Goal: Task Accomplishment & Management: Manage account settings

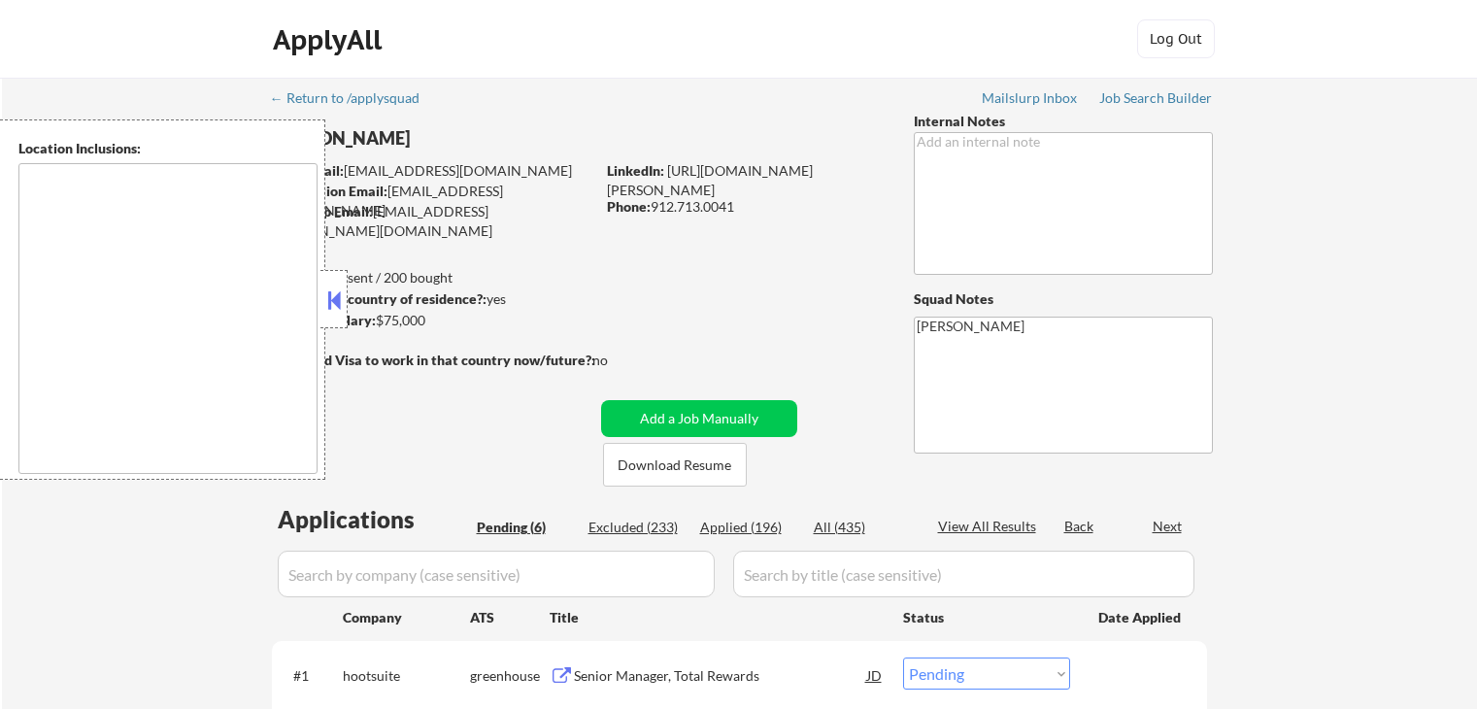
select select ""pending""
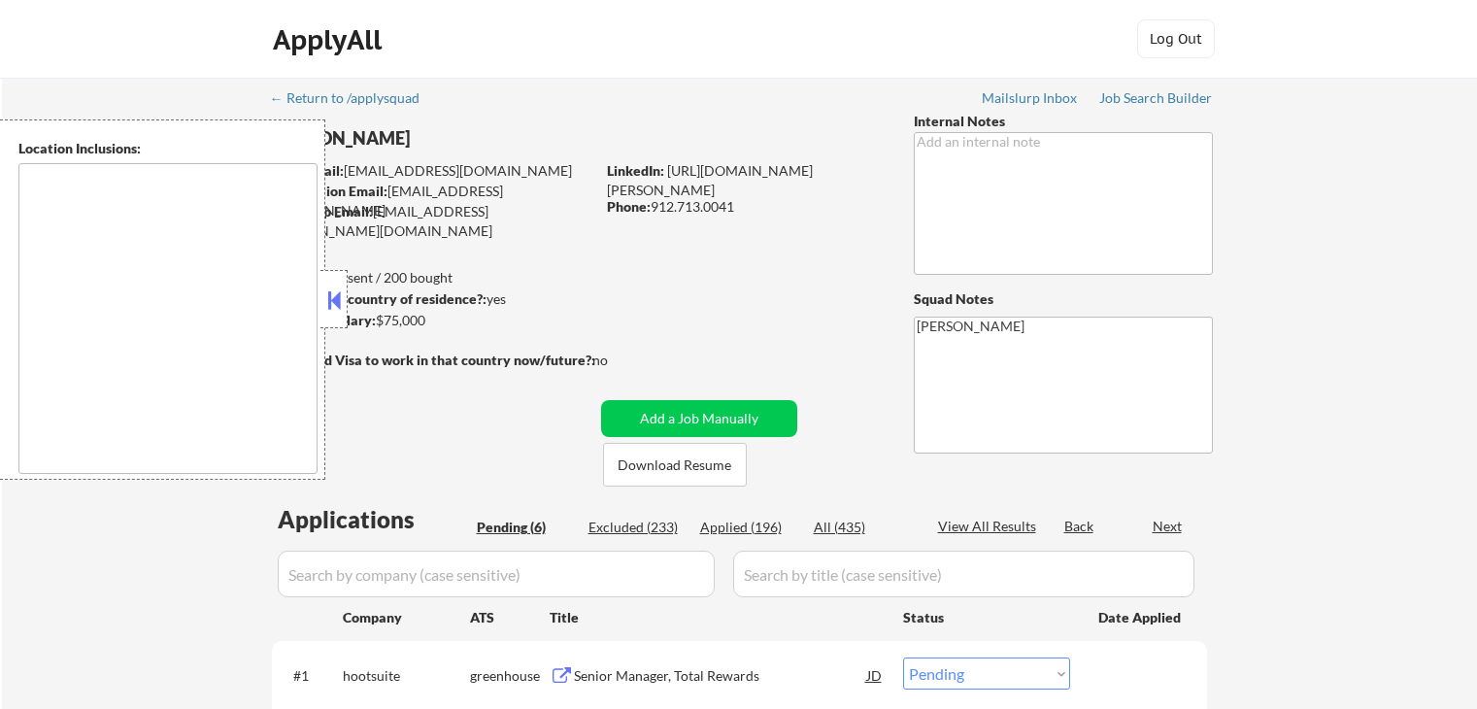
select select ""pending""
type textarea "[GEOGRAPHIC_DATA], [GEOGRAPHIC_DATA] [GEOGRAPHIC_DATA], [GEOGRAPHIC_DATA] [GEOG…"
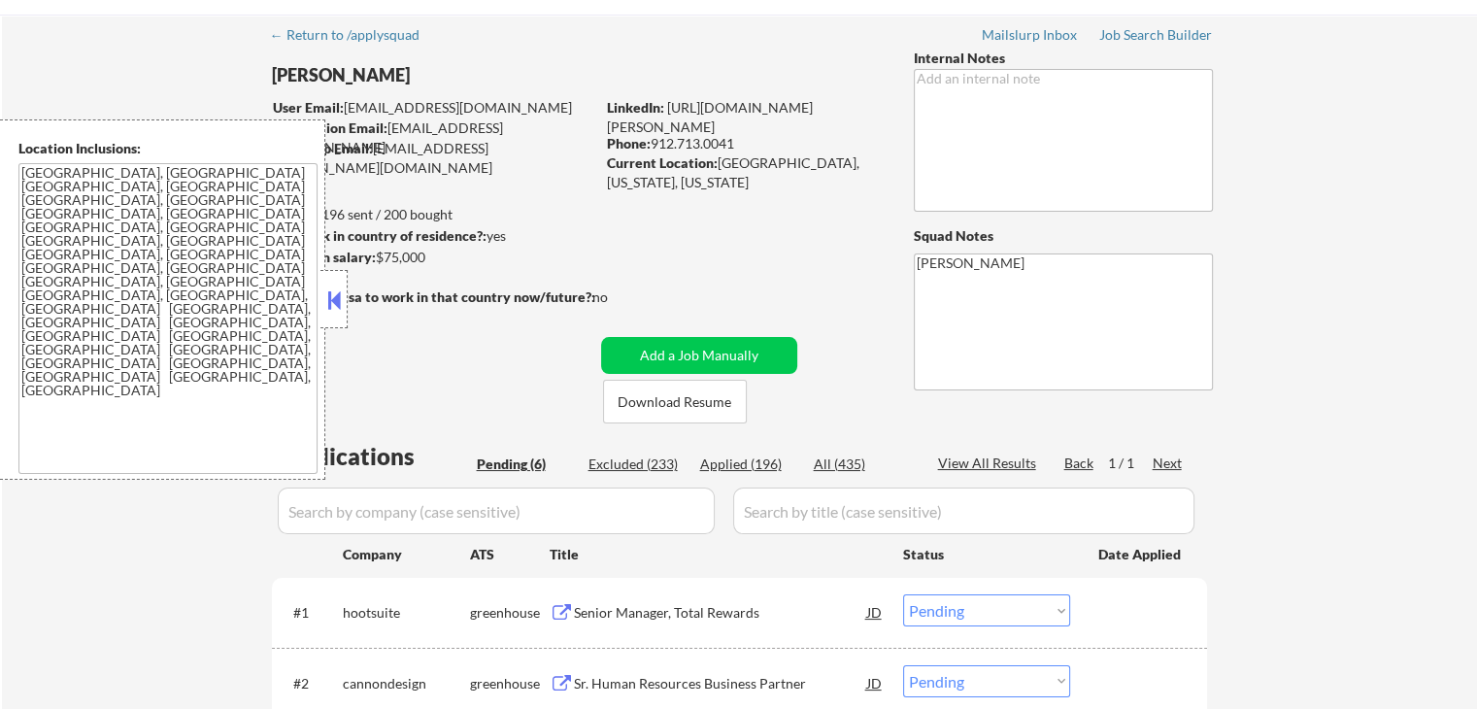
scroll to position [97, 0]
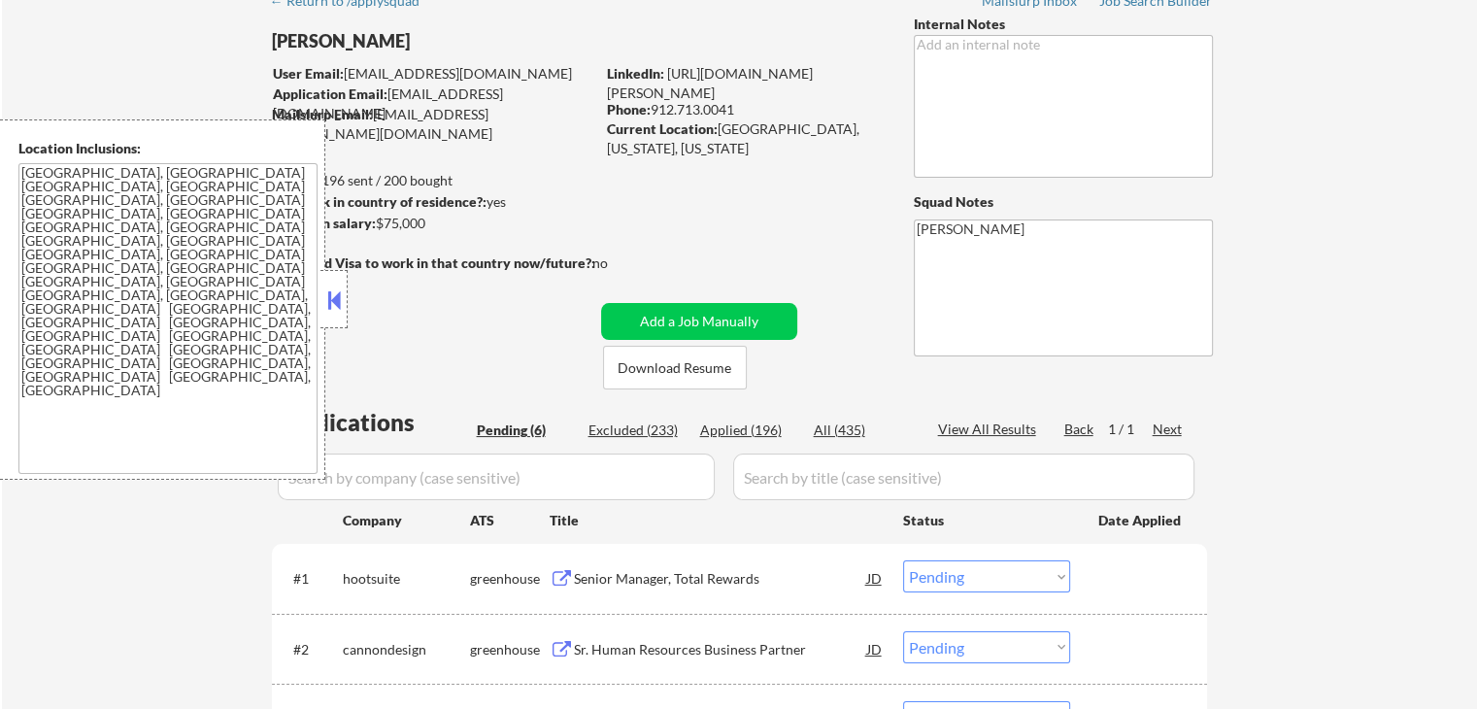
click at [340, 304] on button at bounding box center [333, 299] width 21 height 29
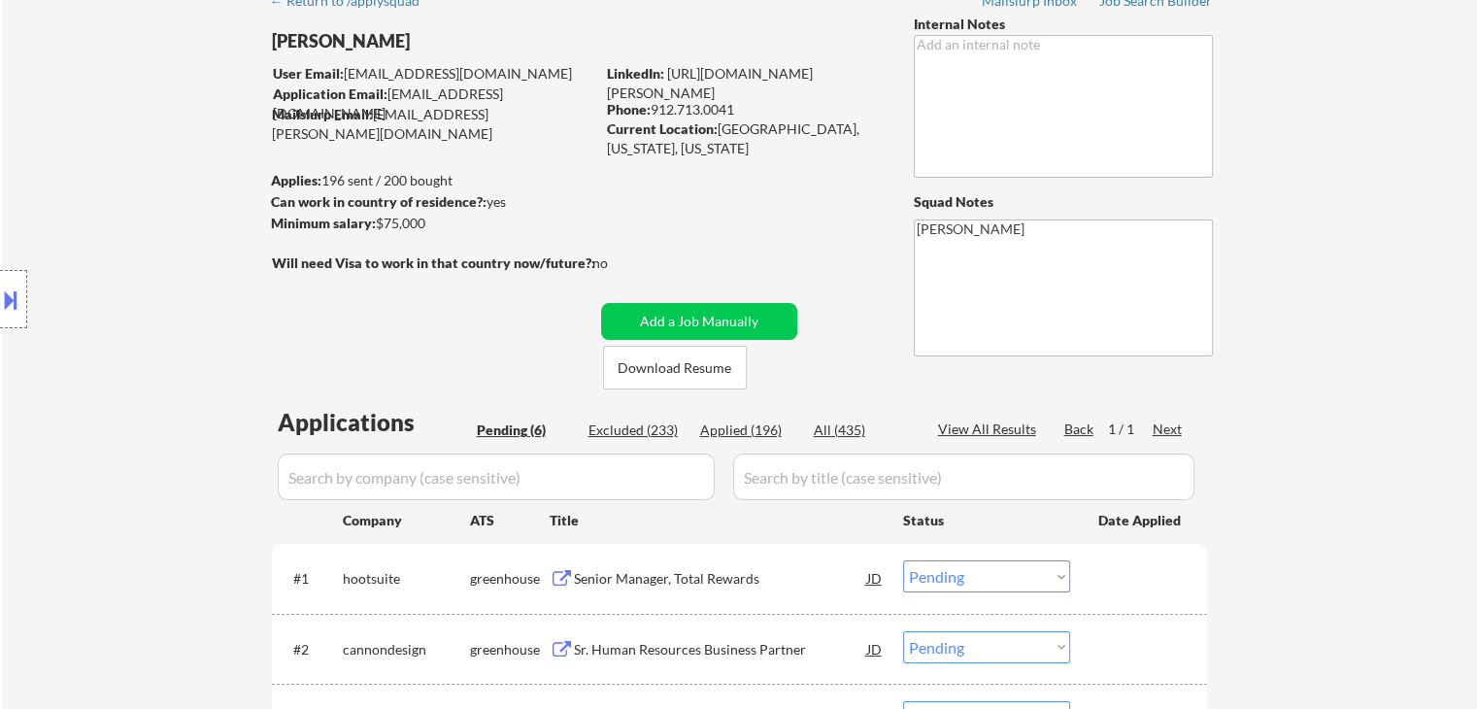
click at [105, 176] on div "Location Inclusions: [GEOGRAPHIC_DATA], [GEOGRAPHIC_DATA] [GEOGRAPHIC_DATA], [G…" at bounding box center [174, 299] width 348 height 360
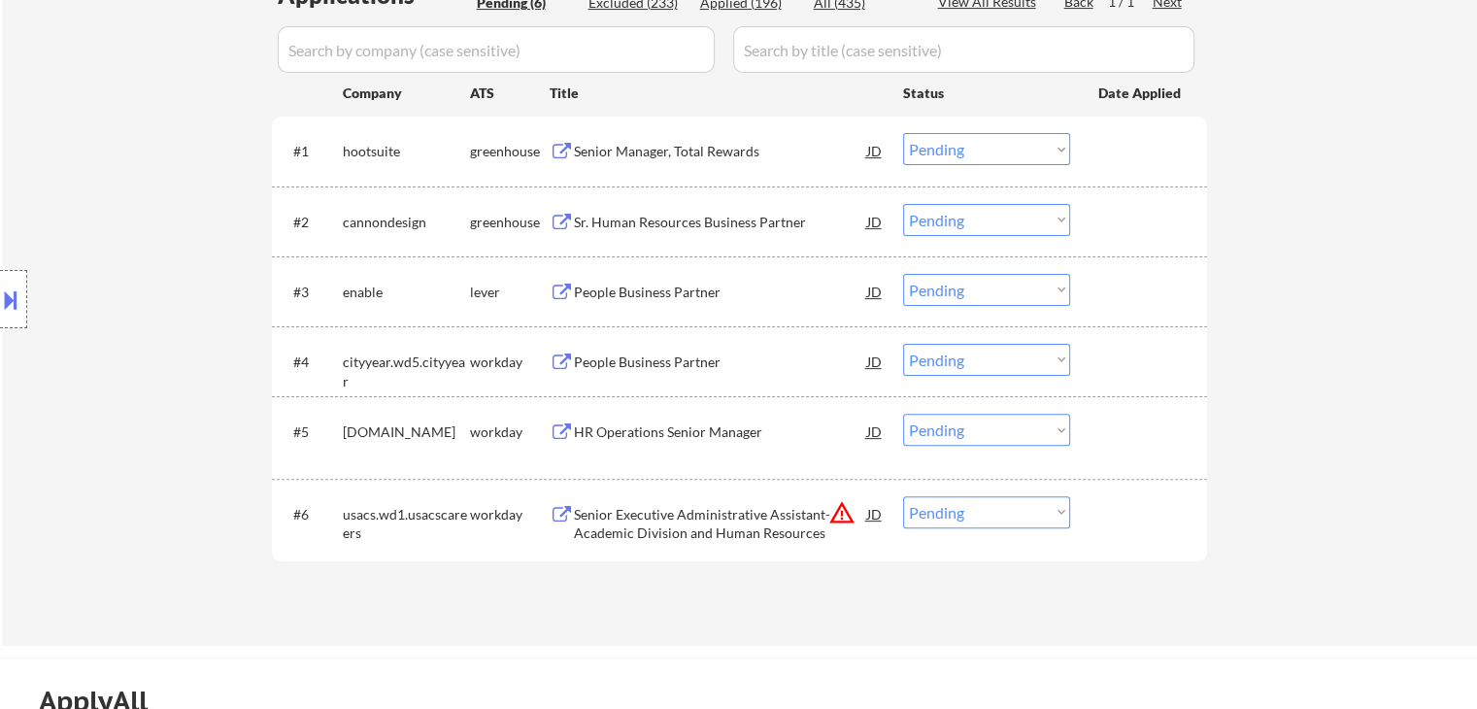
scroll to position [583, 0]
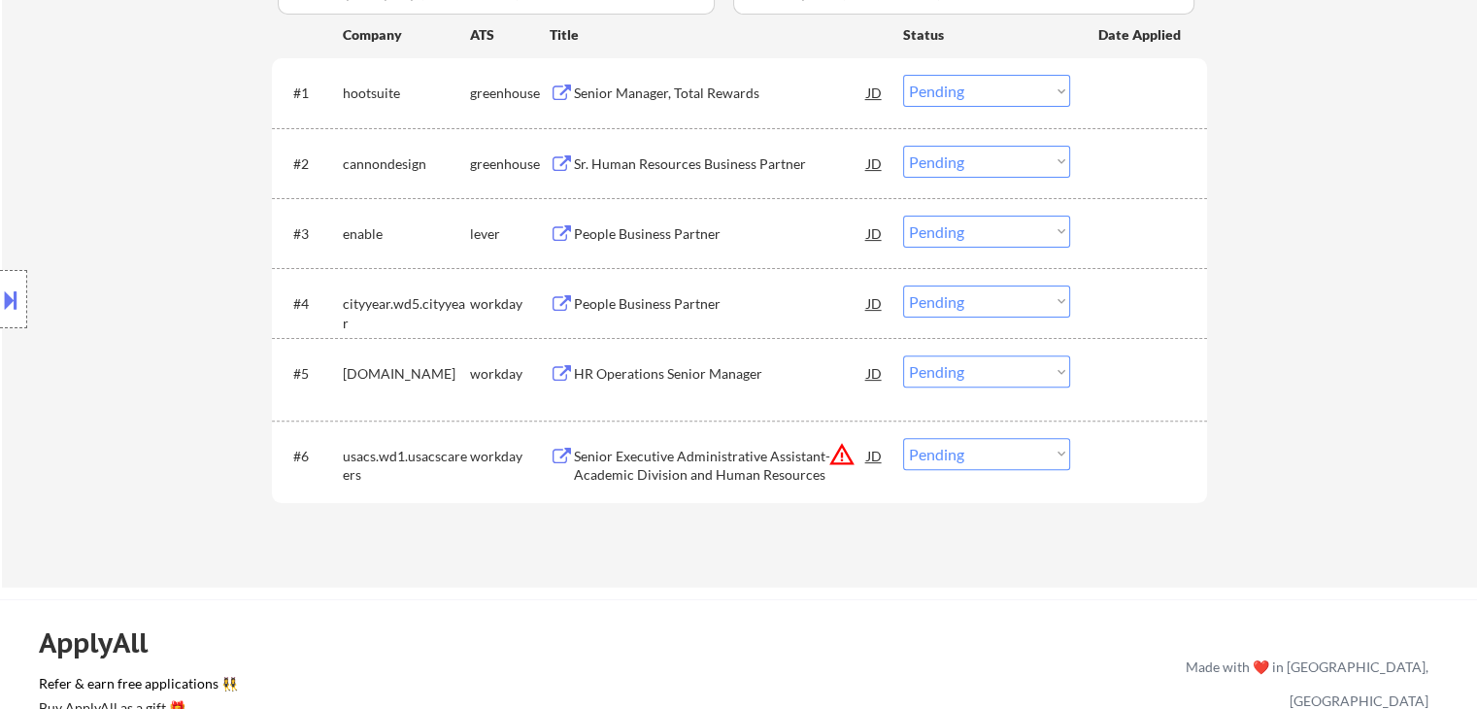
click at [642, 100] on div "Senior Manager, Total Rewards" at bounding box center [720, 93] width 293 height 19
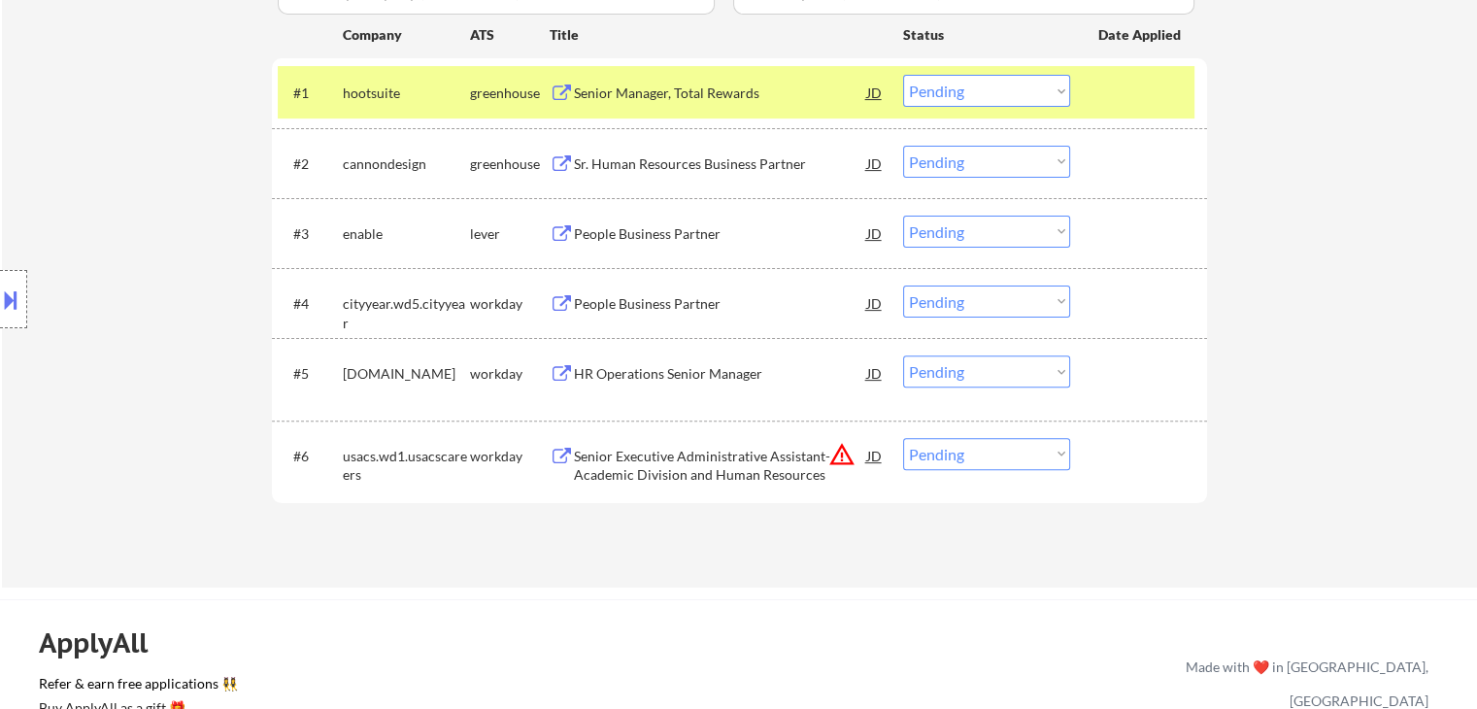
click at [85, 257] on div "Location Inclusions: [GEOGRAPHIC_DATA], [GEOGRAPHIC_DATA] [GEOGRAPHIC_DATA], [G…" at bounding box center [174, 299] width 348 height 360
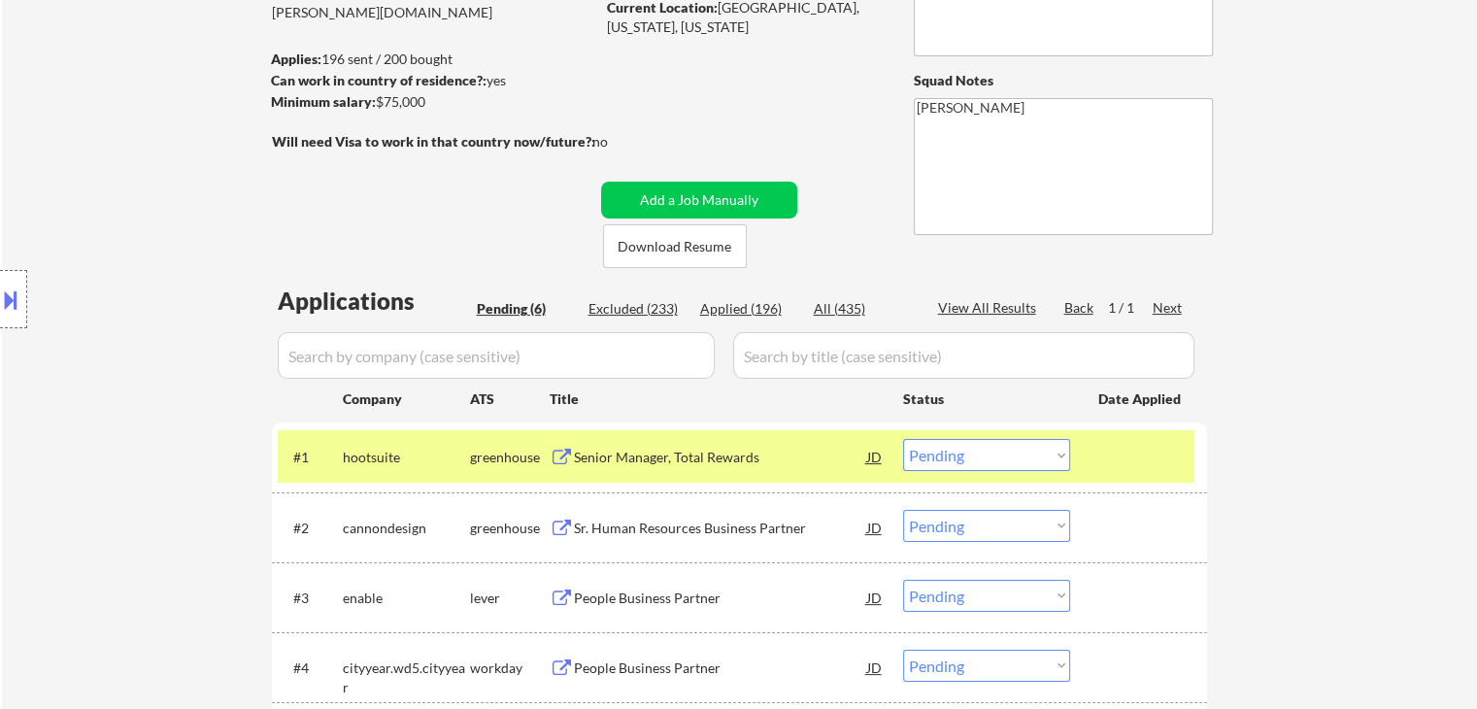
scroll to position [194, 0]
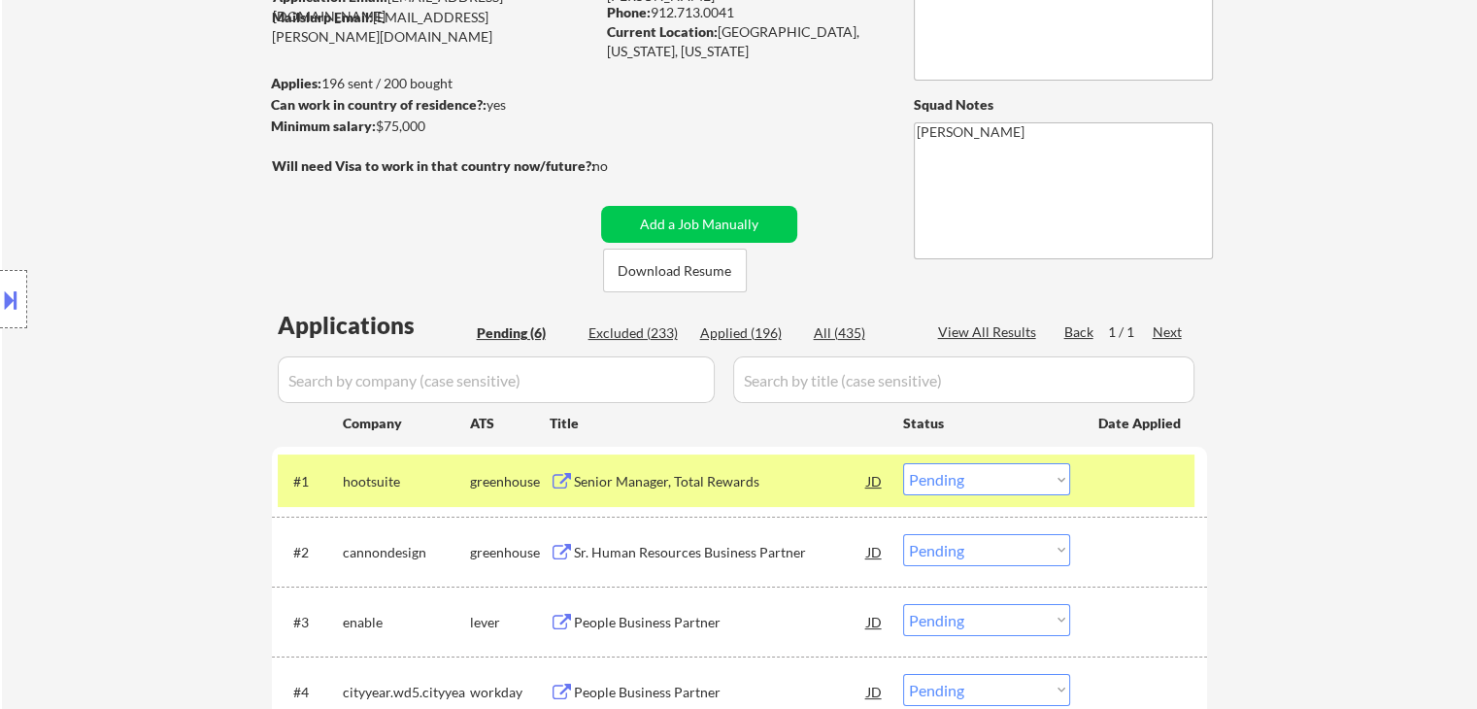
click at [0, 276] on div at bounding box center [13, 299] width 27 height 58
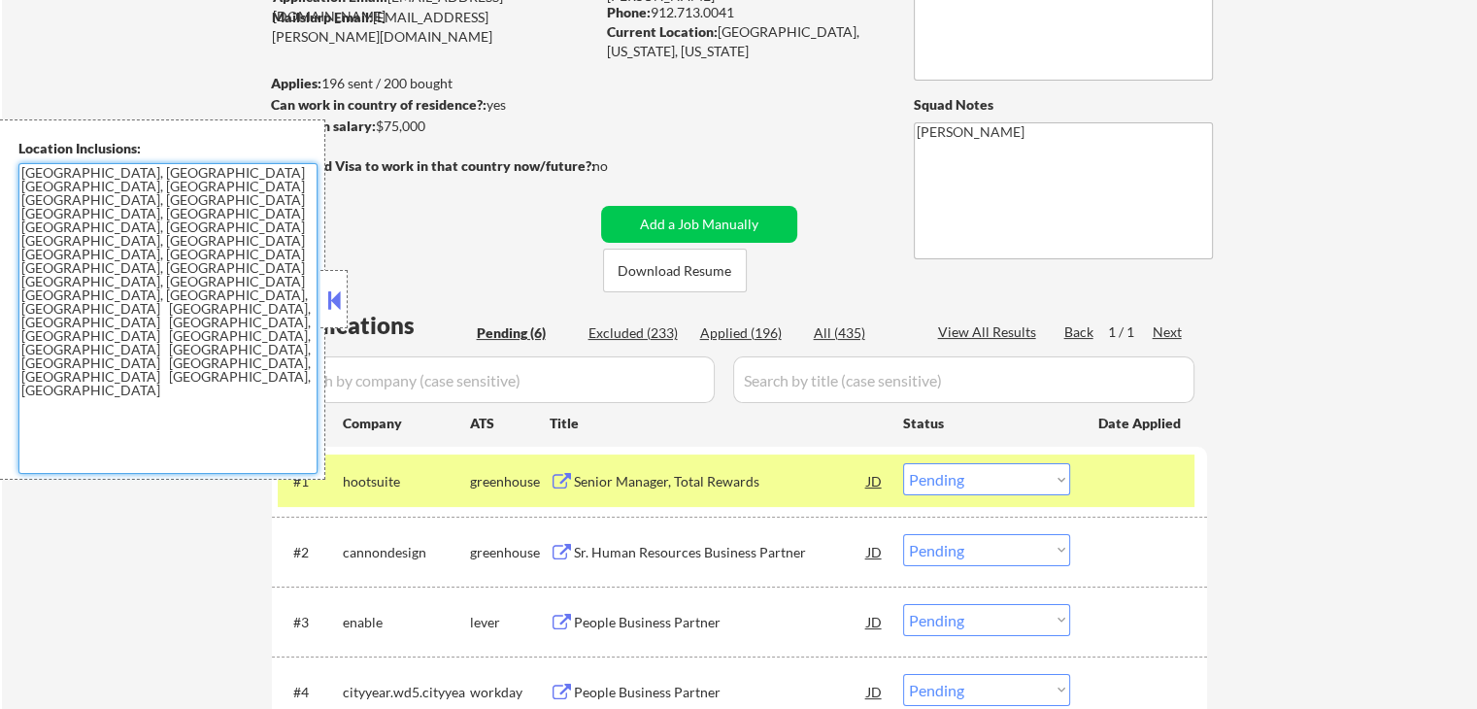
drag, startPoint x: 68, startPoint y: 235, endPoint x: 0, endPoint y: 152, distance: 106.9
click at [0, 152] on div "Location Inclusions: [GEOGRAPHIC_DATA], [GEOGRAPHIC_DATA] [GEOGRAPHIC_DATA], [G…" at bounding box center [162, 299] width 325 height 360
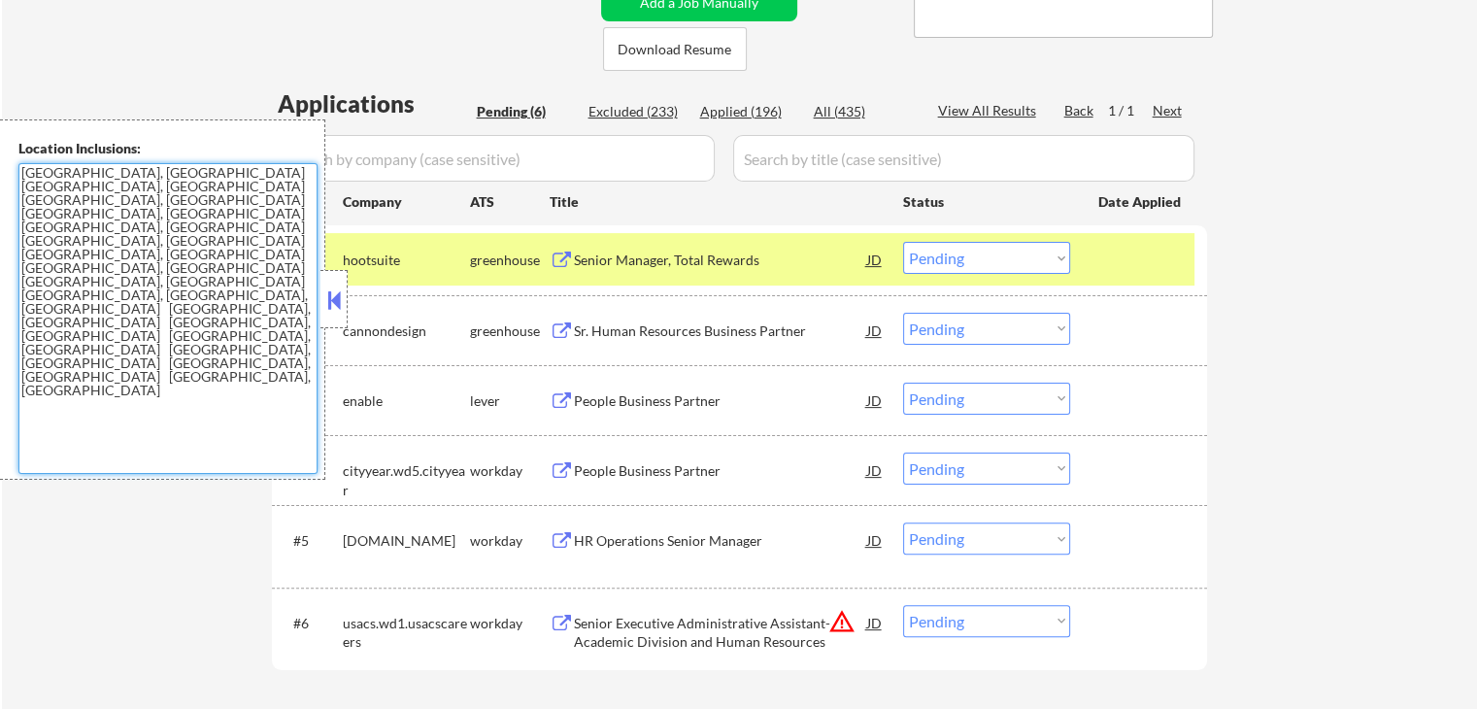
scroll to position [486, 0]
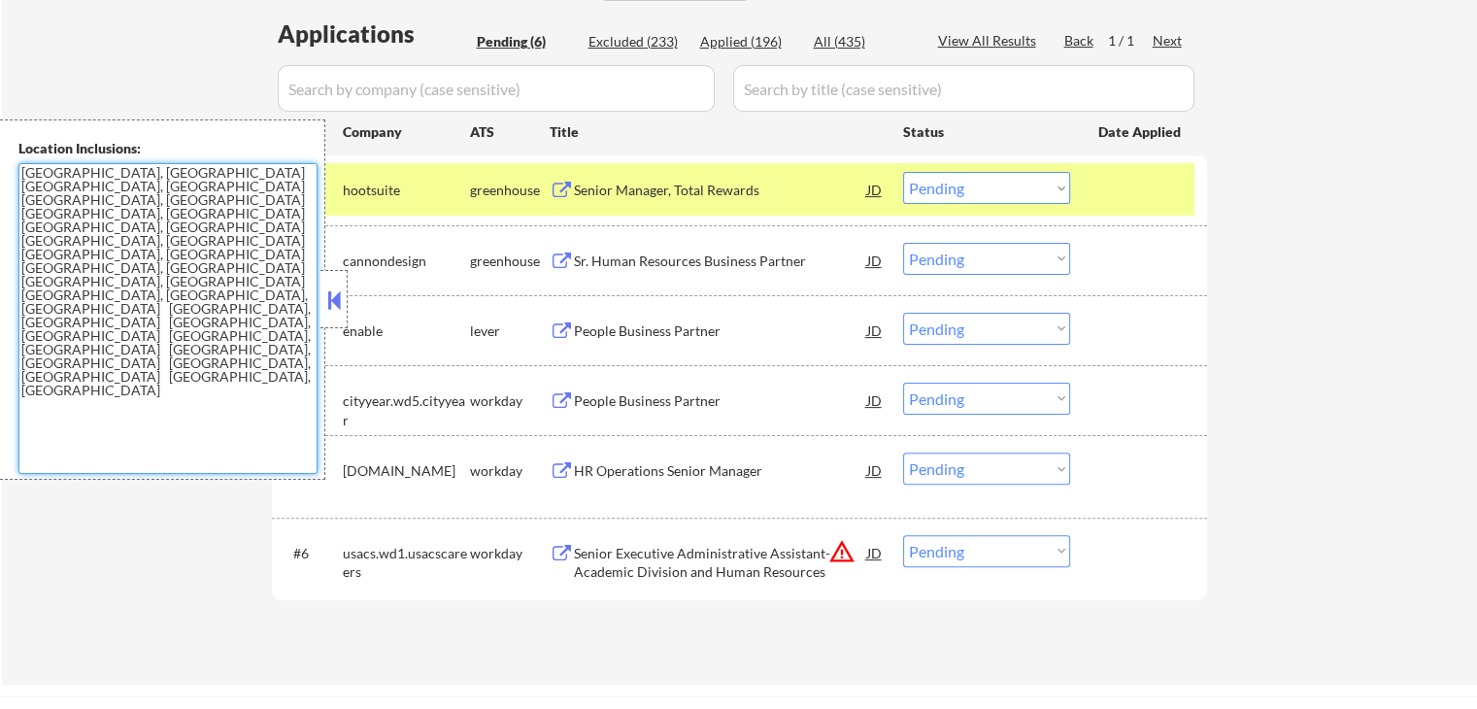
click at [315, 302] on textarea "[GEOGRAPHIC_DATA], [GEOGRAPHIC_DATA] [GEOGRAPHIC_DATA], [GEOGRAPHIC_DATA] [GEOG…" at bounding box center [167, 318] width 299 height 311
click at [330, 303] on button at bounding box center [333, 299] width 21 height 29
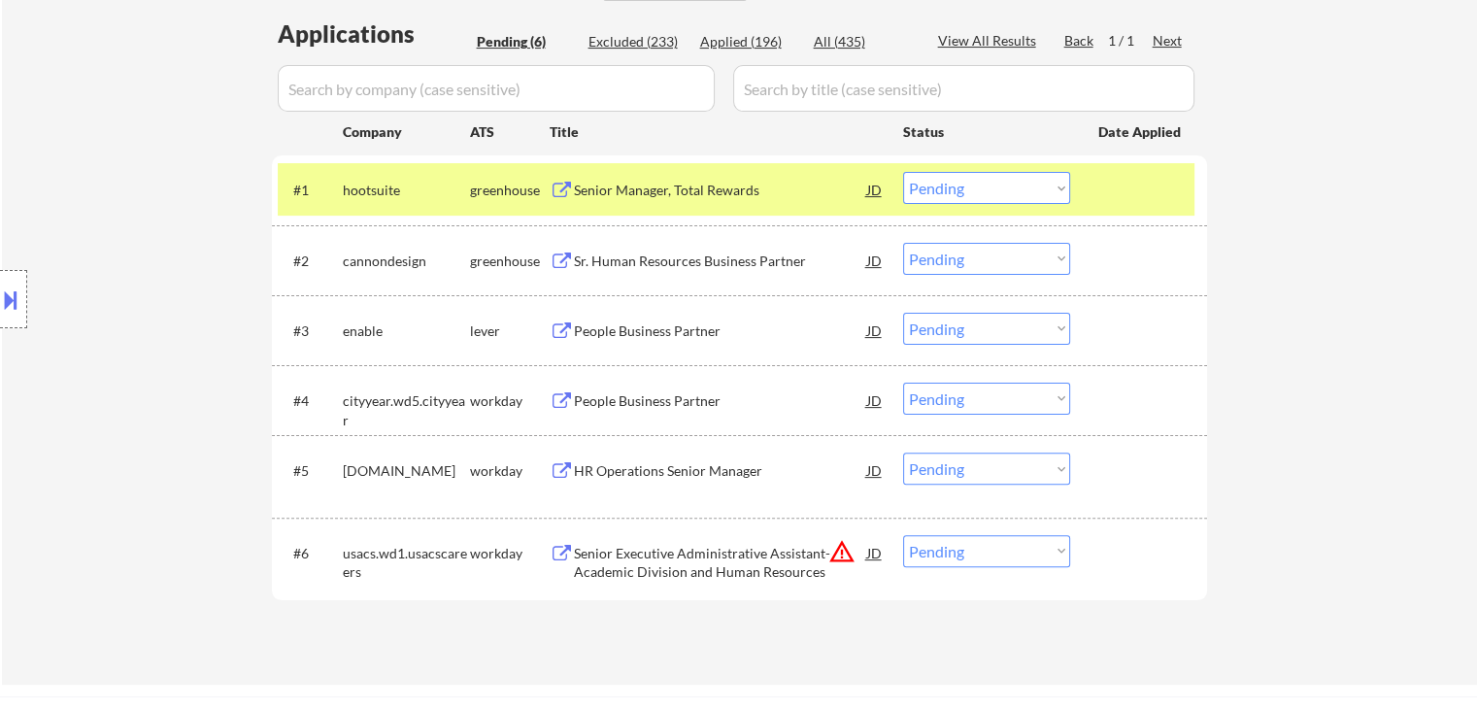
click at [202, 239] on div "Location Inclusions: [GEOGRAPHIC_DATA], [GEOGRAPHIC_DATA] [GEOGRAPHIC_DATA], [G…" at bounding box center [174, 299] width 348 height 360
click at [175, 230] on div "Location Inclusions: [GEOGRAPHIC_DATA], [GEOGRAPHIC_DATA] [GEOGRAPHIC_DATA], [G…" at bounding box center [174, 299] width 348 height 360
click at [152, 206] on div "Location Inclusions: [GEOGRAPHIC_DATA], [GEOGRAPHIC_DATA] [GEOGRAPHIC_DATA], [G…" at bounding box center [174, 299] width 348 height 360
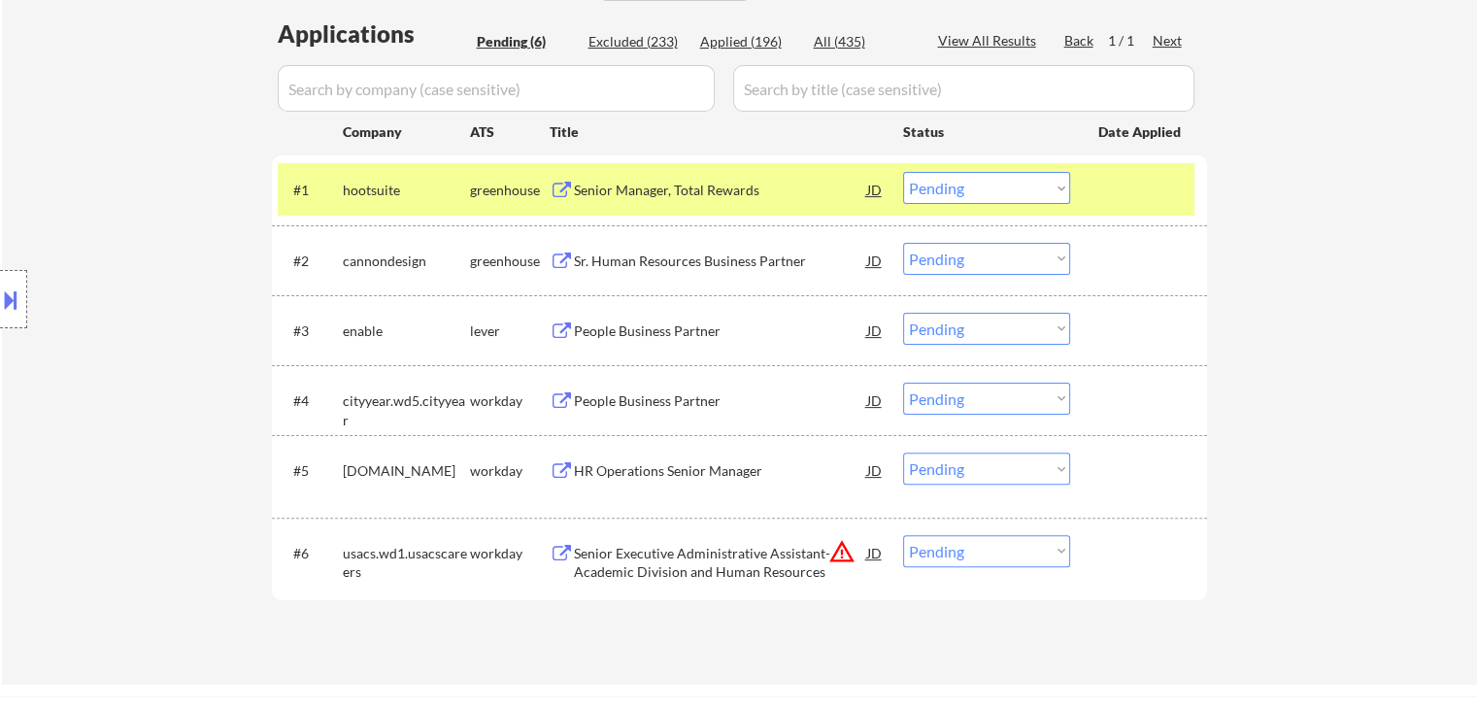
click at [152, 206] on div "Location Inclusions: [GEOGRAPHIC_DATA], [GEOGRAPHIC_DATA] [GEOGRAPHIC_DATA], [G…" at bounding box center [174, 299] width 348 height 360
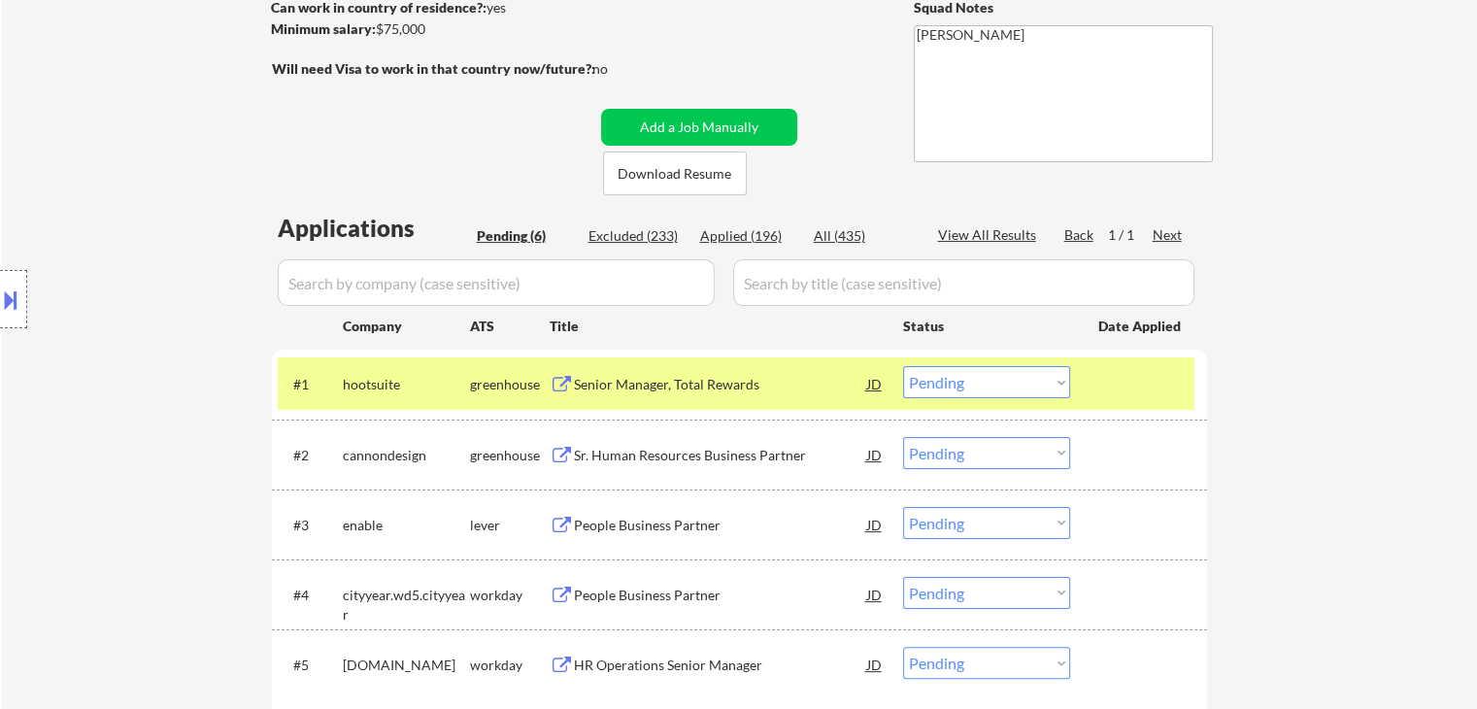
click at [152, 206] on div "Location Inclusions: [GEOGRAPHIC_DATA], [GEOGRAPHIC_DATA] [GEOGRAPHIC_DATA], [G…" at bounding box center [174, 299] width 348 height 360
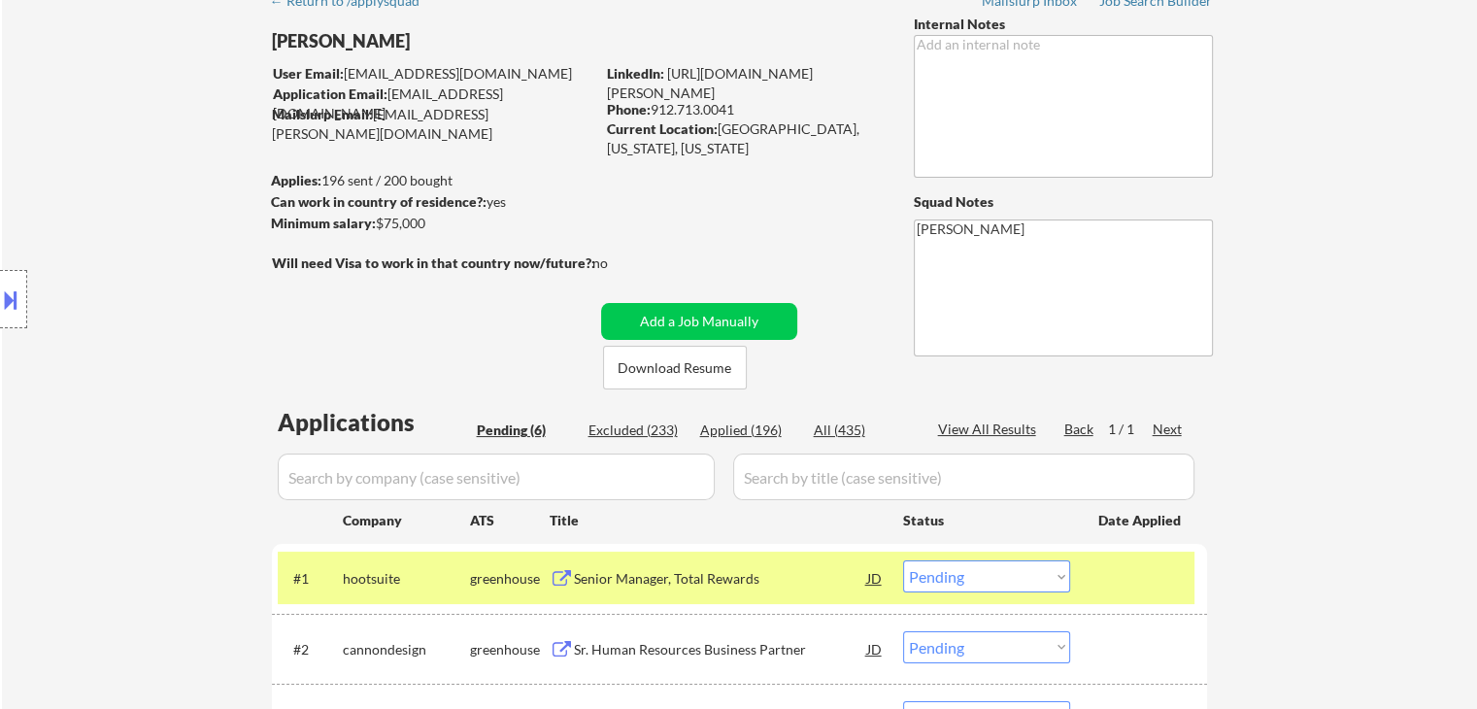
click at [152, 207] on div "Location Inclusions: [GEOGRAPHIC_DATA], [GEOGRAPHIC_DATA] [GEOGRAPHIC_DATA], [G…" at bounding box center [174, 299] width 348 height 360
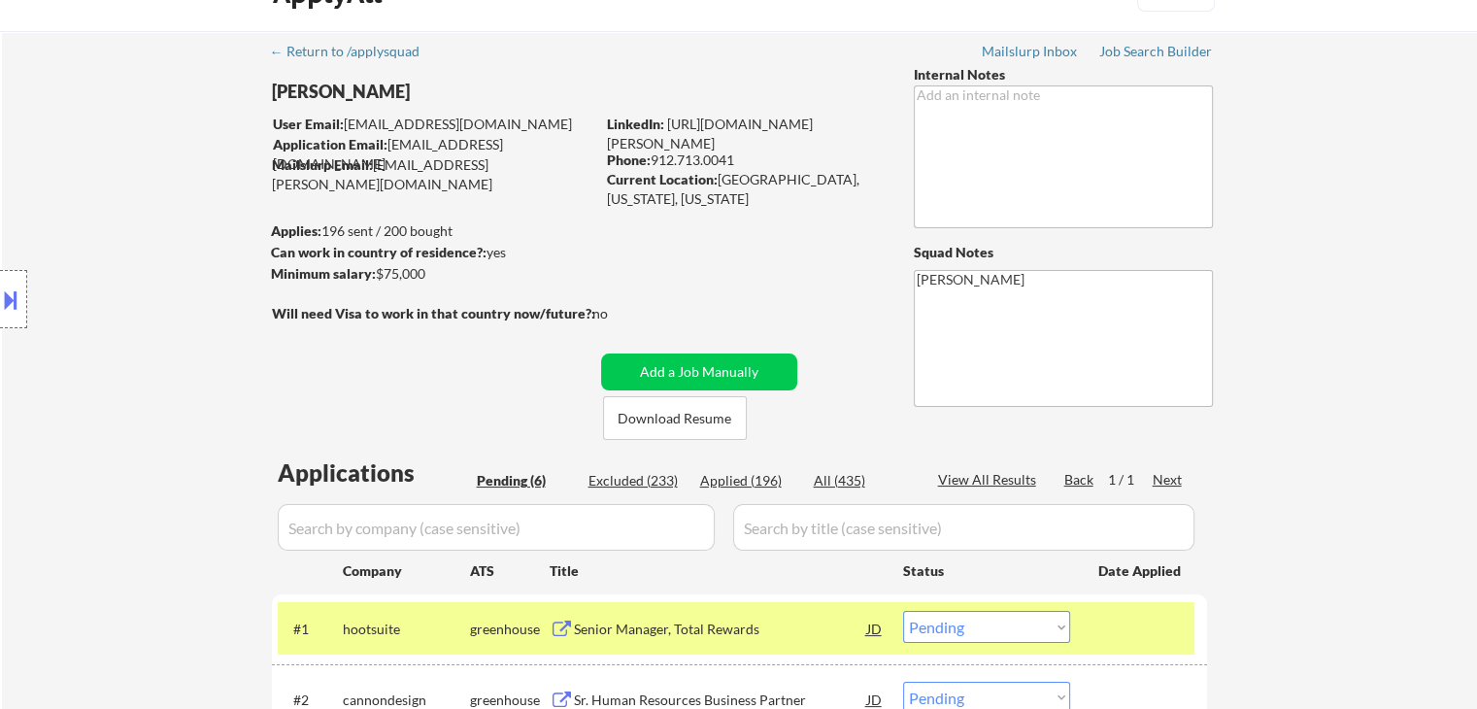
scroll to position [0, 0]
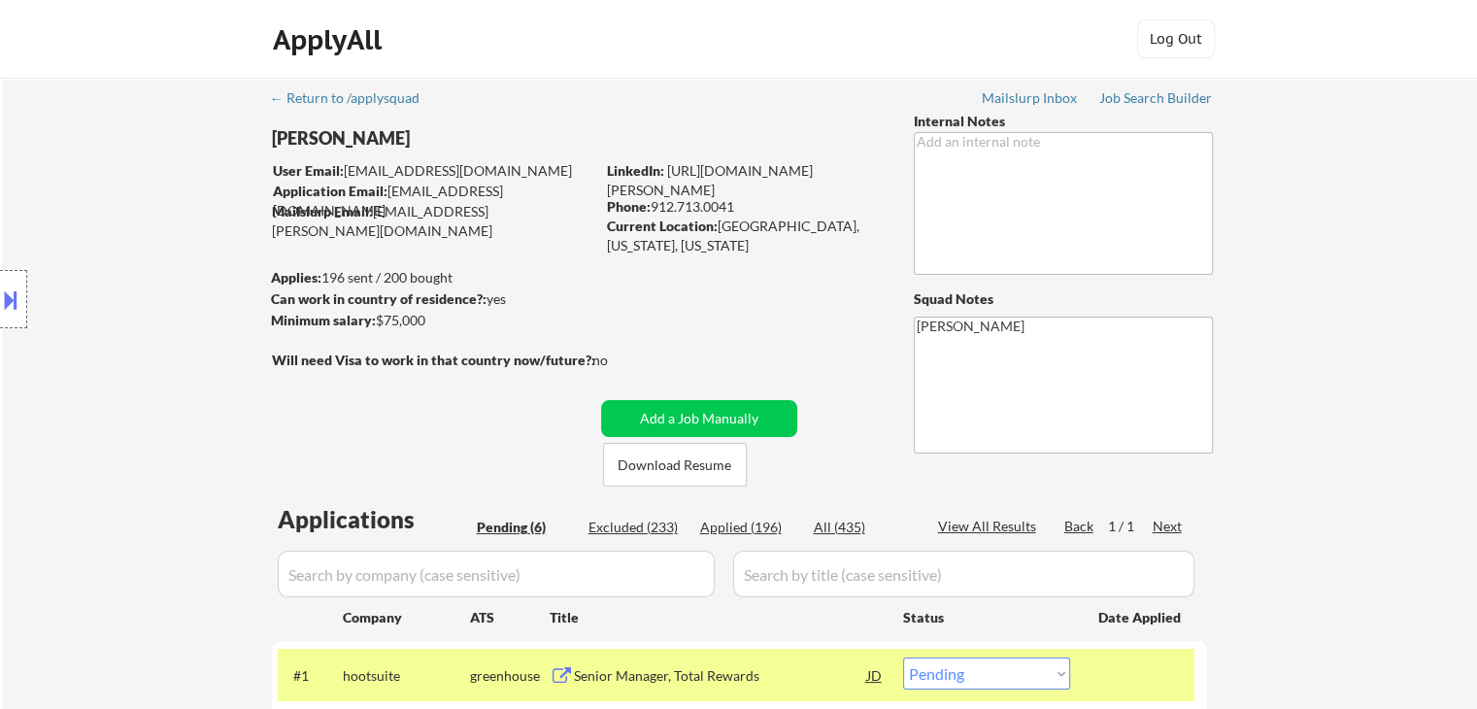
click at [152, 207] on div "Location Inclusions: [GEOGRAPHIC_DATA], [GEOGRAPHIC_DATA] [GEOGRAPHIC_DATA], [G…" at bounding box center [174, 299] width 348 height 360
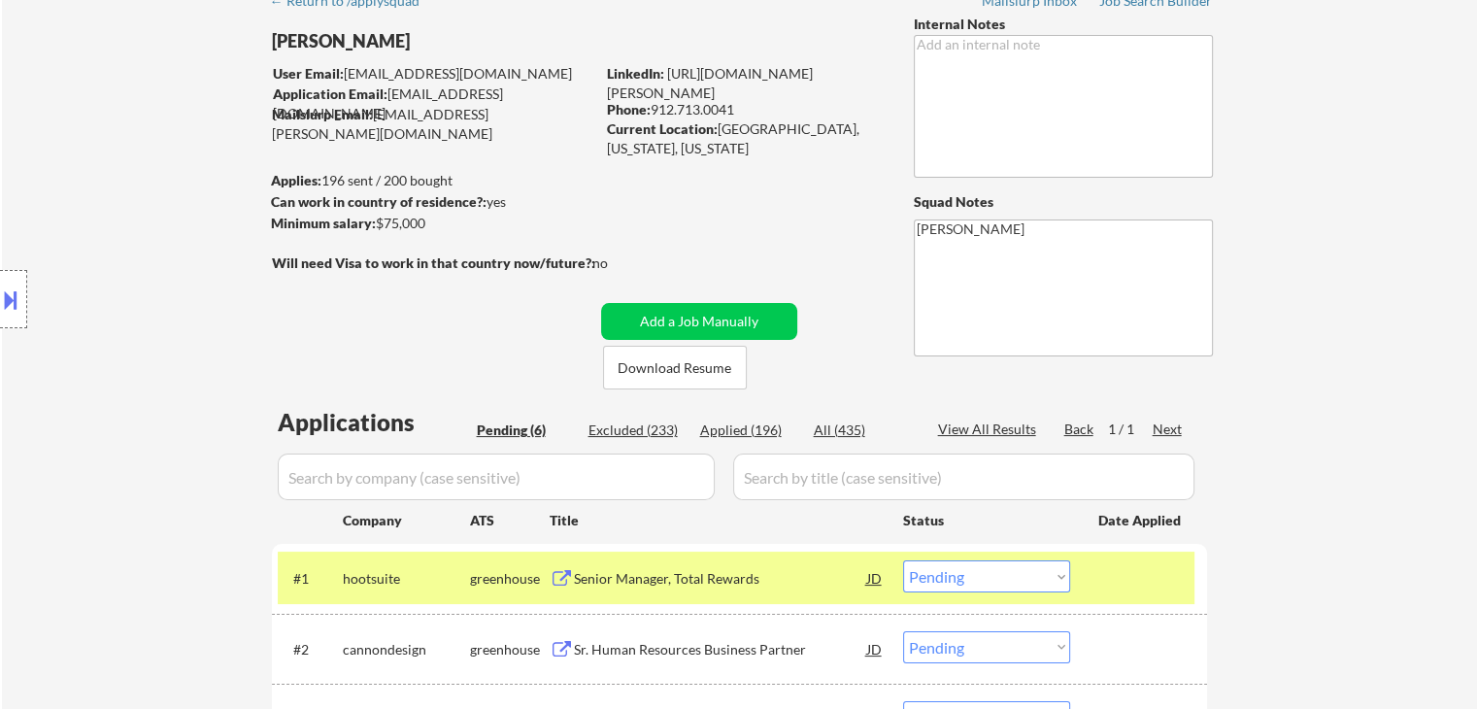
click at [152, 207] on div "Location Inclusions: [GEOGRAPHIC_DATA], [GEOGRAPHIC_DATA] [GEOGRAPHIC_DATA], [G…" at bounding box center [174, 299] width 348 height 360
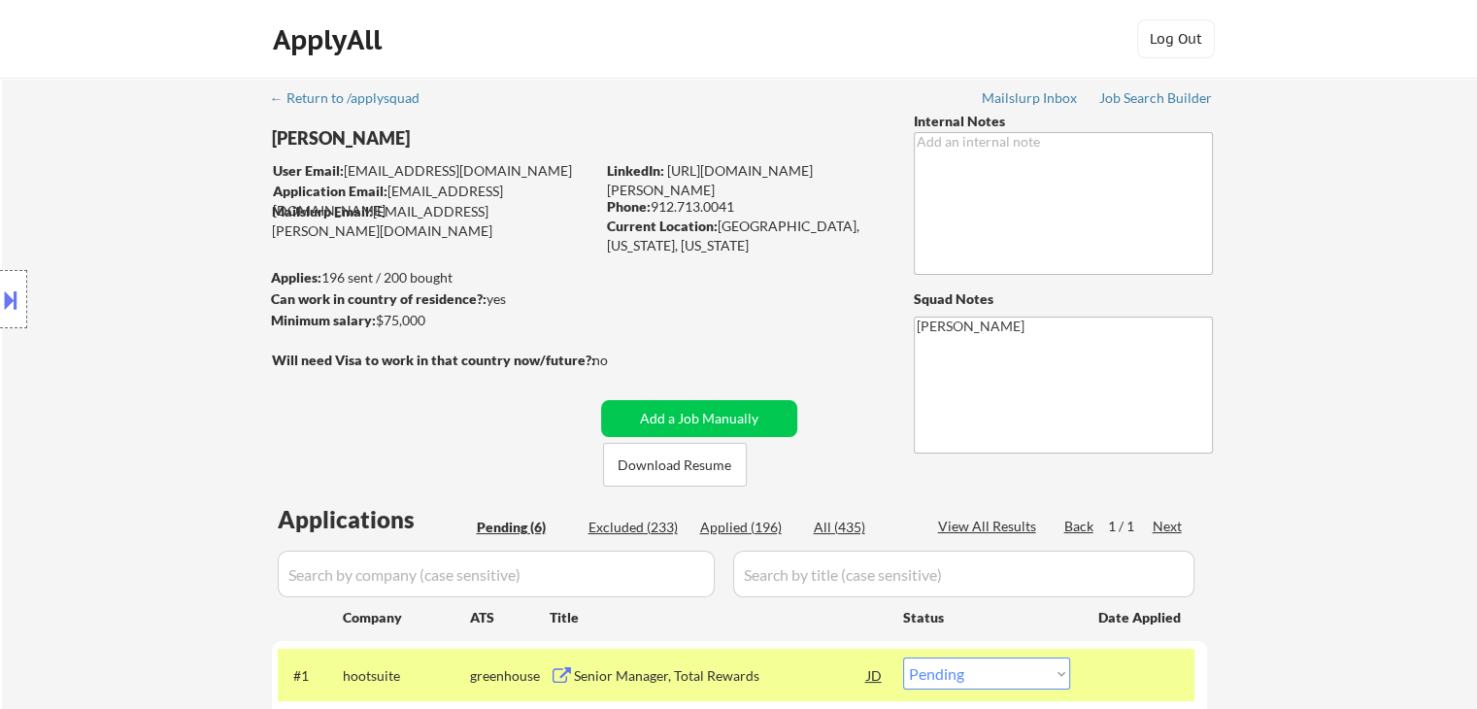
click at [152, 207] on div "Location Inclusions: [GEOGRAPHIC_DATA], [GEOGRAPHIC_DATA] [GEOGRAPHIC_DATA], [G…" at bounding box center [174, 299] width 348 height 360
click at [152, 208] on div "Location Inclusions: [GEOGRAPHIC_DATA], [GEOGRAPHIC_DATA] [GEOGRAPHIC_DATA], [G…" at bounding box center [174, 299] width 348 height 360
click at [146, 229] on div "Location Inclusions: [GEOGRAPHIC_DATA], [GEOGRAPHIC_DATA] [GEOGRAPHIC_DATA], [G…" at bounding box center [174, 299] width 348 height 360
click at [149, 230] on div "Location Inclusions: [GEOGRAPHIC_DATA], [GEOGRAPHIC_DATA] [GEOGRAPHIC_DATA], [G…" at bounding box center [174, 299] width 348 height 360
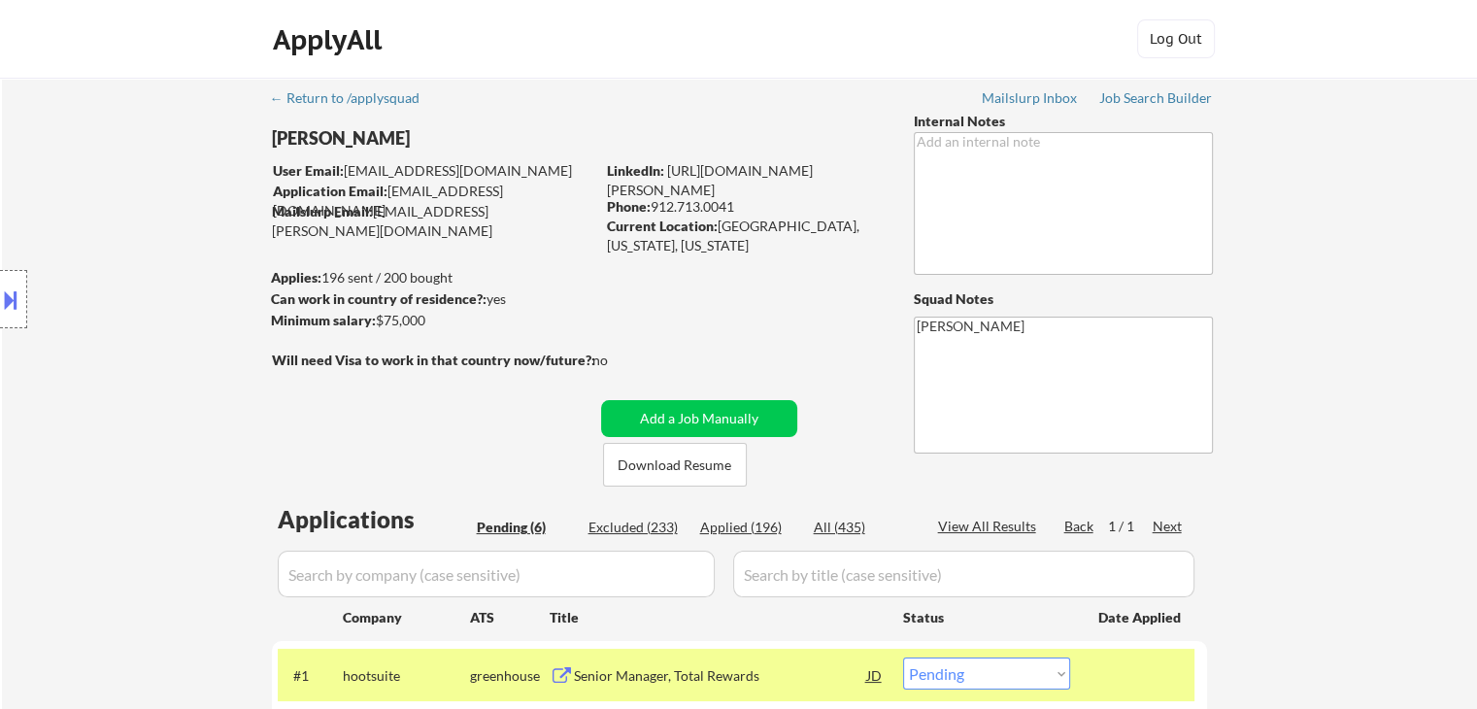
click at [149, 231] on div "Location Inclusions: [GEOGRAPHIC_DATA], [GEOGRAPHIC_DATA] [GEOGRAPHIC_DATA], [G…" at bounding box center [174, 299] width 348 height 360
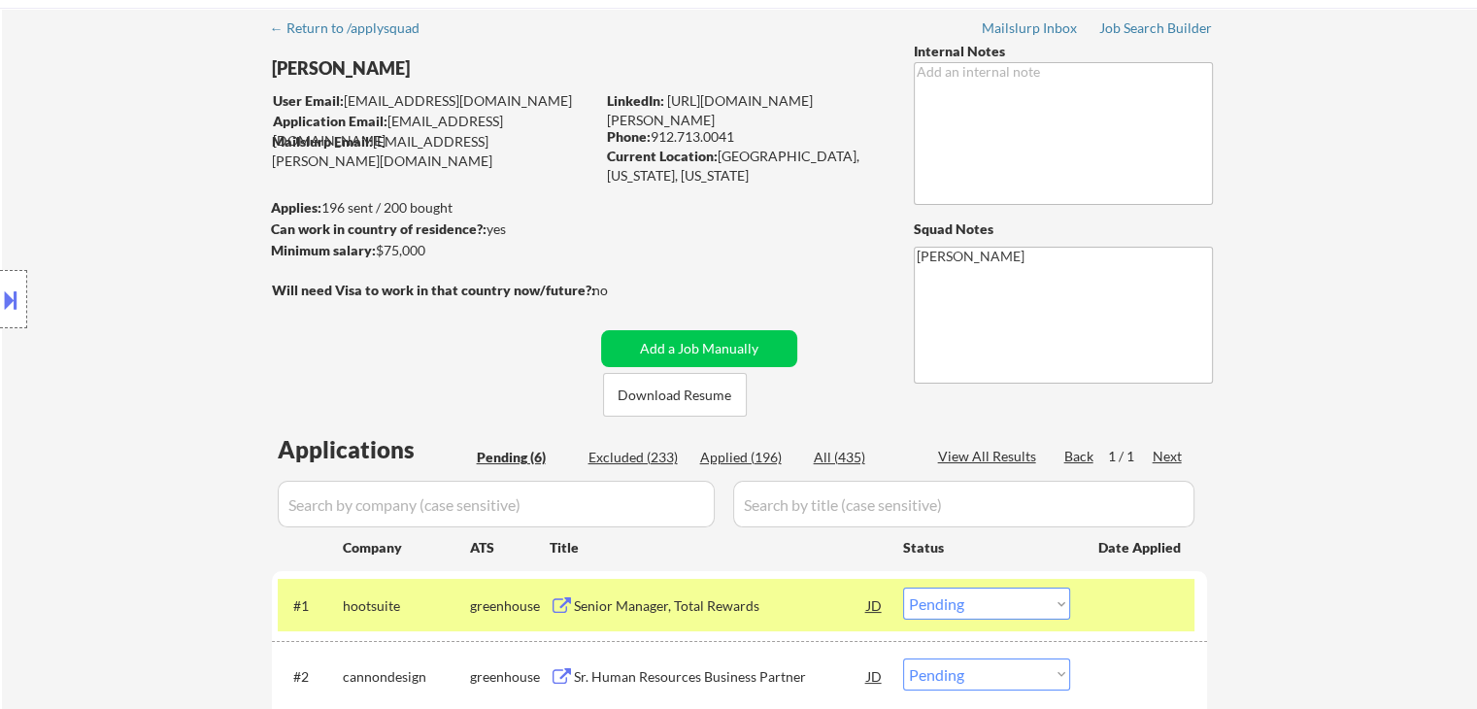
scroll to position [97, 0]
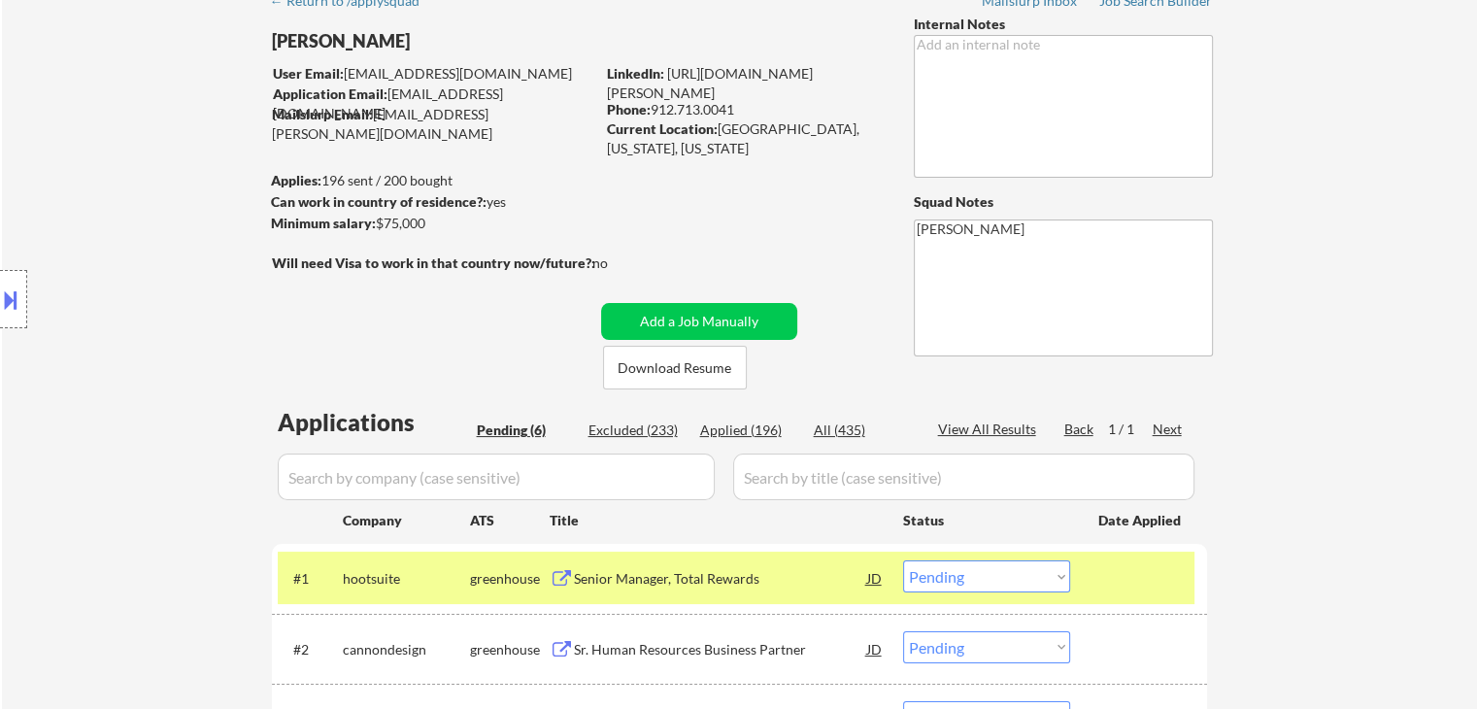
click at [137, 240] on div "Location Inclusions: [GEOGRAPHIC_DATA], [GEOGRAPHIC_DATA] [GEOGRAPHIC_DATA], [G…" at bounding box center [174, 299] width 348 height 360
click at [99, 323] on div "Location Inclusions: [GEOGRAPHIC_DATA], [GEOGRAPHIC_DATA] [GEOGRAPHIC_DATA], [G…" at bounding box center [174, 299] width 348 height 360
click at [100, 323] on div "Location Inclusions: [GEOGRAPHIC_DATA], [GEOGRAPHIC_DATA] [GEOGRAPHIC_DATA], [G…" at bounding box center [174, 299] width 348 height 360
click at [149, 323] on div "Location Inclusions: [GEOGRAPHIC_DATA], [GEOGRAPHIC_DATA] [GEOGRAPHIC_DATA], [G…" at bounding box center [174, 299] width 348 height 360
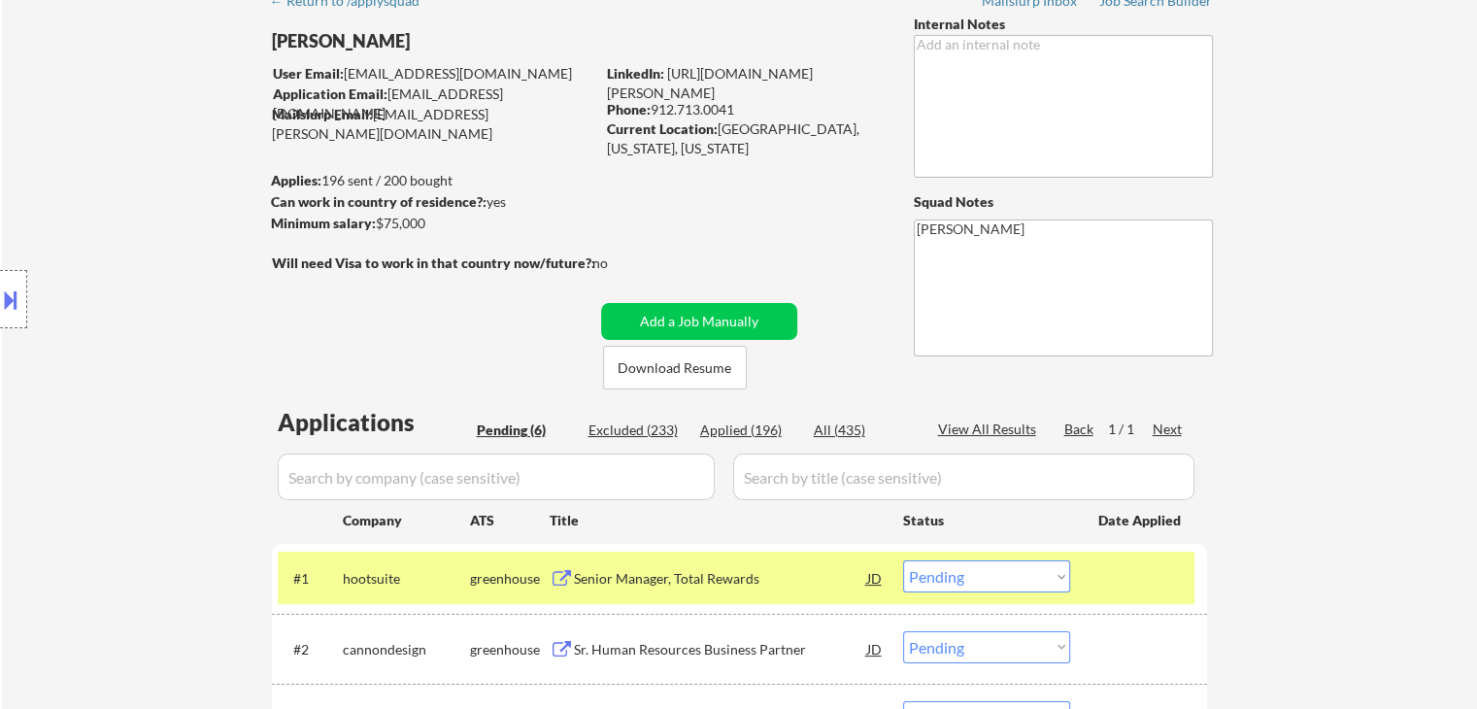
click at [149, 323] on div "Location Inclusions: [GEOGRAPHIC_DATA], [GEOGRAPHIC_DATA] [GEOGRAPHIC_DATA], [G…" at bounding box center [174, 299] width 348 height 360
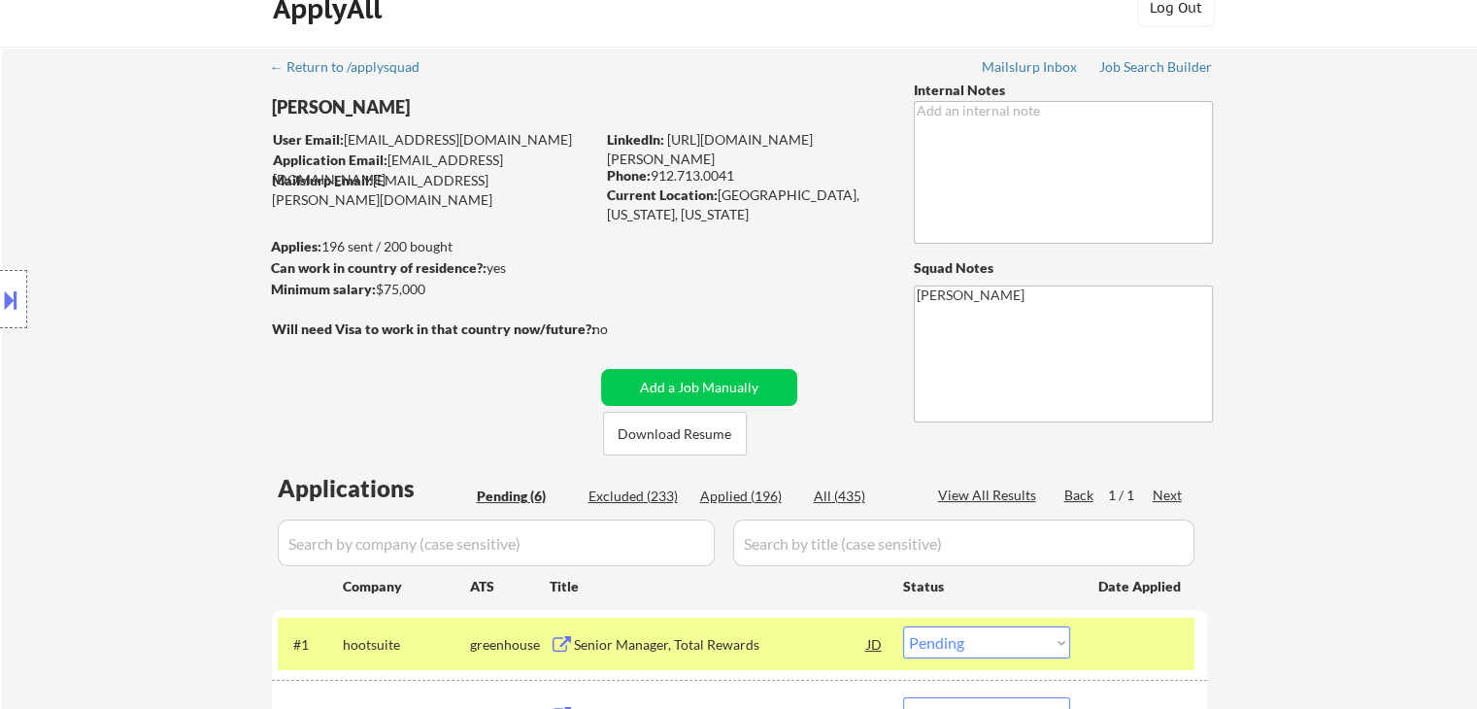
scroll to position [0, 0]
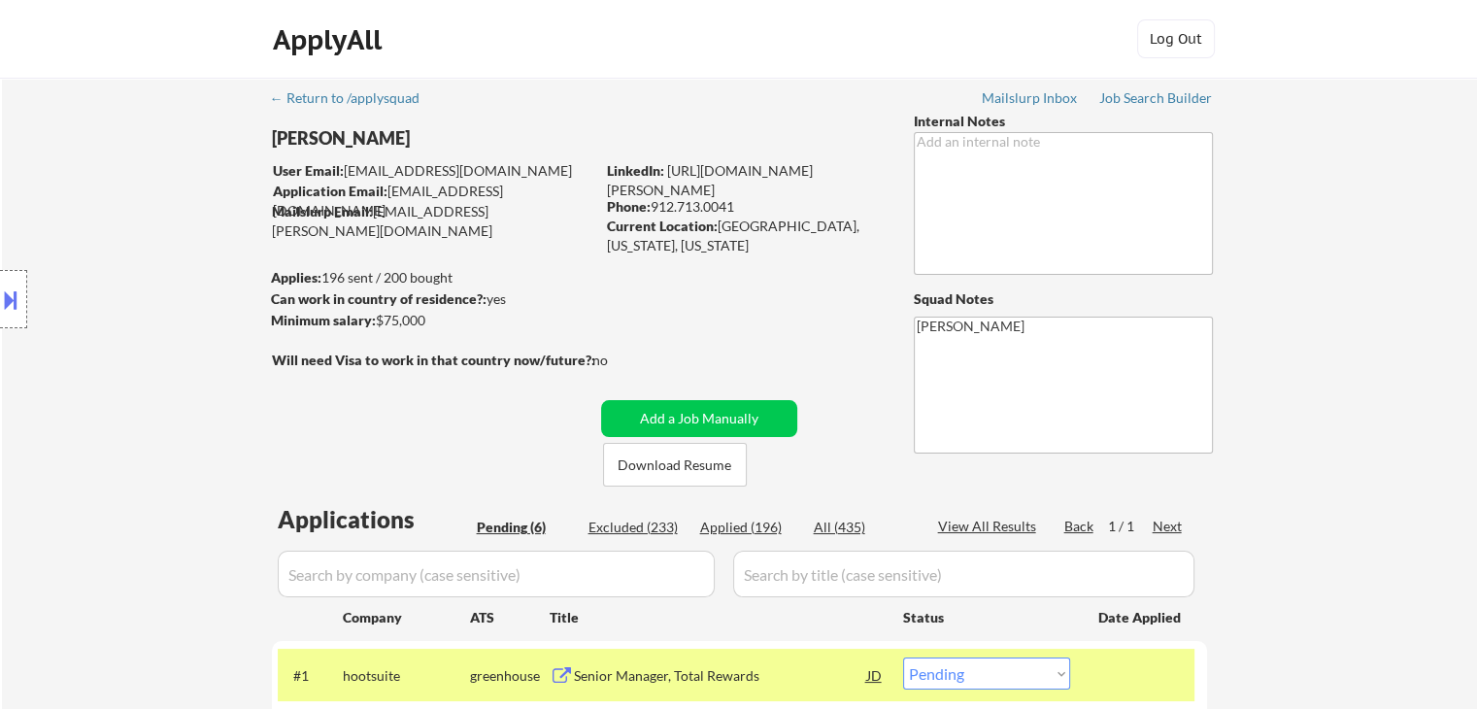
click at [149, 323] on div "Location Inclusions: [GEOGRAPHIC_DATA], [GEOGRAPHIC_DATA] [GEOGRAPHIC_DATA], [G…" at bounding box center [174, 299] width 348 height 360
click at [149, 324] on div "Location Inclusions: [GEOGRAPHIC_DATA], [GEOGRAPHIC_DATA] [GEOGRAPHIC_DATA], [G…" at bounding box center [174, 299] width 348 height 360
click at [171, 316] on div "Location Inclusions: [GEOGRAPHIC_DATA], [GEOGRAPHIC_DATA] [GEOGRAPHIC_DATA], [G…" at bounding box center [174, 299] width 348 height 360
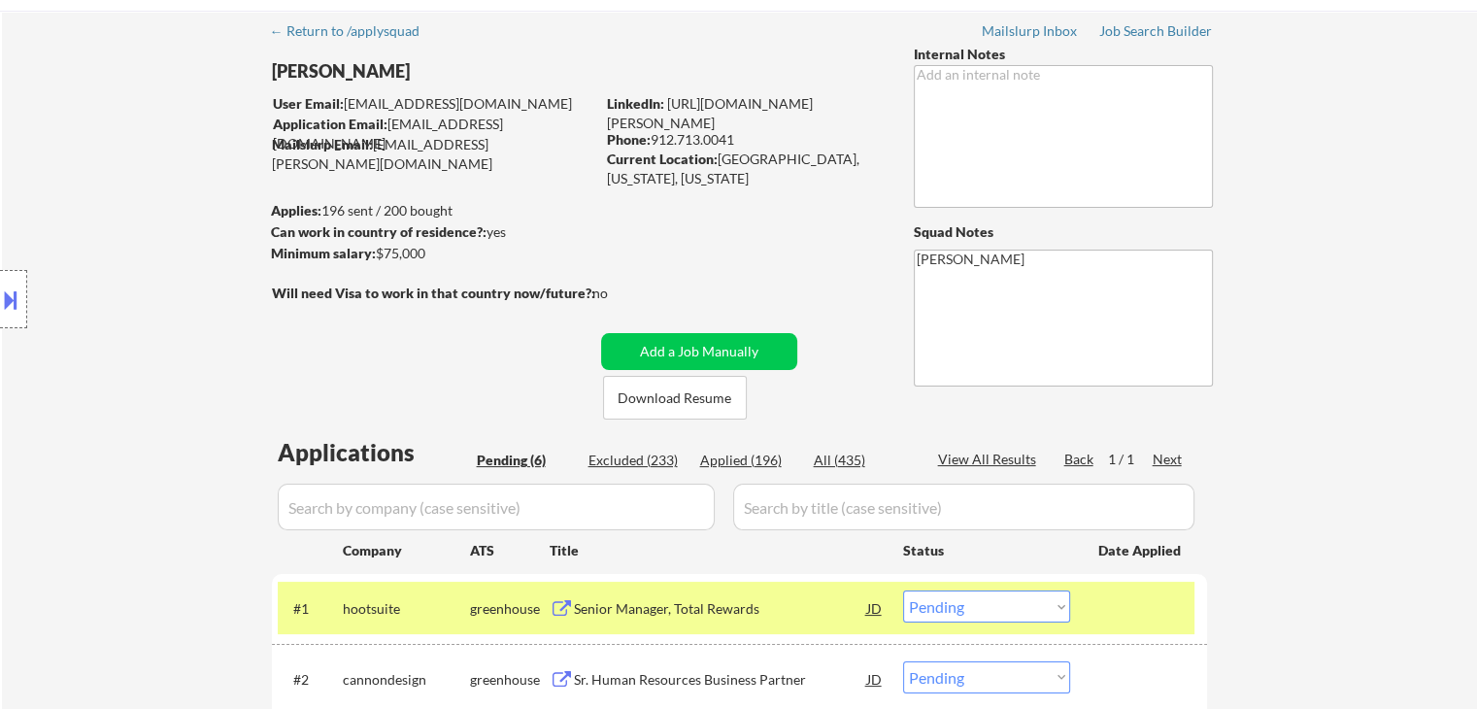
scroll to position [97, 0]
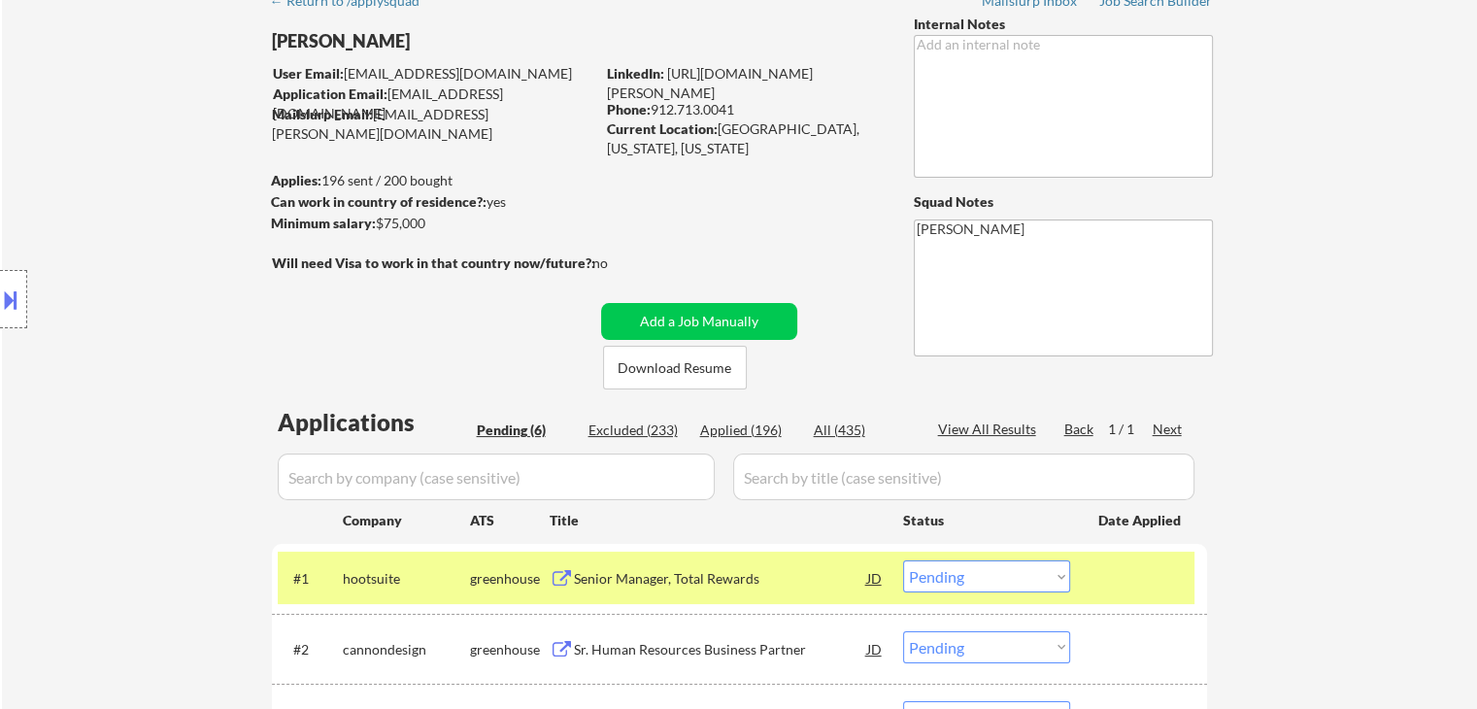
click at [171, 316] on div "Location Inclusions: [GEOGRAPHIC_DATA], [GEOGRAPHIC_DATA] [GEOGRAPHIC_DATA], [G…" at bounding box center [174, 299] width 348 height 360
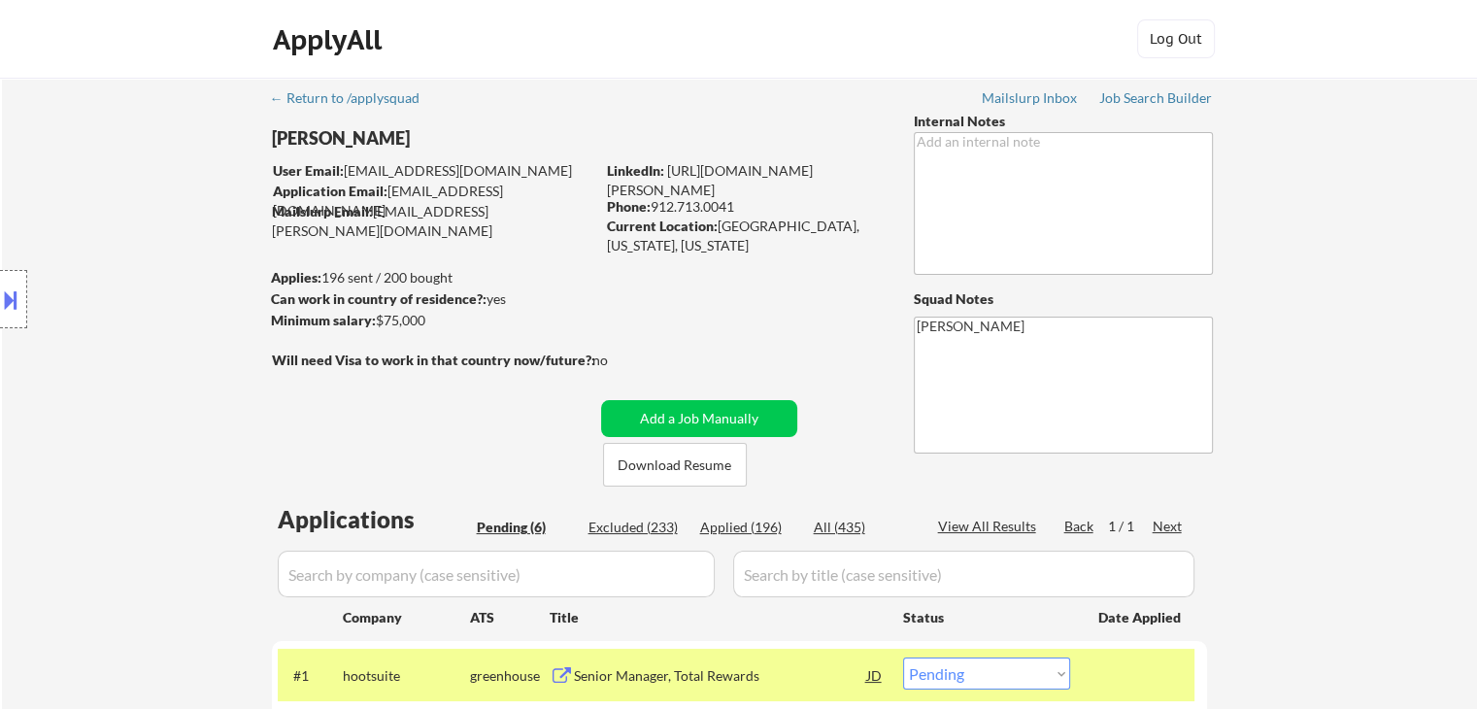
click at [171, 316] on div "Location Inclusions: [GEOGRAPHIC_DATA], [GEOGRAPHIC_DATA] [GEOGRAPHIC_DATA], [G…" at bounding box center [174, 299] width 348 height 360
click at [171, 318] on div "Location Inclusions: [GEOGRAPHIC_DATA], [GEOGRAPHIC_DATA] [GEOGRAPHIC_DATA], [G…" at bounding box center [174, 299] width 348 height 360
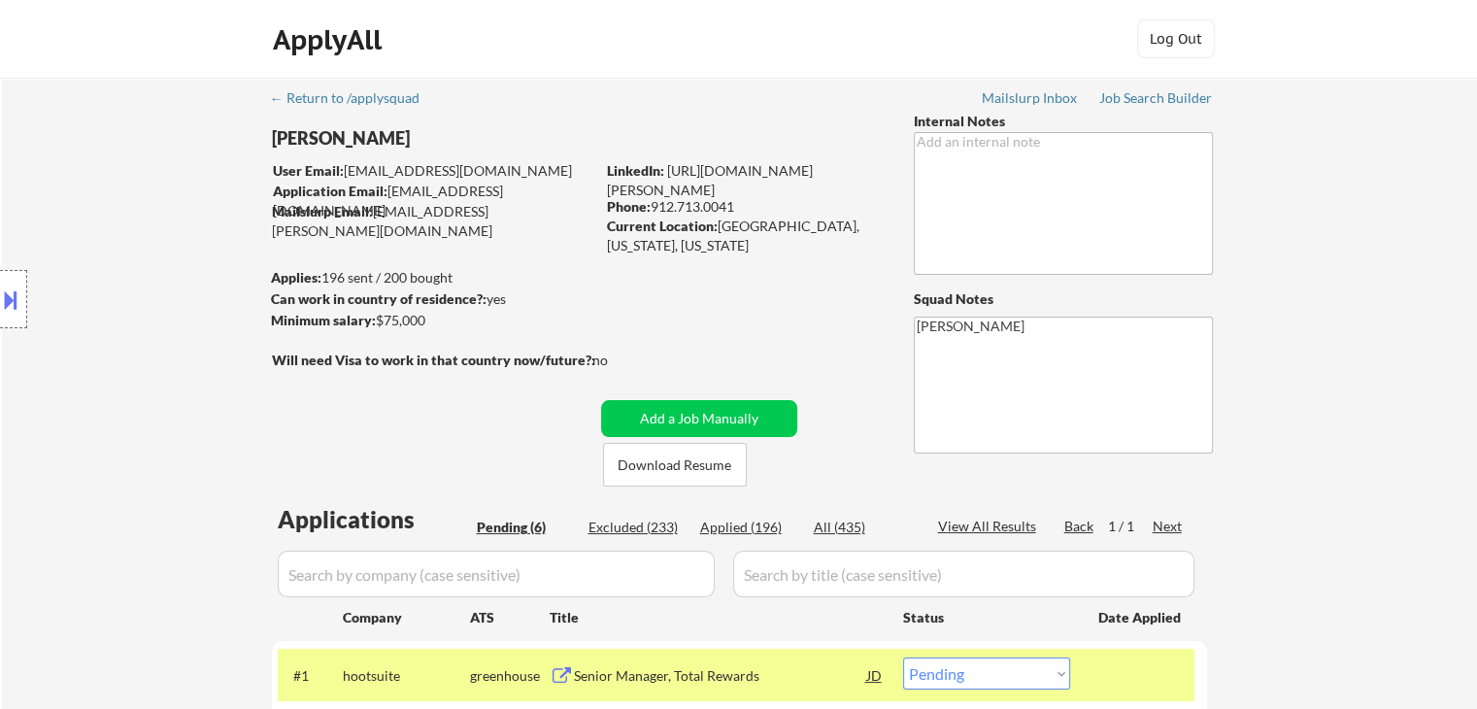
click at [171, 318] on div "Location Inclusions: [GEOGRAPHIC_DATA], [GEOGRAPHIC_DATA] [GEOGRAPHIC_DATA], [G…" at bounding box center [174, 299] width 348 height 360
click at [109, 415] on div "Location Inclusions: [GEOGRAPHIC_DATA], [GEOGRAPHIC_DATA] [GEOGRAPHIC_DATA], [G…" at bounding box center [174, 299] width 348 height 360
click at [107, 410] on div "Location Inclusions: [GEOGRAPHIC_DATA], [GEOGRAPHIC_DATA] [GEOGRAPHIC_DATA], [G…" at bounding box center [174, 299] width 348 height 360
click at [106, 410] on div "Location Inclusions: [GEOGRAPHIC_DATA], [GEOGRAPHIC_DATA] [GEOGRAPHIC_DATA], [G…" at bounding box center [174, 299] width 348 height 360
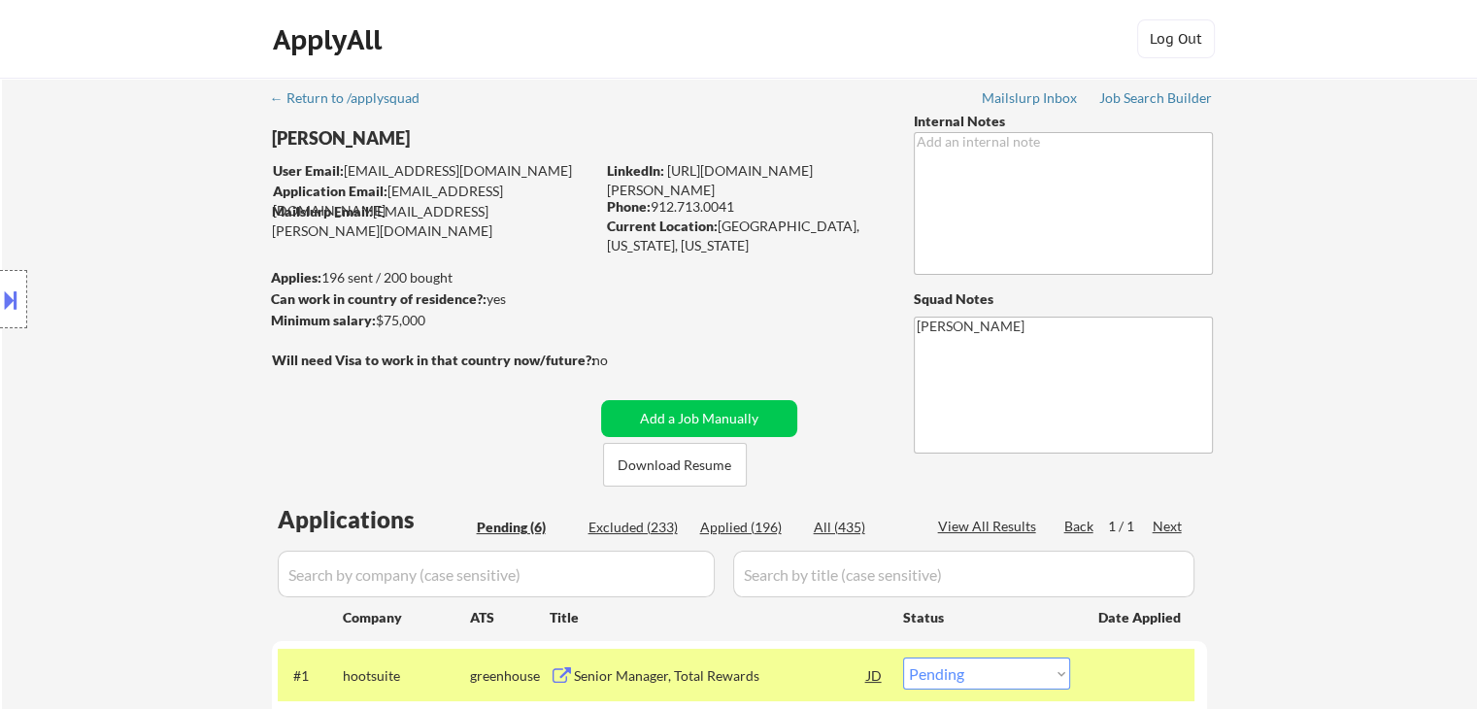
click at [105, 410] on div "Location Inclusions: [GEOGRAPHIC_DATA], [GEOGRAPHIC_DATA] [GEOGRAPHIC_DATA], [G…" at bounding box center [174, 299] width 348 height 360
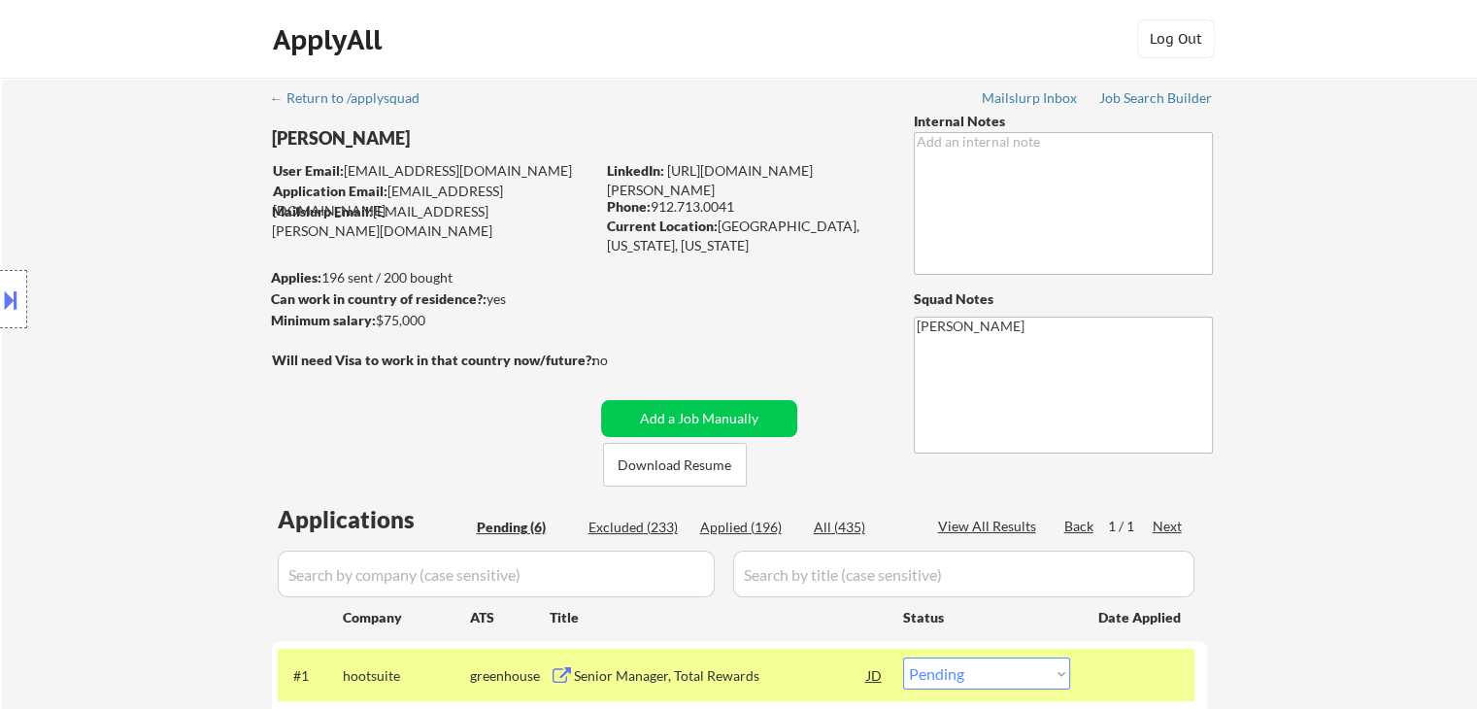
click at [105, 410] on div "Location Inclusions: [GEOGRAPHIC_DATA], [GEOGRAPHIC_DATA] [GEOGRAPHIC_DATA], [G…" at bounding box center [174, 299] width 348 height 360
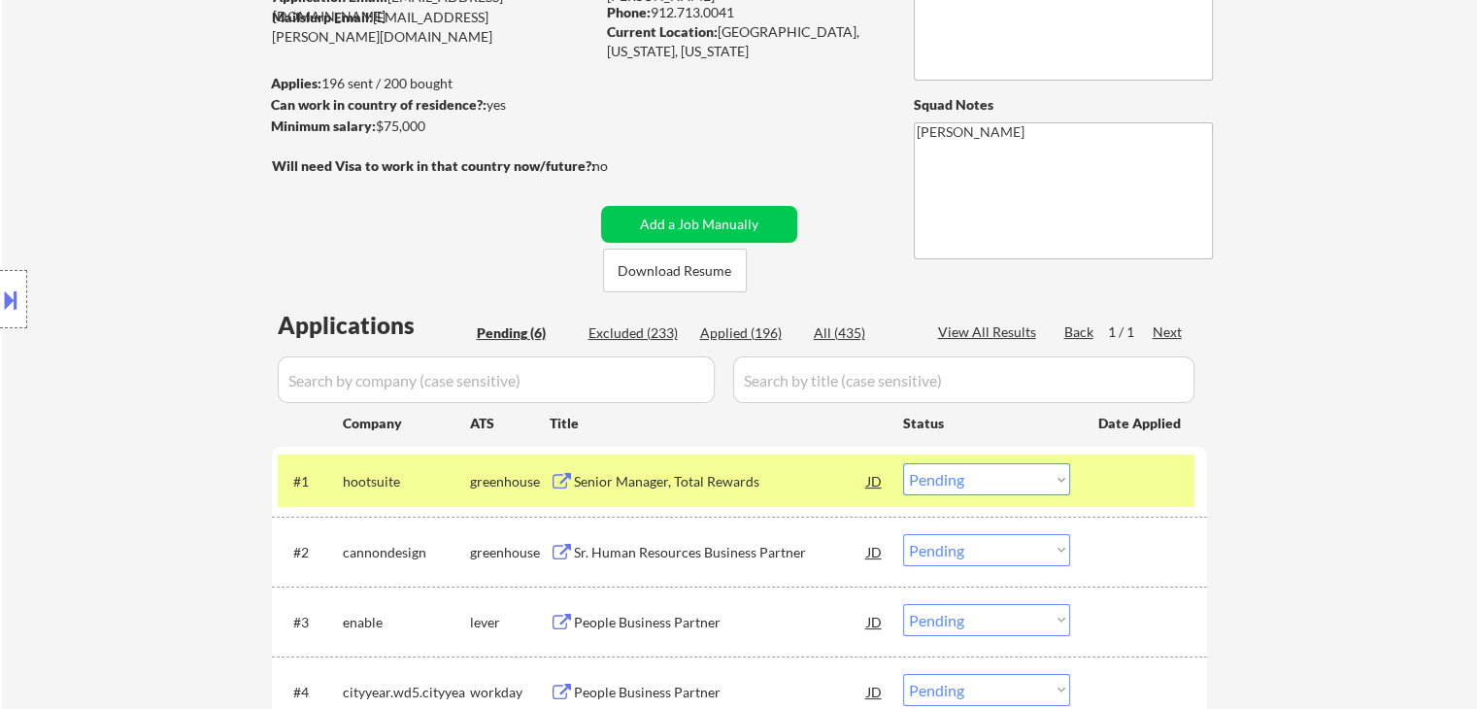
click at [105, 410] on div "Location Inclusions: [GEOGRAPHIC_DATA], [GEOGRAPHIC_DATA] [GEOGRAPHIC_DATA], [G…" at bounding box center [174, 299] width 348 height 360
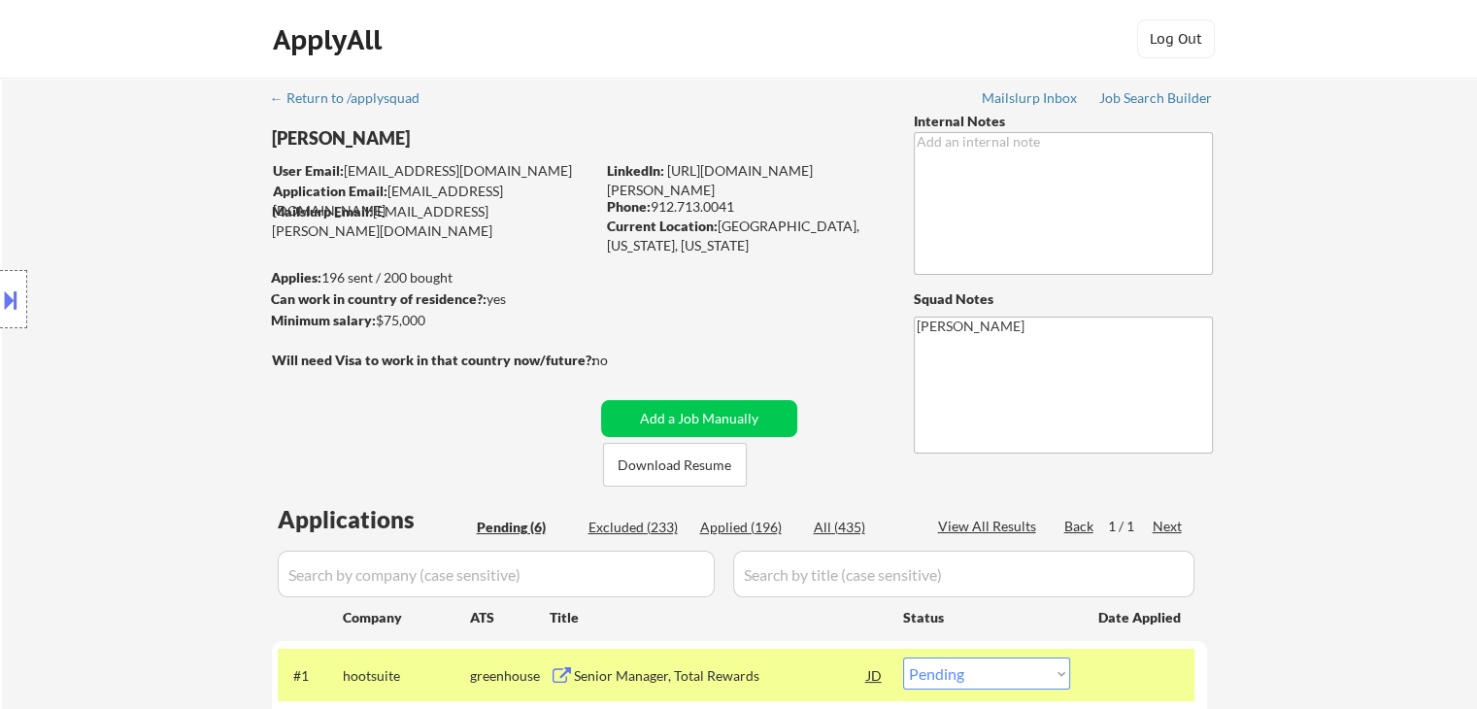
click at [105, 410] on div "Location Inclusions: [GEOGRAPHIC_DATA], [GEOGRAPHIC_DATA] [GEOGRAPHIC_DATA], [G…" at bounding box center [174, 299] width 348 height 360
click at [105, 412] on div "Location Inclusions: [GEOGRAPHIC_DATA], [GEOGRAPHIC_DATA] [GEOGRAPHIC_DATA], [G…" at bounding box center [174, 299] width 348 height 360
click at [105, 413] on div "Location Inclusions: [GEOGRAPHIC_DATA], [GEOGRAPHIC_DATA] [GEOGRAPHIC_DATA], [G…" at bounding box center [174, 299] width 348 height 360
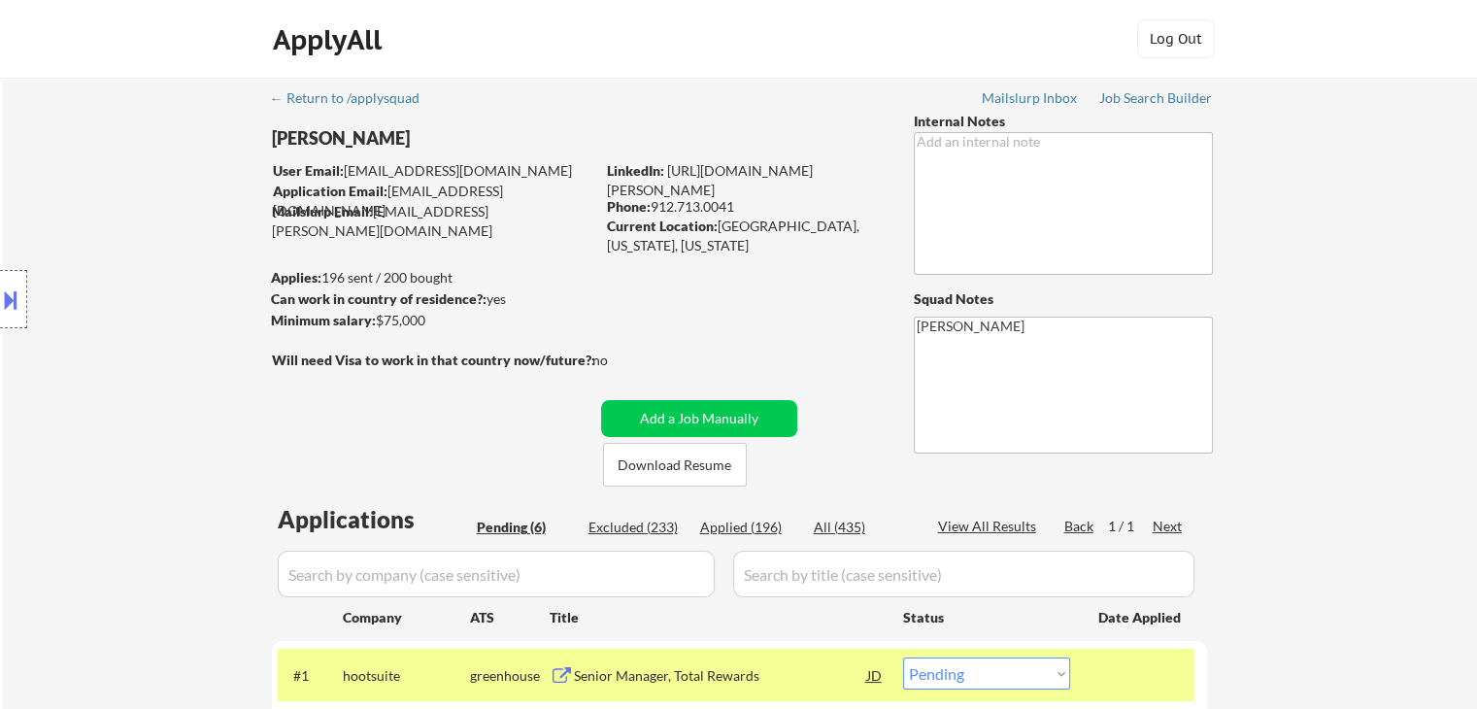
click at [105, 414] on div "Location Inclusions: [GEOGRAPHIC_DATA], [GEOGRAPHIC_DATA] [GEOGRAPHIC_DATA], [G…" at bounding box center [174, 299] width 348 height 360
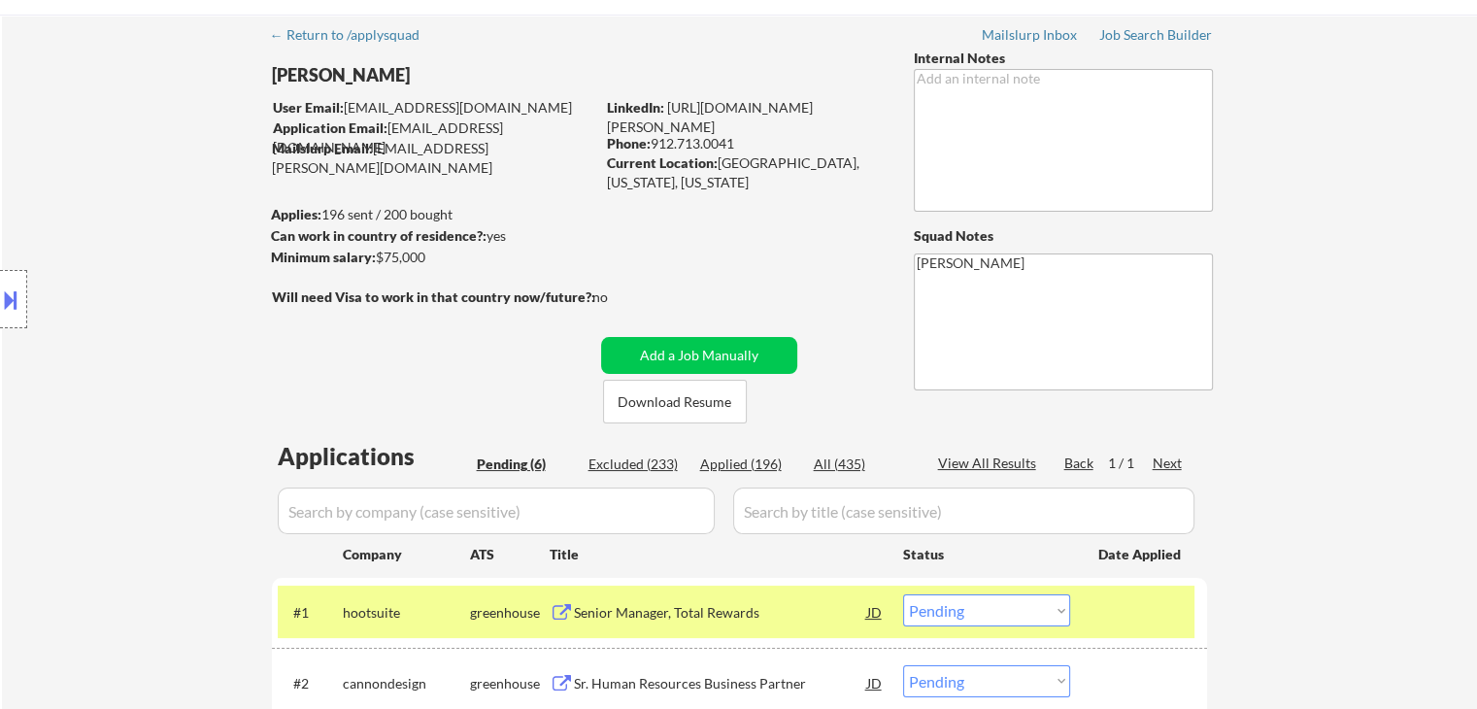
scroll to position [97, 0]
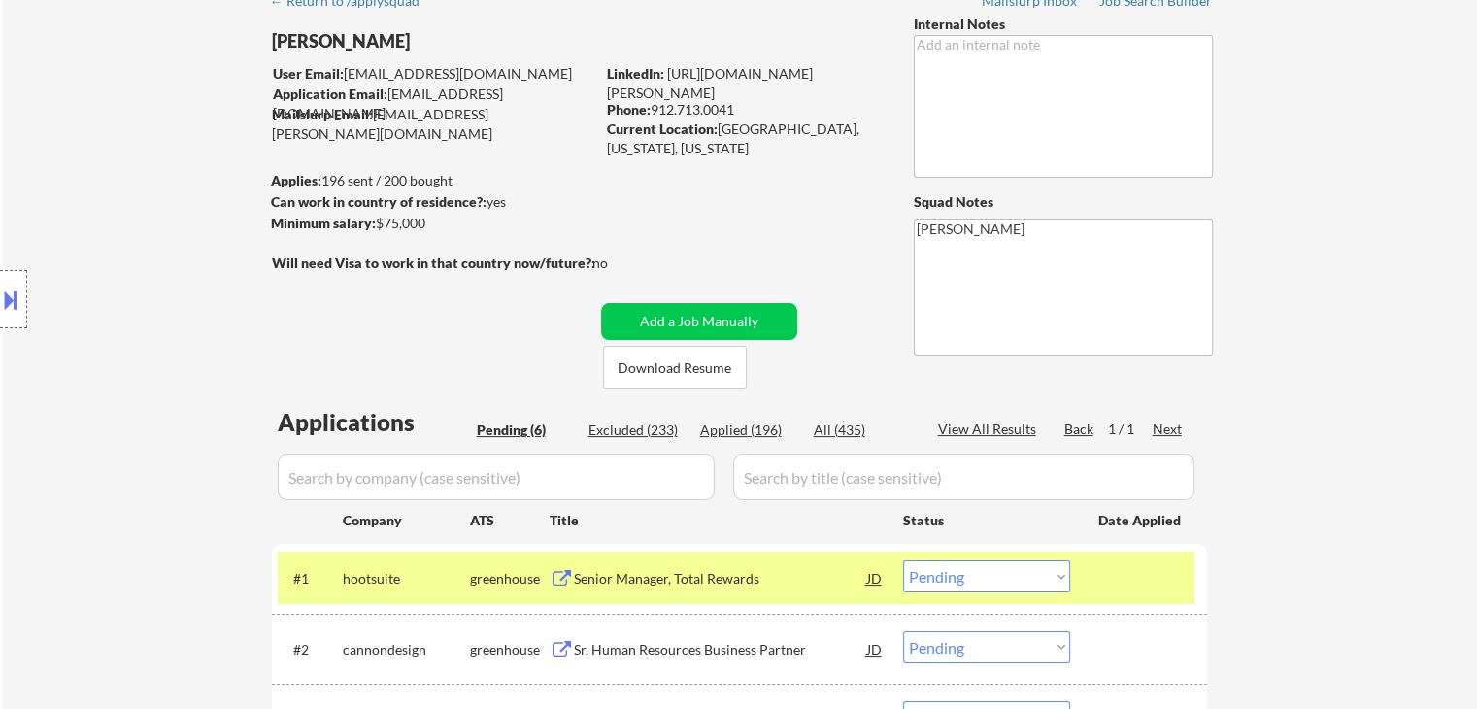
click at [105, 414] on div "Location Inclusions: [GEOGRAPHIC_DATA], [GEOGRAPHIC_DATA] [GEOGRAPHIC_DATA], [G…" at bounding box center [174, 299] width 348 height 360
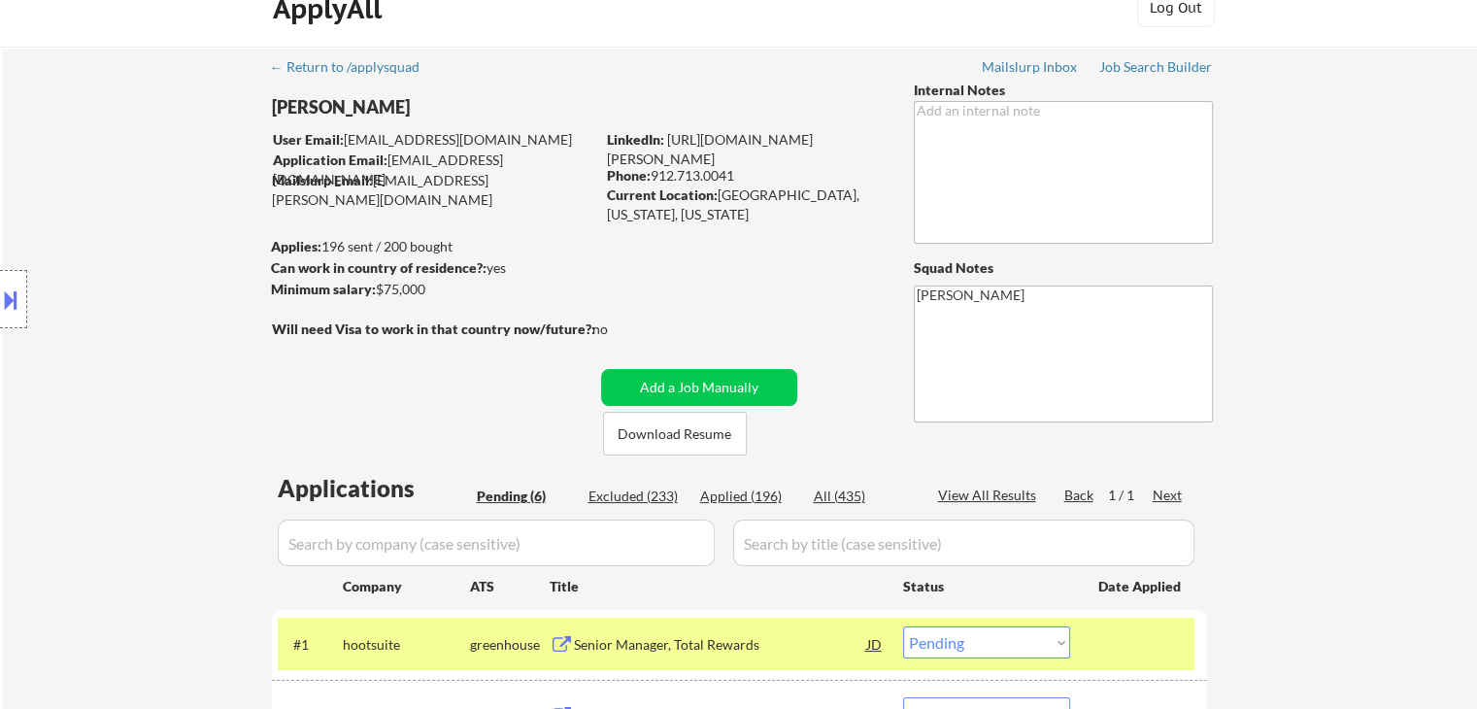
scroll to position [0, 0]
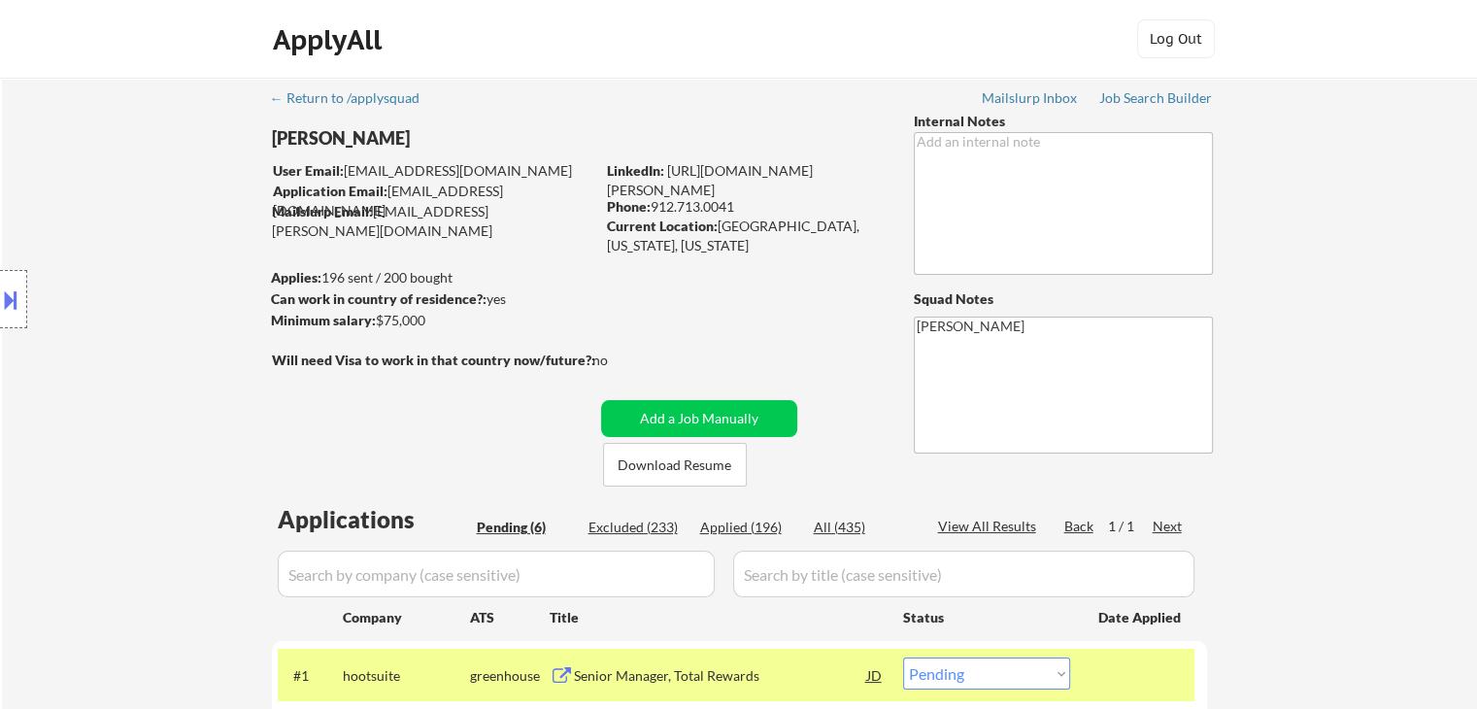
click at [89, 362] on div "Location Inclusions: [GEOGRAPHIC_DATA], [GEOGRAPHIC_DATA] [GEOGRAPHIC_DATA], [G…" at bounding box center [174, 299] width 348 height 360
click at [0, 291] on button at bounding box center [10, 300] width 21 height 32
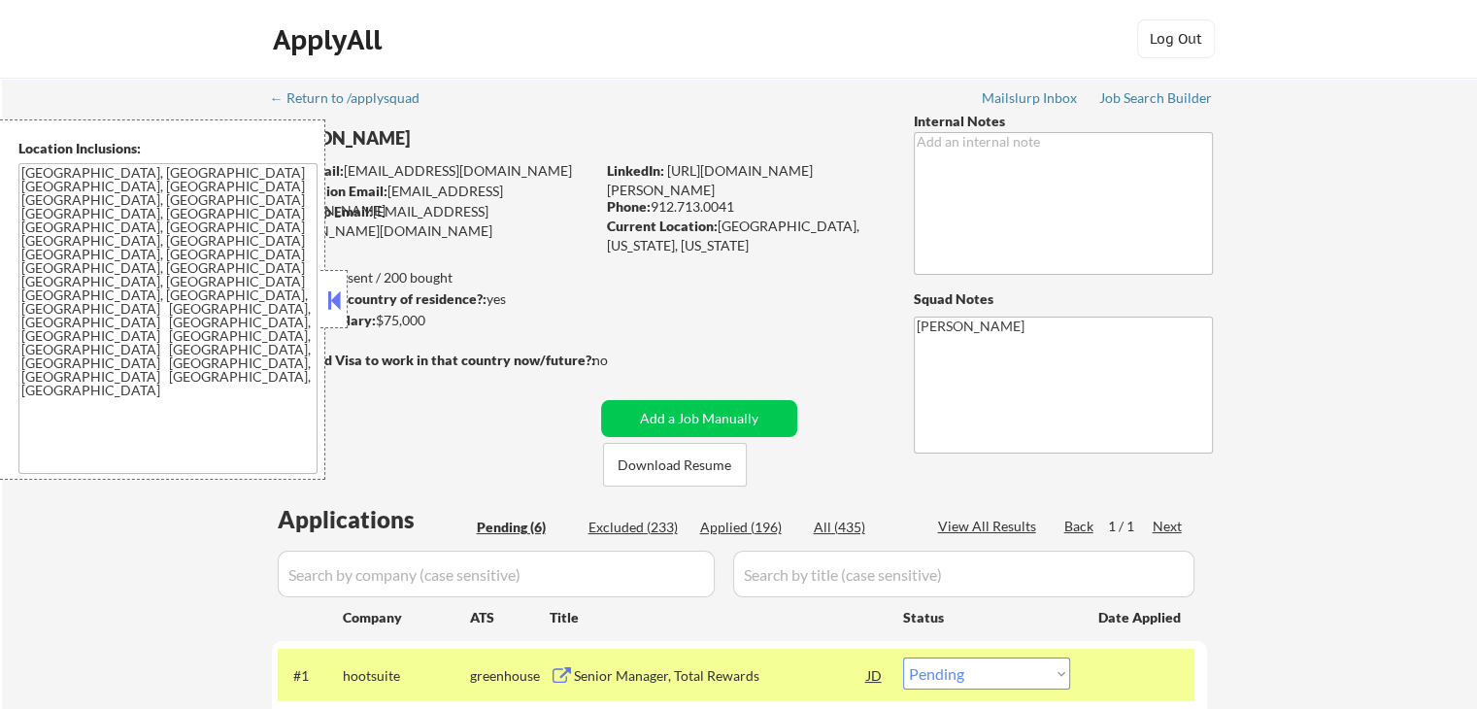
click at [342, 312] on button at bounding box center [333, 299] width 21 height 29
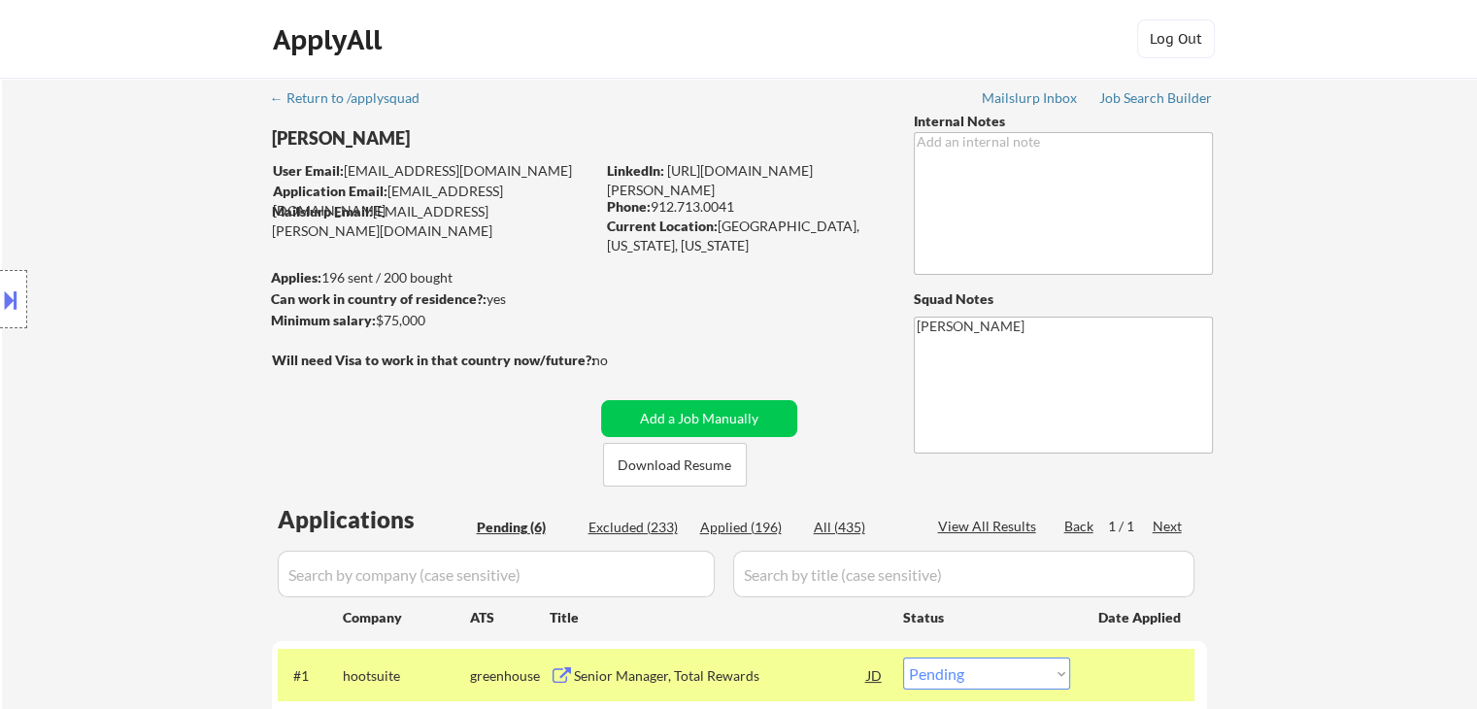
click at [213, 290] on div "Location Inclusions: [GEOGRAPHIC_DATA], [GEOGRAPHIC_DATA] [GEOGRAPHIC_DATA], [G…" at bounding box center [174, 299] width 348 height 360
click at [198, 245] on div "Location Inclusions: [GEOGRAPHIC_DATA], [GEOGRAPHIC_DATA] [GEOGRAPHIC_DATA], [G…" at bounding box center [174, 299] width 348 height 360
drag, startPoint x: 326, startPoint y: 275, endPoint x: 470, endPoint y: 275, distance: 143.7
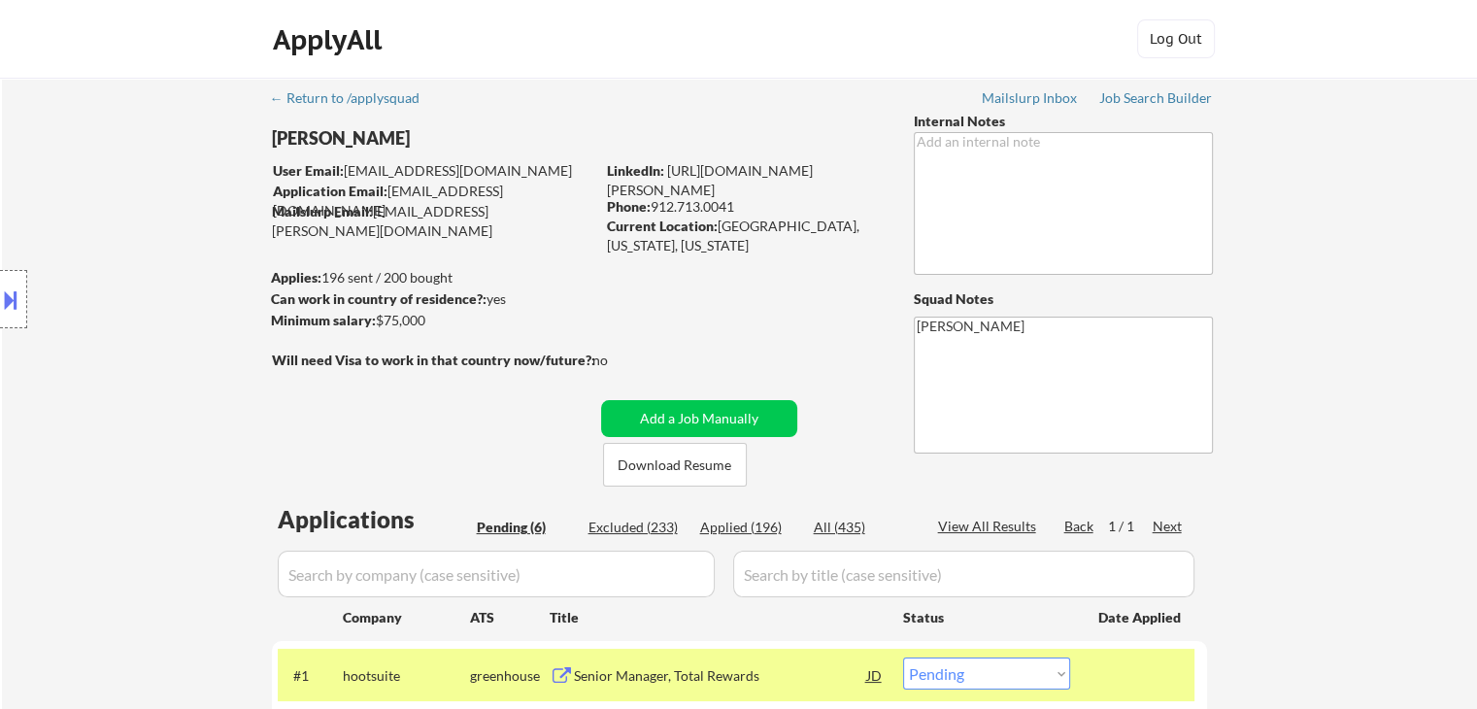
click at [470, 275] on body "← Return to /applysquad Mailslurp Inbox Job Search Builder [PERSON_NAME] User E…" at bounding box center [738, 354] width 1477 height 709
click at [52, 277] on div "Location Inclusions: [GEOGRAPHIC_DATA], [GEOGRAPHIC_DATA] [GEOGRAPHIC_DATA], [G…" at bounding box center [174, 299] width 348 height 360
click at [117, 352] on div "Location Inclusions: [GEOGRAPHIC_DATA], [GEOGRAPHIC_DATA] [GEOGRAPHIC_DATA], [G…" at bounding box center [174, 299] width 348 height 360
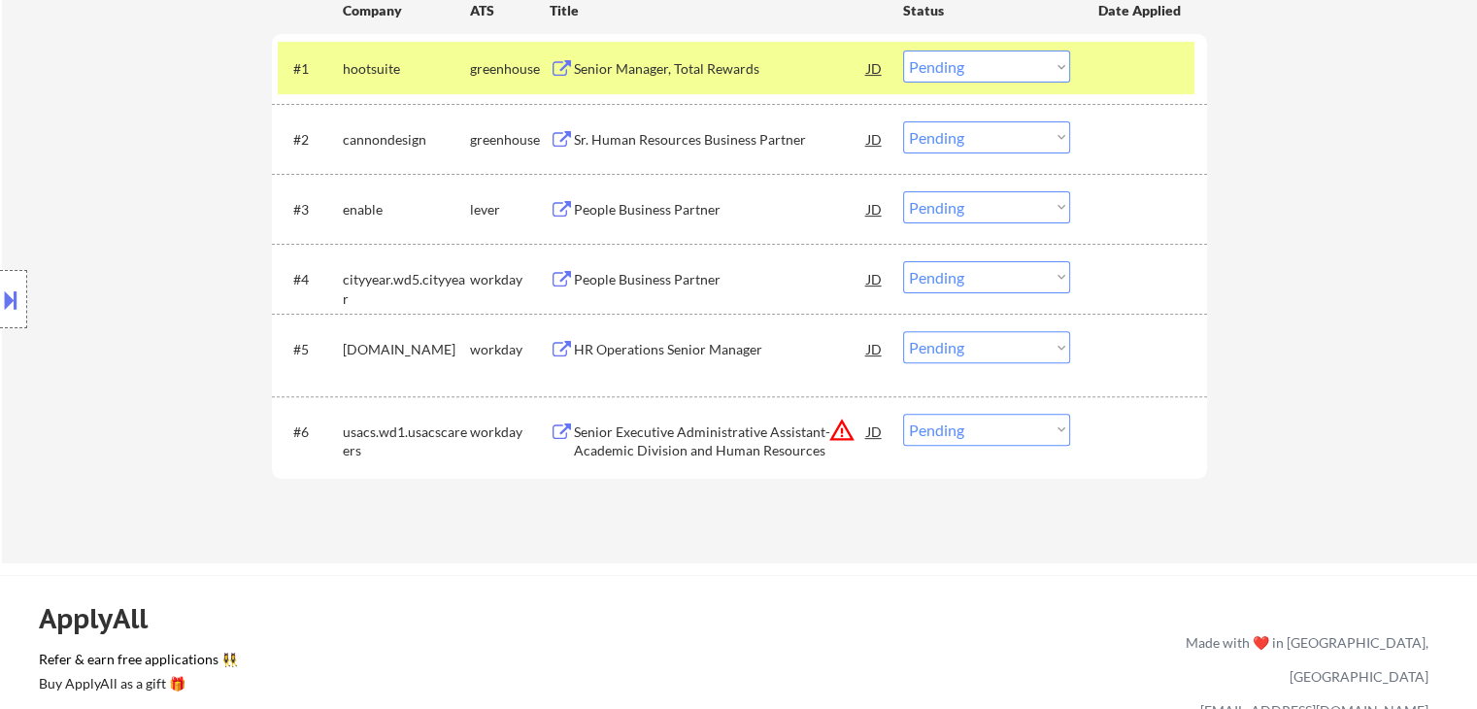
scroll to position [291, 0]
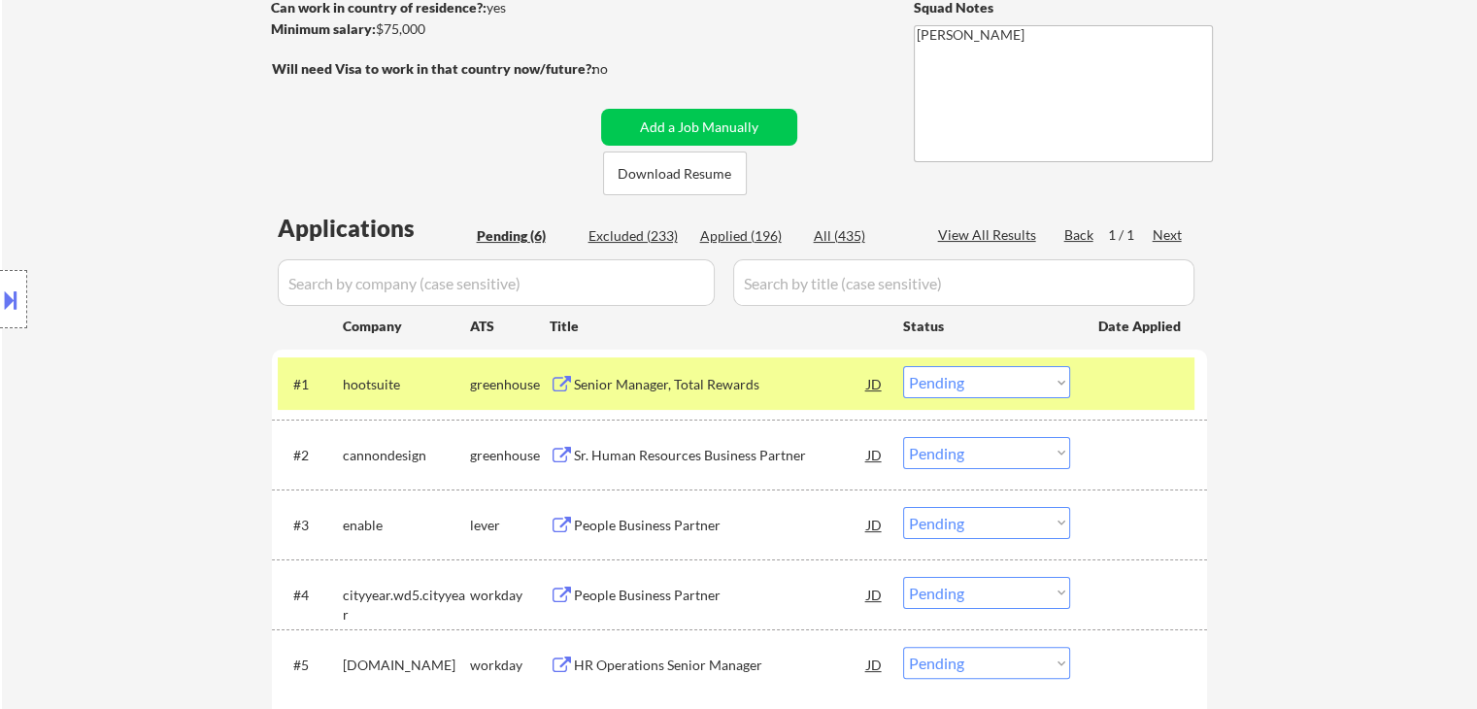
click at [136, 387] on div "Location Inclusions: [GEOGRAPHIC_DATA], [GEOGRAPHIC_DATA] [GEOGRAPHIC_DATA], [G…" at bounding box center [174, 299] width 348 height 360
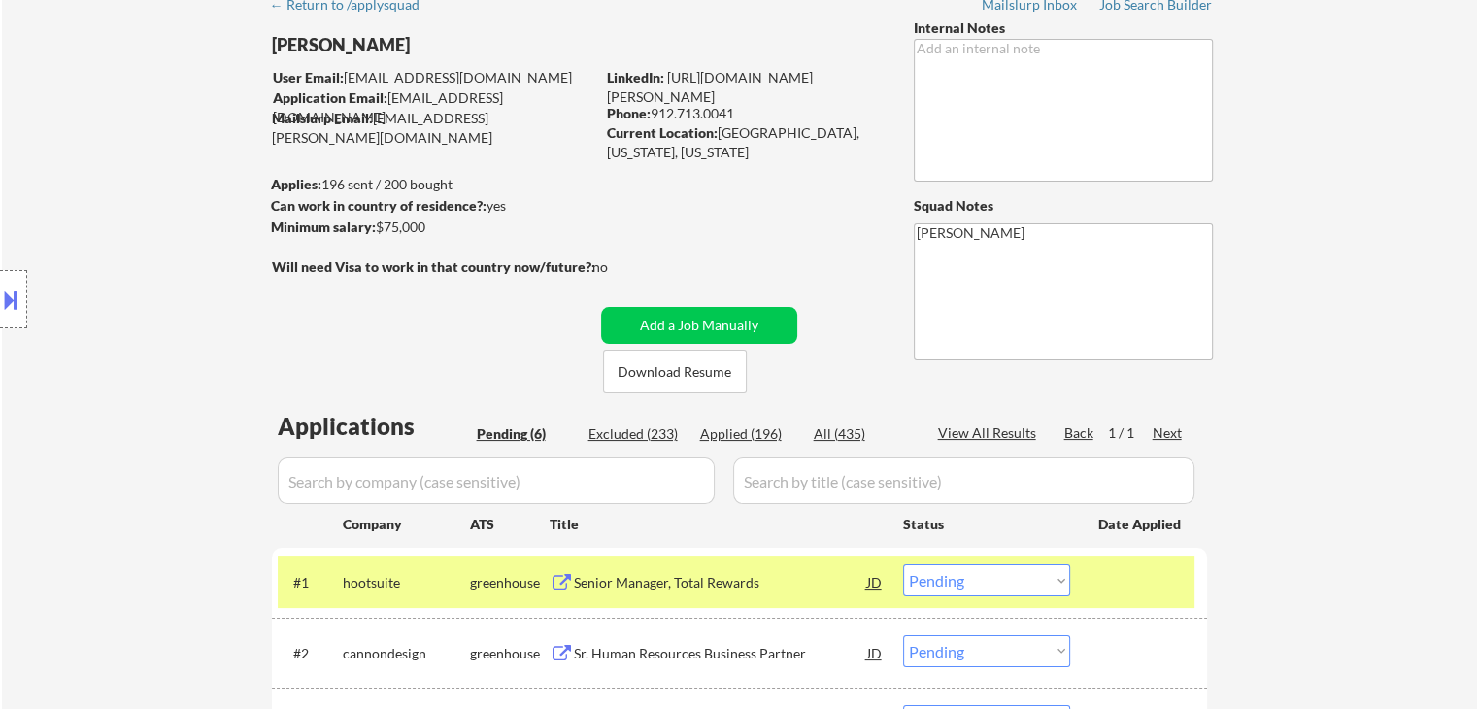
scroll to position [0, 0]
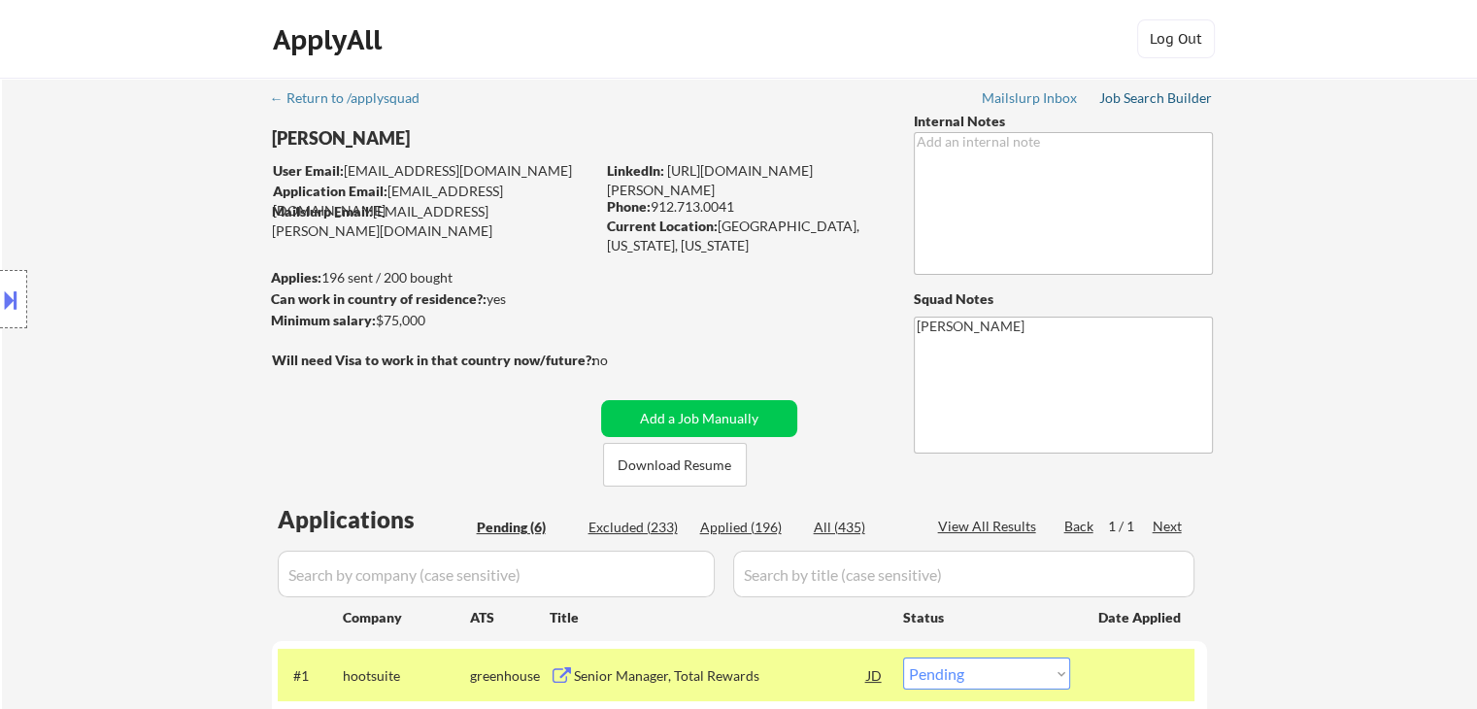
click at [1124, 99] on div "Job Search Builder" at bounding box center [1156, 98] width 114 height 14
click at [100, 203] on div "Location Inclusions: [GEOGRAPHIC_DATA], [GEOGRAPHIC_DATA] [GEOGRAPHIC_DATA], [G…" at bounding box center [174, 299] width 348 height 360
click at [82, 347] on div "Location Inclusions: [GEOGRAPHIC_DATA], [GEOGRAPHIC_DATA] [GEOGRAPHIC_DATA], [G…" at bounding box center [174, 299] width 348 height 360
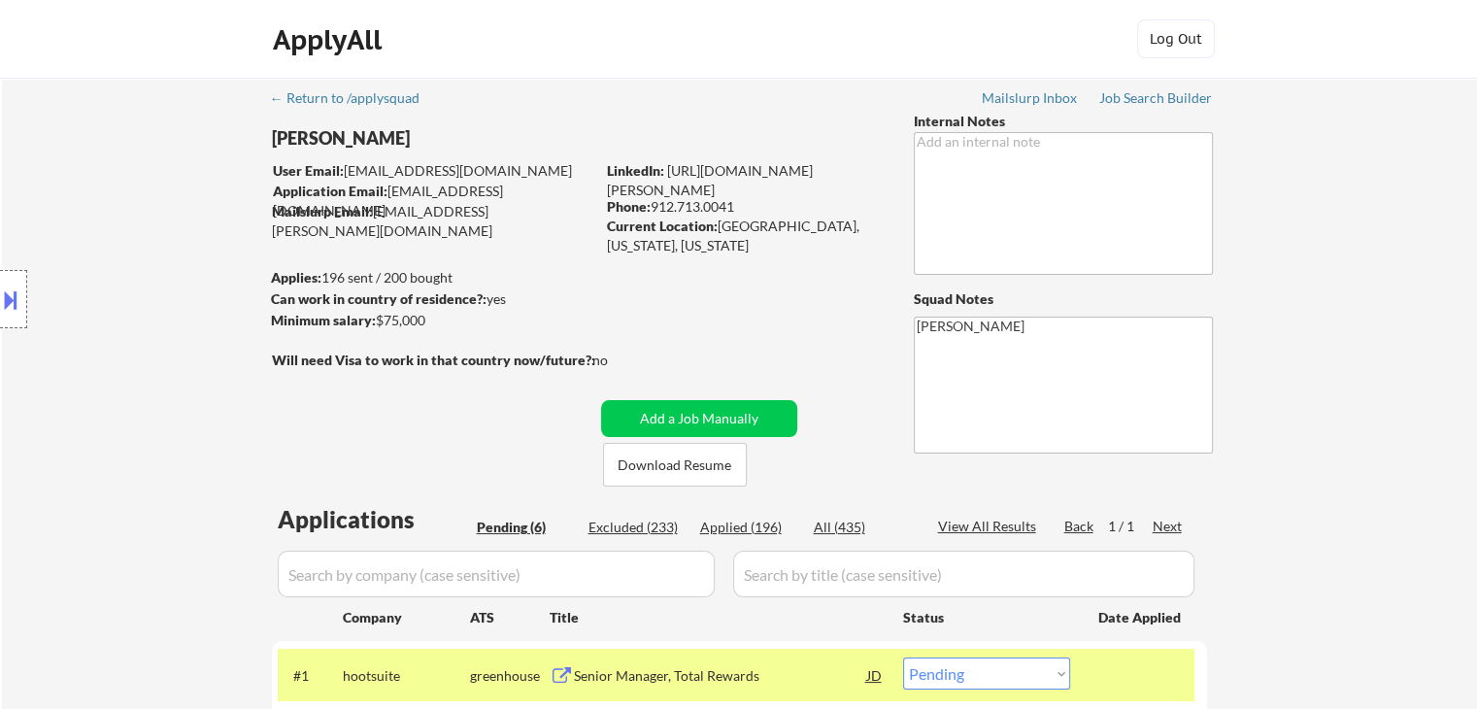
click at [80, 334] on div "Location Inclusions: [GEOGRAPHIC_DATA], [GEOGRAPHIC_DATA] [GEOGRAPHIC_DATA], [G…" at bounding box center [174, 299] width 348 height 360
click at [109, 331] on div "Location Inclusions: [GEOGRAPHIC_DATA], [GEOGRAPHIC_DATA] [GEOGRAPHIC_DATA], [G…" at bounding box center [174, 299] width 348 height 360
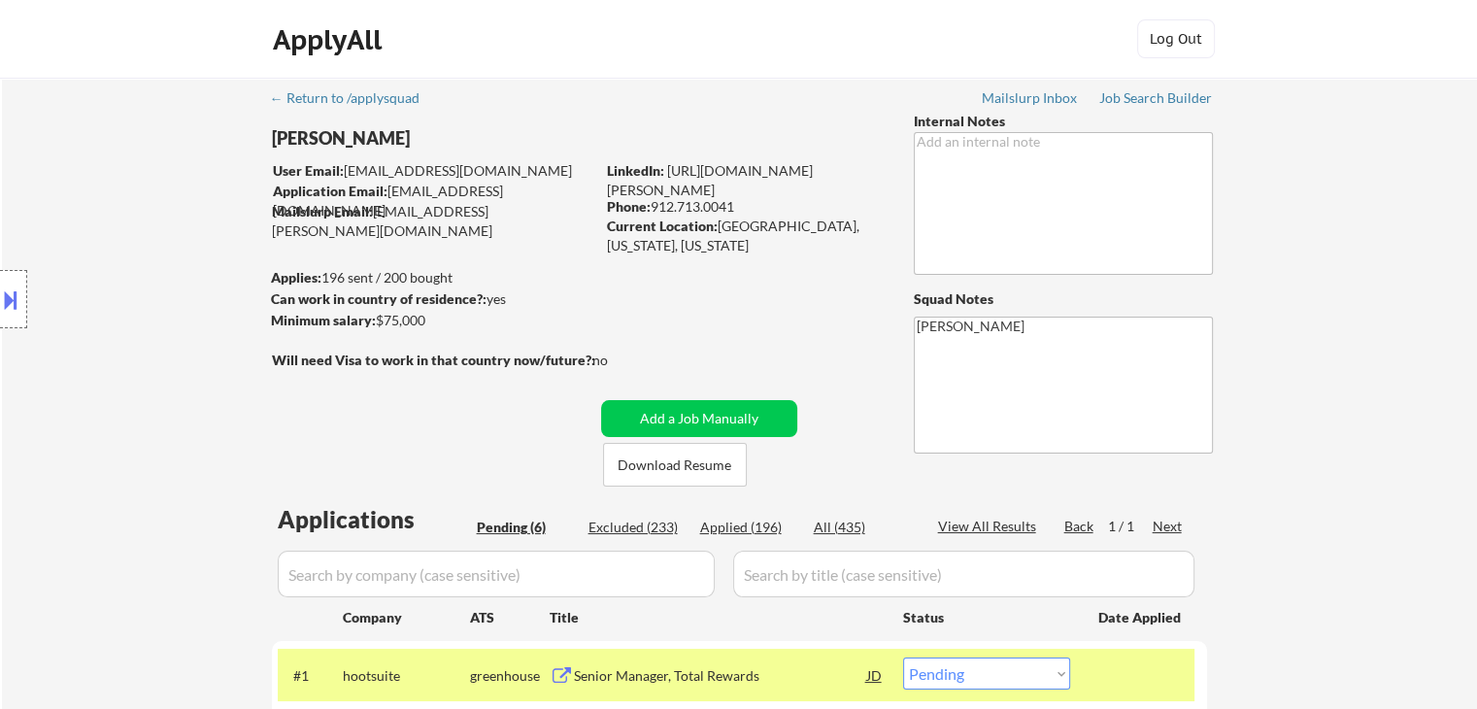
click at [109, 331] on div "Location Inclusions: [GEOGRAPHIC_DATA], [GEOGRAPHIC_DATA] [GEOGRAPHIC_DATA], [G…" at bounding box center [174, 299] width 348 height 360
click at [109, 394] on div "Location Inclusions: [GEOGRAPHIC_DATA], [GEOGRAPHIC_DATA] [GEOGRAPHIC_DATA], [G…" at bounding box center [174, 299] width 348 height 360
click at [98, 394] on div "Location Inclusions: [GEOGRAPHIC_DATA], [GEOGRAPHIC_DATA] [GEOGRAPHIC_DATA], [G…" at bounding box center [174, 299] width 348 height 360
click at [93, 393] on div "Location Inclusions: [GEOGRAPHIC_DATA], [GEOGRAPHIC_DATA] [GEOGRAPHIC_DATA], [G…" at bounding box center [174, 299] width 348 height 360
click at [92, 393] on div "Location Inclusions: [GEOGRAPHIC_DATA], [GEOGRAPHIC_DATA] [GEOGRAPHIC_DATA], [G…" at bounding box center [174, 299] width 348 height 360
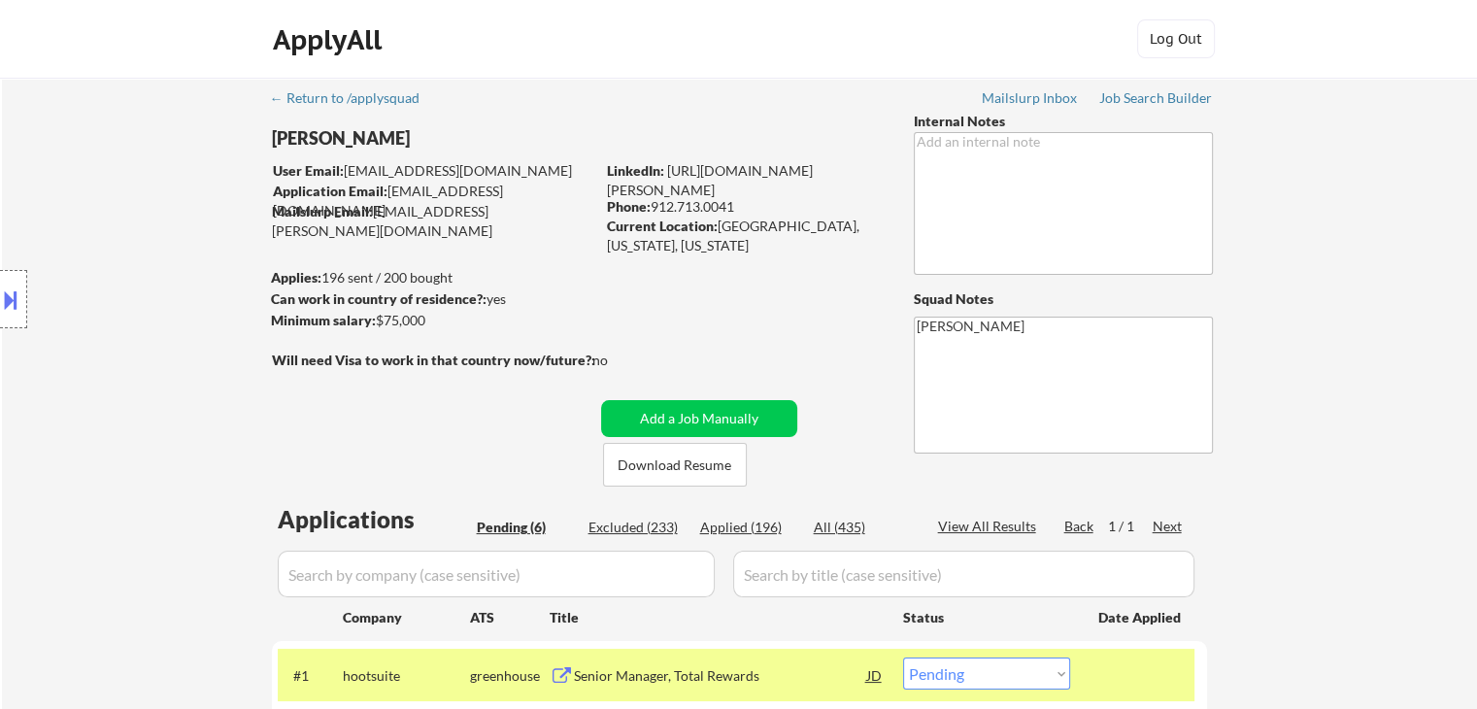
click at [92, 393] on div "Location Inclusions: [GEOGRAPHIC_DATA], [GEOGRAPHIC_DATA] [GEOGRAPHIC_DATA], [G…" at bounding box center [174, 299] width 348 height 360
click at [117, 388] on div "Location Inclusions: [GEOGRAPHIC_DATA], [GEOGRAPHIC_DATA] [GEOGRAPHIC_DATA], [G…" at bounding box center [174, 299] width 348 height 360
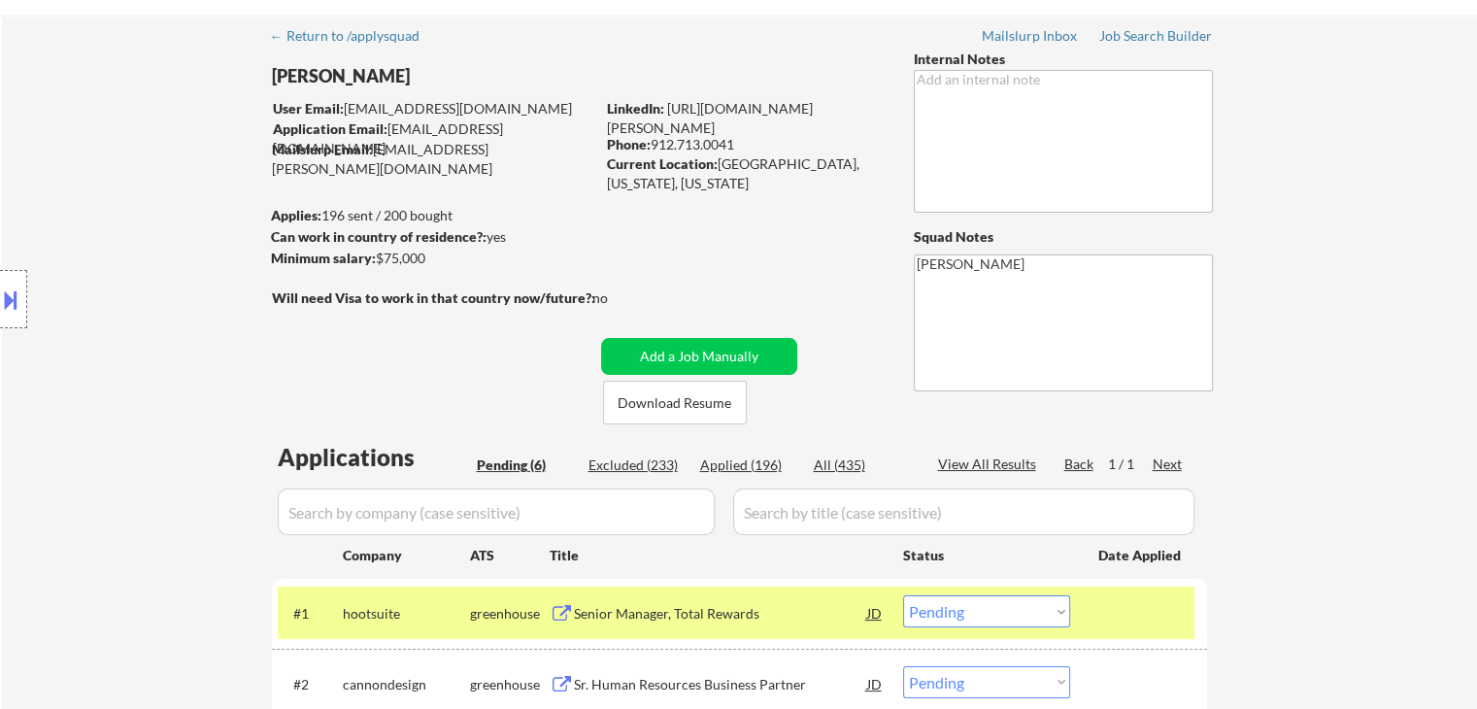
scroll to position [97, 0]
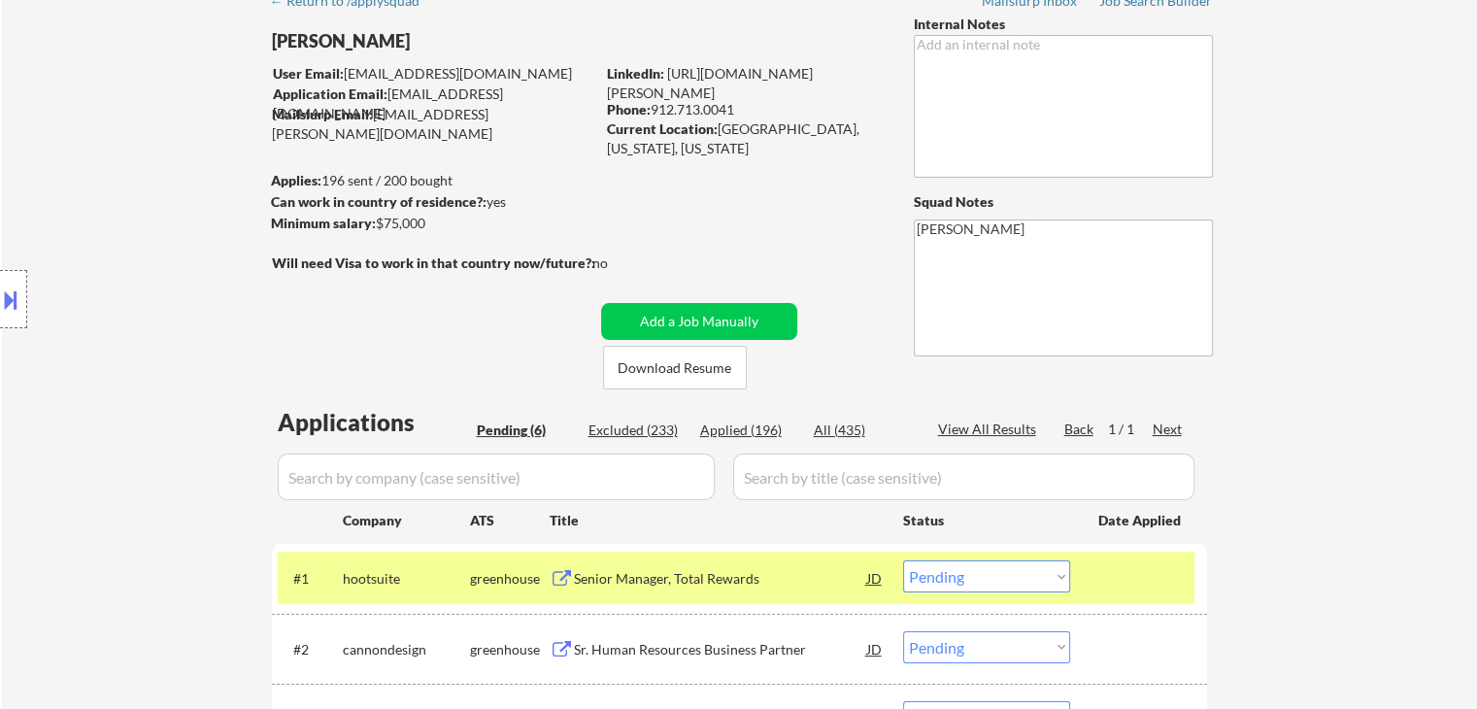
click at [116, 387] on div "Location Inclusions: [GEOGRAPHIC_DATA], [GEOGRAPHIC_DATA] [GEOGRAPHIC_DATA], [G…" at bounding box center [174, 299] width 348 height 360
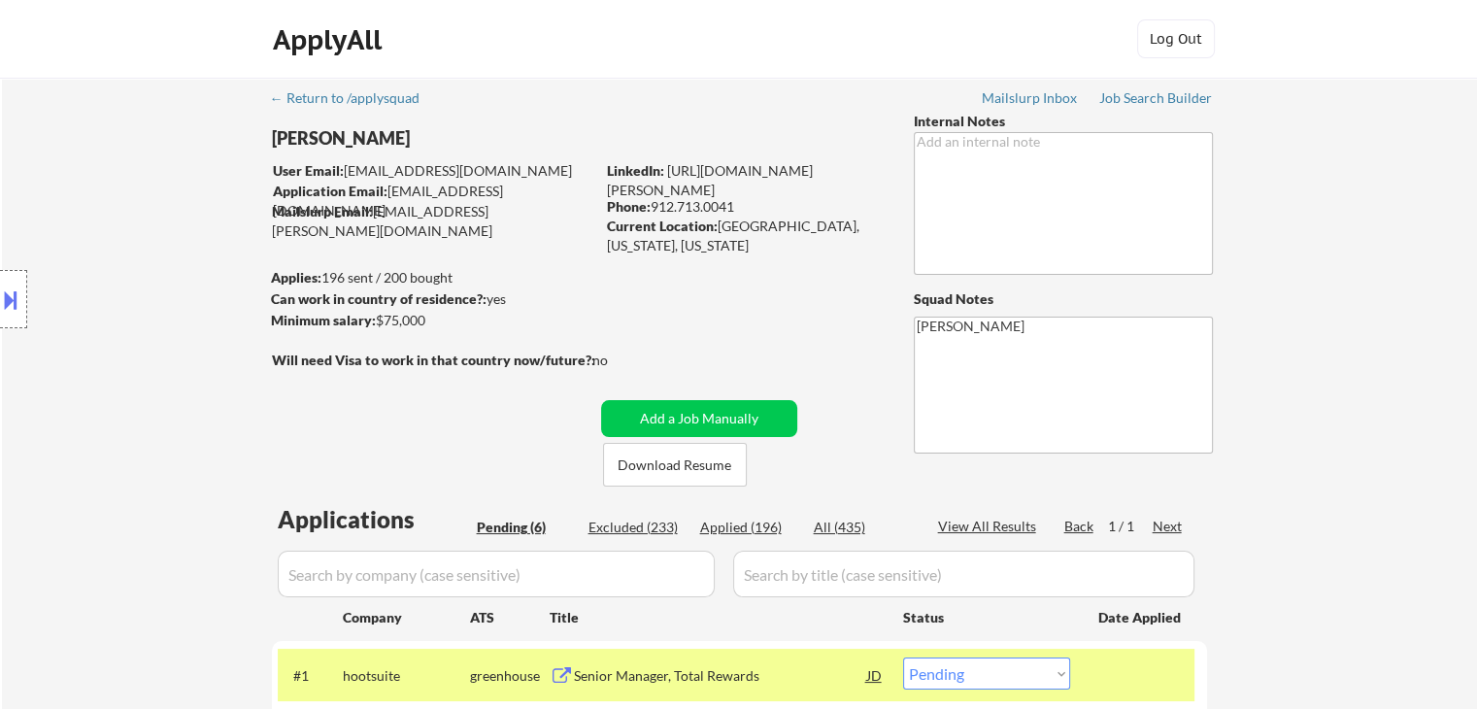
click at [116, 387] on div "Location Inclusions: [GEOGRAPHIC_DATA], [GEOGRAPHIC_DATA] [GEOGRAPHIC_DATA], [G…" at bounding box center [174, 299] width 348 height 360
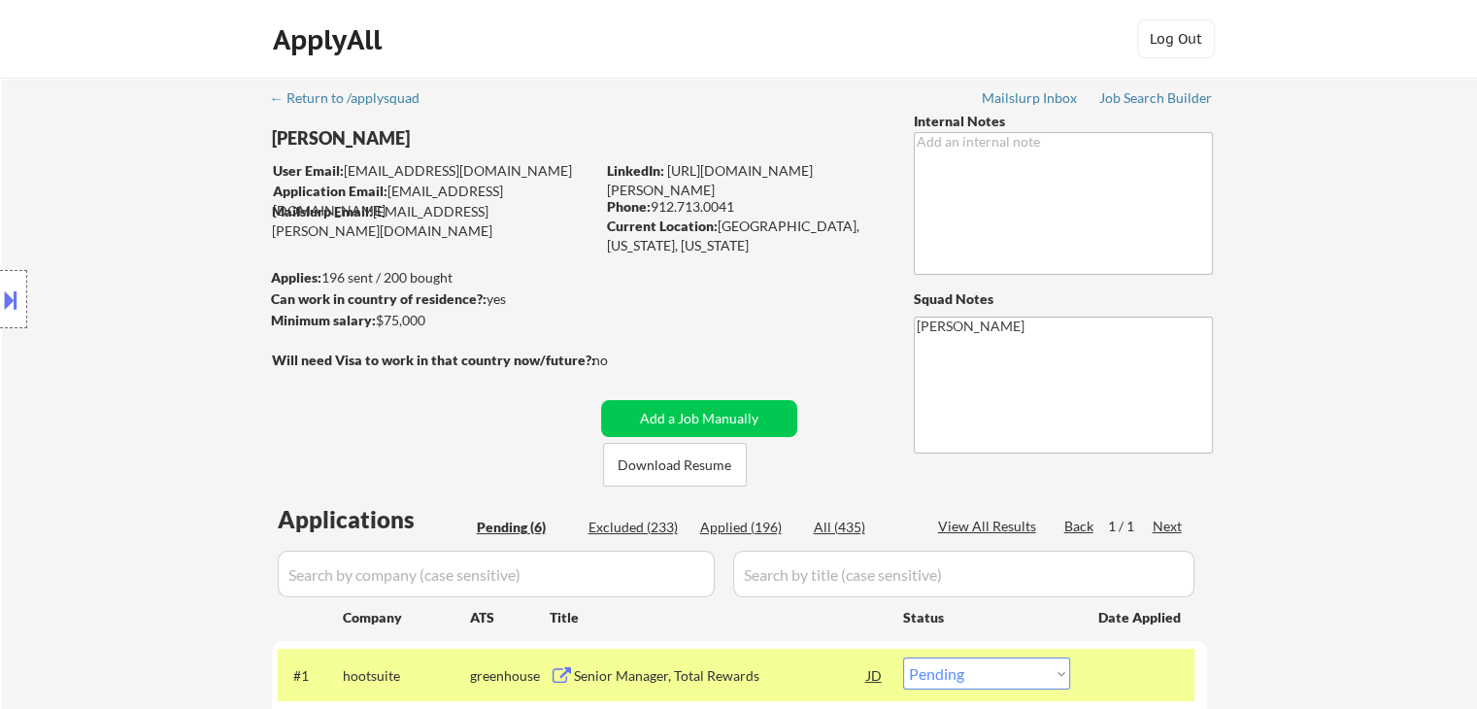
click at [116, 387] on div "Location Inclusions: [GEOGRAPHIC_DATA], [GEOGRAPHIC_DATA] [GEOGRAPHIC_DATA], [G…" at bounding box center [174, 299] width 348 height 360
click at [119, 388] on div "Location Inclusions: [GEOGRAPHIC_DATA], [GEOGRAPHIC_DATA] [GEOGRAPHIC_DATA], [G…" at bounding box center [174, 299] width 348 height 360
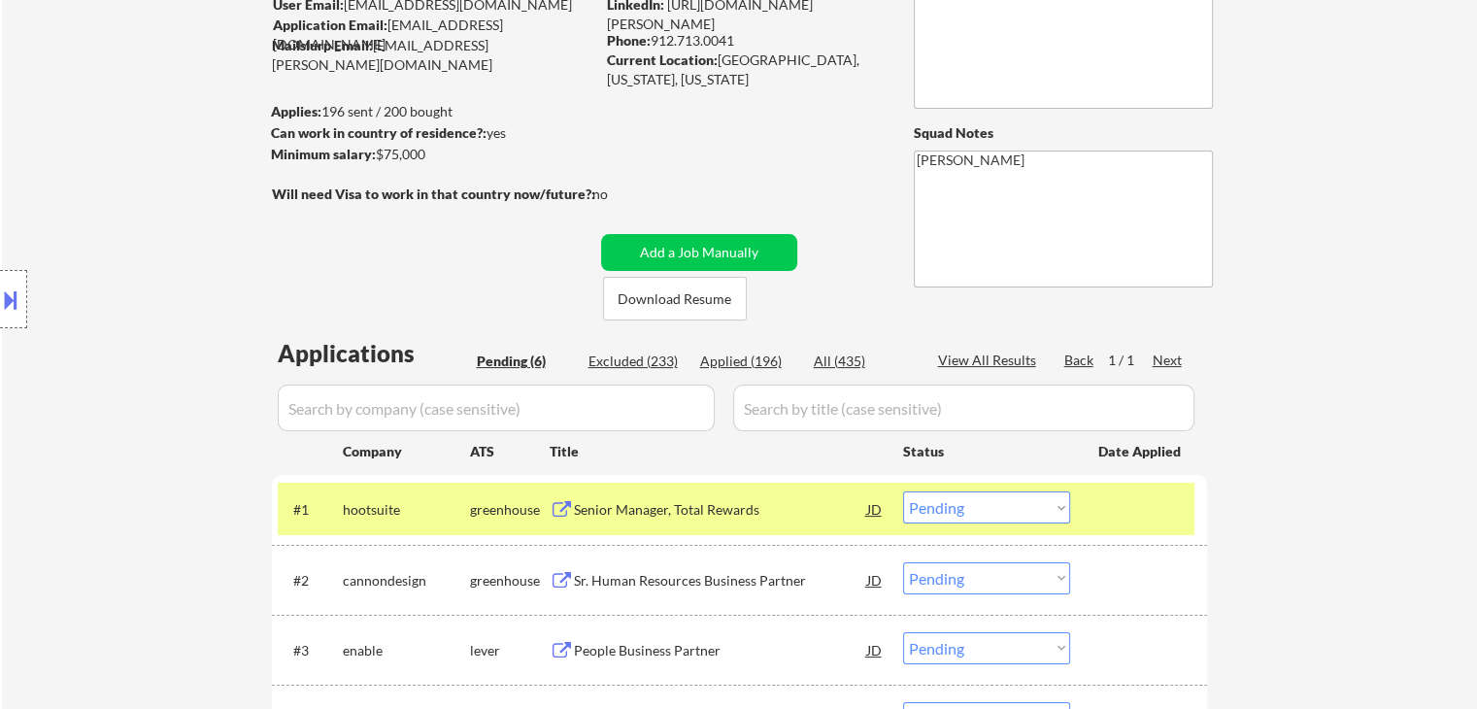
scroll to position [291, 0]
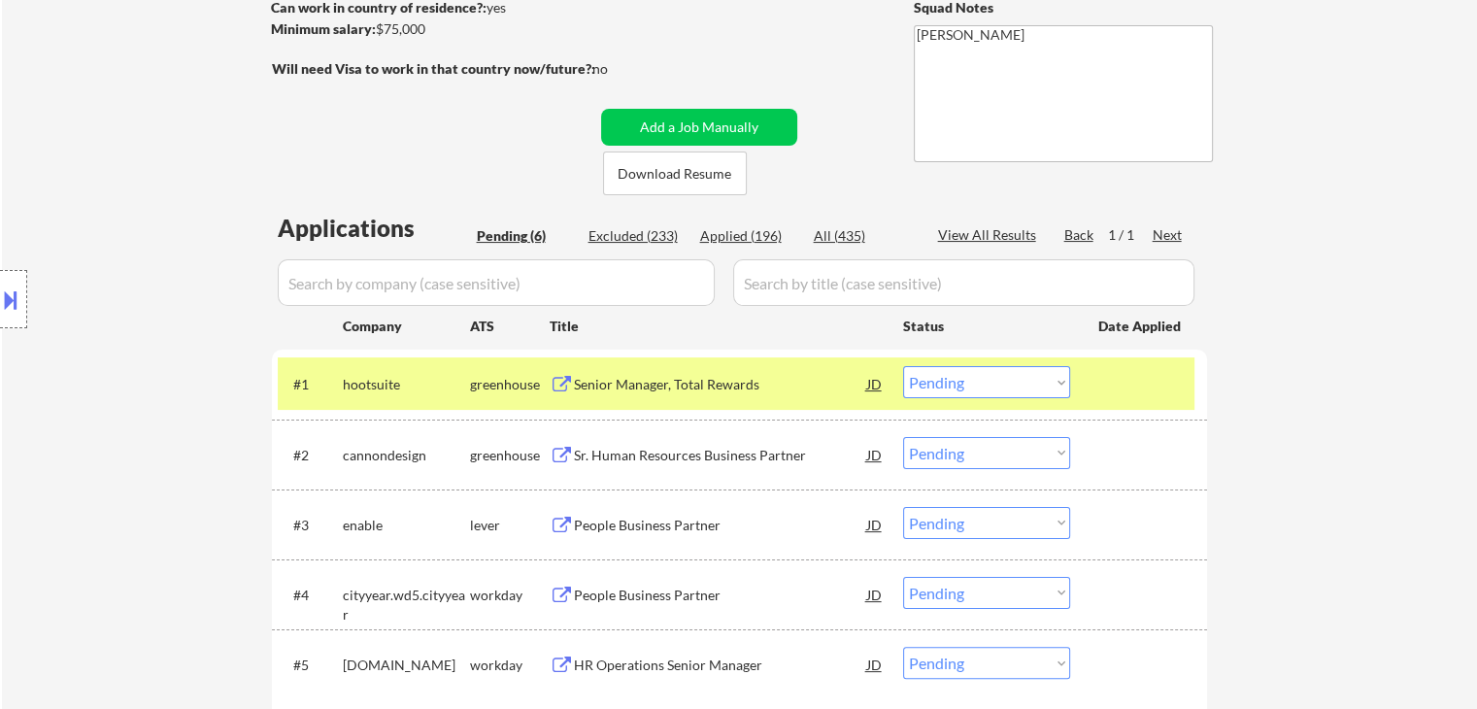
click at [120, 388] on div "Location Inclusions: [GEOGRAPHIC_DATA], [GEOGRAPHIC_DATA] [GEOGRAPHIC_DATA], [G…" at bounding box center [174, 299] width 348 height 360
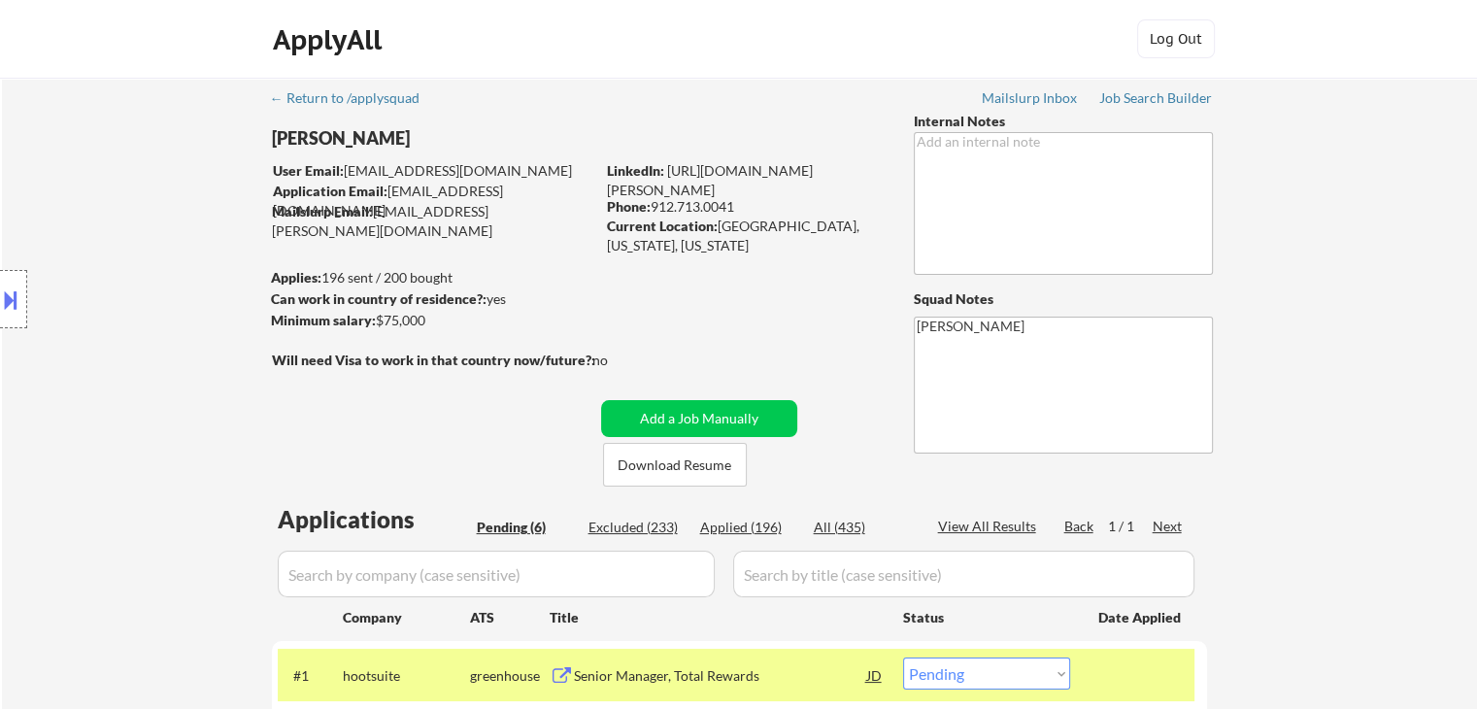
click at [120, 388] on div "Location Inclusions: [GEOGRAPHIC_DATA], [GEOGRAPHIC_DATA] [GEOGRAPHIC_DATA], [G…" at bounding box center [174, 299] width 348 height 360
click at [120, 389] on div "Location Inclusions: [GEOGRAPHIC_DATA], [GEOGRAPHIC_DATA] [GEOGRAPHIC_DATA], [G…" at bounding box center [174, 299] width 348 height 360
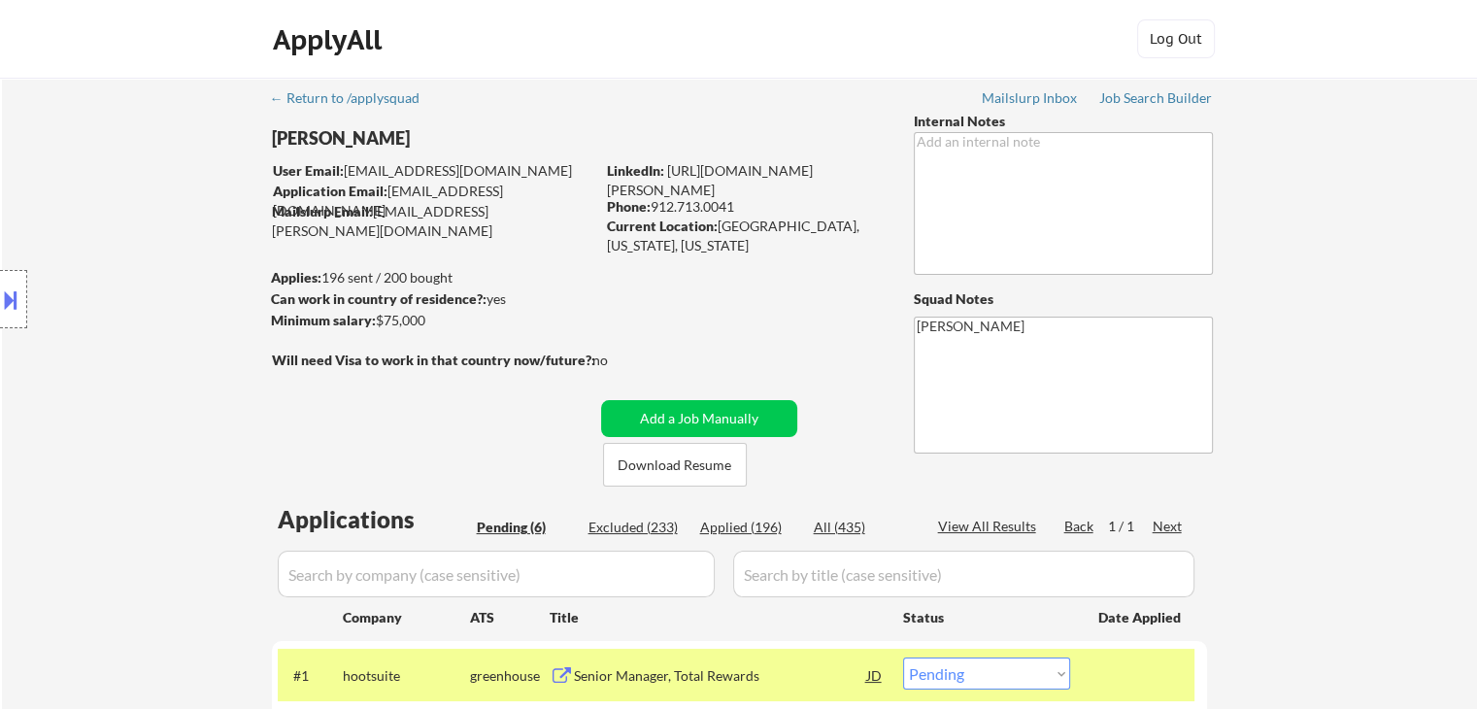
click at [121, 390] on div "Location Inclusions: [GEOGRAPHIC_DATA], [GEOGRAPHIC_DATA] [GEOGRAPHIC_DATA], [G…" at bounding box center [174, 299] width 348 height 360
click at [122, 390] on div "Location Inclusions: [GEOGRAPHIC_DATA], [GEOGRAPHIC_DATA] [GEOGRAPHIC_DATA], [G…" at bounding box center [174, 299] width 348 height 360
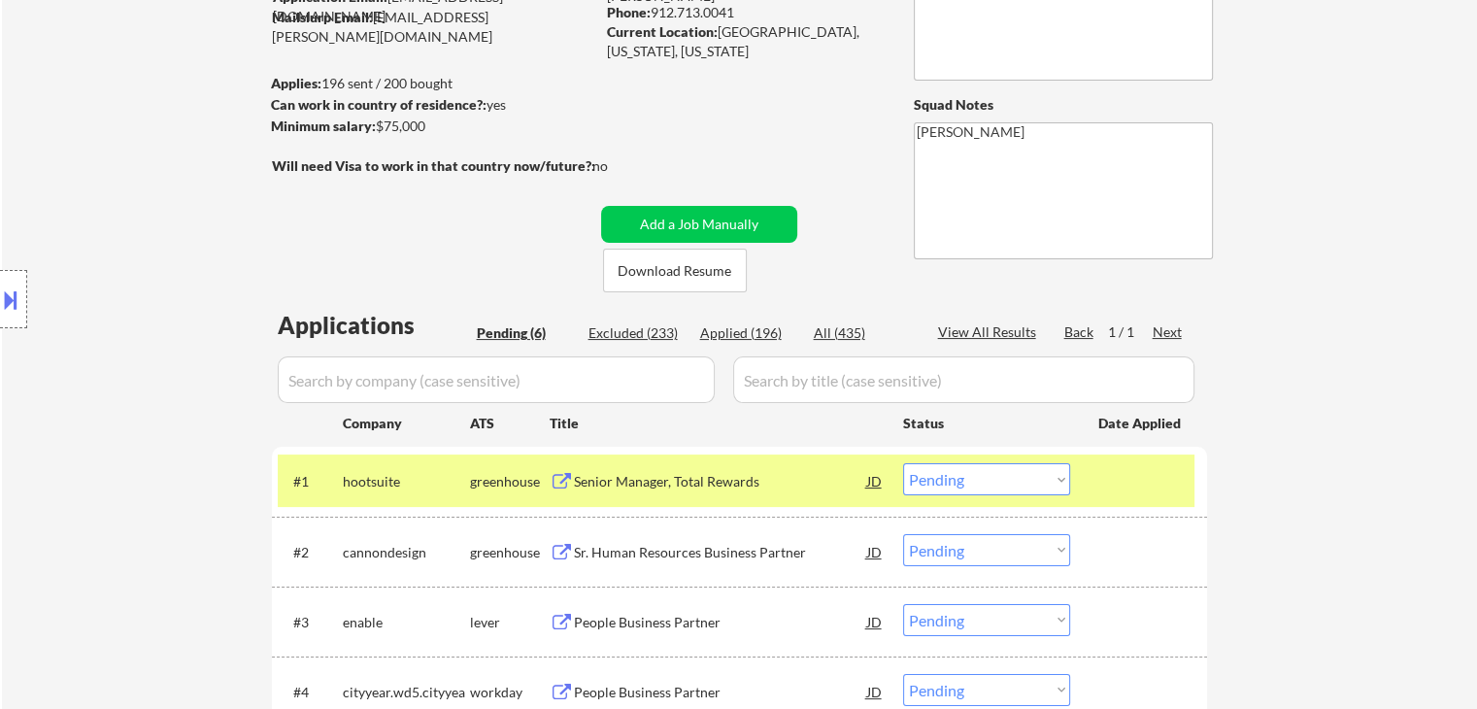
click at [122, 393] on div "Location Inclusions: [GEOGRAPHIC_DATA], [GEOGRAPHIC_DATA] [GEOGRAPHIC_DATA], [G…" at bounding box center [174, 299] width 348 height 360
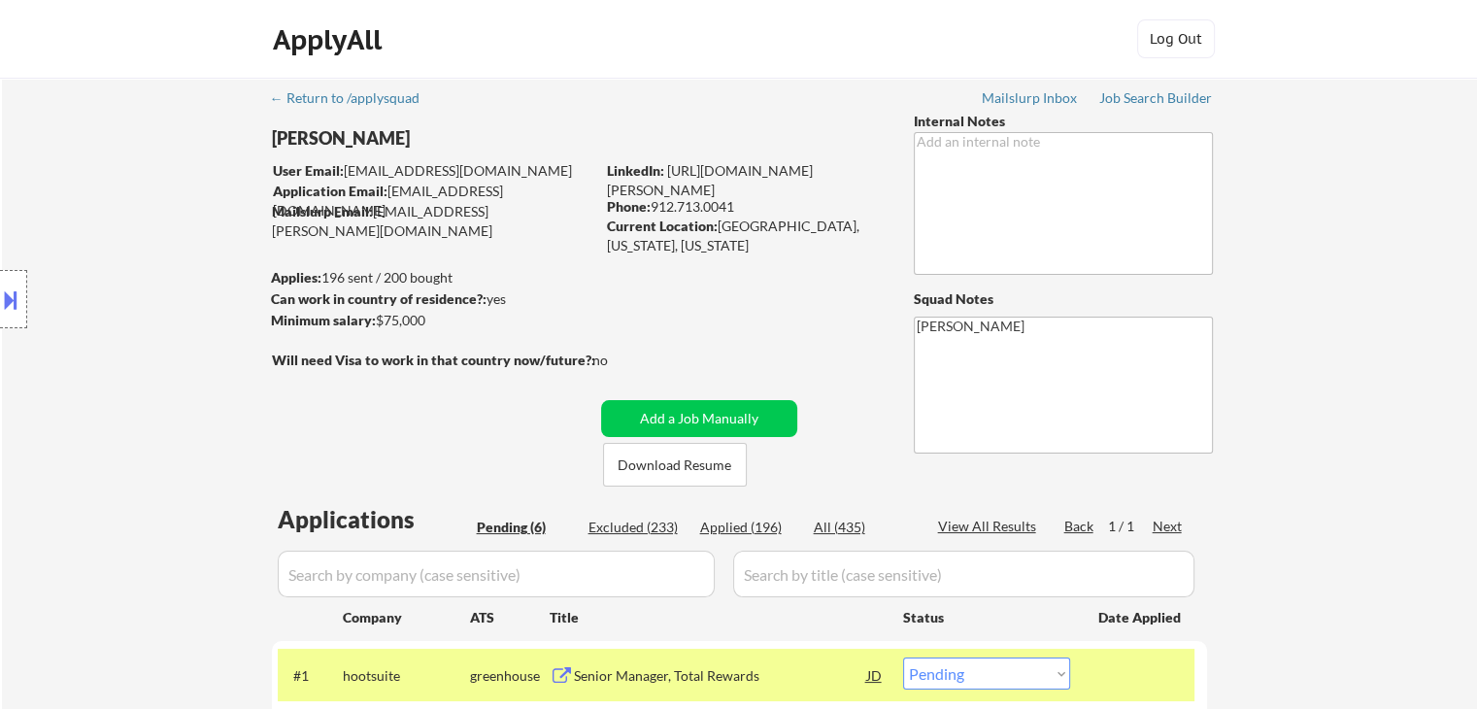
click at [122, 393] on div "Location Inclusions: [GEOGRAPHIC_DATA], [GEOGRAPHIC_DATA] [GEOGRAPHIC_DATA], [G…" at bounding box center [174, 299] width 348 height 360
click at [122, 394] on div "Location Inclusions: [GEOGRAPHIC_DATA], [GEOGRAPHIC_DATA] [GEOGRAPHIC_DATA], [G…" at bounding box center [174, 299] width 348 height 360
click at [84, 388] on div "Location Inclusions: [GEOGRAPHIC_DATA], [GEOGRAPHIC_DATA] [GEOGRAPHIC_DATA], [G…" at bounding box center [174, 299] width 348 height 360
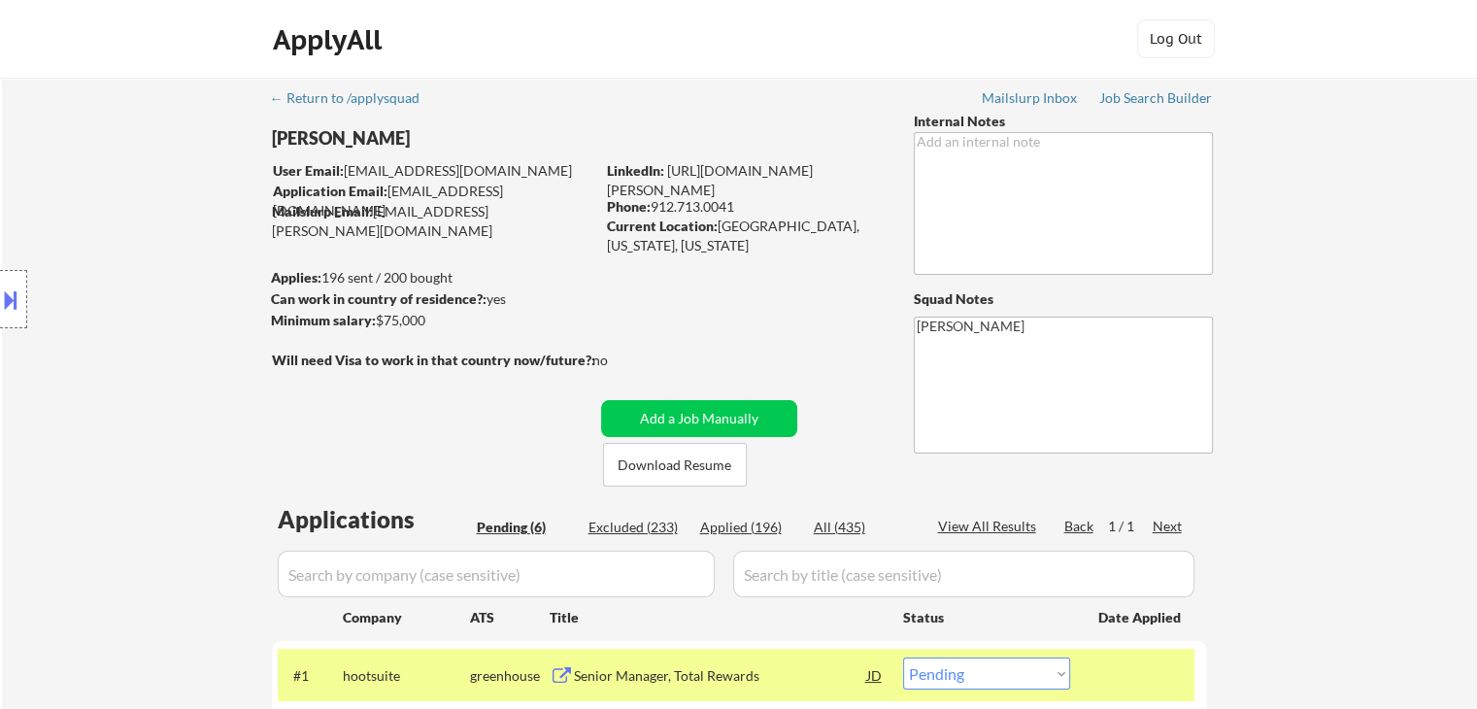
click at [84, 387] on div "Location Inclusions: [GEOGRAPHIC_DATA], [GEOGRAPHIC_DATA] [GEOGRAPHIC_DATA], [G…" at bounding box center [174, 299] width 348 height 360
click at [181, 261] on div "Location Inclusions: [GEOGRAPHIC_DATA], [GEOGRAPHIC_DATA] [GEOGRAPHIC_DATA], [G…" at bounding box center [174, 299] width 348 height 360
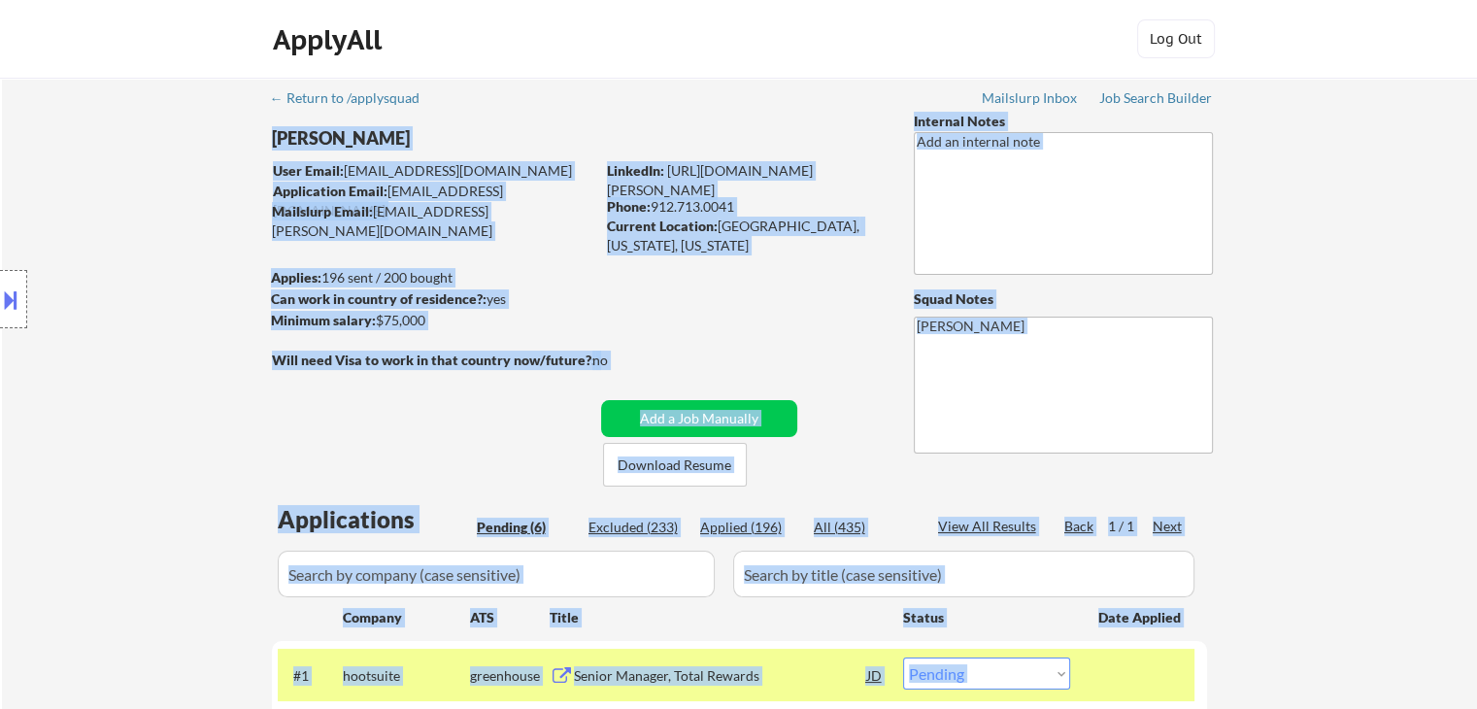
drag, startPoint x: 463, startPoint y: 106, endPoint x: 124, endPoint y: 83, distance: 339.7
click at [124, 83] on div "← Return to /applysquad Mailslurp Inbox Job Search Builder [PERSON_NAME] User E…" at bounding box center [739, 624] width 1475 height 1092
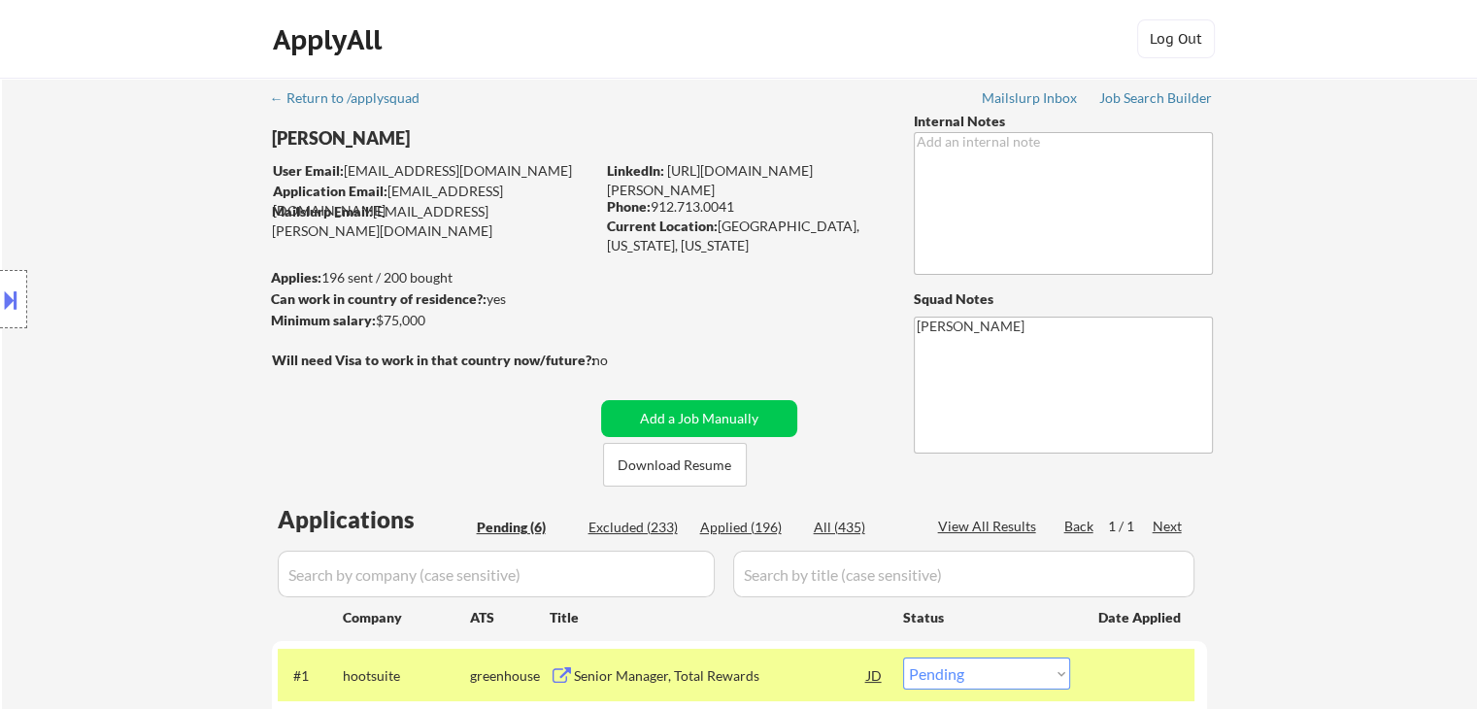
click at [101, 166] on div "Location Inclusions: [GEOGRAPHIC_DATA], [GEOGRAPHIC_DATA] [GEOGRAPHIC_DATA], [G…" at bounding box center [174, 299] width 348 height 360
click at [52, 226] on div "Location Inclusions: [GEOGRAPHIC_DATA], [GEOGRAPHIC_DATA] [GEOGRAPHIC_DATA], [G…" at bounding box center [174, 299] width 348 height 360
click at [51, 226] on div "Location Inclusions: [GEOGRAPHIC_DATA], [GEOGRAPHIC_DATA] [GEOGRAPHIC_DATA], [G…" at bounding box center [174, 299] width 348 height 360
click at [89, 401] on div "Location Inclusions: [GEOGRAPHIC_DATA], [GEOGRAPHIC_DATA] [GEOGRAPHIC_DATA], [G…" at bounding box center [174, 299] width 348 height 360
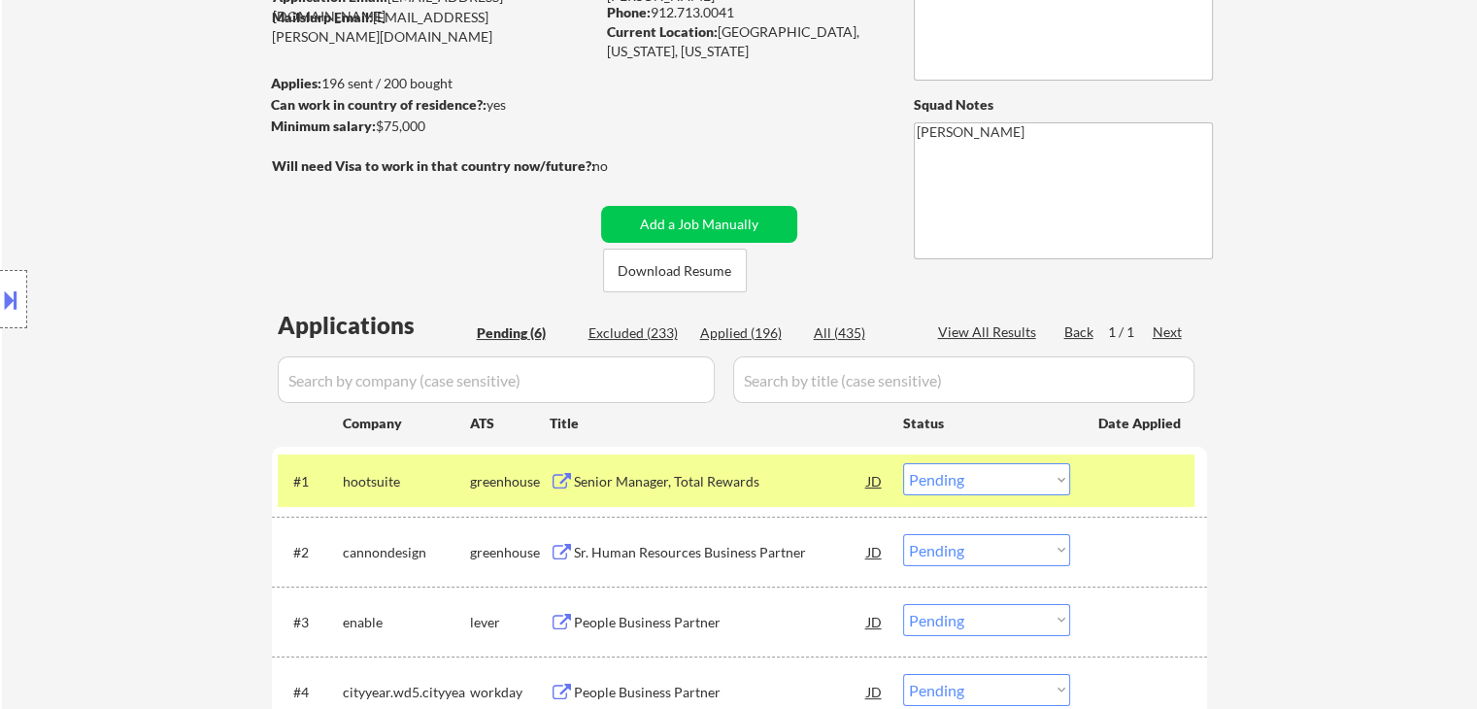
click at [103, 397] on div "Location Inclusions: [GEOGRAPHIC_DATA], [GEOGRAPHIC_DATA] [GEOGRAPHIC_DATA], [G…" at bounding box center [174, 299] width 348 height 360
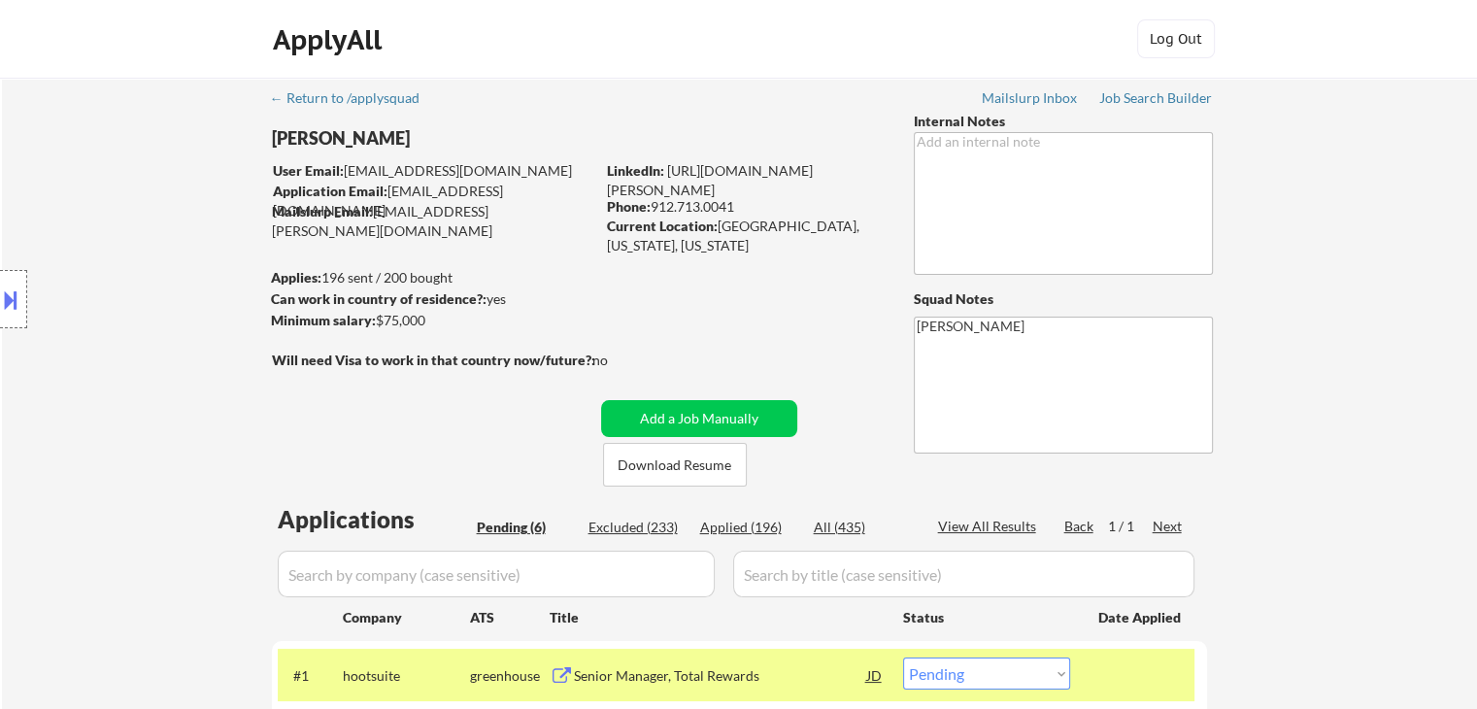
click at [104, 397] on div "Location Inclusions: [GEOGRAPHIC_DATA], [GEOGRAPHIC_DATA] [GEOGRAPHIC_DATA], [G…" at bounding box center [174, 299] width 348 height 360
click at [117, 398] on div "Location Inclusions: [GEOGRAPHIC_DATA], [GEOGRAPHIC_DATA] [GEOGRAPHIC_DATA], [G…" at bounding box center [174, 299] width 348 height 360
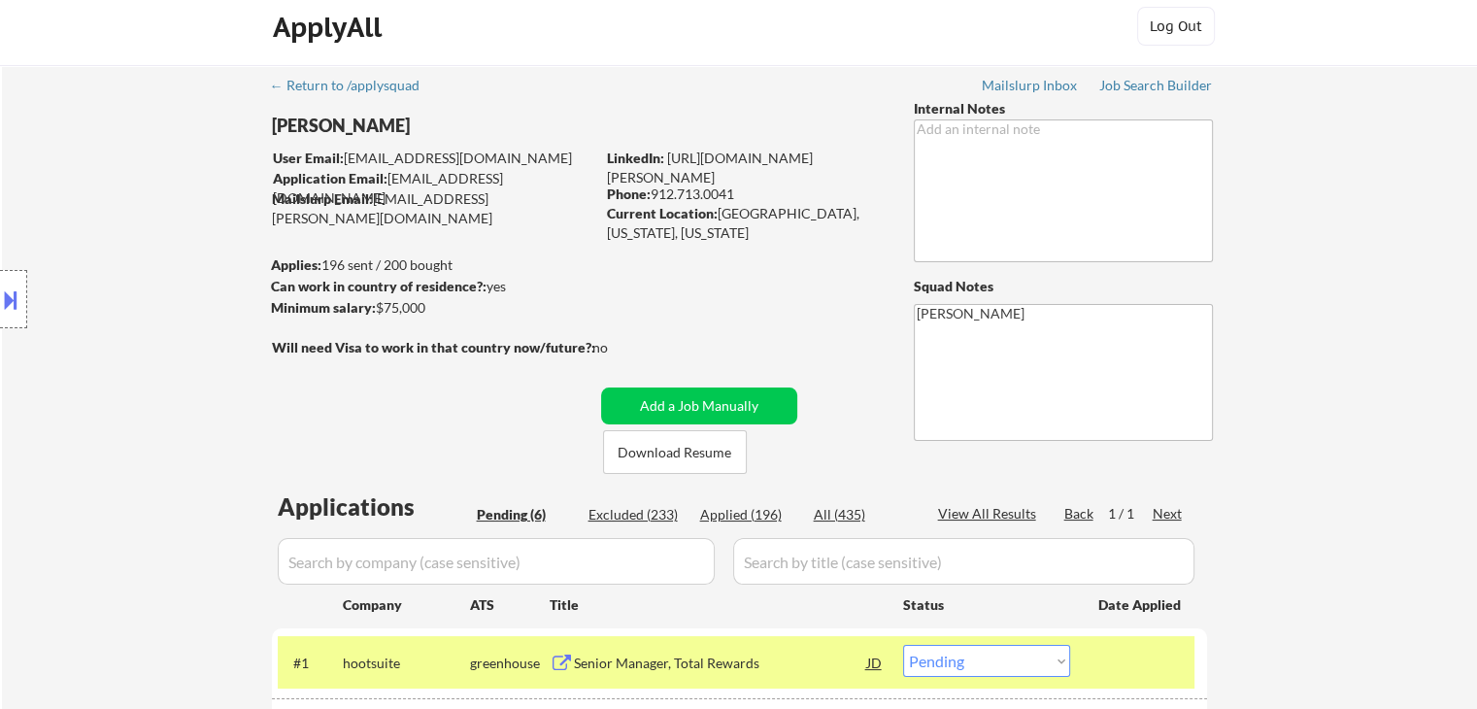
scroll to position [97, 0]
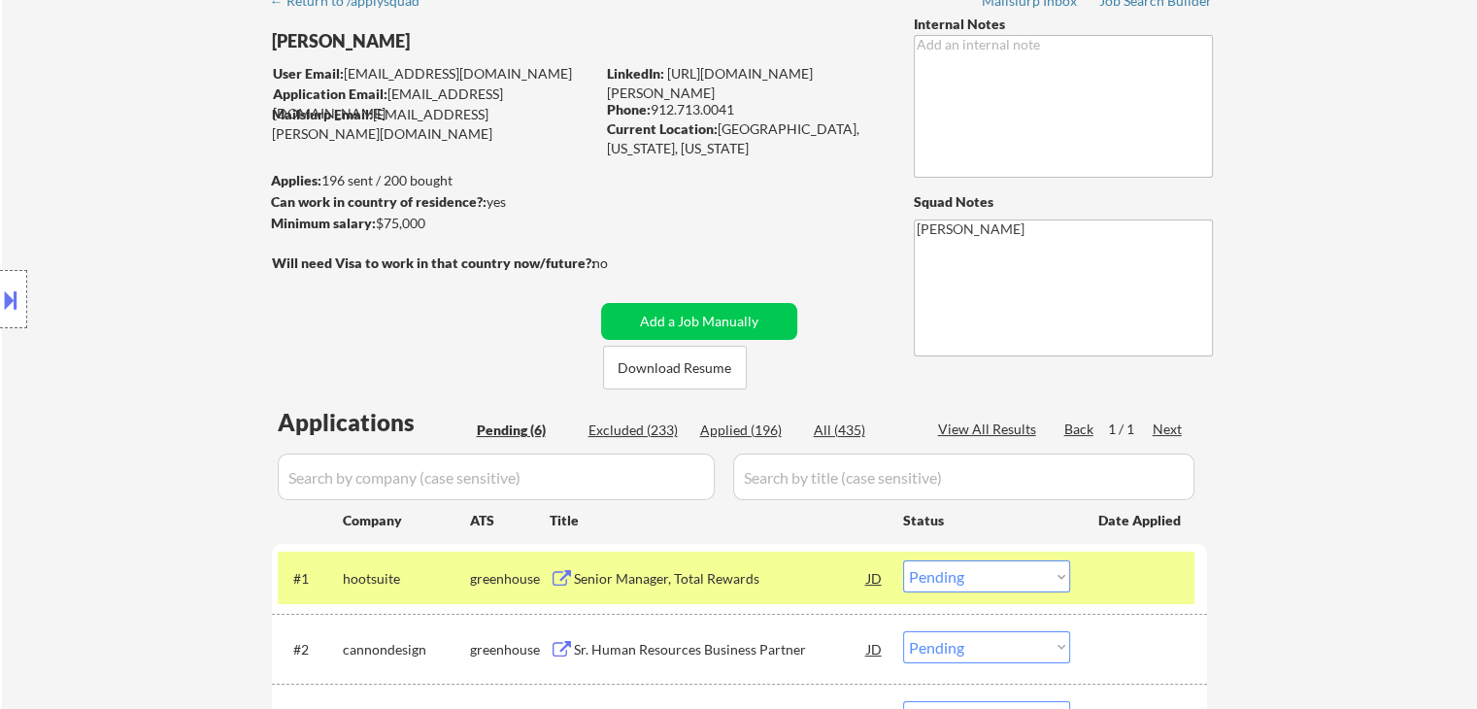
click at [126, 388] on div "Location Inclusions: [GEOGRAPHIC_DATA], [GEOGRAPHIC_DATA] [GEOGRAPHIC_DATA], [G…" at bounding box center [174, 299] width 348 height 360
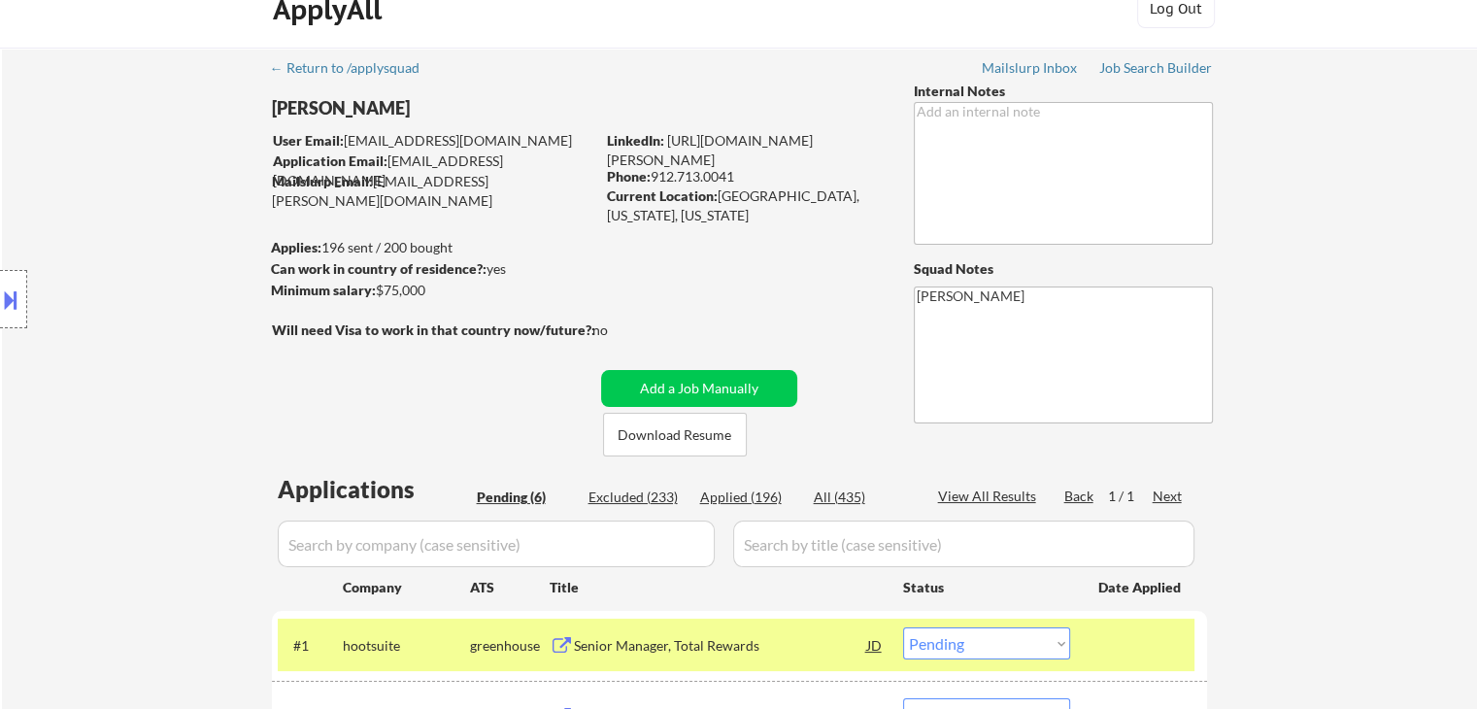
scroll to position [0, 0]
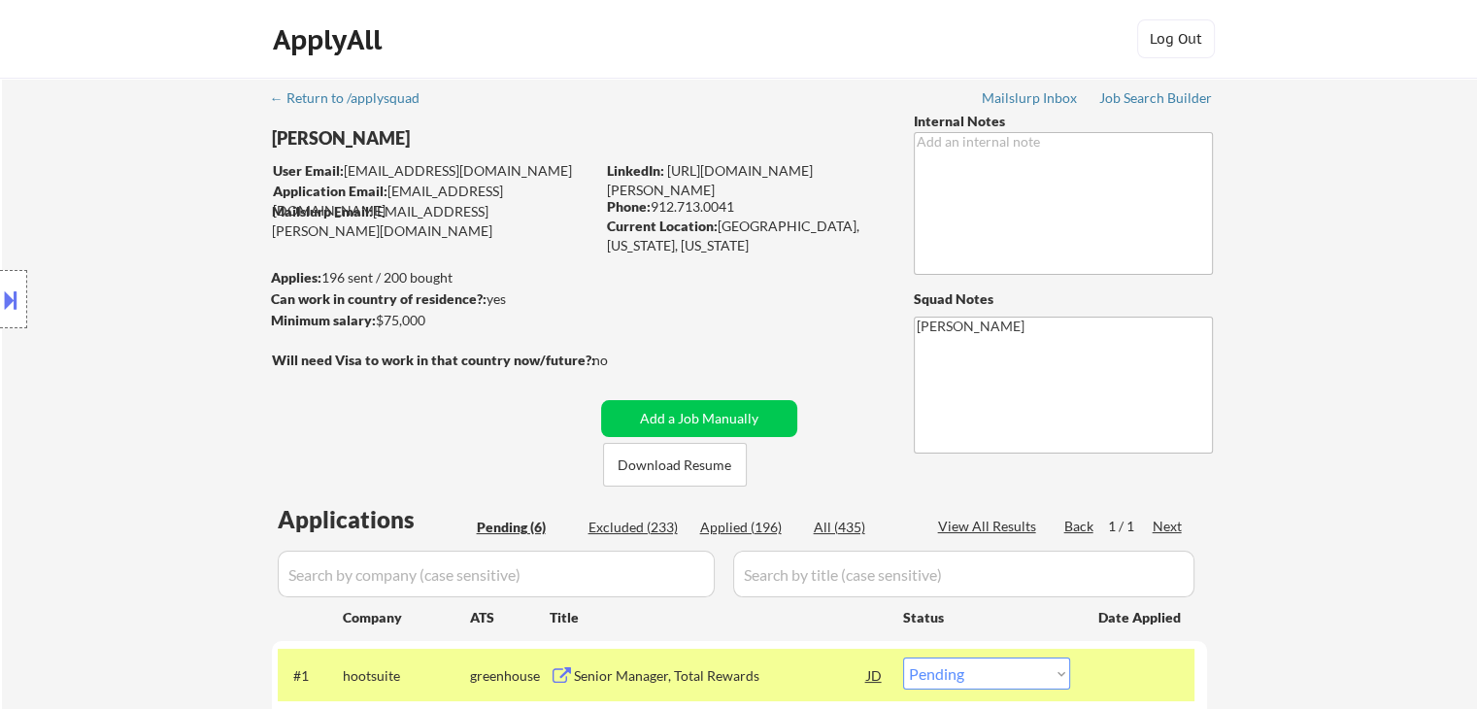
click at [159, 380] on div "Location Inclusions: [GEOGRAPHIC_DATA], [GEOGRAPHIC_DATA] [GEOGRAPHIC_DATA], [G…" at bounding box center [174, 299] width 348 height 360
click at [160, 377] on div "Location Inclusions: [GEOGRAPHIC_DATA], [GEOGRAPHIC_DATA] [GEOGRAPHIC_DATA], [G…" at bounding box center [174, 299] width 348 height 360
click at [202, 338] on div "Location Inclusions: [GEOGRAPHIC_DATA], [GEOGRAPHIC_DATA] [GEOGRAPHIC_DATA], [G…" at bounding box center [174, 299] width 348 height 360
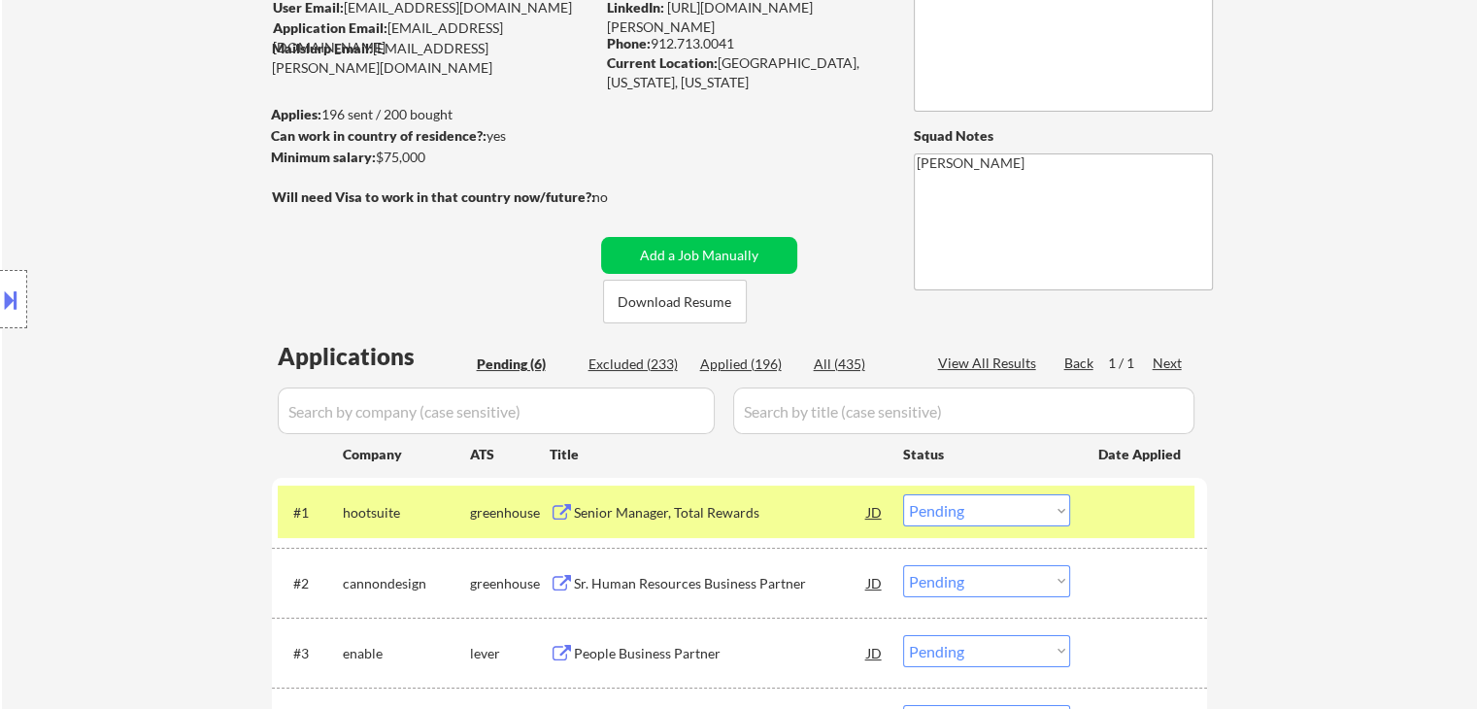
scroll to position [194, 0]
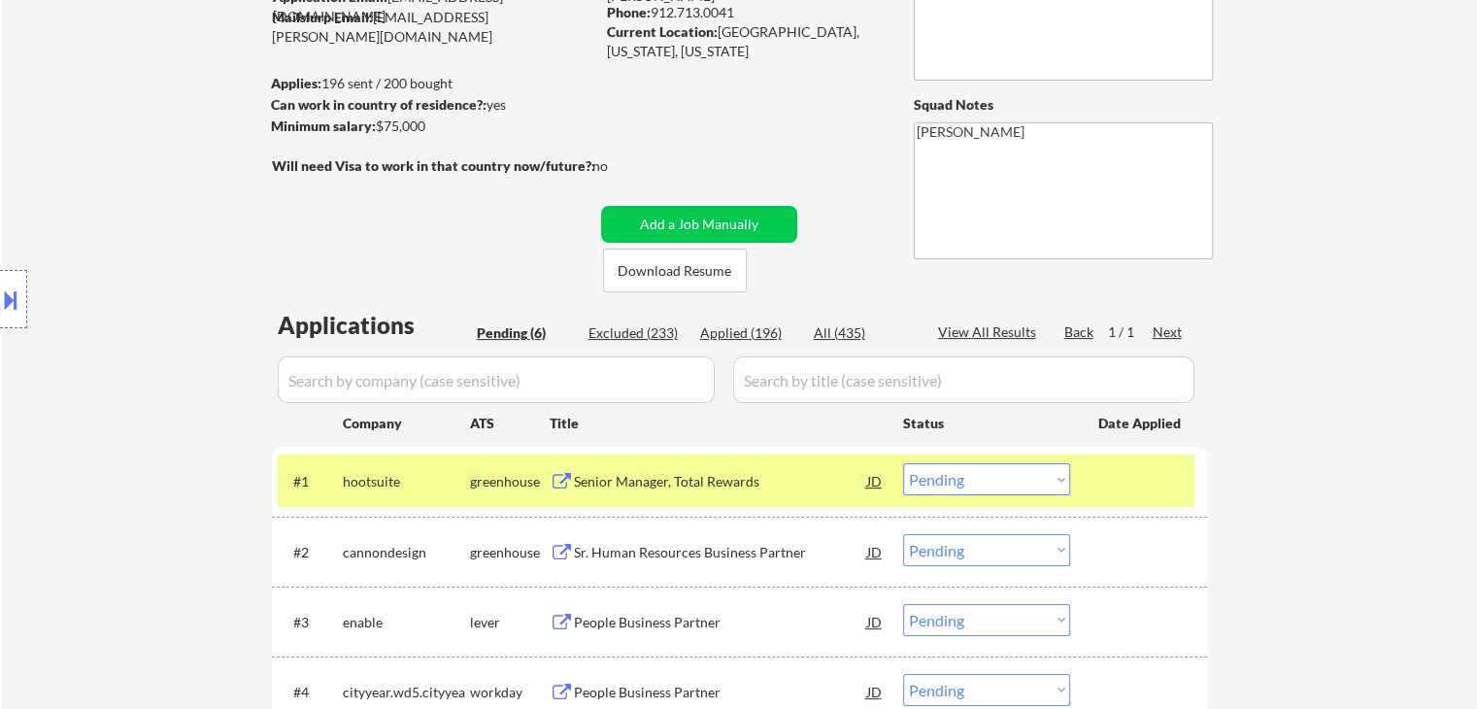
click at [197, 345] on div "Location Inclusions: [GEOGRAPHIC_DATA], [GEOGRAPHIC_DATA] [GEOGRAPHIC_DATA], [G…" at bounding box center [174, 299] width 348 height 360
click at [654, 90] on div "← Return to /applysquad Mailslurp Inbox Job Search Builder [PERSON_NAME] User E…" at bounding box center [739, 421] width 969 height 1077
click at [104, 160] on div "Location Inclusions: [GEOGRAPHIC_DATA], [GEOGRAPHIC_DATA] [GEOGRAPHIC_DATA], [G…" at bounding box center [174, 299] width 348 height 360
click at [100, 235] on div "Location Inclusions: [GEOGRAPHIC_DATA], [GEOGRAPHIC_DATA] [GEOGRAPHIC_DATA], [G…" at bounding box center [174, 299] width 348 height 360
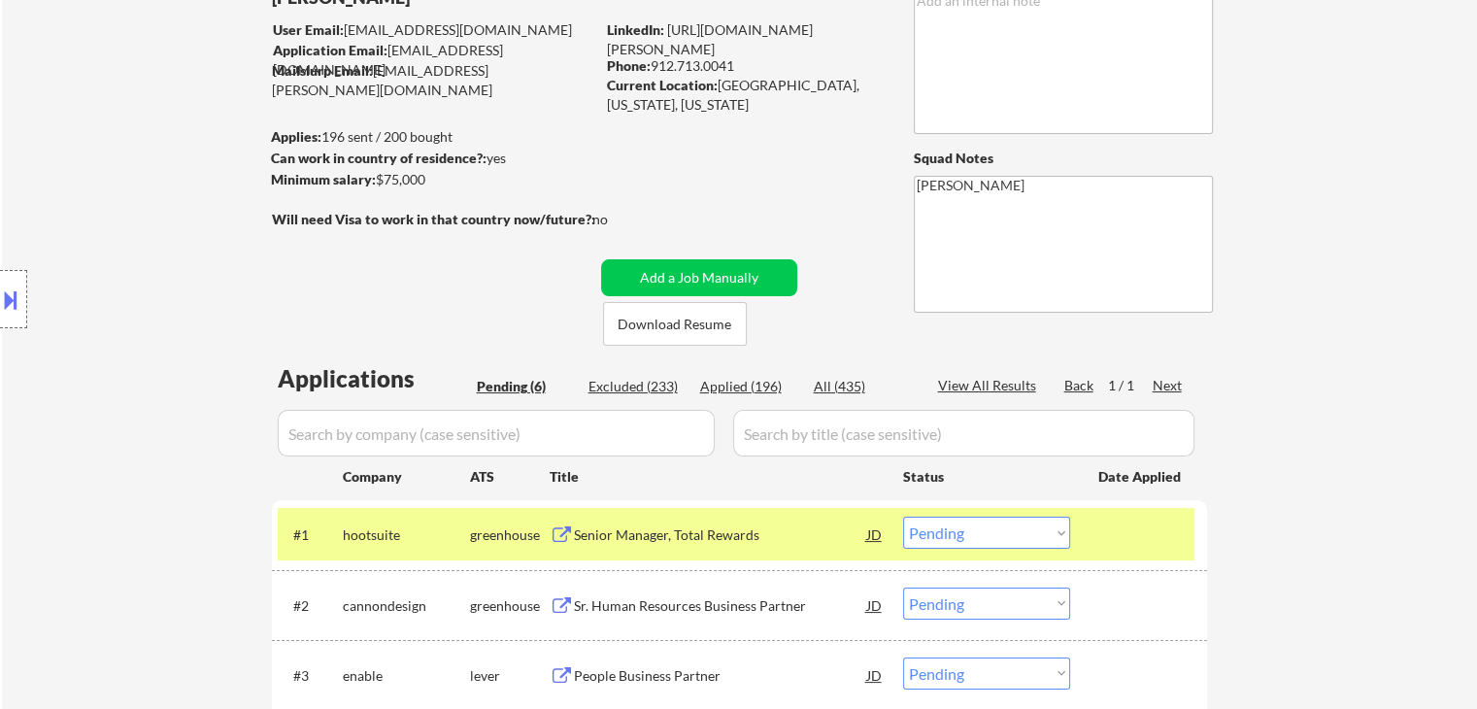
scroll to position [97, 0]
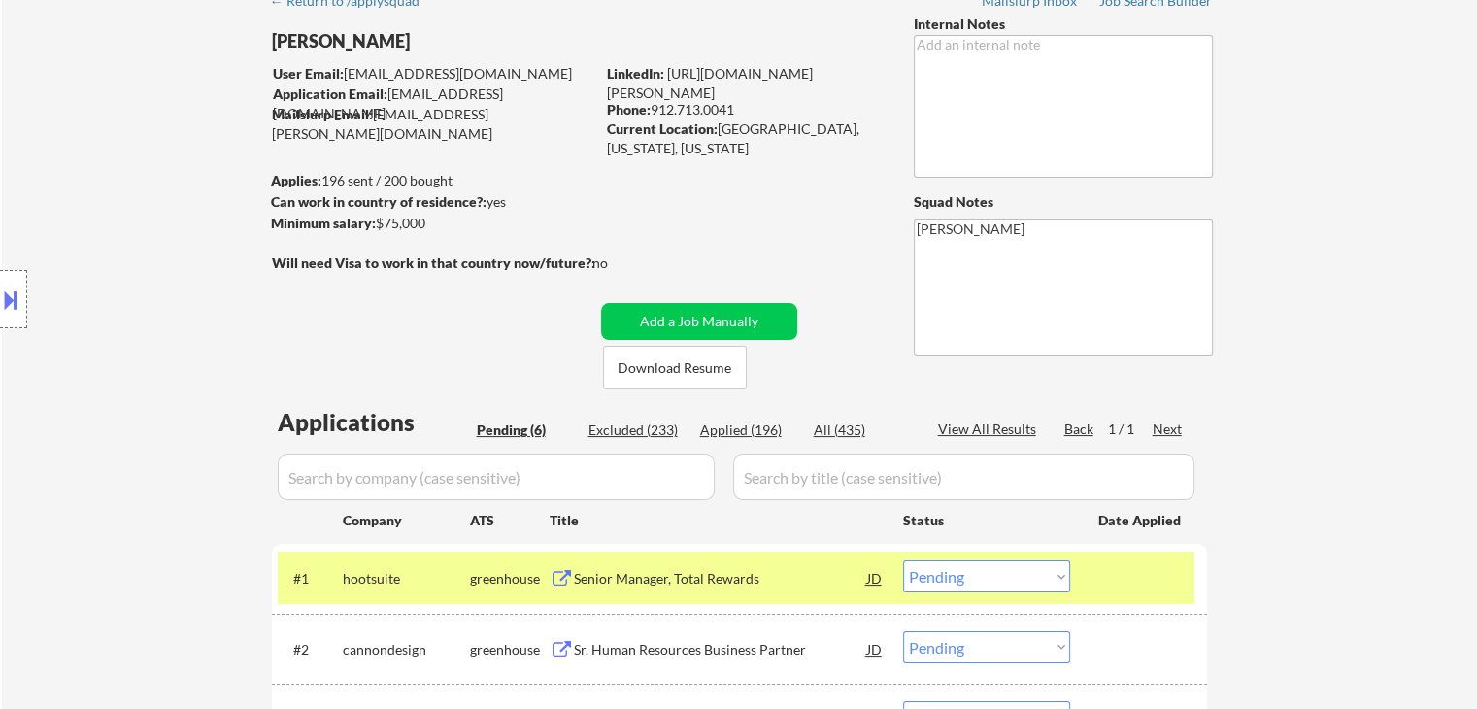
click at [100, 235] on div "Location Inclusions: [GEOGRAPHIC_DATA], [GEOGRAPHIC_DATA] [GEOGRAPHIC_DATA], [G…" at bounding box center [174, 299] width 348 height 360
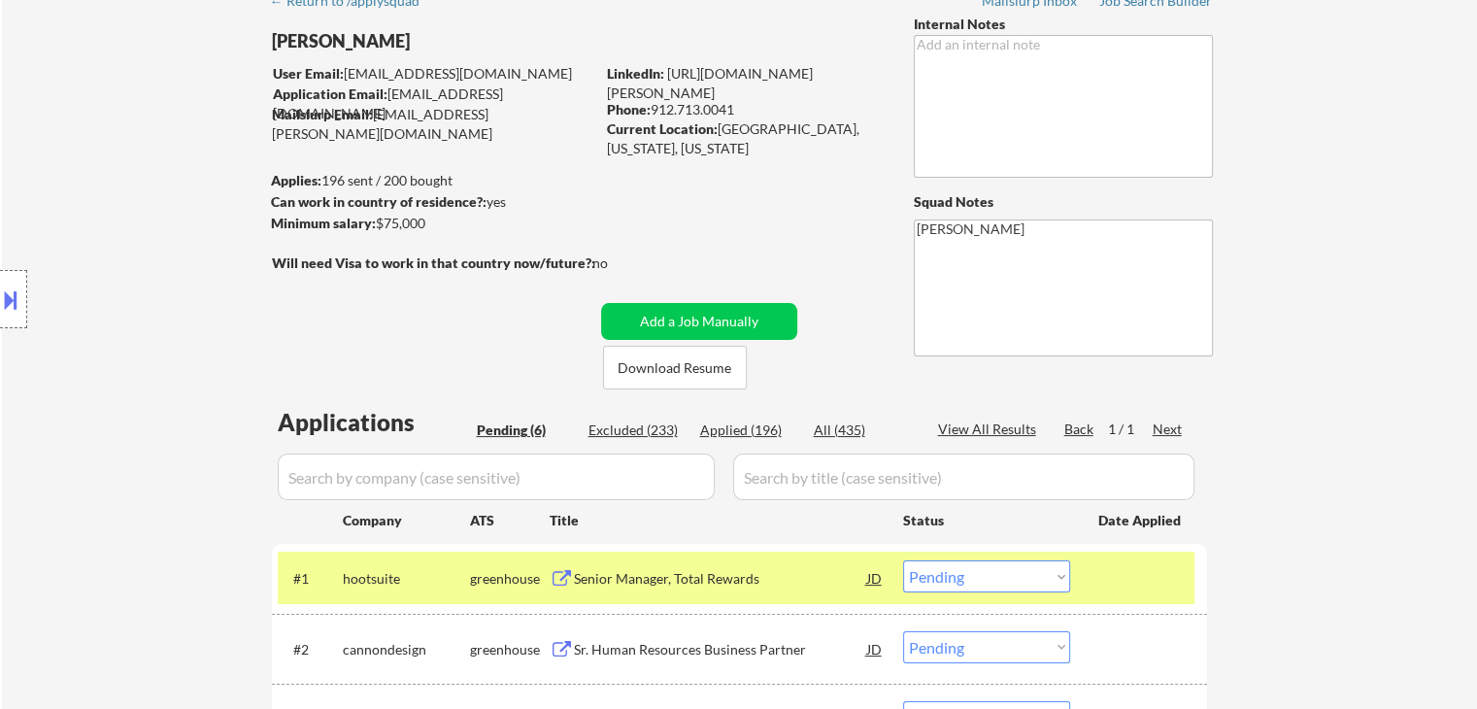
click at [100, 235] on div "Location Inclusions: [GEOGRAPHIC_DATA], [GEOGRAPHIC_DATA] [GEOGRAPHIC_DATA], [G…" at bounding box center [174, 299] width 348 height 360
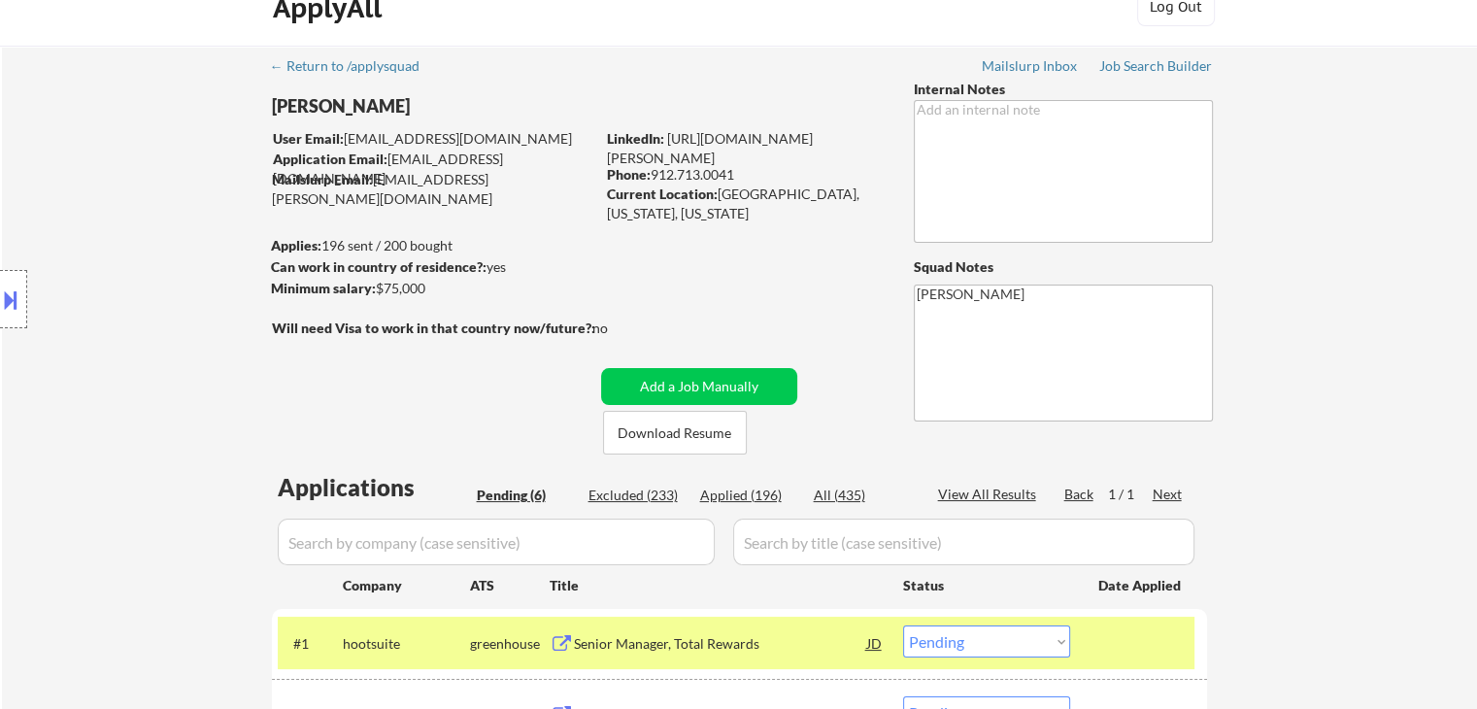
scroll to position [0, 0]
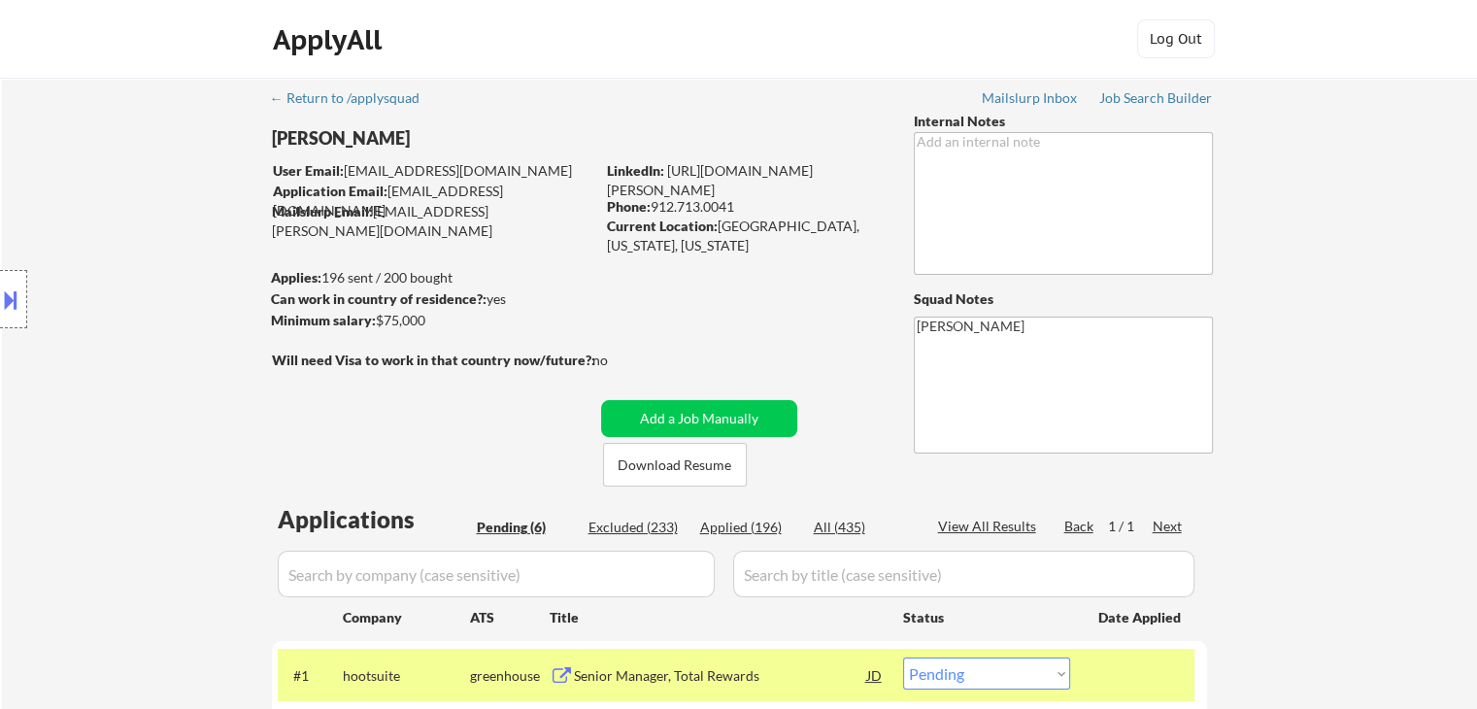
click at [100, 236] on div "Location Inclusions: [GEOGRAPHIC_DATA], [GEOGRAPHIC_DATA] [GEOGRAPHIC_DATA], [G…" at bounding box center [174, 299] width 348 height 360
click at [110, 310] on div "Location Inclusions: [GEOGRAPHIC_DATA], [GEOGRAPHIC_DATA] [GEOGRAPHIC_DATA], [G…" at bounding box center [174, 299] width 348 height 360
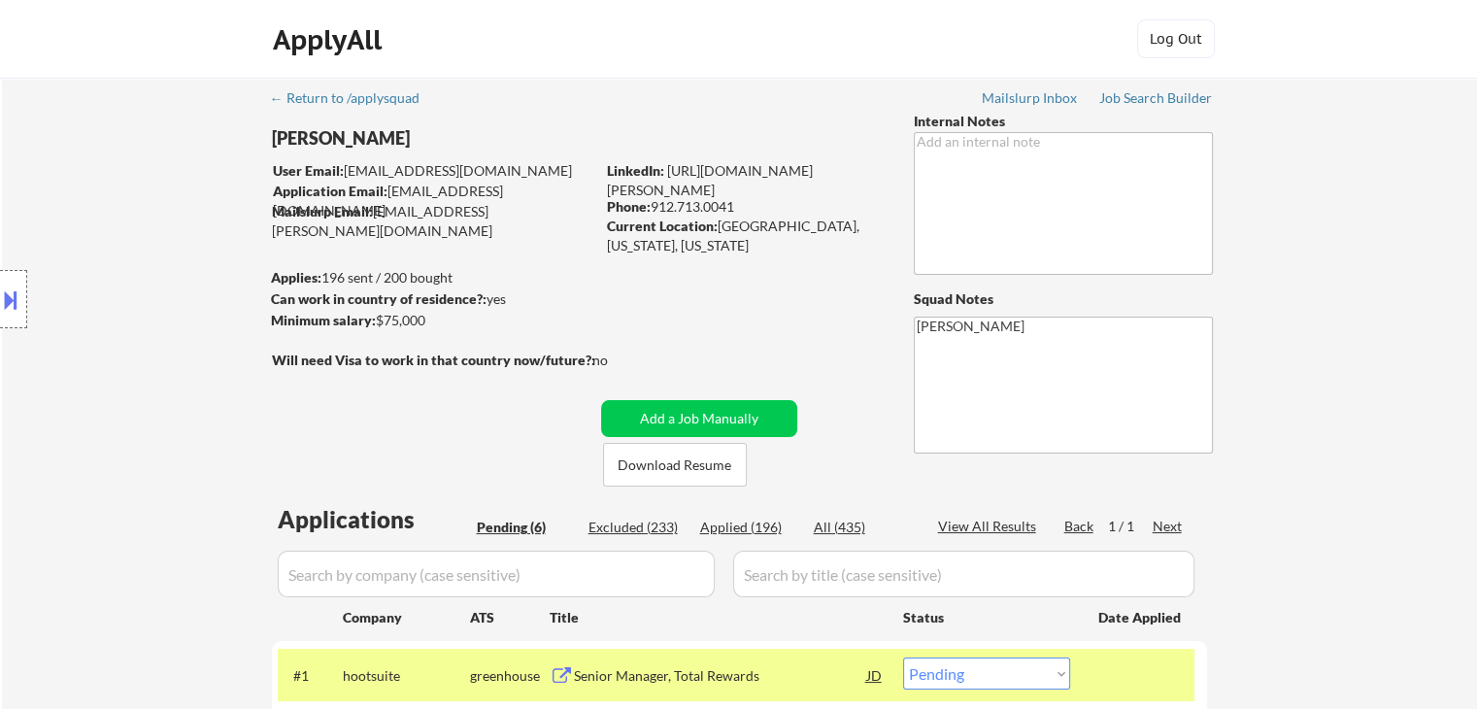
click at [101, 310] on div "Location Inclusions: [GEOGRAPHIC_DATA], [GEOGRAPHIC_DATA] [GEOGRAPHIC_DATA], [G…" at bounding box center [174, 299] width 348 height 360
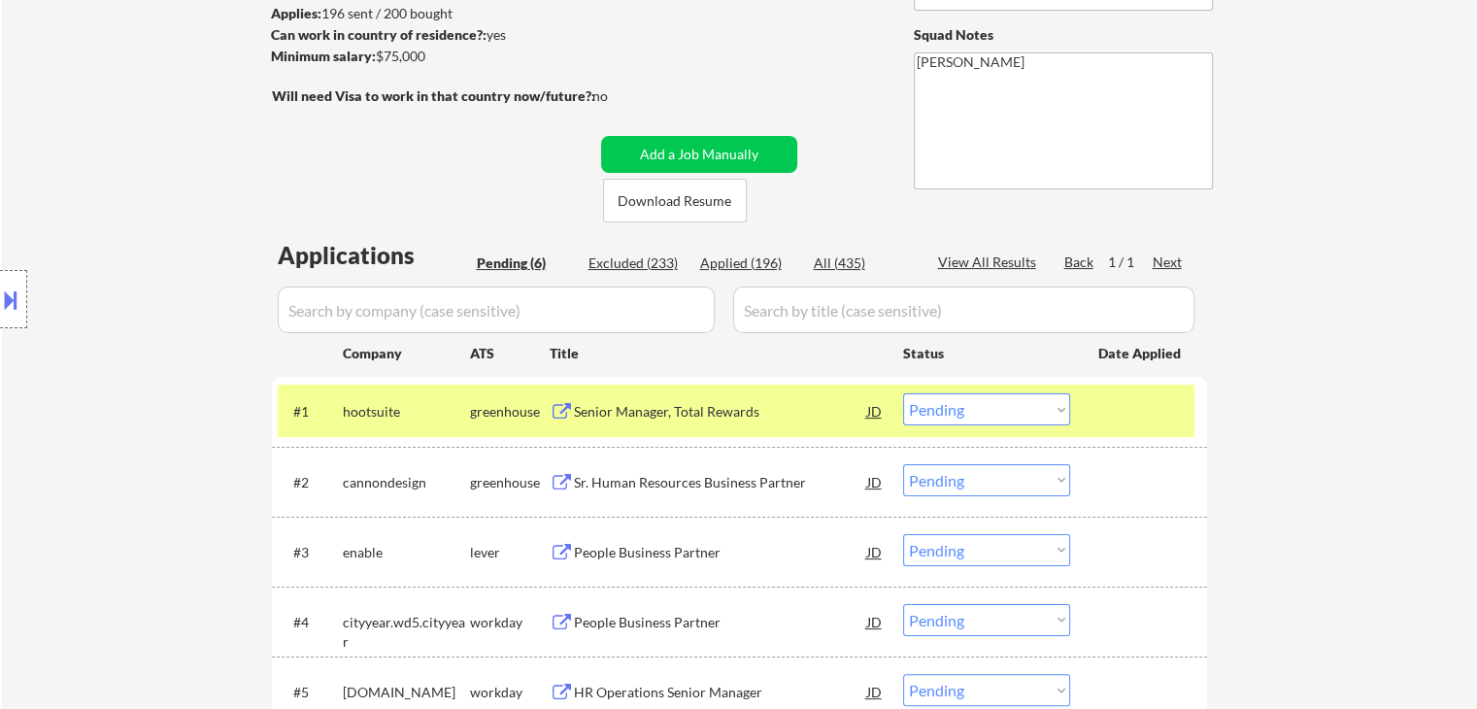
scroll to position [291, 0]
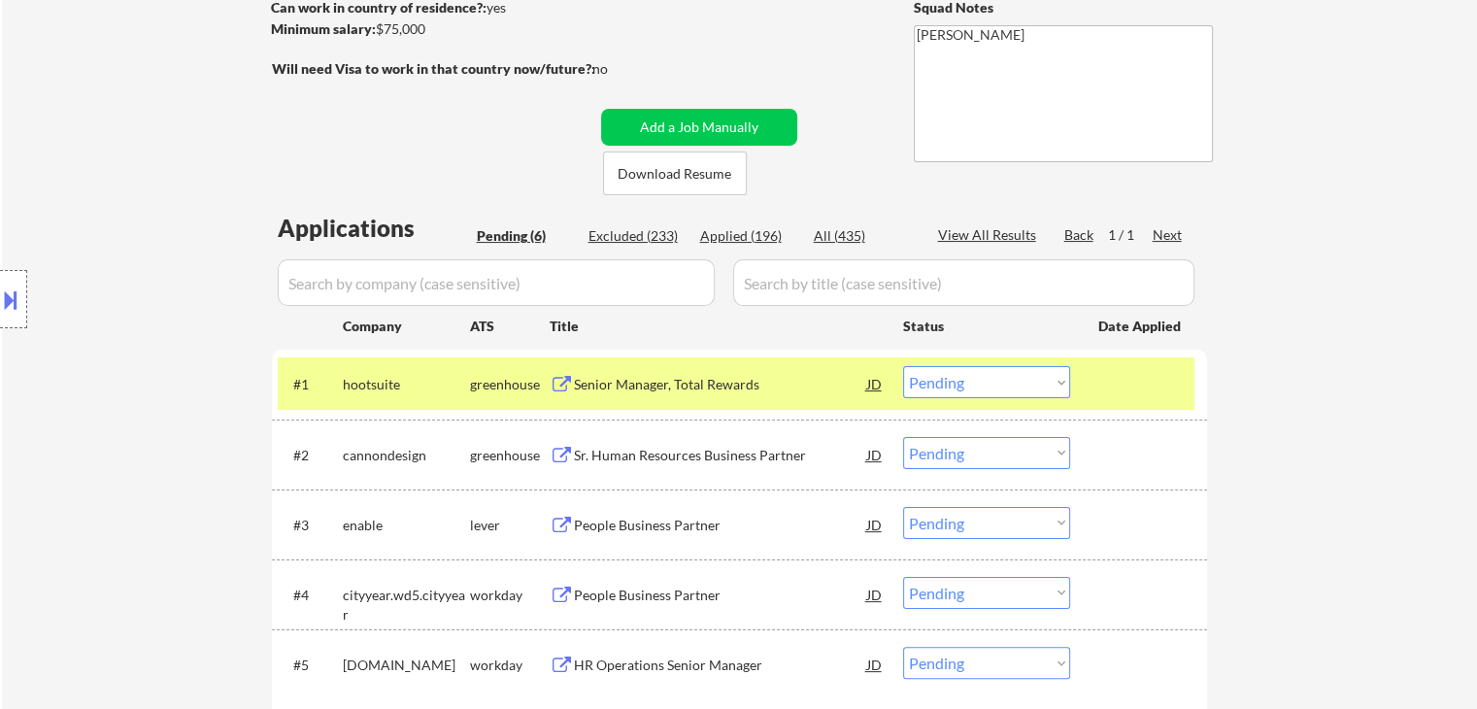
click at [91, 205] on div "Location Inclusions: [GEOGRAPHIC_DATA], [GEOGRAPHIC_DATA] [GEOGRAPHIC_DATA], [G…" at bounding box center [174, 299] width 348 height 360
click at [98, 226] on div "Location Inclusions: [GEOGRAPHIC_DATA], [GEOGRAPHIC_DATA] [GEOGRAPHIC_DATA], [G…" at bounding box center [174, 299] width 348 height 360
click at [98, 225] on div "Location Inclusions: [GEOGRAPHIC_DATA], [GEOGRAPHIC_DATA] [GEOGRAPHIC_DATA], [G…" at bounding box center [174, 299] width 348 height 360
click at [127, 165] on div "Location Inclusions: [GEOGRAPHIC_DATA], [GEOGRAPHIC_DATA] [GEOGRAPHIC_DATA], [G…" at bounding box center [174, 299] width 348 height 360
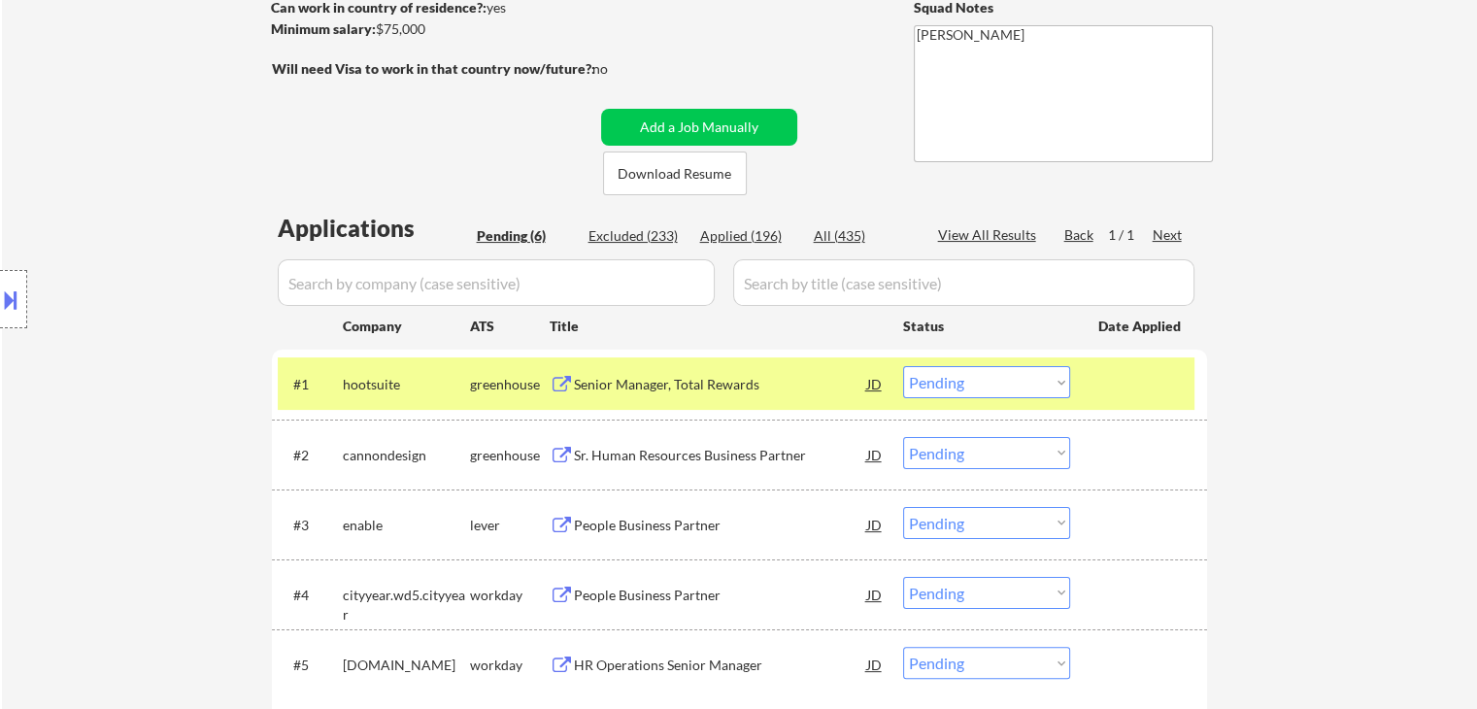
click at [127, 165] on div "Location Inclusions: [GEOGRAPHIC_DATA], [GEOGRAPHIC_DATA] [GEOGRAPHIC_DATA], [G…" at bounding box center [174, 299] width 348 height 360
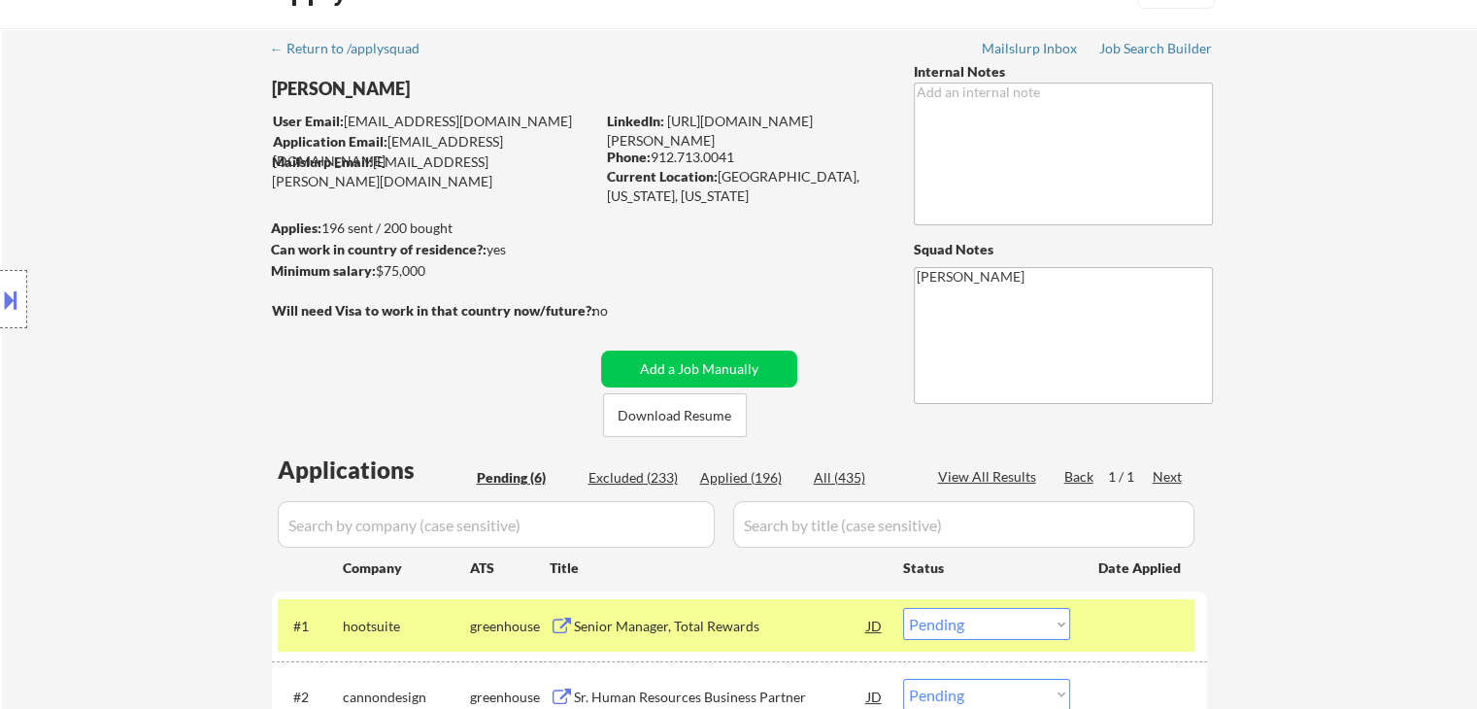
scroll to position [0, 0]
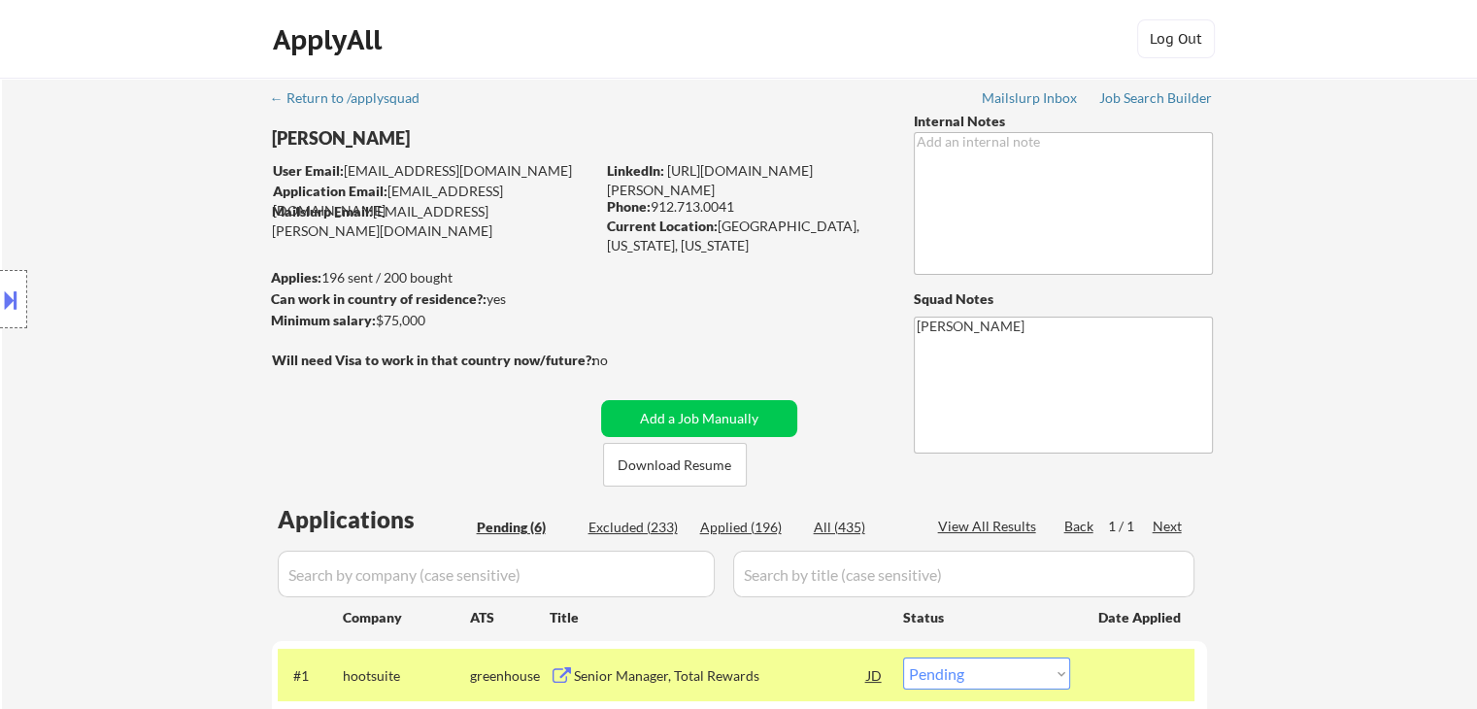
click at [130, 163] on div "Location Inclusions: [GEOGRAPHIC_DATA], [GEOGRAPHIC_DATA] [GEOGRAPHIC_DATA], [G…" at bounding box center [174, 299] width 348 height 360
drag, startPoint x: 117, startPoint y: 136, endPoint x: 118, endPoint y: 149, distance: 12.7
click at [118, 146] on div "Location Inclusions: [GEOGRAPHIC_DATA], [GEOGRAPHIC_DATA] [GEOGRAPHIC_DATA], [G…" at bounding box center [174, 299] width 348 height 360
click at [119, 149] on div "Location Inclusions: [GEOGRAPHIC_DATA], [GEOGRAPHIC_DATA] [GEOGRAPHIC_DATA], [G…" at bounding box center [174, 299] width 348 height 360
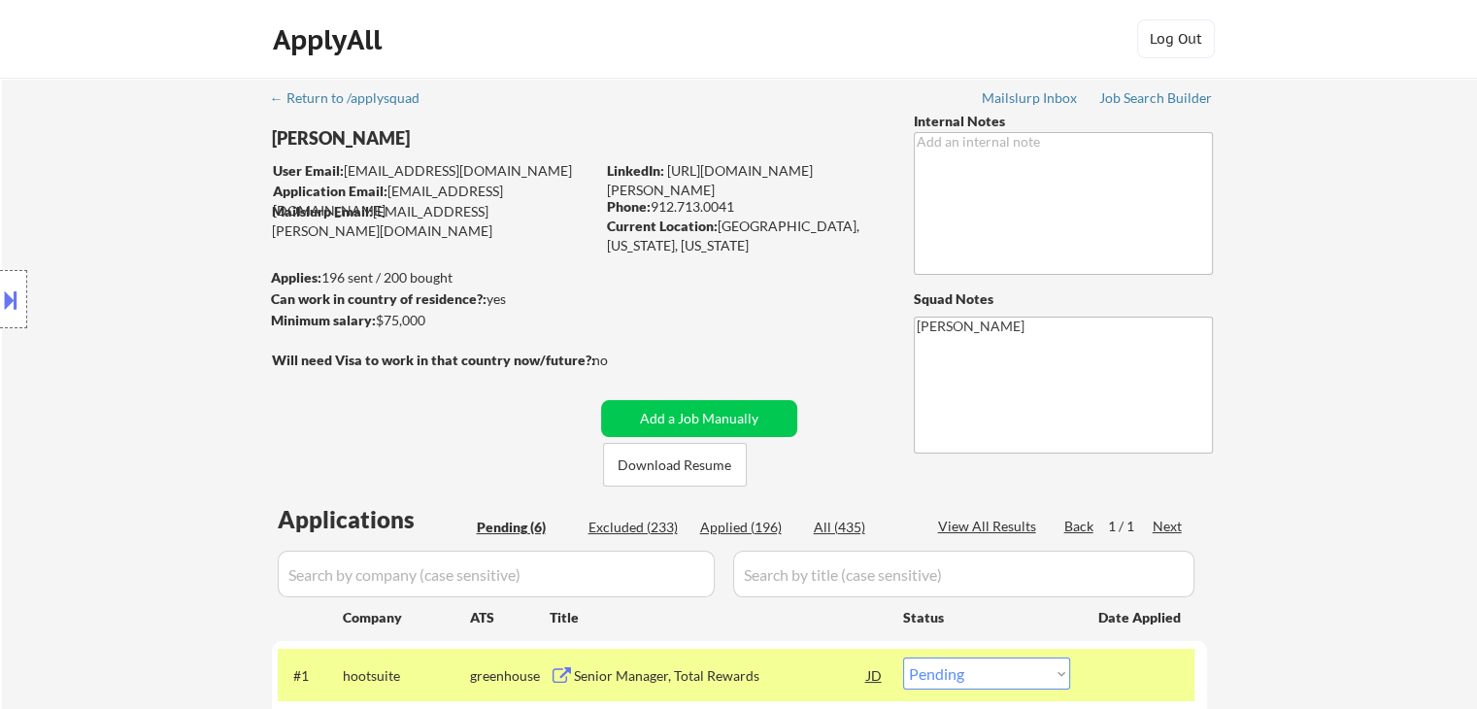
click at [119, 149] on div "Location Inclusions: [GEOGRAPHIC_DATA], [GEOGRAPHIC_DATA] [GEOGRAPHIC_DATA], [G…" at bounding box center [174, 299] width 348 height 360
click at [119, 150] on div "Location Inclusions: [GEOGRAPHIC_DATA], [GEOGRAPHIC_DATA] [GEOGRAPHIC_DATA], [G…" at bounding box center [174, 299] width 348 height 360
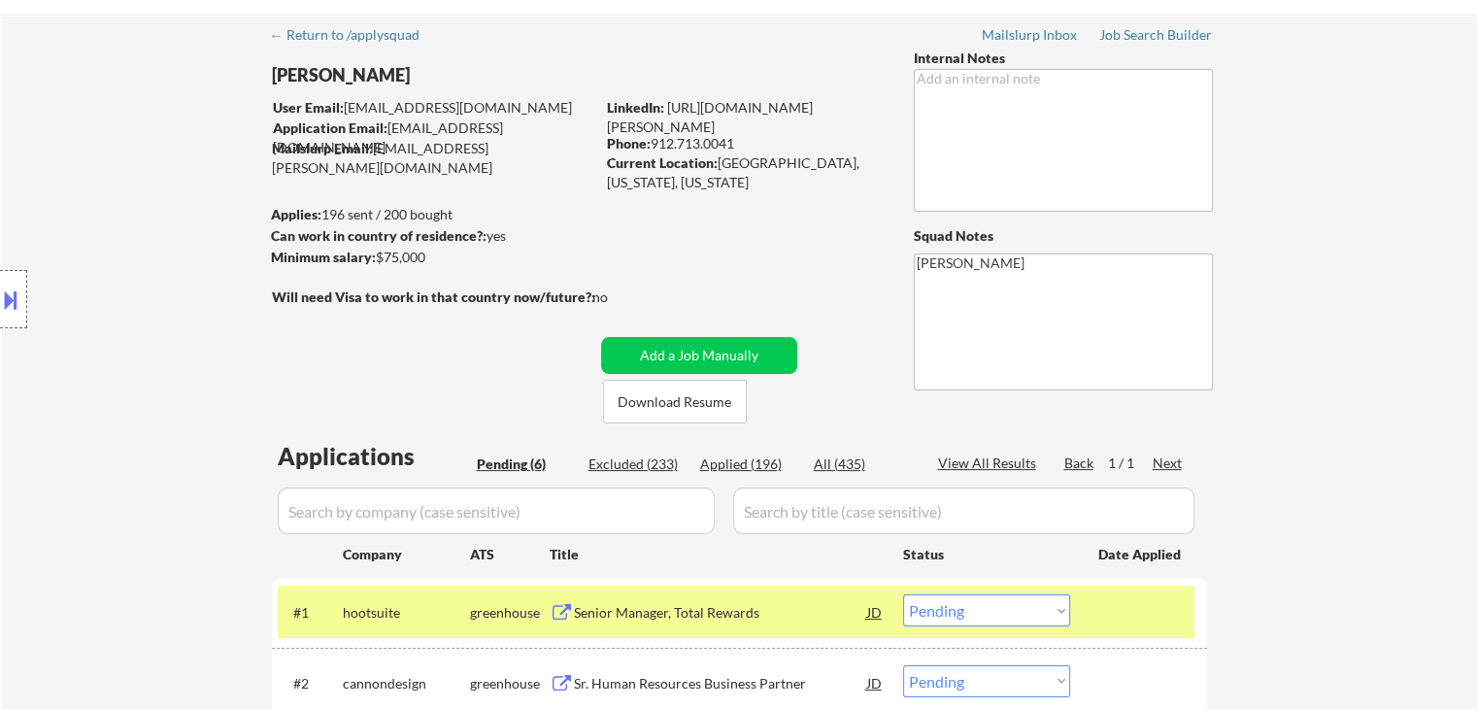
scroll to position [97, 0]
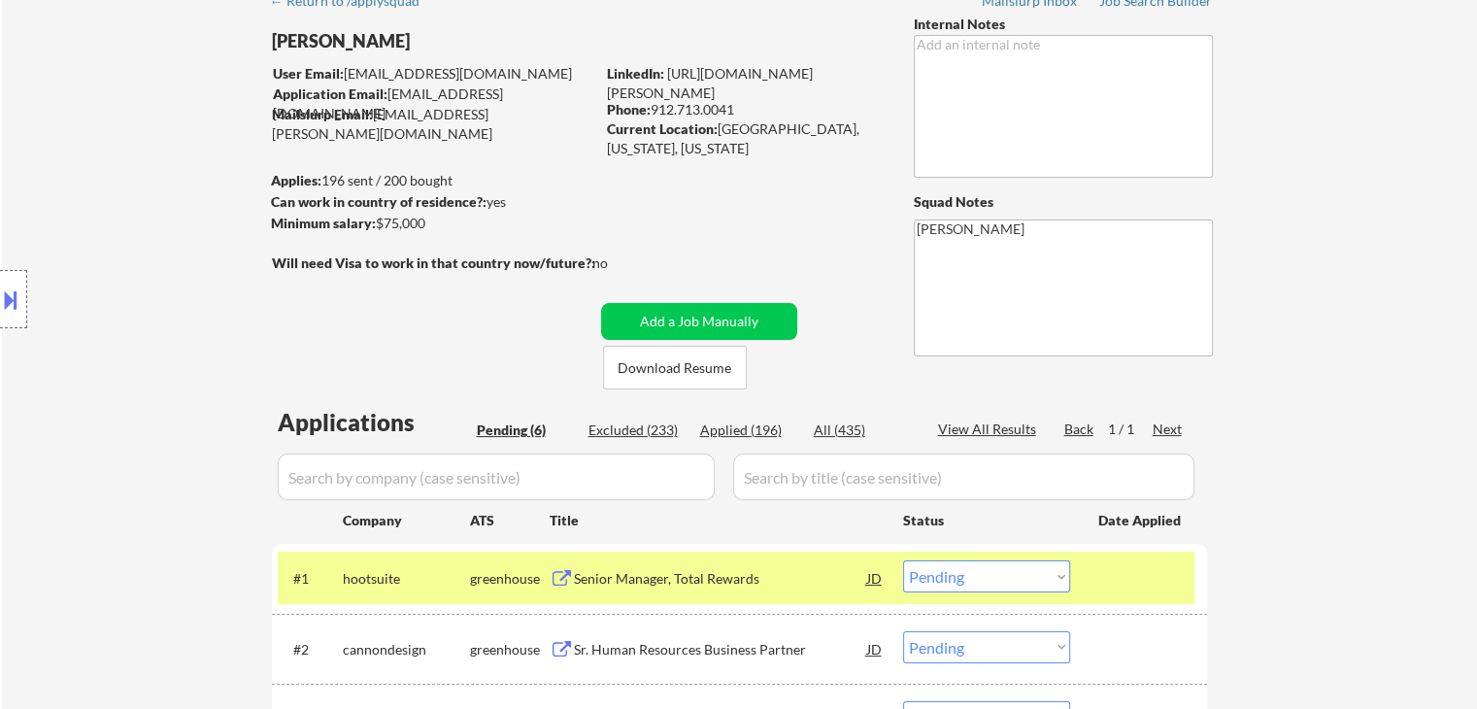
click at [119, 150] on div "Location Inclusions: [GEOGRAPHIC_DATA], [GEOGRAPHIC_DATA] [GEOGRAPHIC_DATA], [G…" at bounding box center [174, 299] width 348 height 360
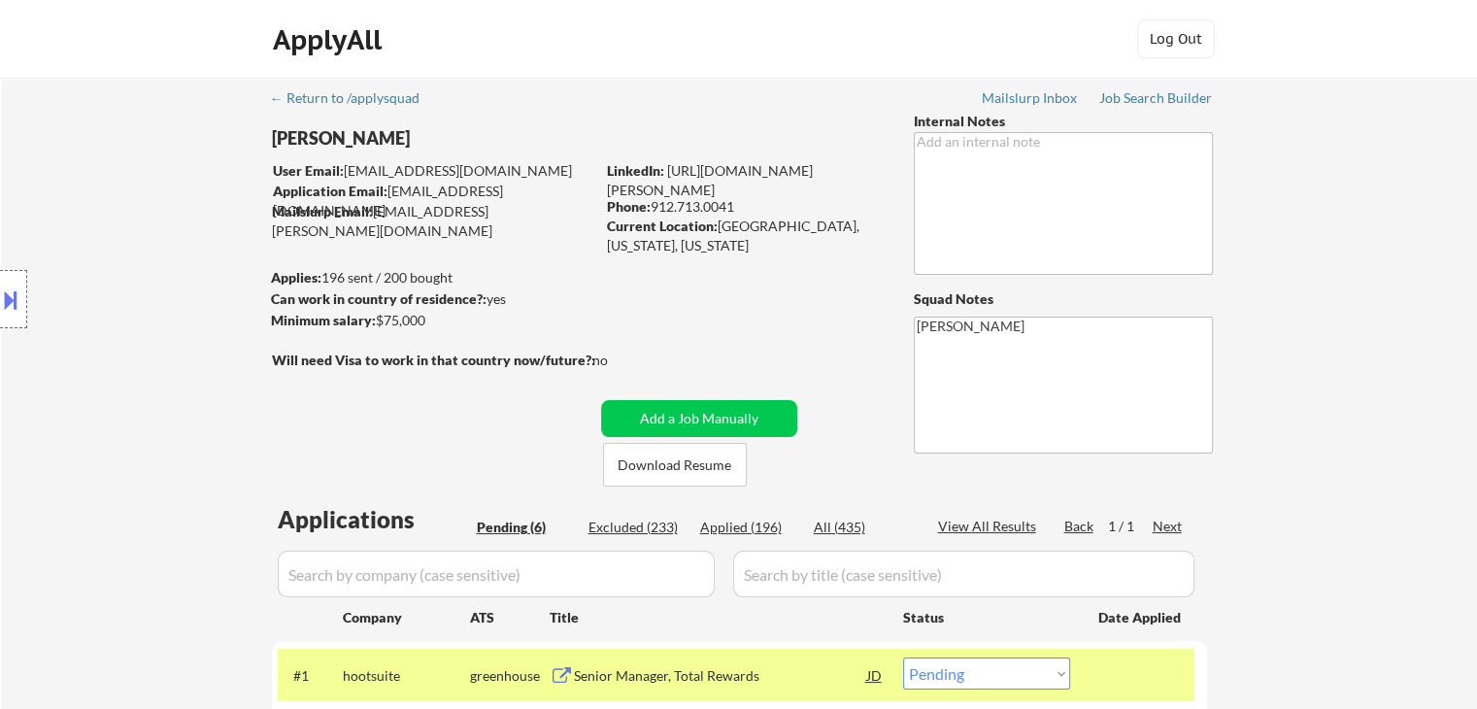
click at [146, 261] on div "Location Inclusions: [GEOGRAPHIC_DATA], [GEOGRAPHIC_DATA] [GEOGRAPHIC_DATA], [G…" at bounding box center [174, 299] width 348 height 360
click at [155, 358] on div "Location Inclusions: [GEOGRAPHIC_DATA], [GEOGRAPHIC_DATA] [GEOGRAPHIC_DATA], [G…" at bounding box center [174, 299] width 348 height 360
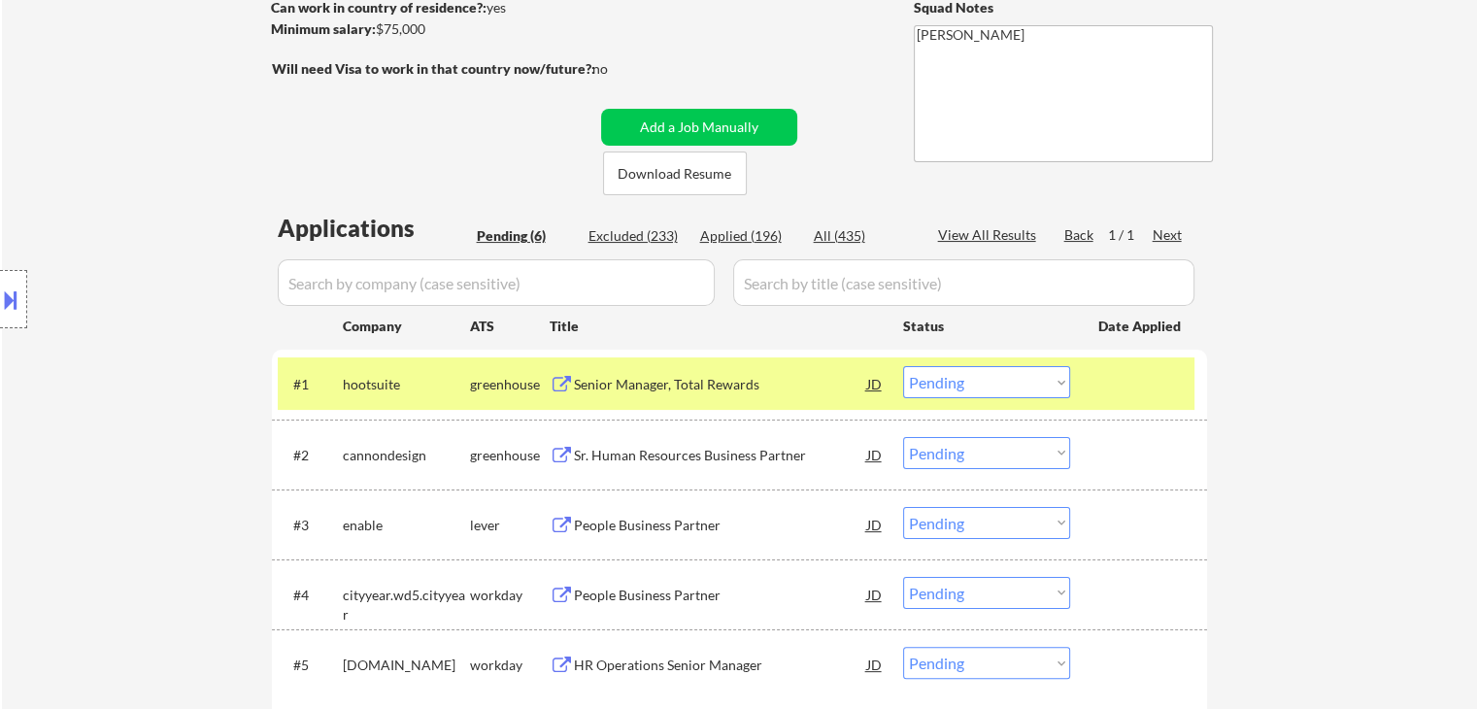
scroll to position [388, 0]
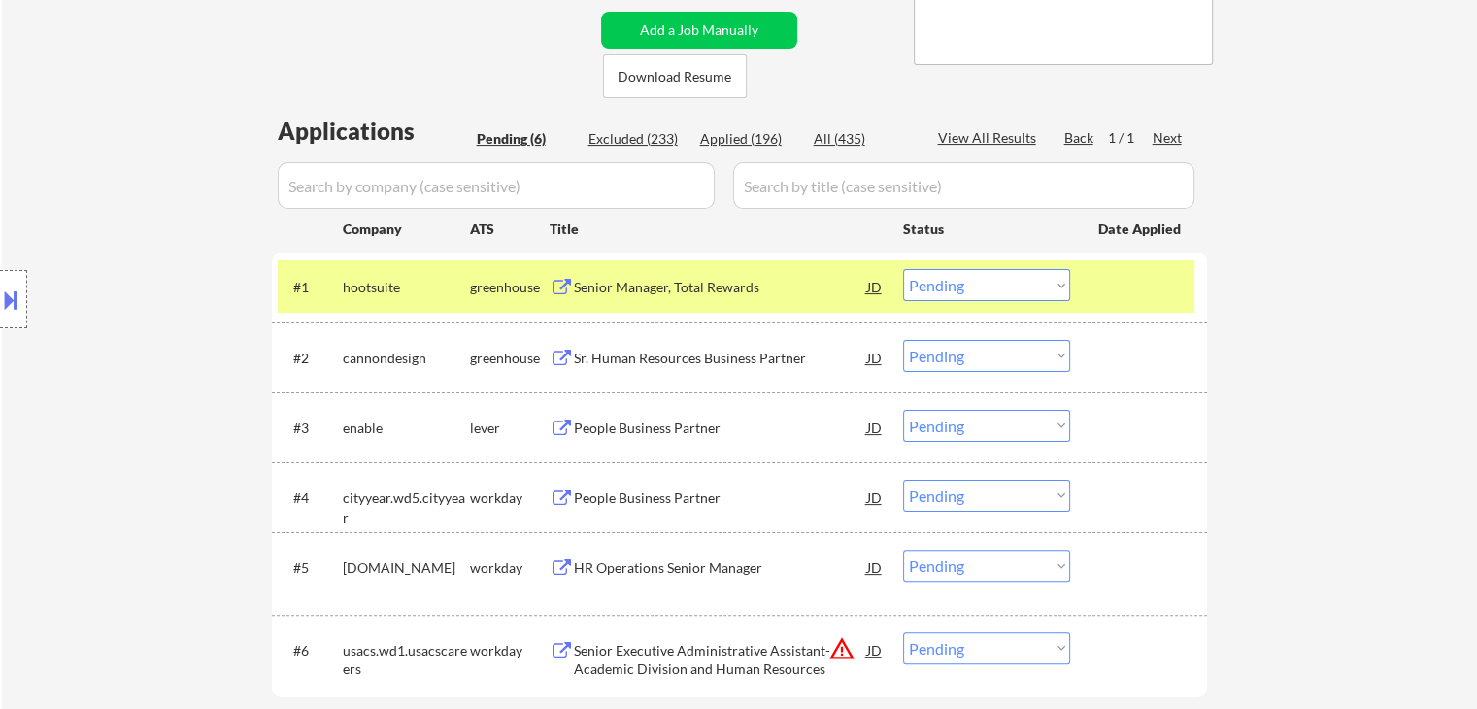
click at [656, 359] on div "Sr. Human Resources Business Partner" at bounding box center [720, 358] width 293 height 19
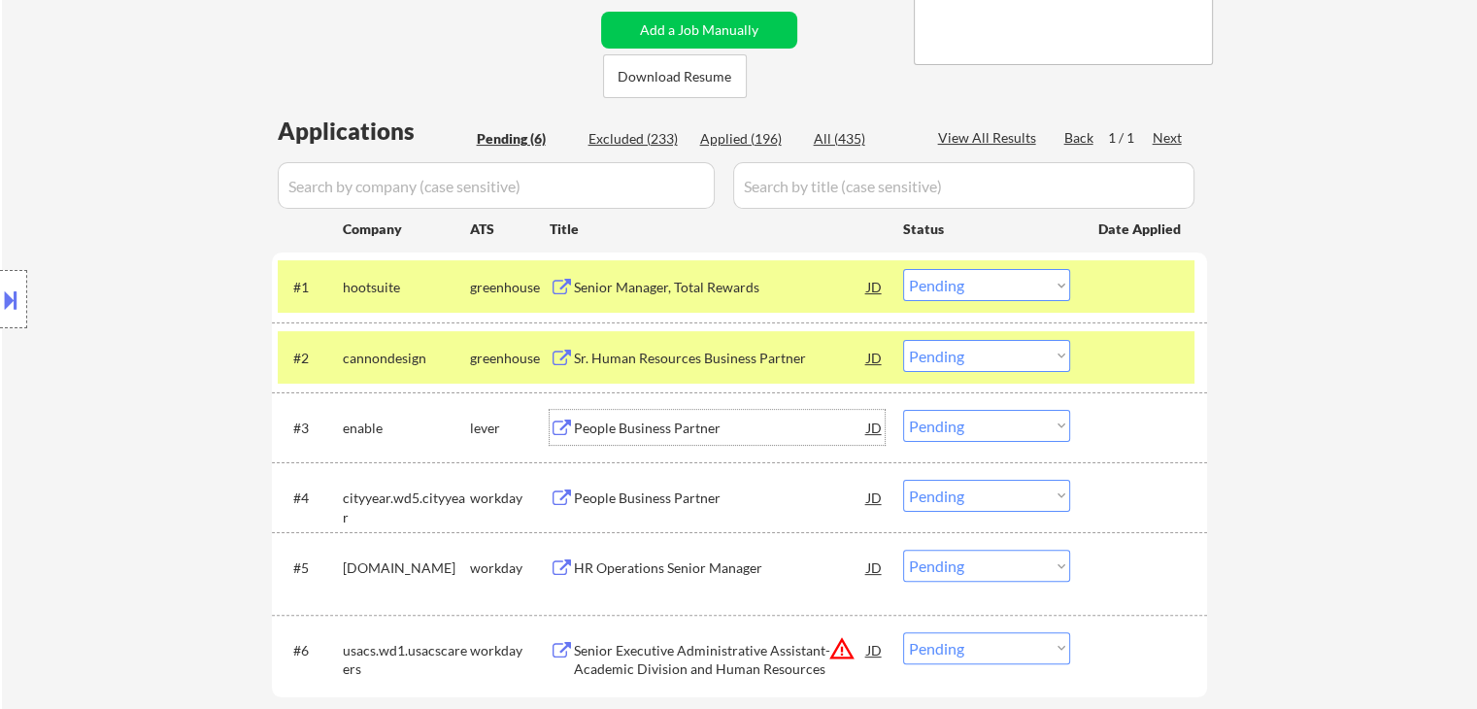
click at [644, 416] on div "People Business Partner" at bounding box center [720, 427] width 293 height 35
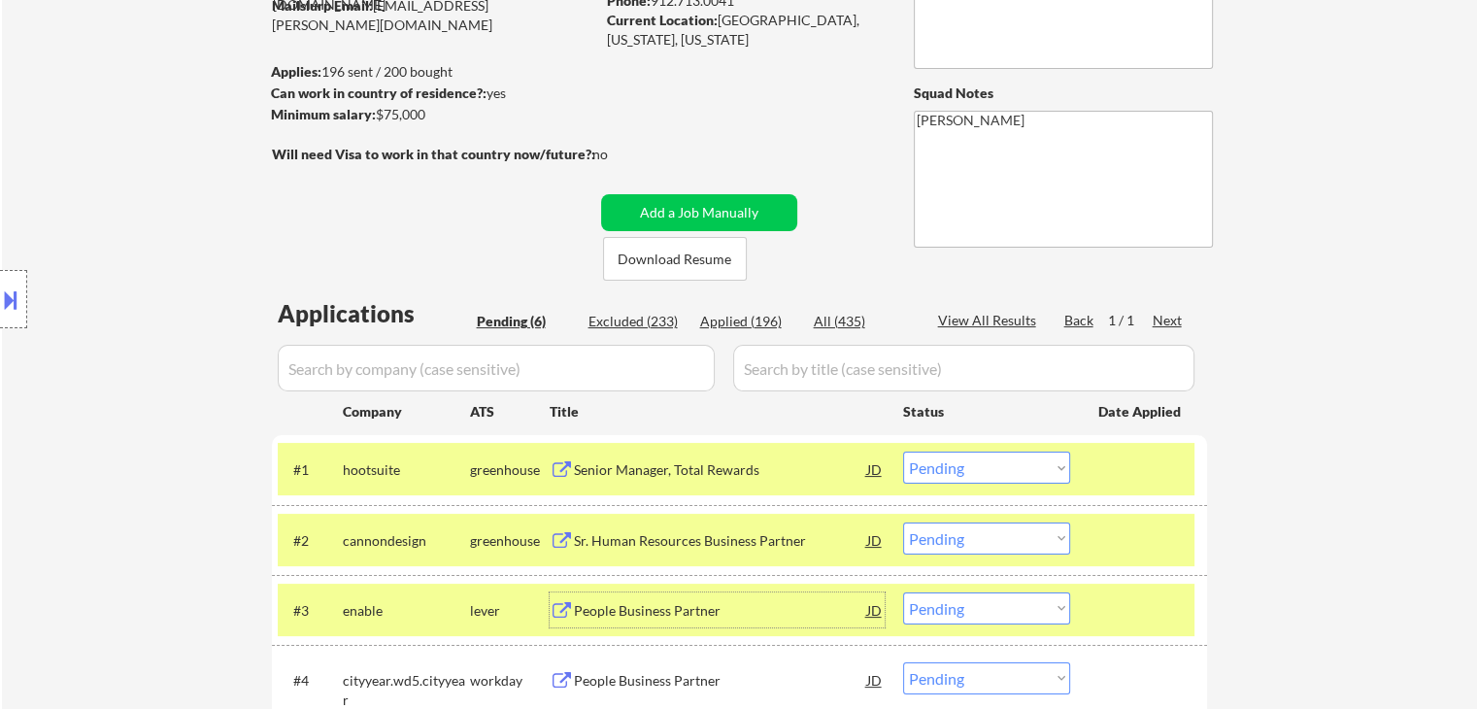
scroll to position [97, 0]
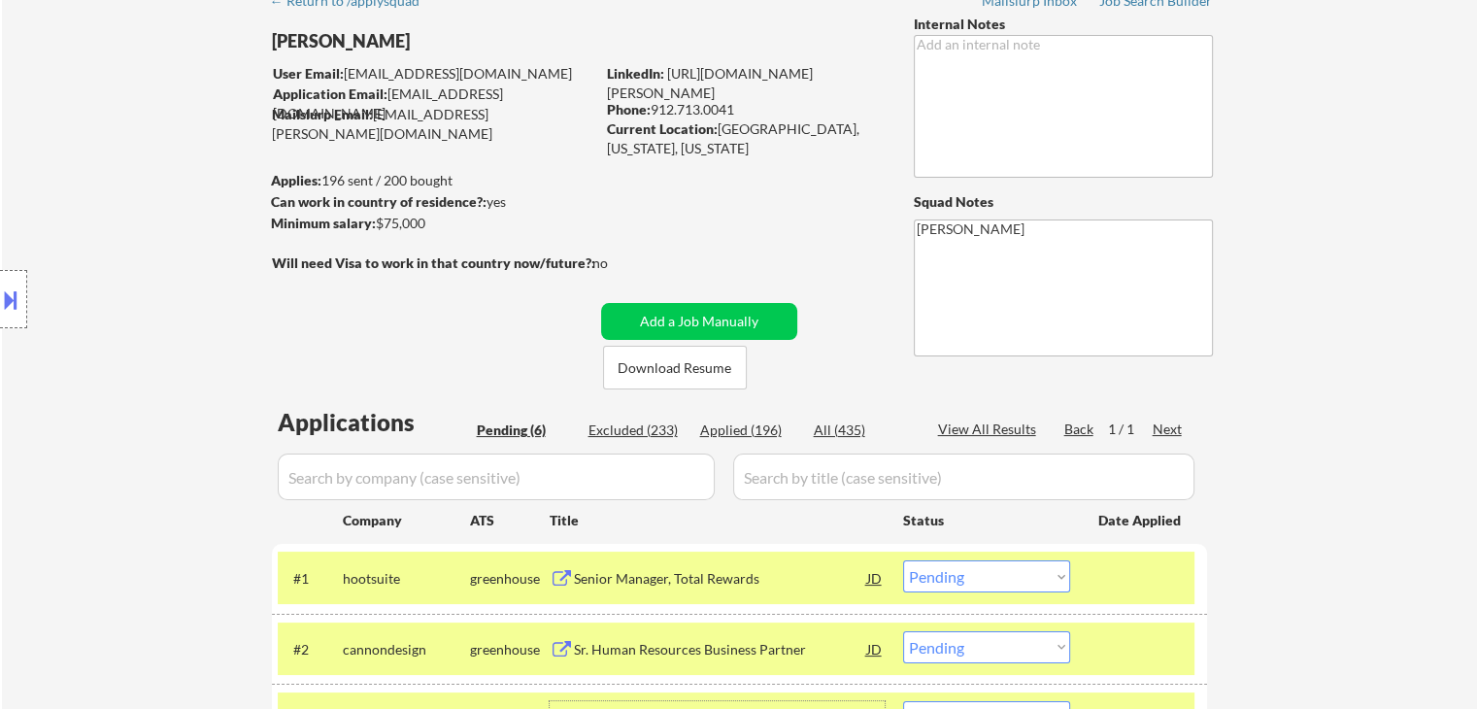
click at [249, 213] on div "Location Inclusions: [GEOGRAPHIC_DATA], [GEOGRAPHIC_DATA] [GEOGRAPHIC_DATA], [G…" at bounding box center [174, 299] width 348 height 360
click at [189, 333] on div "Location Inclusions: [GEOGRAPHIC_DATA], [GEOGRAPHIC_DATA] [GEOGRAPHIC_DATA], [G…" at bounding box center [174, 299] width 348 height 360
click at [191, 292] on div "Location Inclusions: [GEOGRAPHIC_DATA], [GEOGRAPHIC_DATA] [GEOGRAPHIC_DATA], [G…" at bounding box center [174, 299] width 348 height 360
click at [155, 292] on div "Location Inclusions: [GEOGRAPHIC_DATA], [GEOGRAPHIC_DATA] [GEOGRAPHIC_DATA], [G…" at bounding box center [174, 299] width 348 height 360
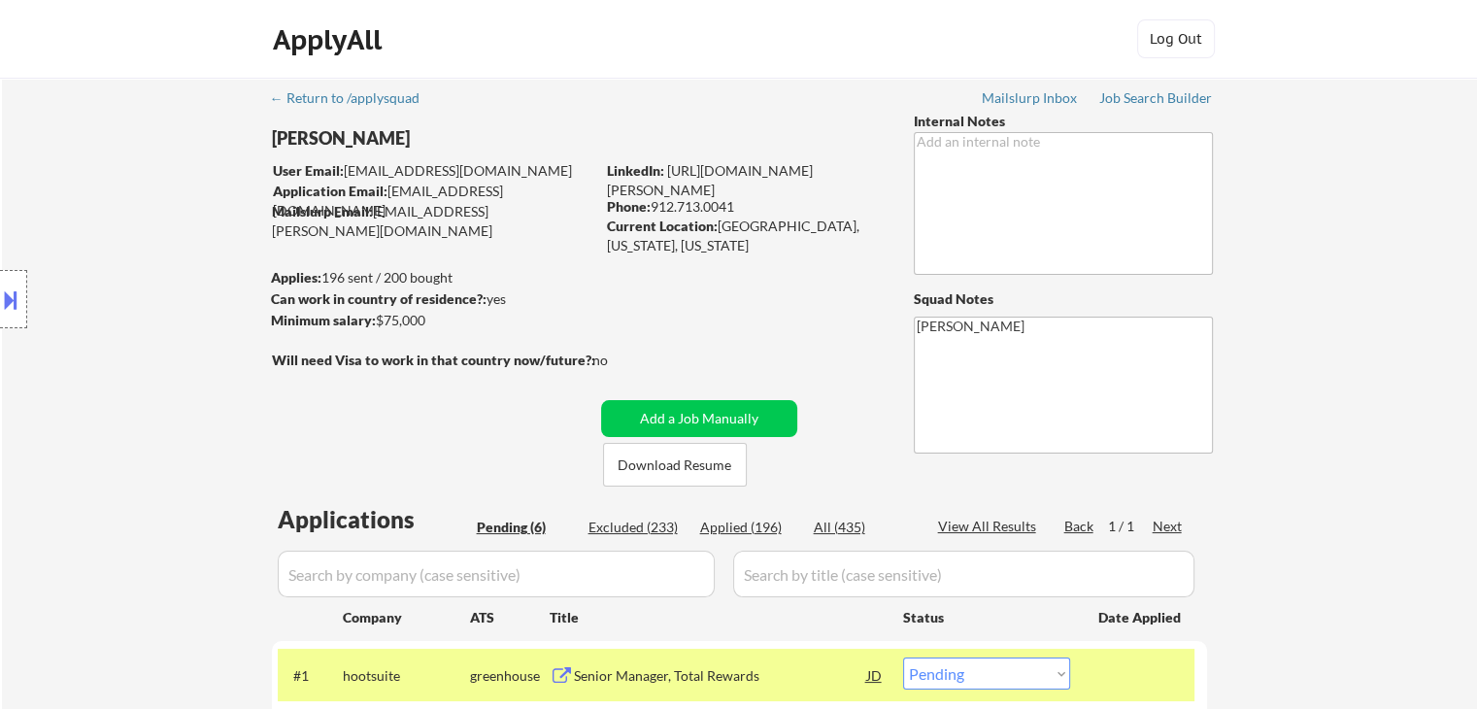
click at [155, 292] on div "Location Inclusions: [GEOGRAPHIC_DATA], [GEOGRAPHIC_DATA] [GEOGRAPHIC_DATA], [G…" at bounding box center [174, 299] width 348 height 360
click at [109, 313] on div "Location Inclusions: [GEOGRAPHIC_DATA], [GEOGRAPHIC_DATA] [GEOGRAPHIC_DATA], [G…" at bounding box center [174, 299] width 348 height 360
click at [110, 313] on div "Location Inclusions: [GEOGRAPHIC_DATA], [GEOGRAPHIC_DATA] [GEOGRAPHIC_DATA], [G…" at bounding box center [174, 299] width 348 height 360
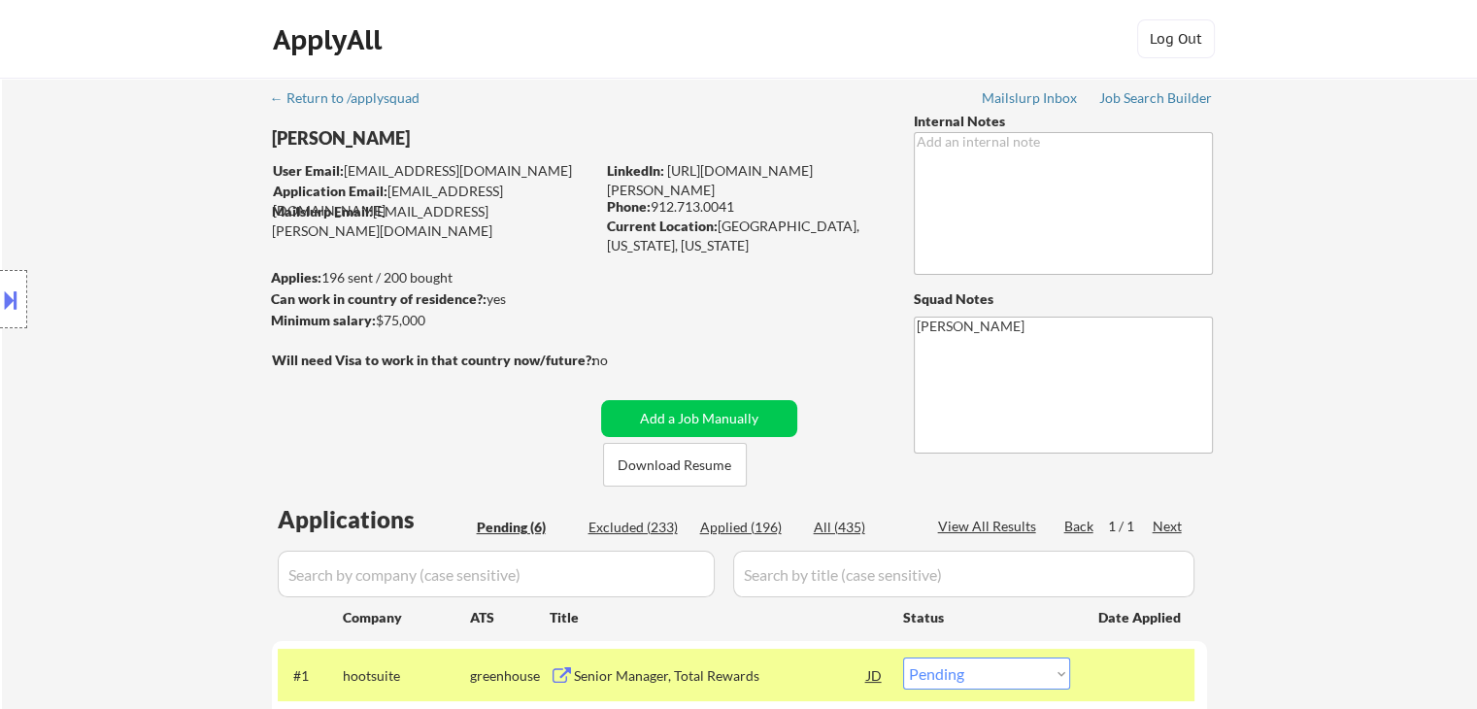
click at [110, 313] on div "Location Inclusions: [GEOGRAPHIC_DATA], [GEOGRAPHIC_DATA] [GEOGRAPHIC_DATA], [G…" at bounding box center [174, 299] width 348 height 360
click at [110, 314] on div "Location Inclusions: [GEOGRAPHIC_DATA], [GEOGRAPHIC_DATA] [GEOGRAPHIC_DATA], [G…" at bounding box center [174, 299] width 348 height 360
click at [136, 291] on div "Location Inclusions: [GEOGRAPHIC_DATA], [GEOGRAPHIC_DATA] [GEOGRAPHIC_DATA], [G…" at bounding box center [174, 299] width 348 height 360
drag, startPoint x: 136, startPoint y: 291, endPoint x: 129, endPoint y: 277, distance: 16.1
click at [133, 285] on div "Location Inclusions: [GEOGRAPHIC_DATA], [GEOGRAPHIC_DATA] [GEOGRAPHIC_DATA], [G…" at bounding box center [174, 299] width 348 height 360
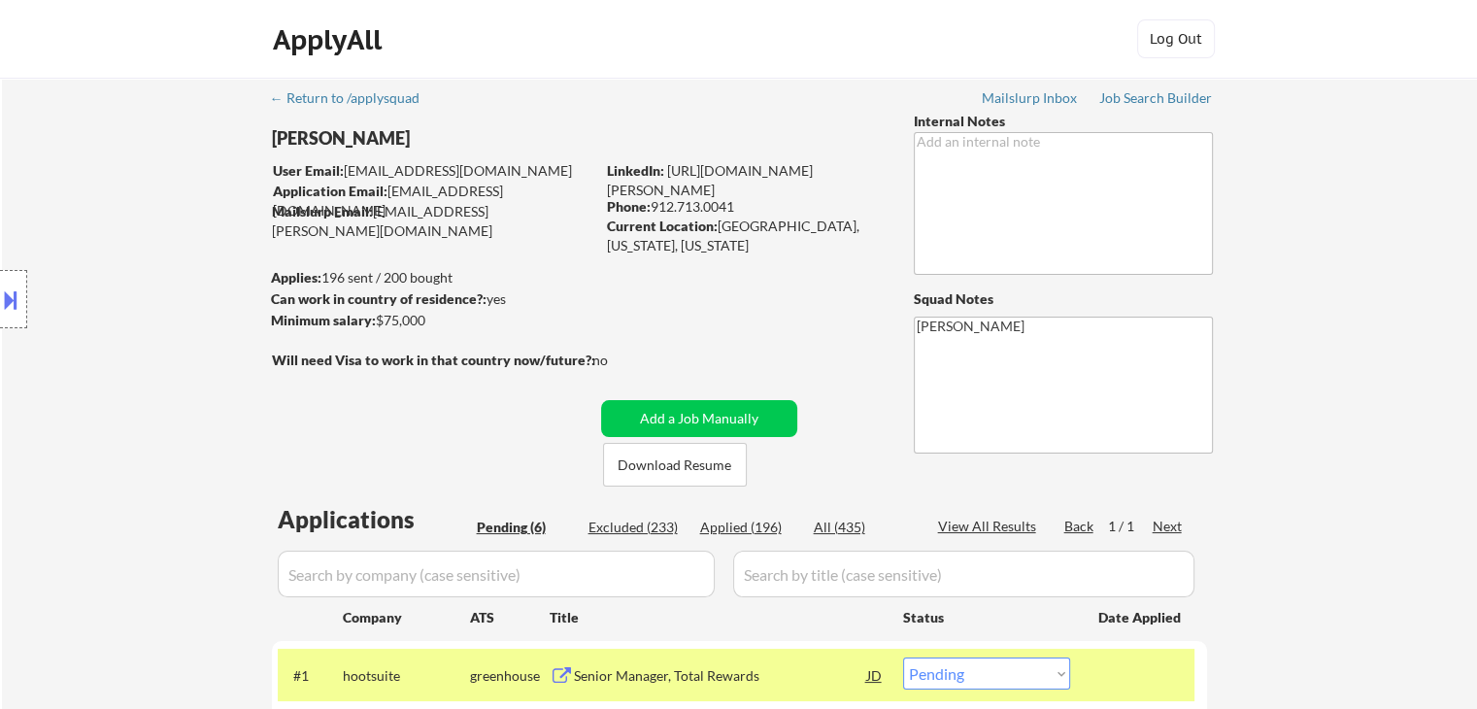
click at [129, 277] on div "Location Inclusions: [GEOGRAPHIC_DATA], [GEOGRAPHIC_DATA] [GEOGRAPHIC_DATA], [G…" at bounding box center [174, 299] width 348 height 360
click at [137, 273] on div "Location Inclusions: [GEOGRAPHIC_DATA], [GEOGRAPHIC_DATA] [GEOGRAPHIC_DATA], [G…" at bounding box center [174, 299] width 348 height 360
click at [135, 270] on div "Location Inclusions: [GEOGRAPHIC_DATA], [GEOGRAPHIC_DATA] [GEOGRAPHIC_DATA], [G…" at bounding box center [174, 299] width 348 height 360
click at [159, 301] on div "Location Inclusions: [GEOGRAPHIC_DATA], [GEOGRAPHIC_DATA] [GEOGRAPHIC_DATA], [G…" at bounding box center [174, 299] width 348 height 360
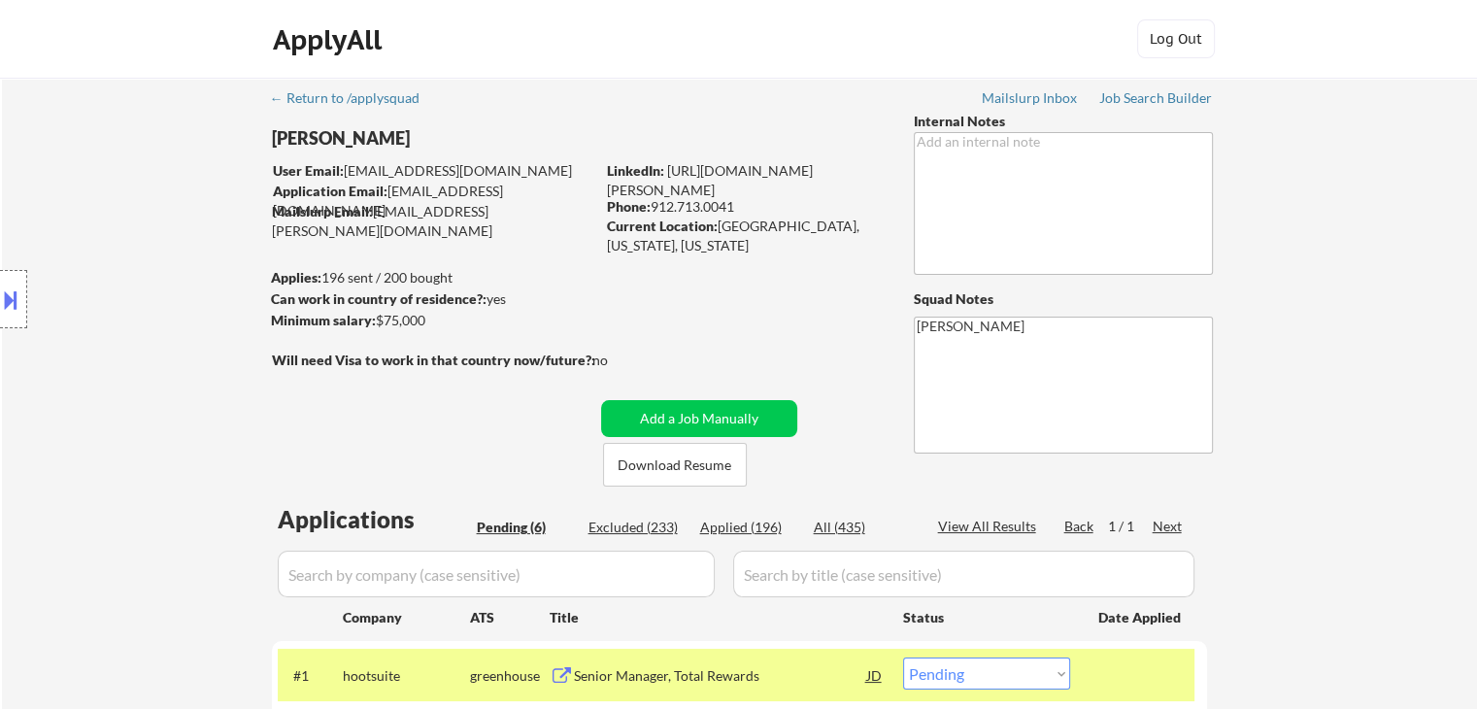
click at [119, 285] on div "Location Inclusions: [GEOGRAPHIC_DATA], [GEOGRAPHIC_DATA] [GEOGRAPHIC_DATA], [G…" at bounding box center [174, 299] width 348 height 360
click at [62, 288] on div "Location Inclusions: [GEOGRAPHIC_DATA], [GEOGRAPHIC_DATA] [GEOGRAPHIC_DATA], [G…" at bounding box center [174, 299] width 348 height 360
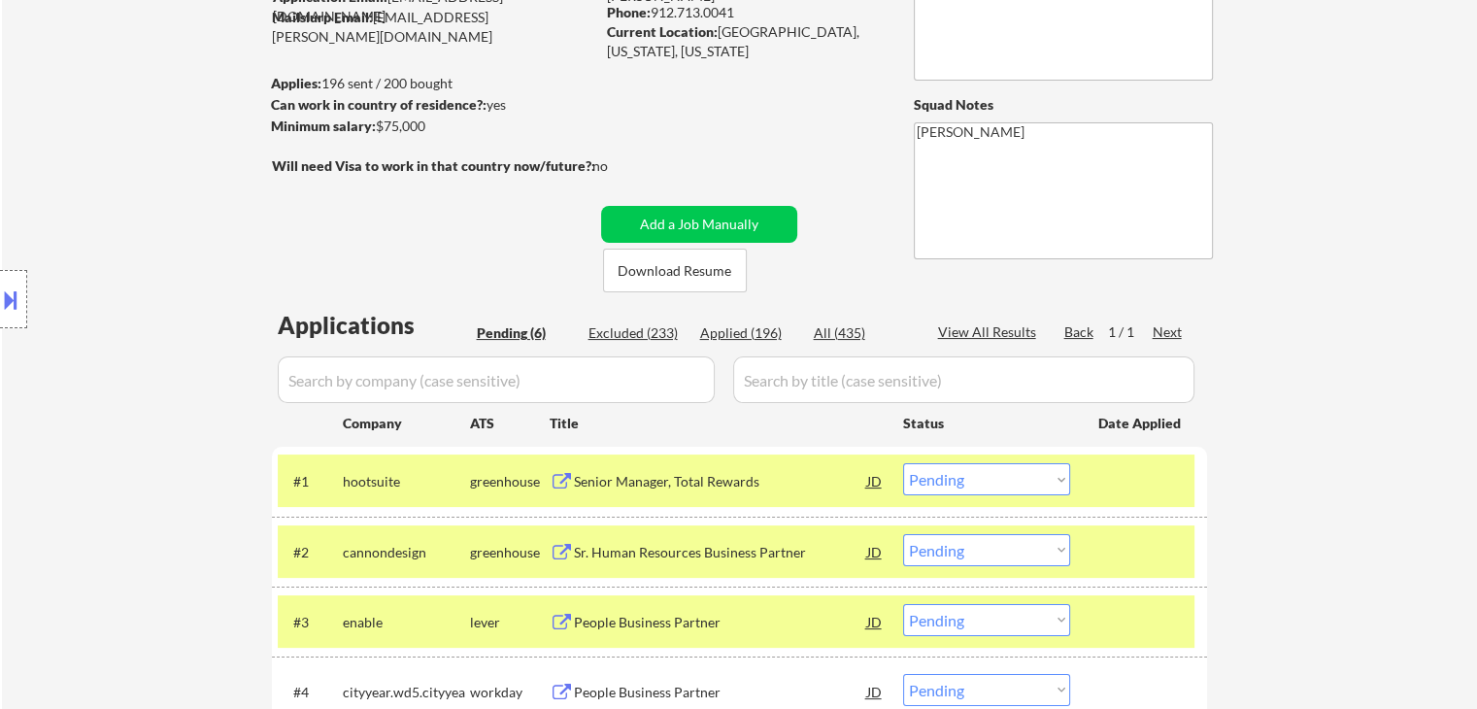
click at [60, 286] on div "Location Inclusions: [GEOGRAPHIC_DATA], [GEOGRAPHIC_DATA] [GEOGRAPHIC_DATA], [G…" at bounding box center [174, 299] width 348 height 360
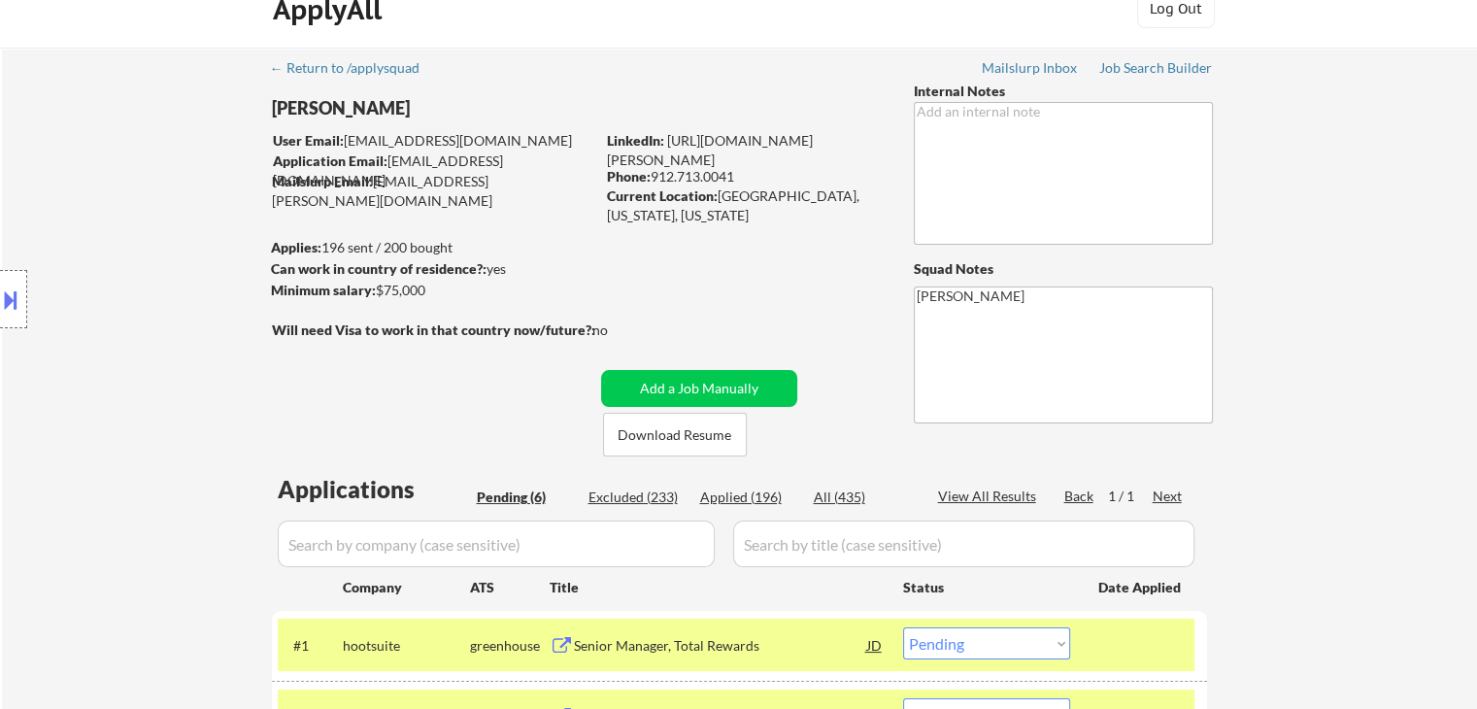
scroll to position [0, 0]
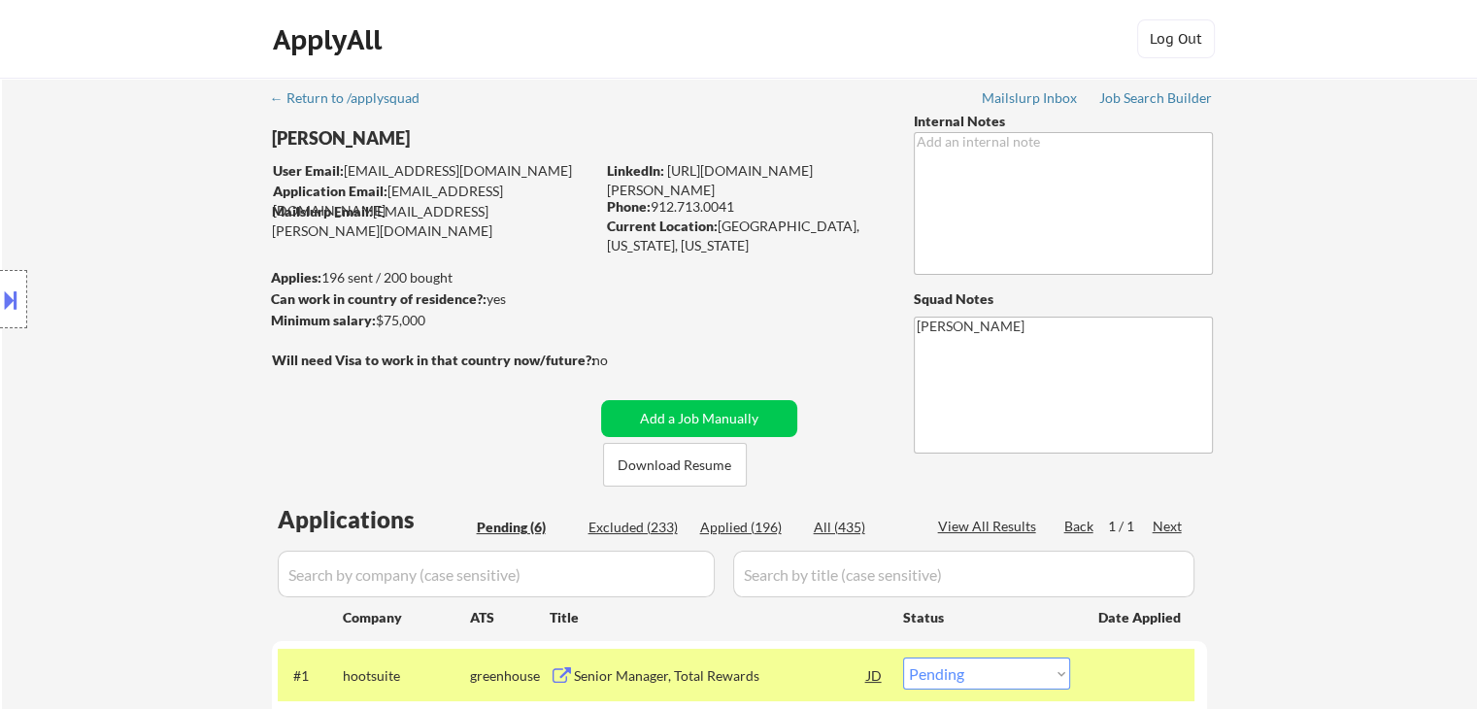
click at [60, 286] on div "Location Inclusions: [GEOGRAPHIC_DATA], [GEOGRAPHIC_DATA] [GEOGRAPHIC_DATA], [G…" at bounding box center [174, 299] width 348 height 360
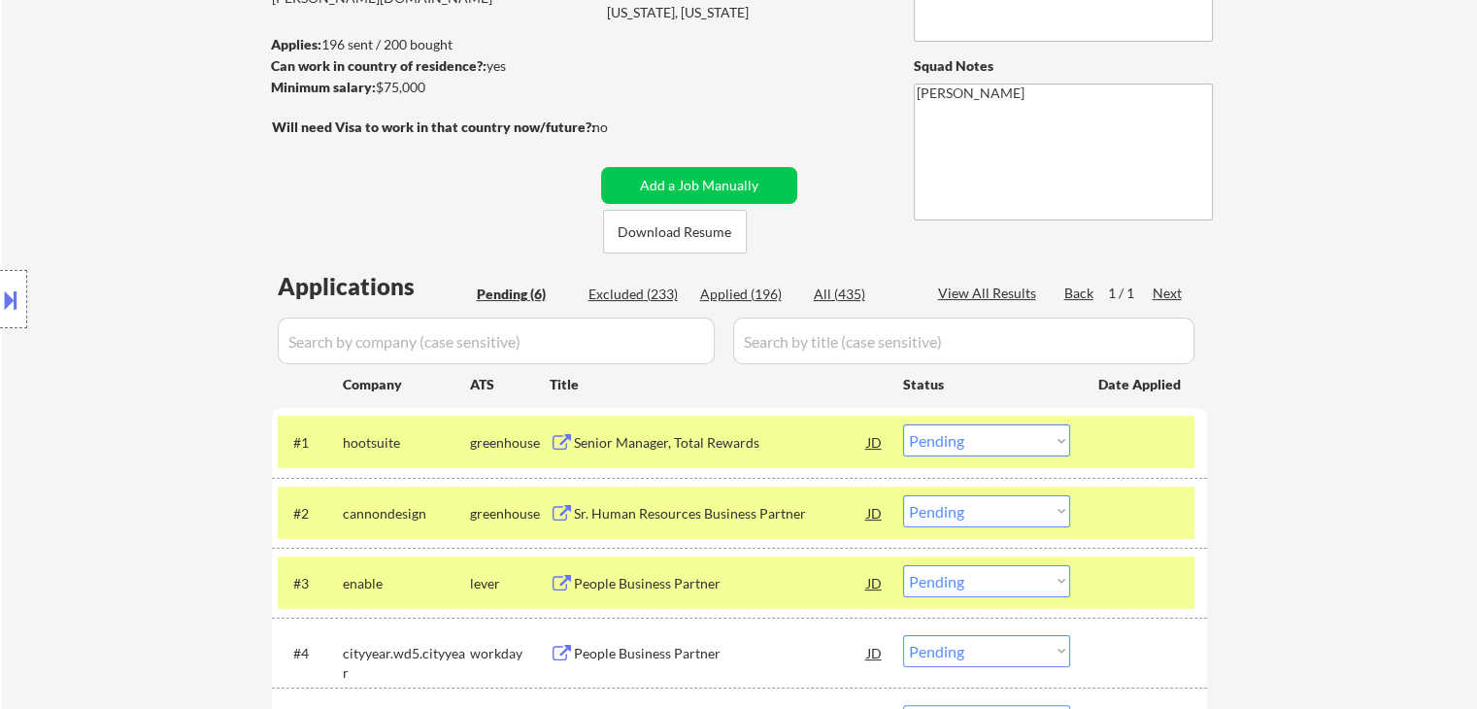
scroll to position [291, 0]
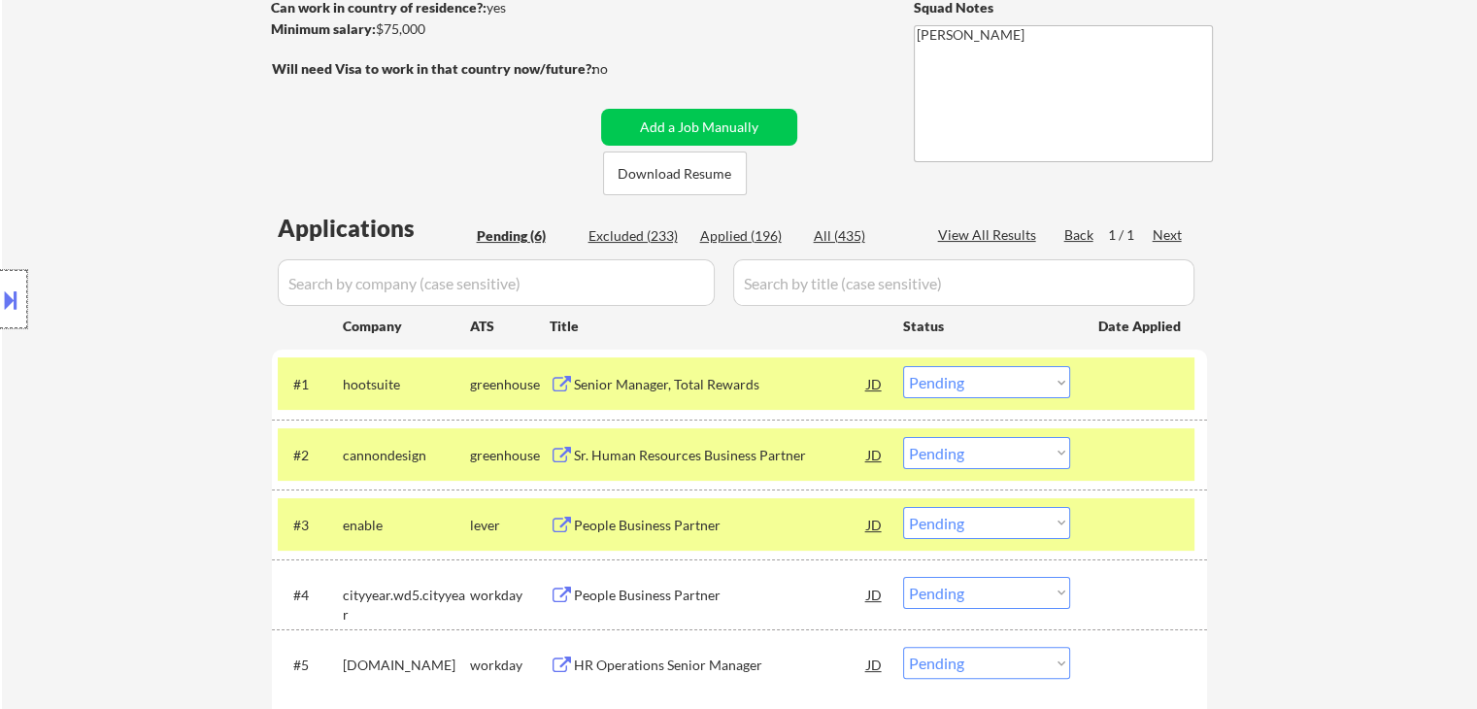
click at [6, 270] on div at bounding box center [13, 299] width 27 height 58
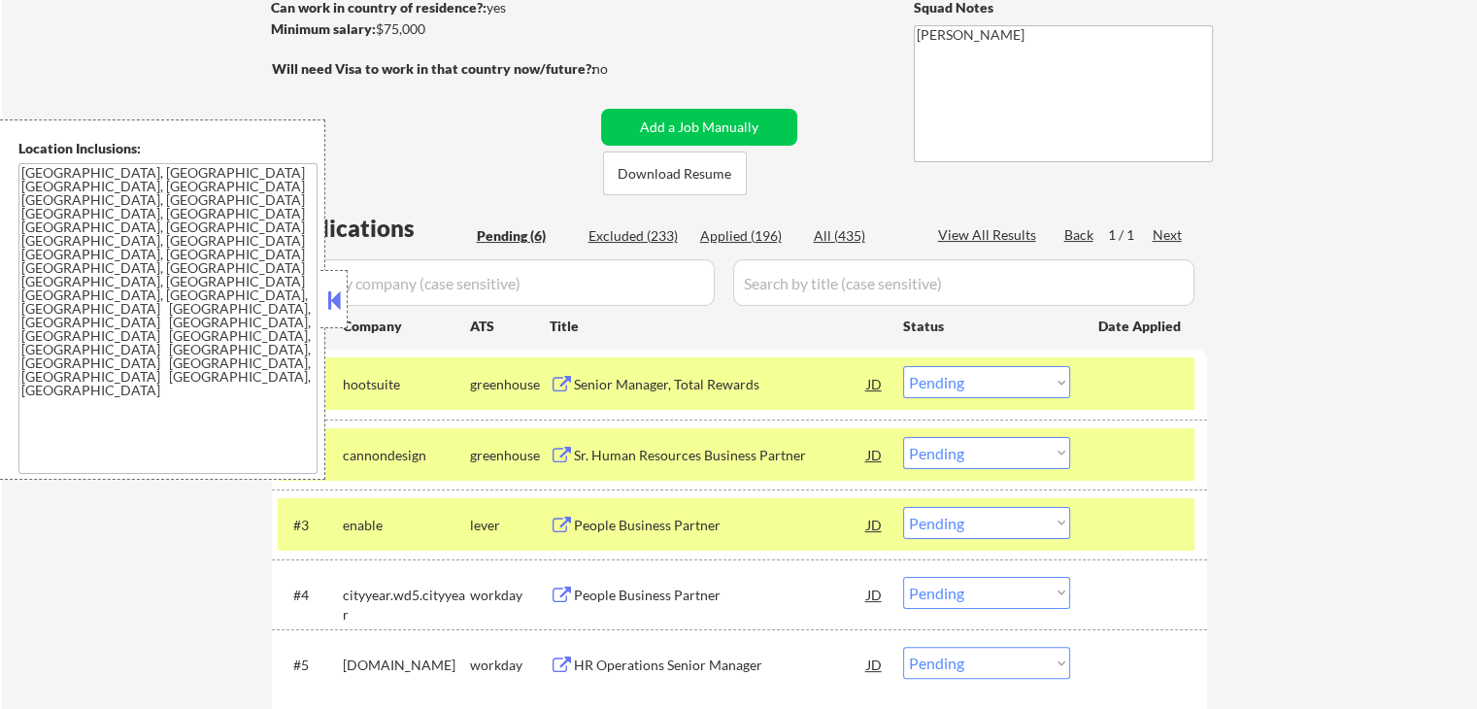
click at [334, 313] on button at bounding box center [333, 299] width 21 height 29
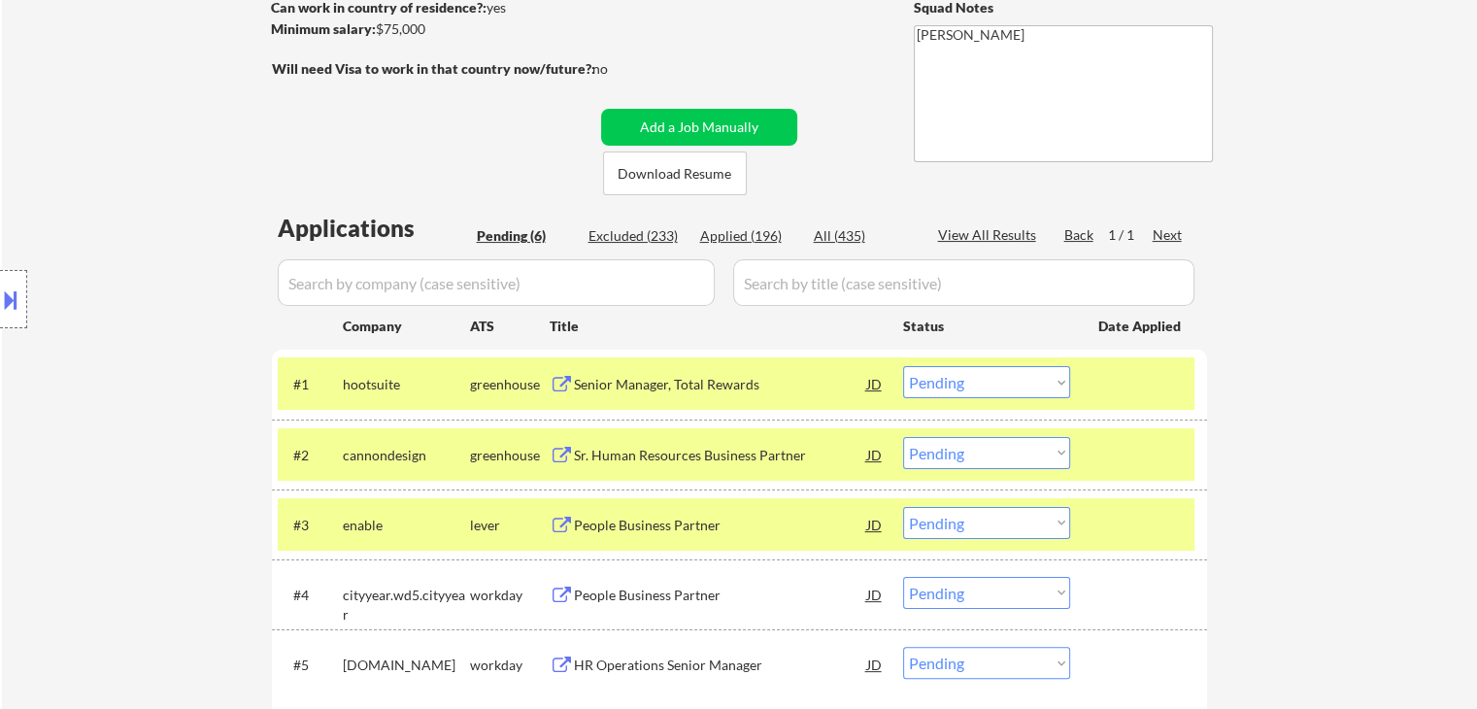
click at [181, 217] on div "Location Inclusions: [GEOGRAPHIC_DATA], [GEOGRAPHIC_DATA] [GEOGRAPHIC_DATA], [G…" at bounding box center [174, 299] width 348 height 360
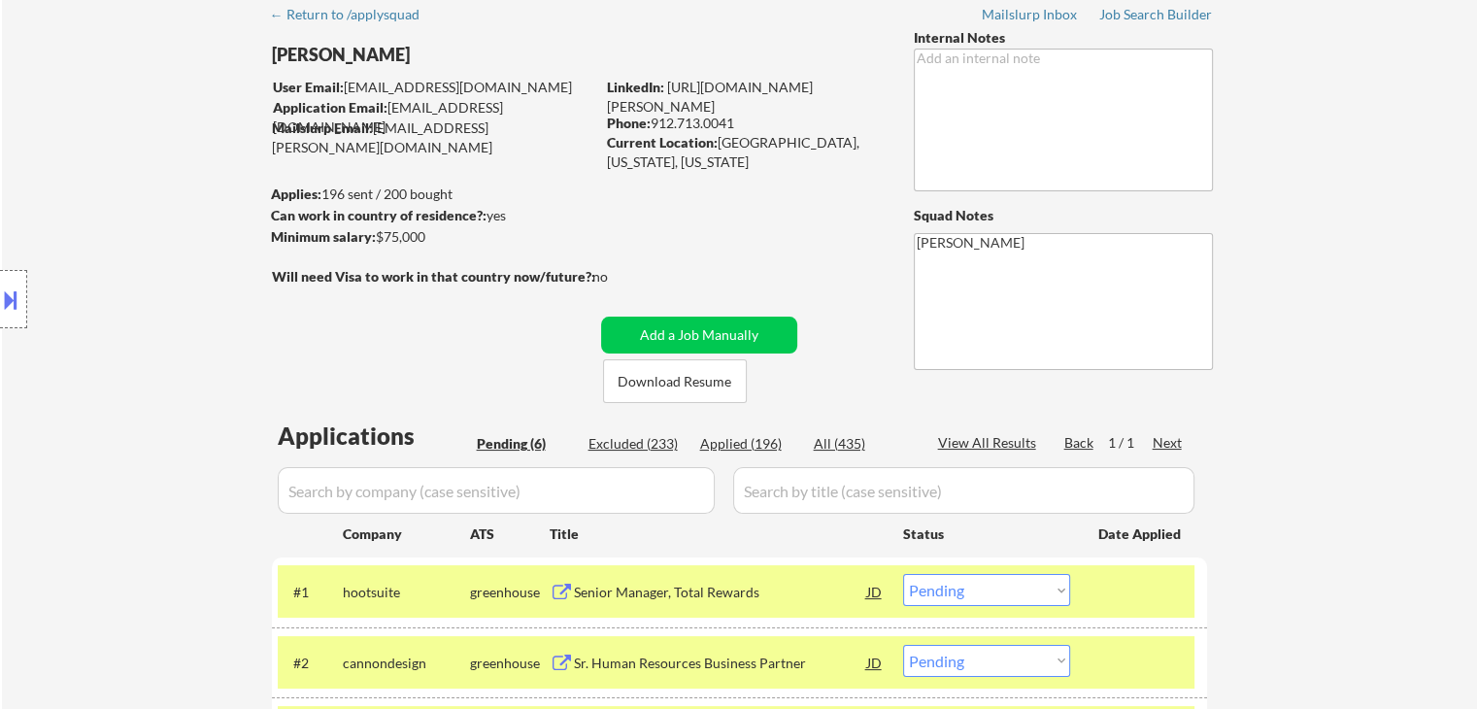
scroll to position [0, 0]
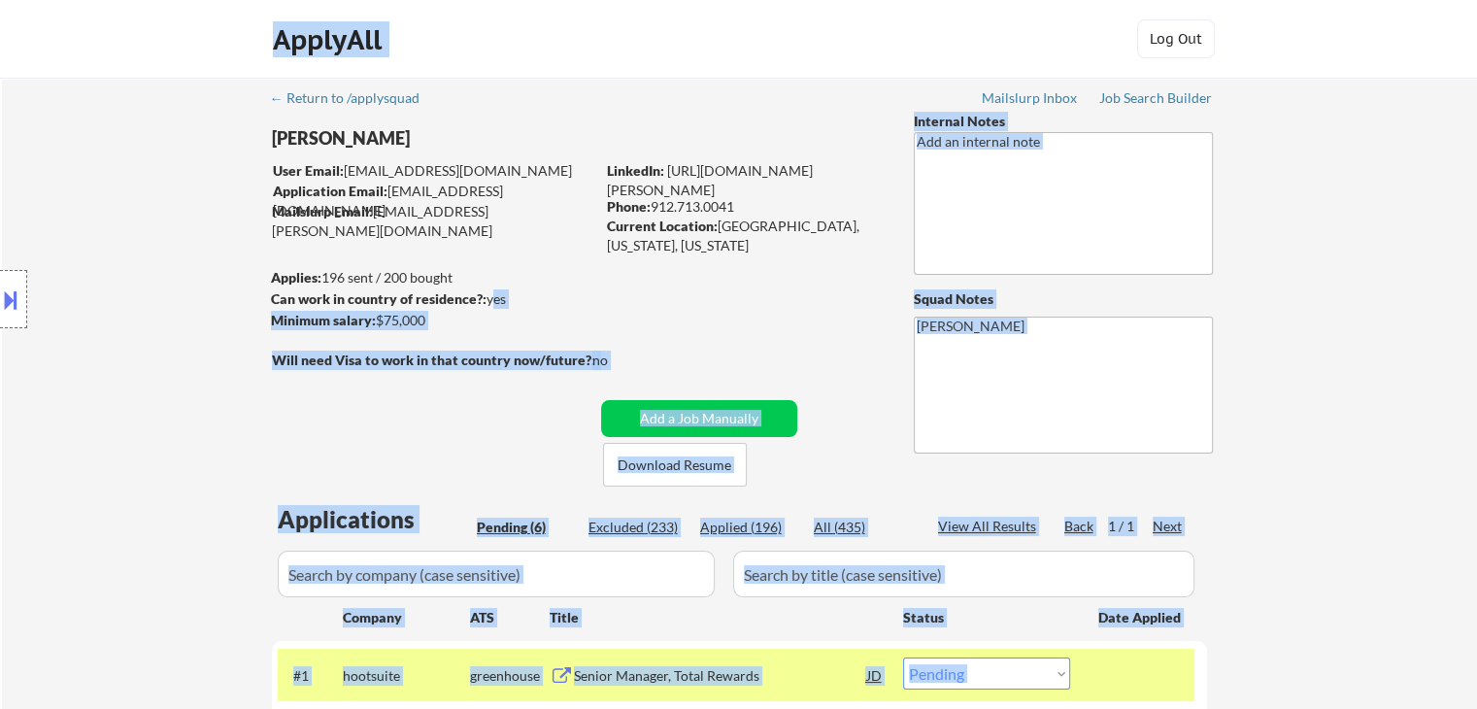
drag, startPoint x: 481, startPoint y: 301, endPoint x: 256, endPoint y: 273, distance: 226.1
click at [297, 304] on body "← Return to /applysquad Mailslurp Inbox Job Search Builder [PERSON_NAME] User E…" at bounding box center [738, 354] width 1477 height 709
click at [252, 271] on div "Location Inclusions: [GEOGRAPHIC_DATA], [GEOGRAPHIC_DATA] [GEOGRAPHIC_DATA], [G…" at bounding box center [174, 299] width 348 height 360
drag, startPoint x: 377, startPoint y: 312, endPoint x: 276, endPoint y: 281, distance: 105.7
click at [285, 285] on body "← Return to /applysquad Mailslurp Inbox Job Search Builder [PERSON_NAME] User E…" at bounding box center [738, 354] width 1477 height 709
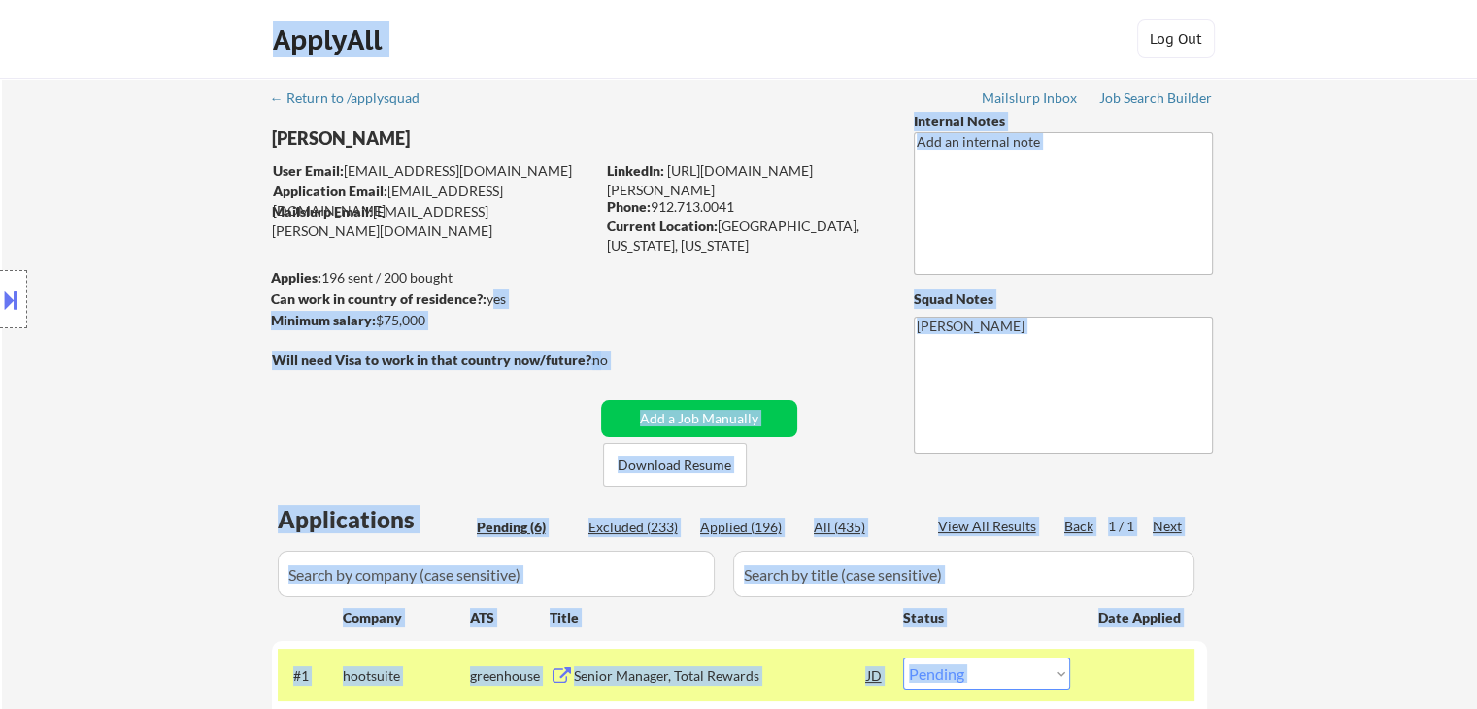
click at [259, 275] on div "Location Inclusions: [GEOGRAPHIC_DATA], [GEOGRAPHIC_DATA] [GEOGRAPHIC_DATA], [G…" at bounding box center [174, 299] width 348 height 360
drag, startPoint x: 337, startPoint y: 284, endPoint x: 523, endPoint y: 285, distance: 186.4
click at [523, 285] on body "← Return to /applysquad Mailslurp Inbox Job Search Builder [PERSON_NAME] User E…" at bounding box center [738, 354] width 1477 height 709
click at [478, 304] on strong "Can work in country of residence?:" at bounding box center [379, 298] width 216 height 17
drag, startPoint x: 434, startPoint y: 319, endPoint x: 314, endPoint y: 318, distance: 120.4
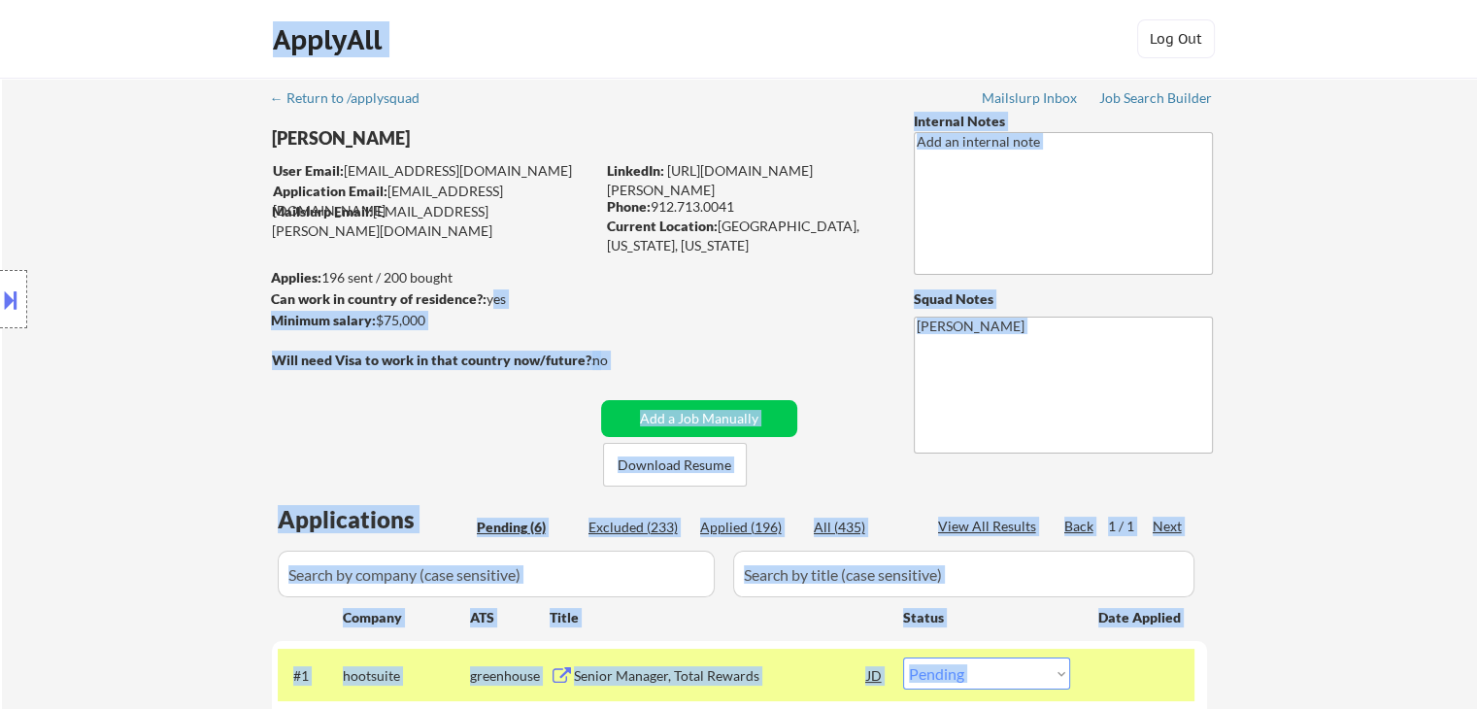
click at [314, 318] on body "← Return to /applysquad Mailslurp Inbox Job Search Builder [PERSON_NAME] User E…" at bounding box center [738, 354] width 1477 height 709
click at [199, 283] on div "Location Inclusions: [GEOGRAPHIC_DATA], [GEOGRAPHIC_DATA] [GEOGRAPHIC_DATA], [G…" at bounding box center [174, 299] width 348 height 360
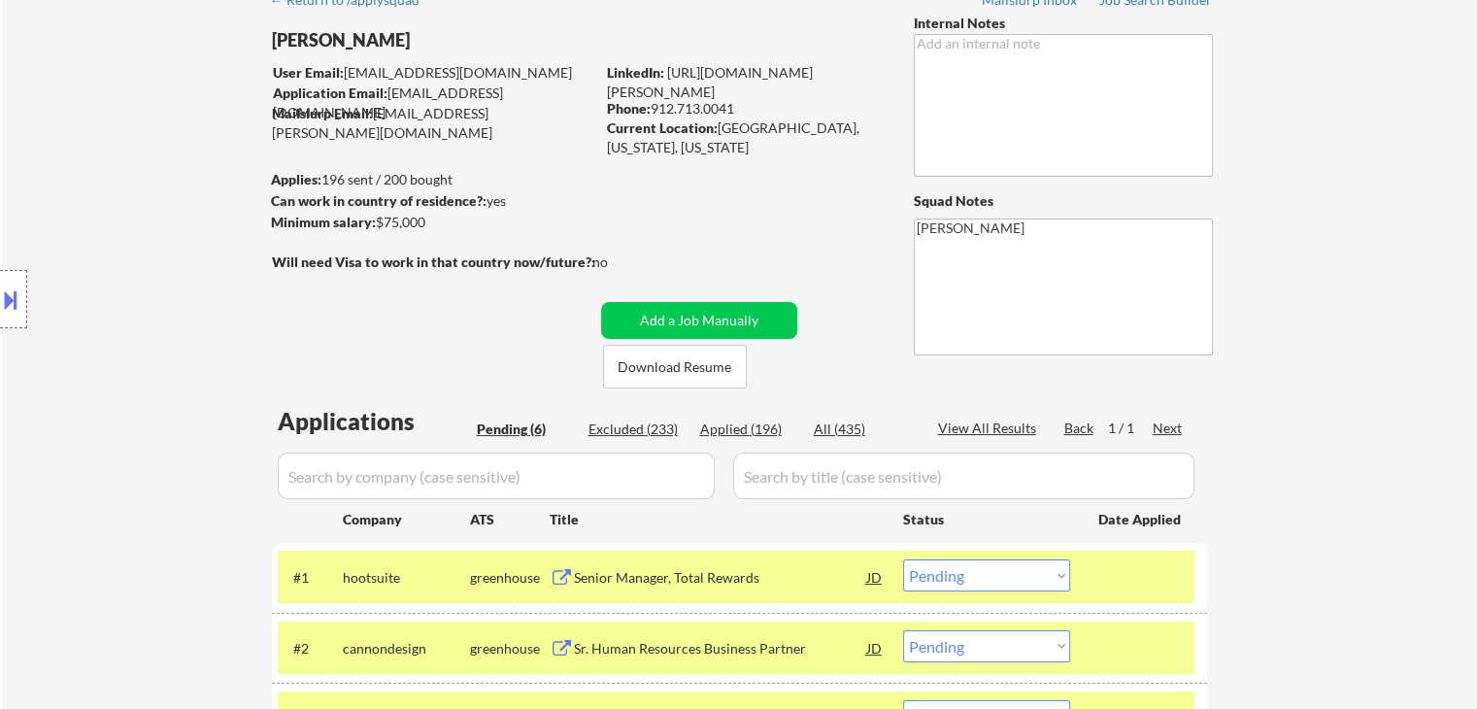
scroll to position [194, 0]
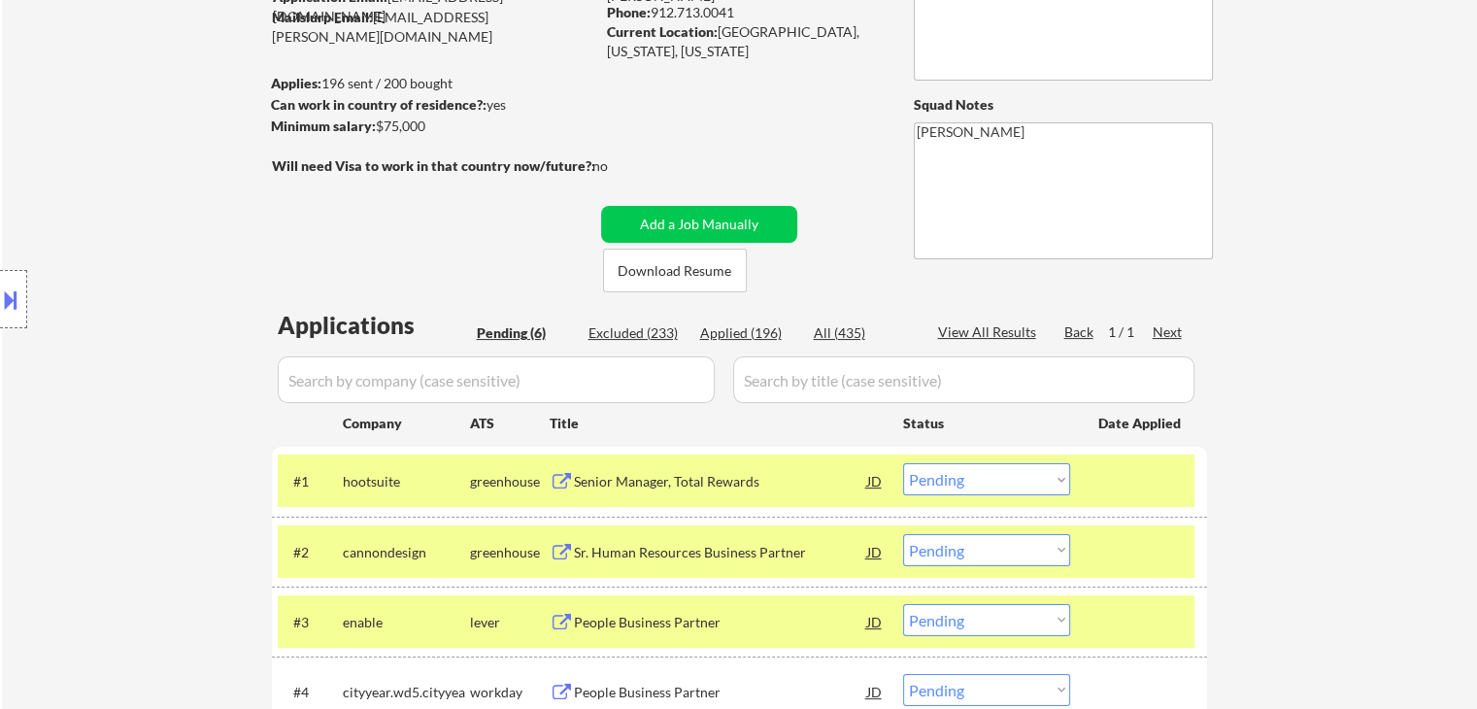
drag, startPoint x: 151, startPoint y: 269, endPoint x: 454, endPoint y: 127, distance: 334.5
click at [151, 267] on div "Location Inclusions: [GEOGRAPHIC_DATA], [GEOGRAPHIC_DATA] [GEOGRAPHIC_DATA], [G…" at bounding box center [174, 299] width 348 height 360
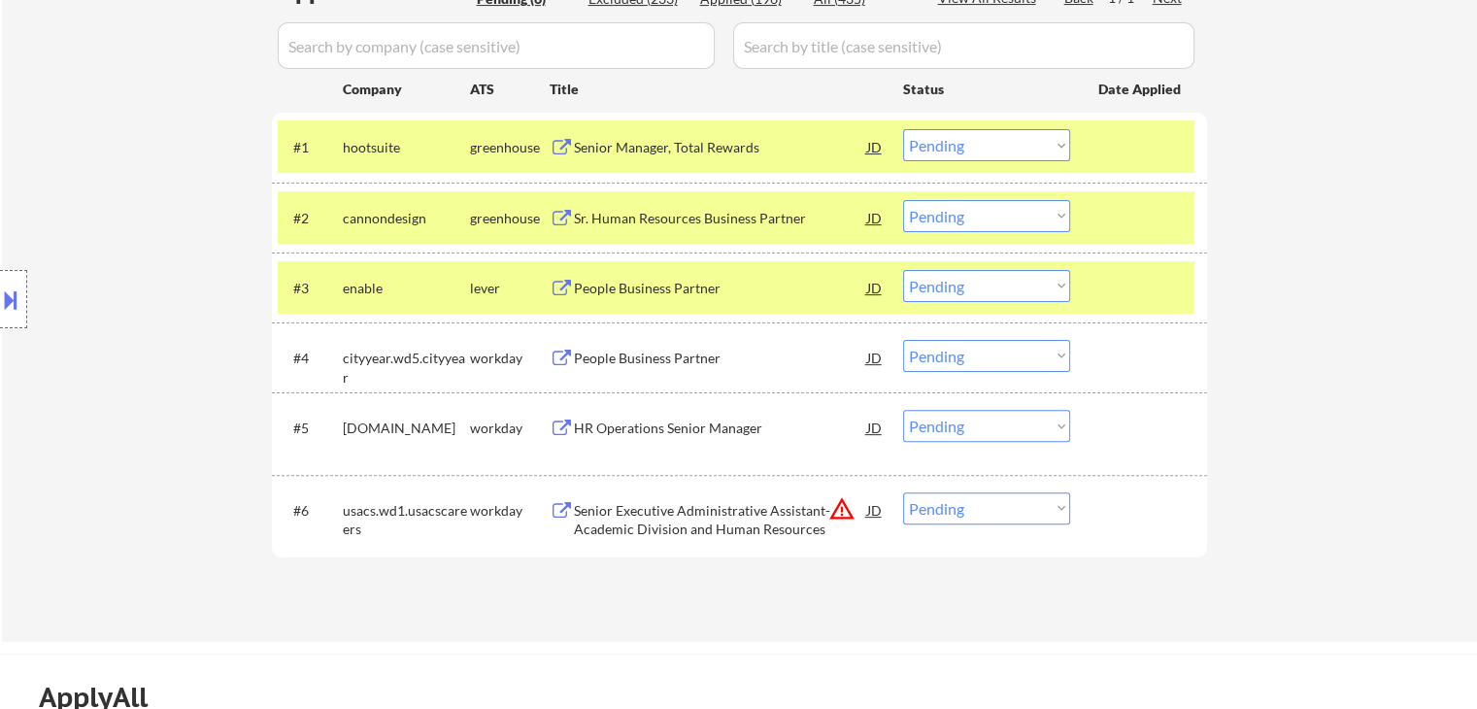
scroll to position [583, 0]
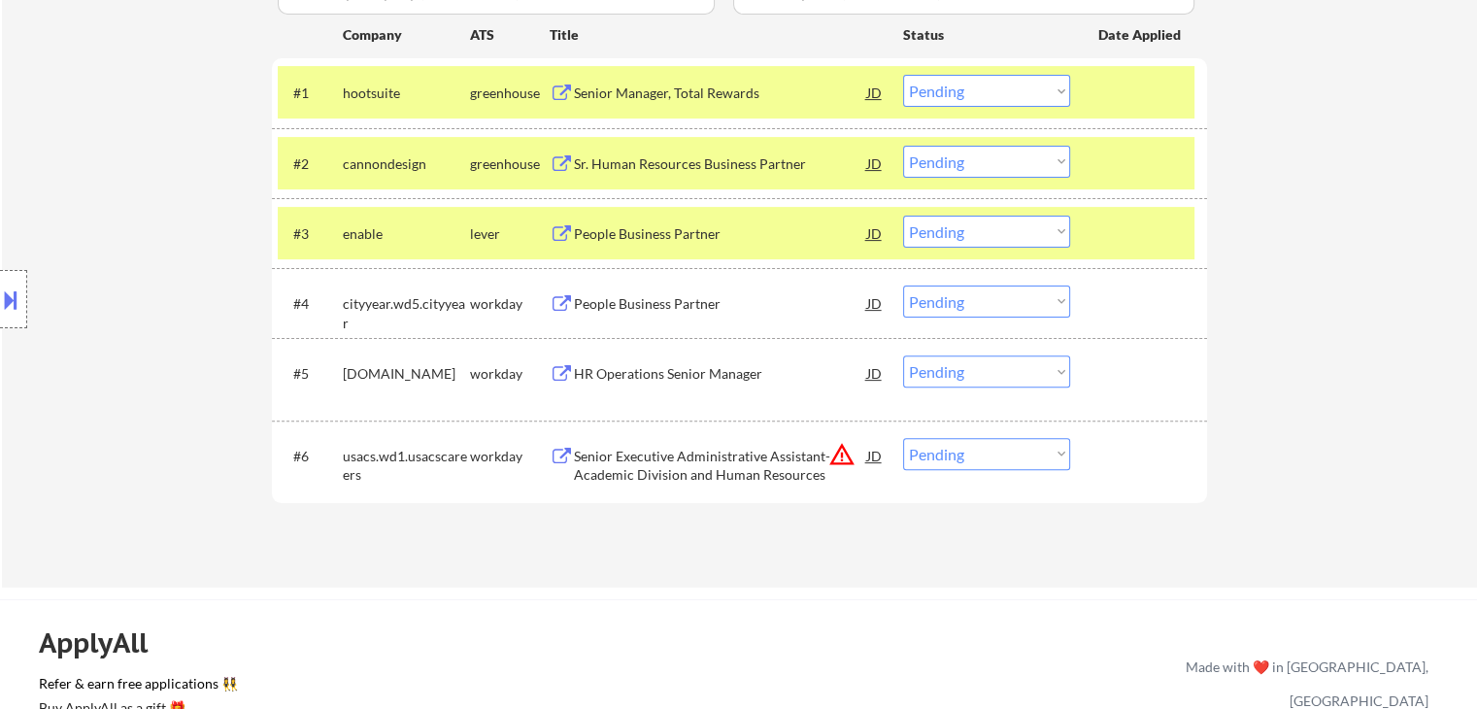
click at [630, 227] on div "People Business Partner" at bounding box center [720, 233] width 293 height 19
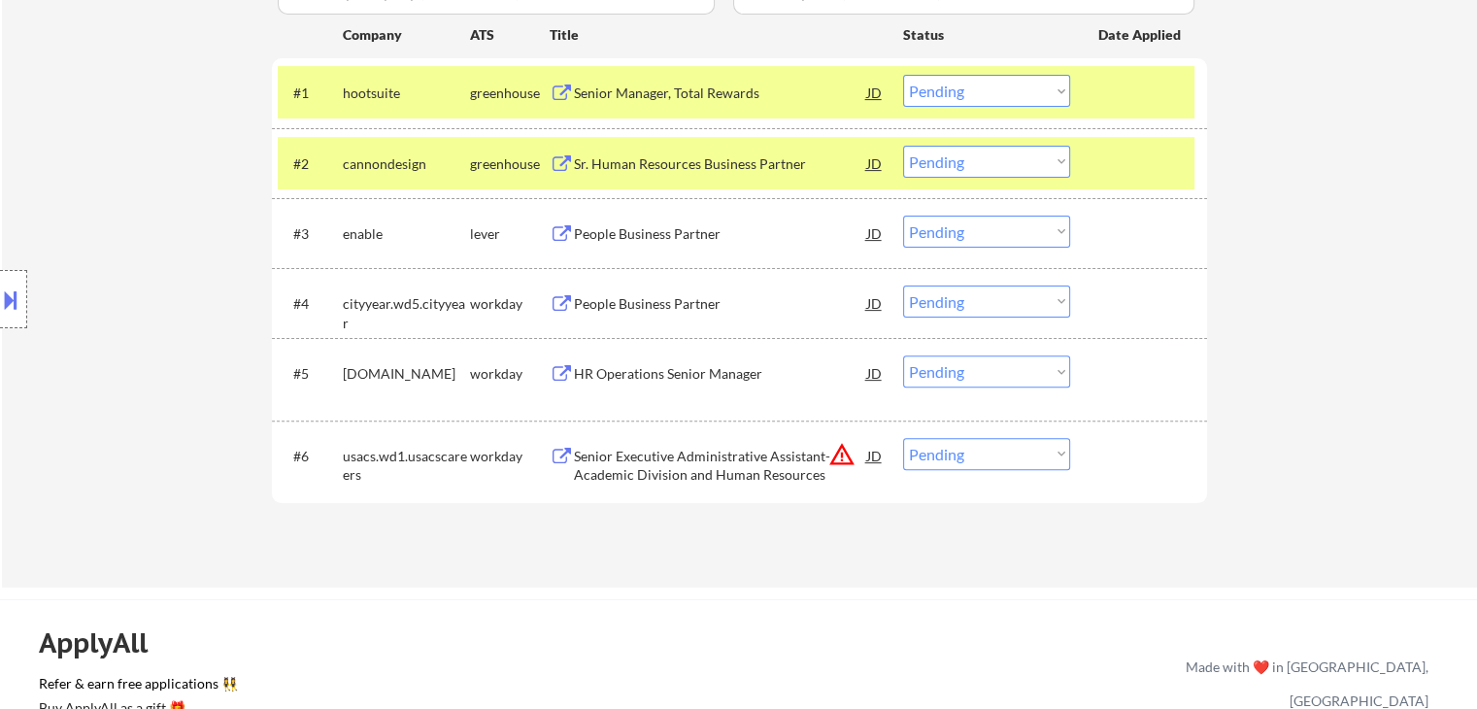
click at [954, 238] on select "Choose an option... Pending Applied Excluded (Questions) Excluded (Expired) Exc…" at bounding box center [986, 232] width 167 height 32
click at [903, 216] on select "Choose an option... Pending Applied Excluded (Questions) Excluded (Expired) Exc…" at bounding box center [986, 232] width 167 height 32
click at [101, 232] on div "Location Inclusions: [GEOGRAPHIC_DATA], [GEOGRAPHIC_DATA] [GEOGRAPHIC_DATA], [G…" at bounding box center [174, 299] width 348 height 360
select select ""pending""
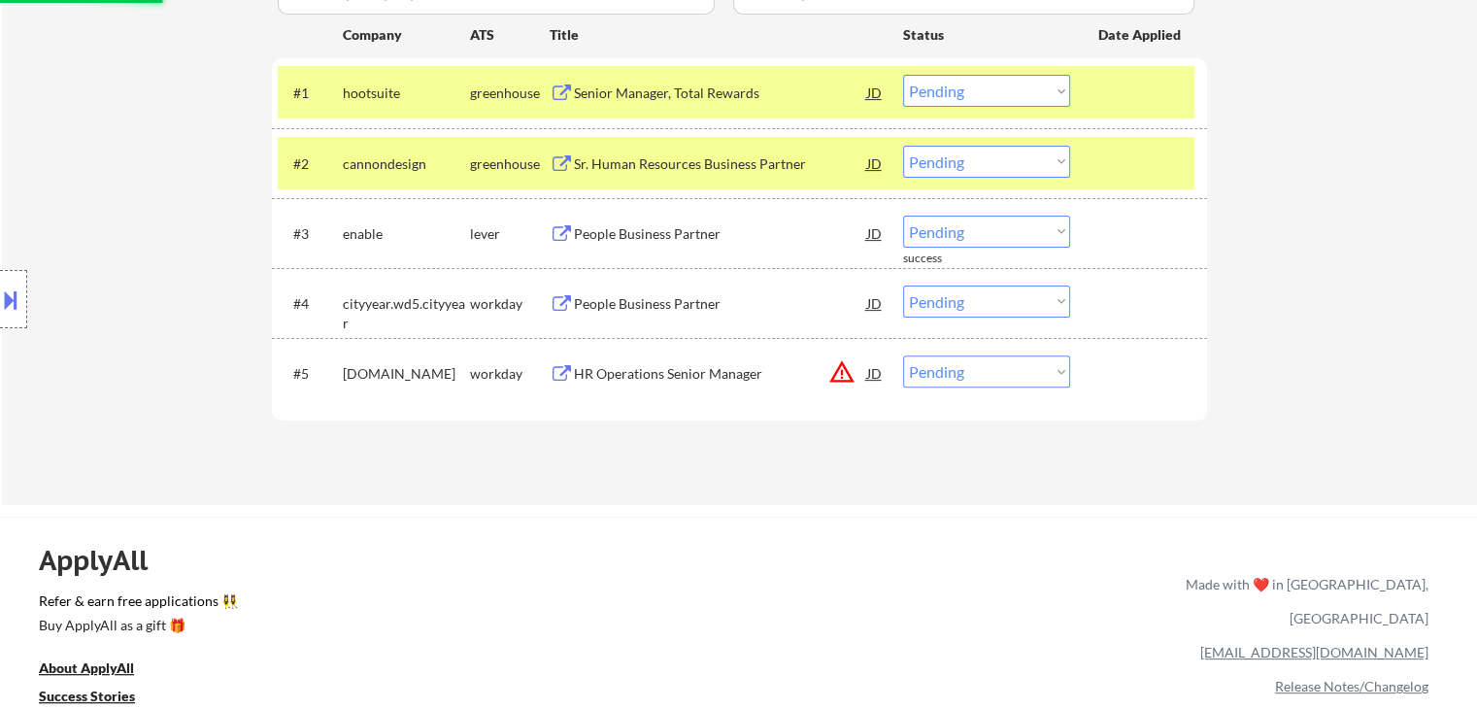
click at [108, 232] on div "Location Inclusions: [GEOGRAPHIC_DATA], [GEOGRAPHIC_DATA] [GEOGRAPHIC_DATA], [G…" at bounding box center [174, 299] width 348 height 360
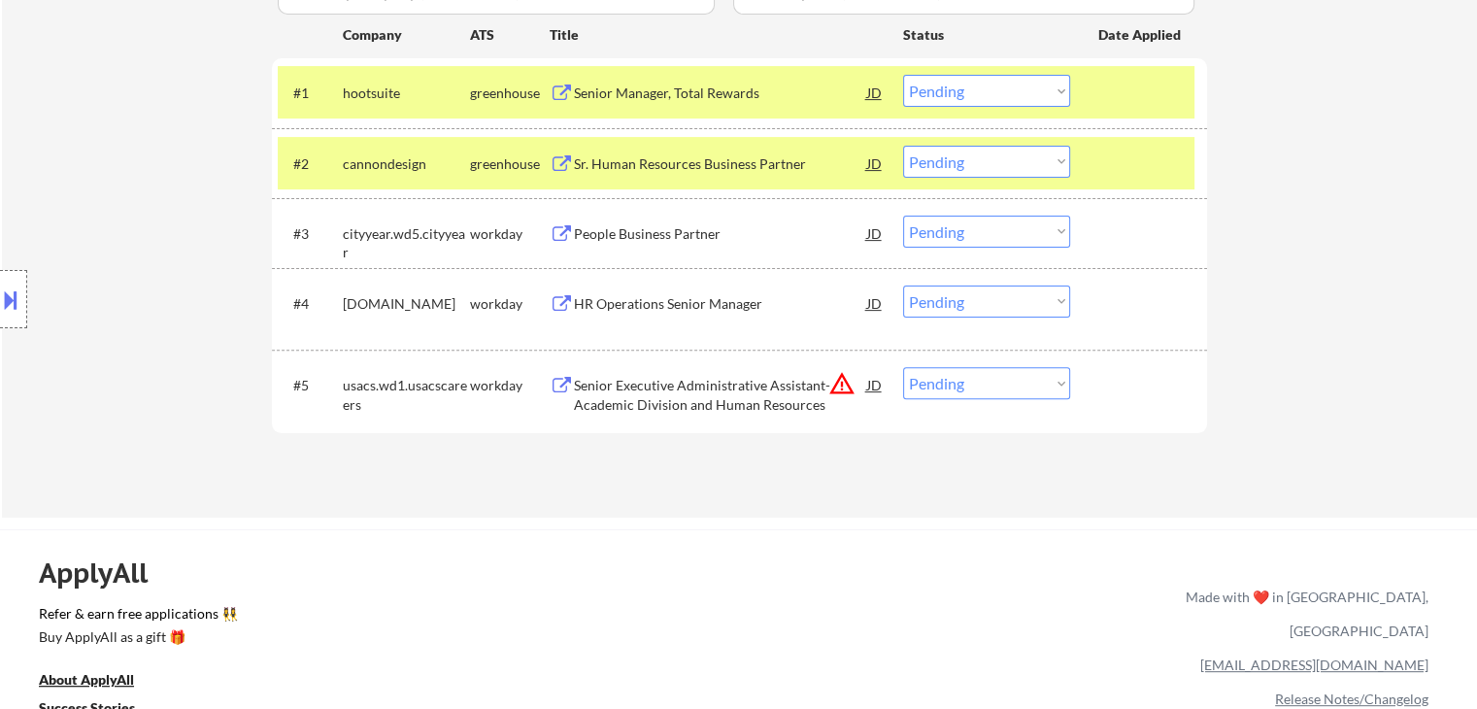
click at [109, 232] on div "Location Inclusions: [GEOGRAPHIC_DATA], [GEOGRAPHIC_DATA] [GEOGRAPHIC_DATA], [G…" at bounding box center [174, 299] width 348 height 360
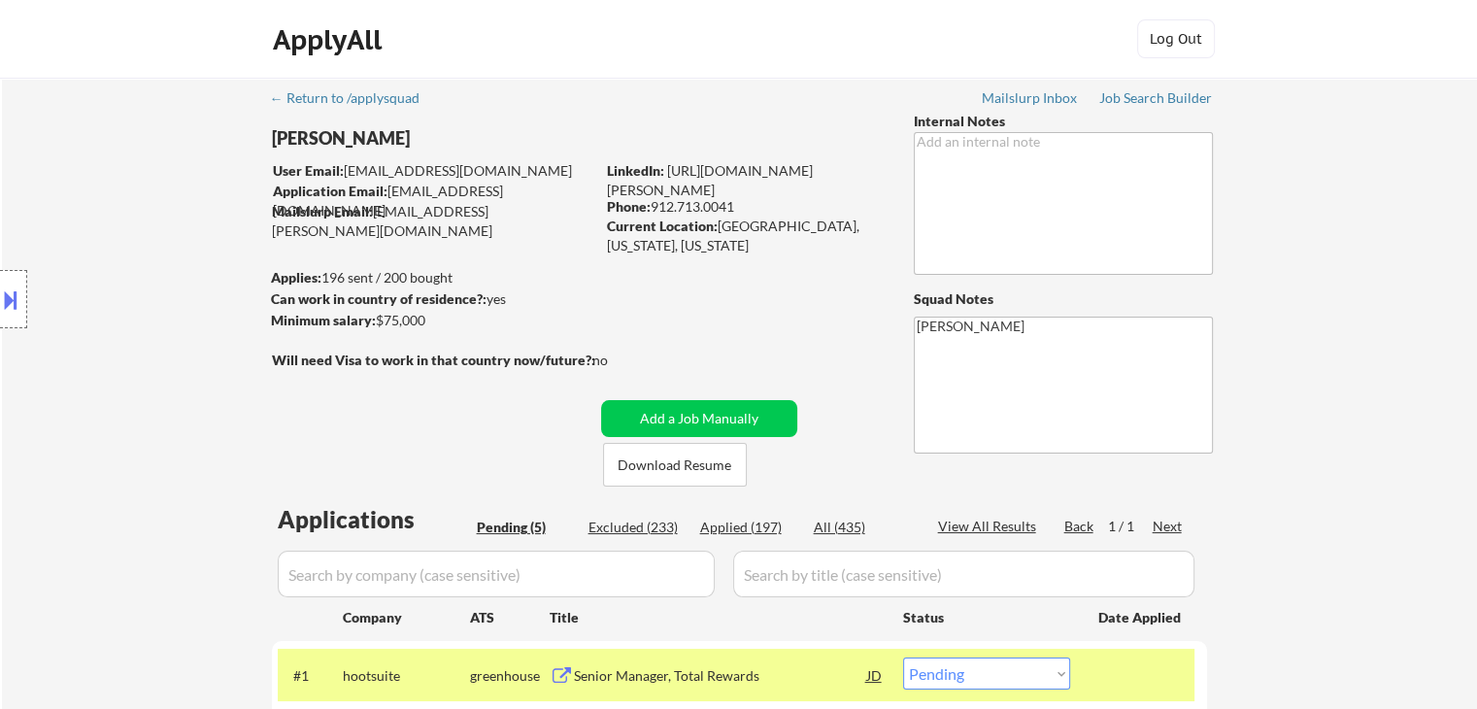
click at [93, 210] on div "Location Inclusions: [GEOGRAPHIC_DATA], [GEOGRAPHIC_DATA] [GEOGRAPHIC_DATA], [G…" at bounding box center [174, 299] width 348 height 360
click at [113, 233] on div "Location Inclusions: [GEOGRAPHIC_DATA], [GEOGRAPHIC_DATA] [GEOGRAPHIC_DATA], [G…" at bounding box center [174, 299] width 348 height 360
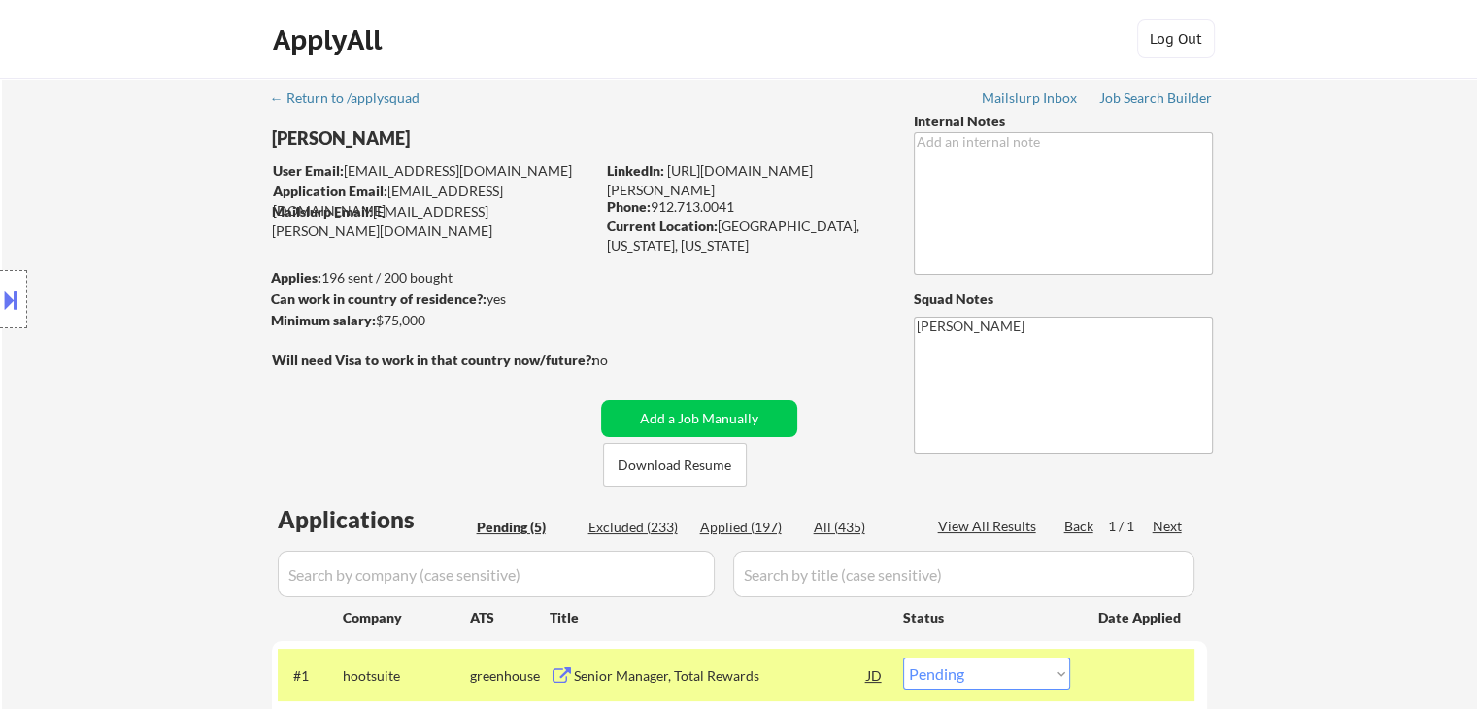
click at [99, 242] on div "Location Inclusions: [GEOGRAPHIC_DATA], [GEOGRAPHIC_DATA] [GEOGRAPHIC_DATA], [G…" at bounding box center [174, 299] width 348 height 360
click at [93, 245] on div "Location Inclusions: [GEOGRAPHIC_DATA], [GEOGRAPHIC_DATA] [GEOGRAPHIC_DATA], [G…" at bounding box center [174, 299] width 348 height 360
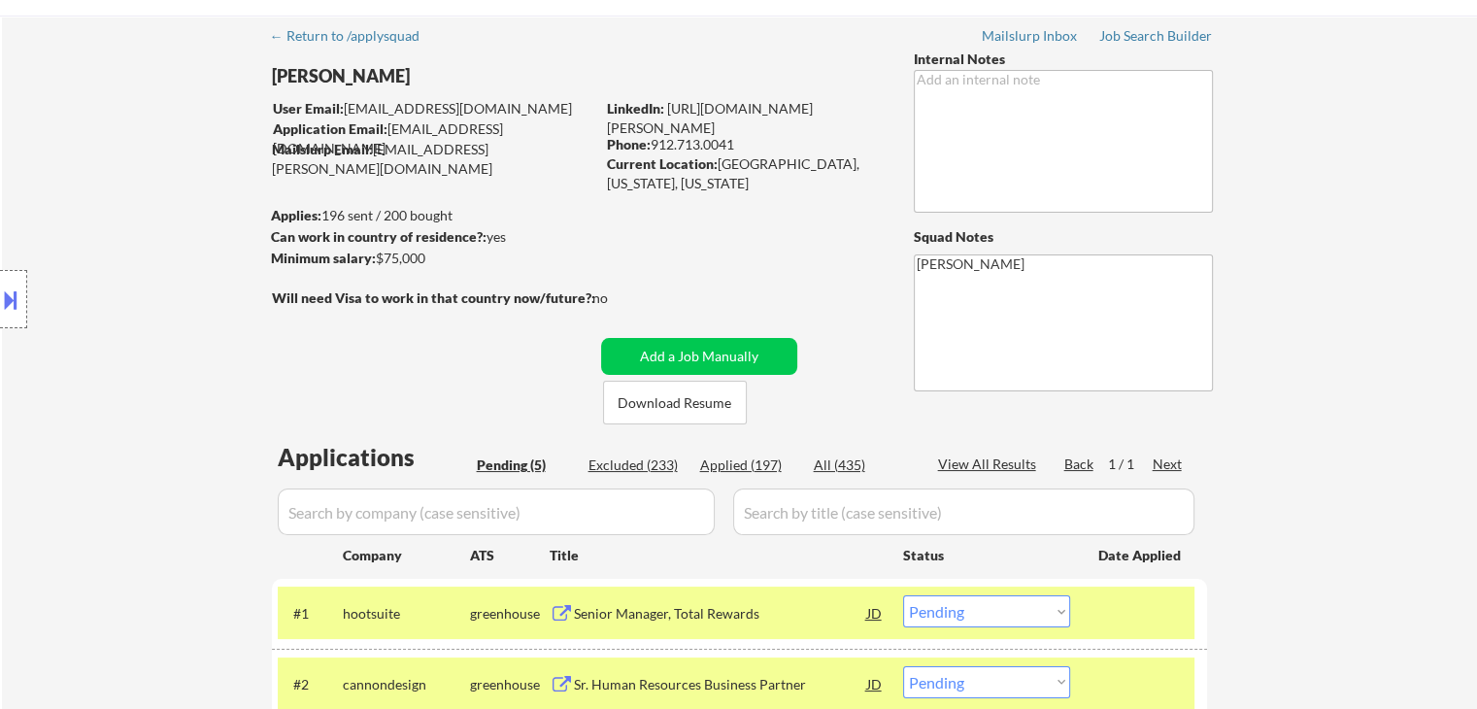
scroll to position [194, 0]
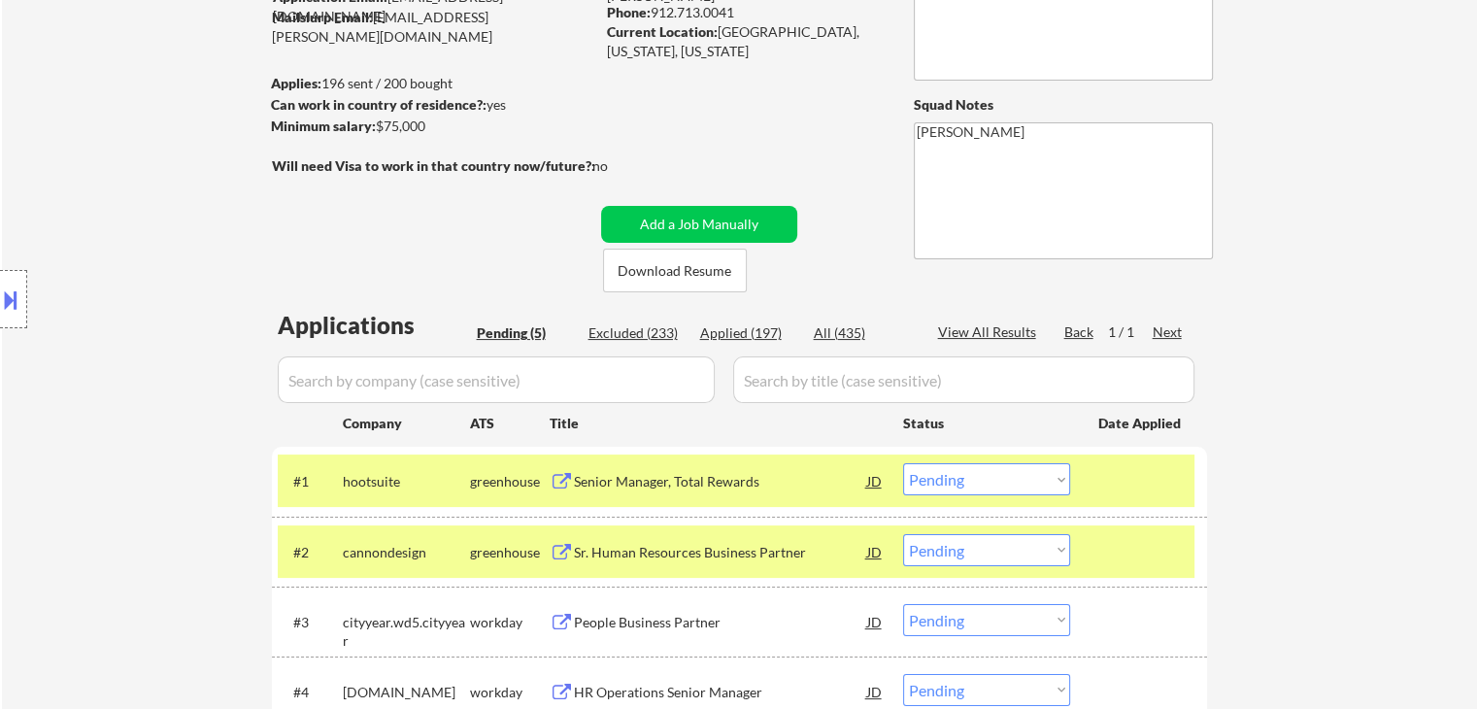
click at [91, 246] on div "Location Inclusions: [GEOGRAPHIC_DATA], [GEOGRAPHIC_DATA] [GEOGRAPHIC_DATA], [G…" at bounding box center [174, 299] width 348 height 360
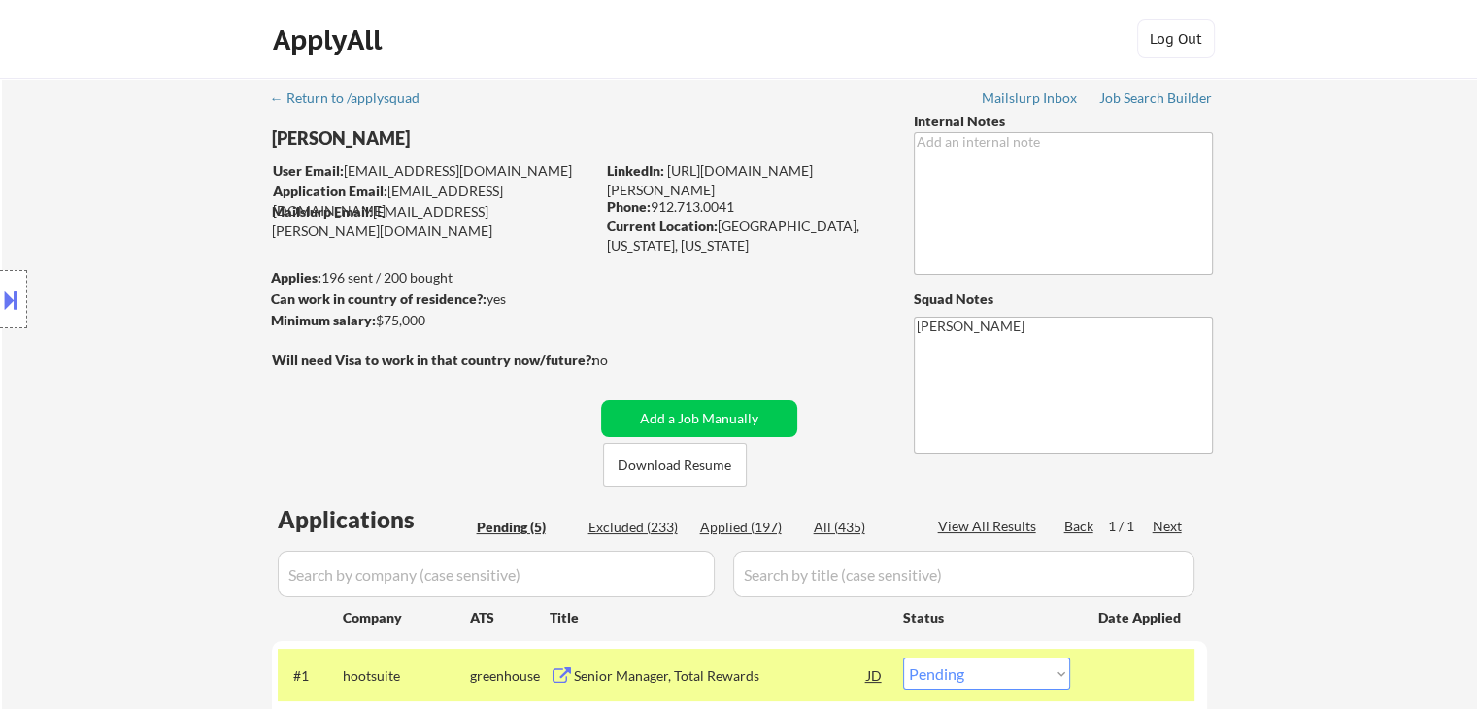
click at [91, 246] on div "Location Inclusions: [GEOGRAPHIC_DATA], [GEOGRAPHIC_DATA] [GEOGRAPHIC_DATA], [G…" at bounding box center [174, 299] width 348 height 360
click at [47, 257] on div "Location Inclusions: [GEOGRAPHIC_DATA], [GEOGRAPHIC_DATA] [GEOGRAPHIC_DATA], [G…" at bounding box center [174, 299] width 348 height 360
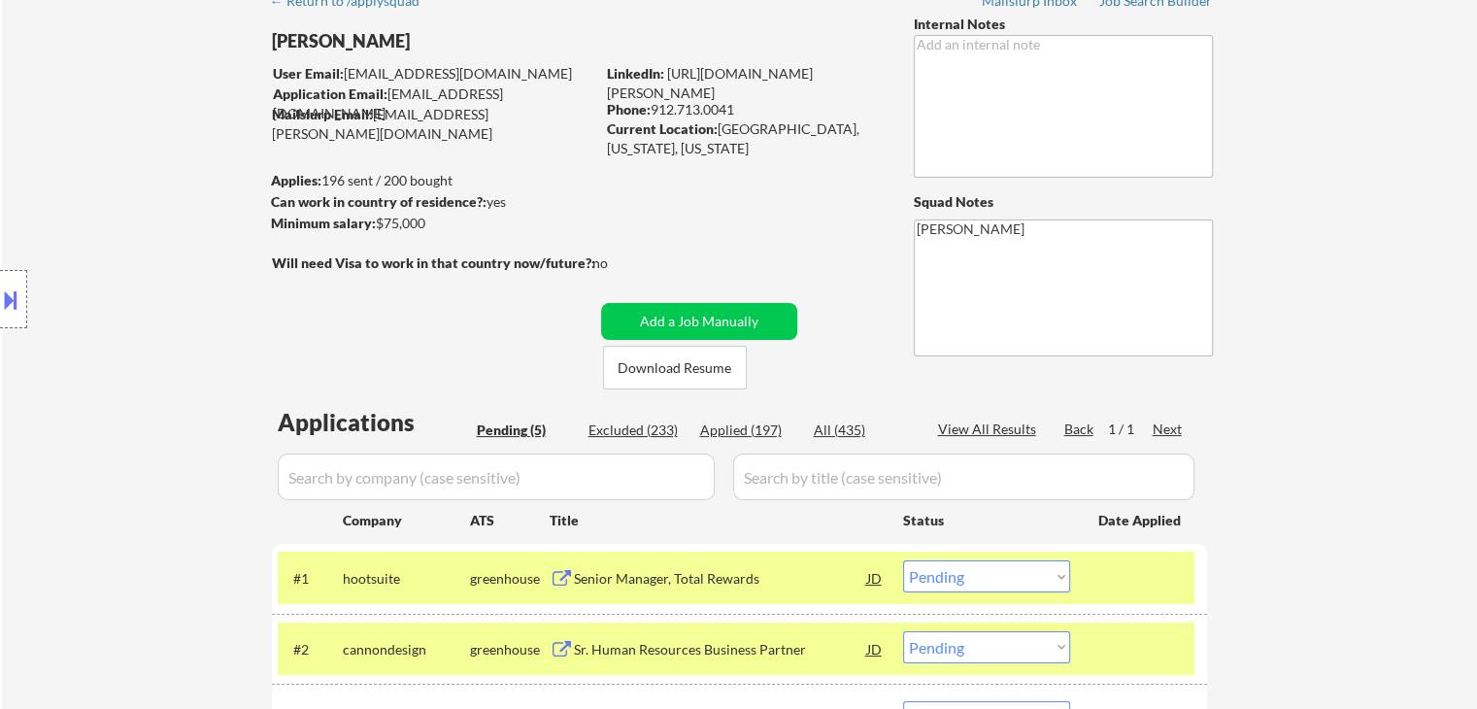
click at [47, 257] on div "Location Inclusions: [GEOGRAPHIC_DATA], [GEOGRAPHIC_DATA] [GEOGRAPHIC_DATA], [G…" at bounding box center [174, 299] width 348 height 360
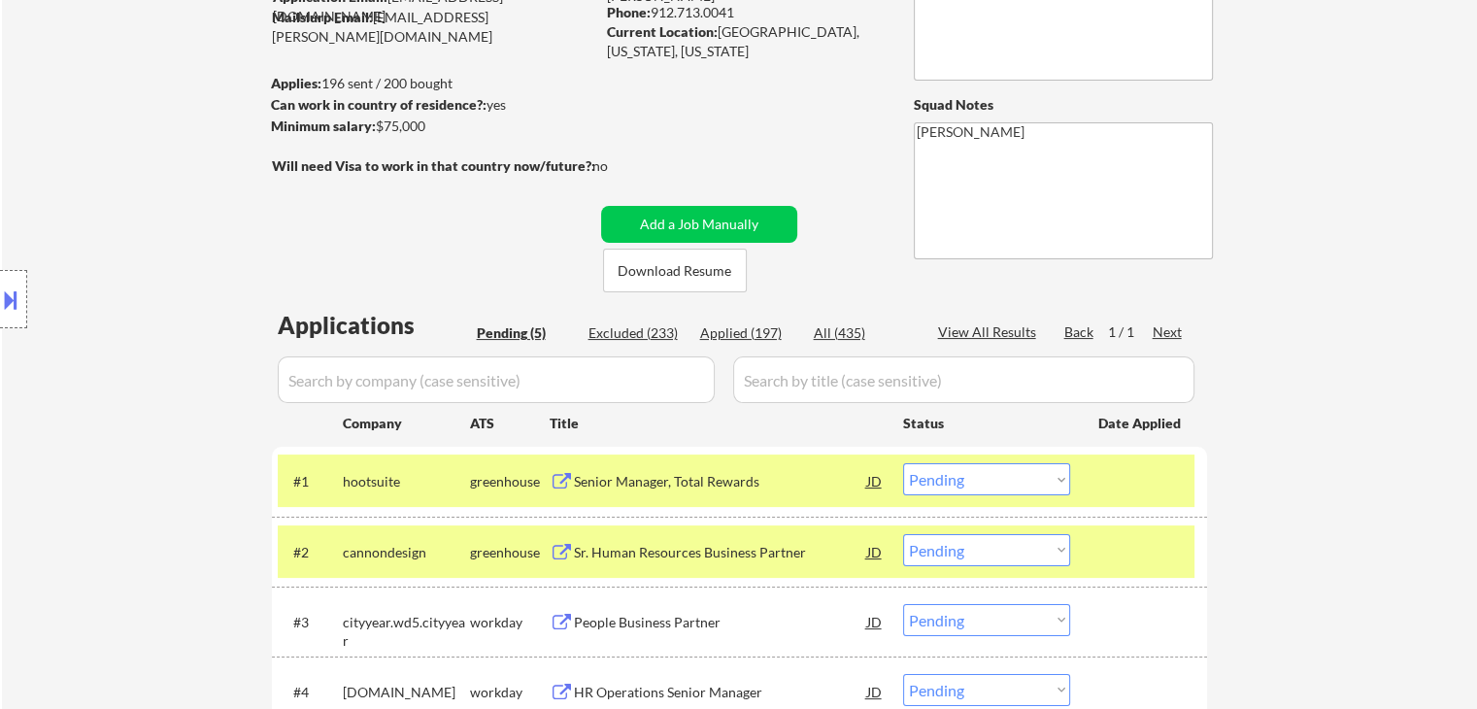
click at [47, 257] on div "Location Inclusions: [GEOGRAPHIC_DATA], [GEOGRAPHIC_DATA] [GEOGRAPHIC_DATA], [G…" at bounding box center [174, 299] width 348 height 360
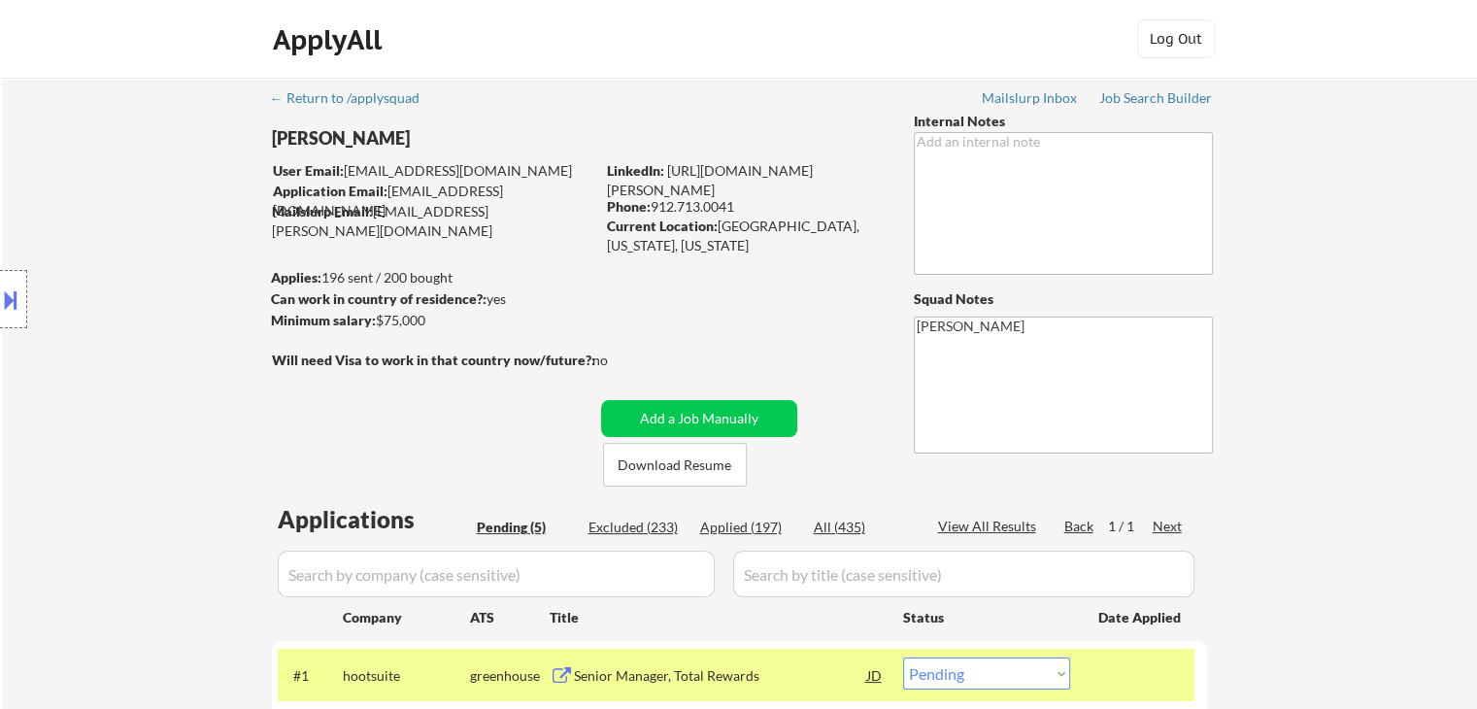
click at [47, 257] on div "Location Inclusions: [GEOGRAPHIC_DATA], [GEOGRAPHIC_DATA] [GEOGRAPHIC_DATA], [G…" at bounding box center [174, 299] width 348 height 360
click at [47, 254] on div "Location Inclusions: [GEOGRAPHIC_DATA], [GEOGRAPHIC_DATA] [GEOGRAPHIC_DATA], [G…" at bounding box center [174, 299] width 348 height 360
click at [81, 232] on div "Location Inclusions: [GEOGRAPHIC_DATA], [GEOGRAPHIC_DATA] [GEOGRAPHIC_DATA], [G…" at bounding box center [174, 299] width 348 height 360
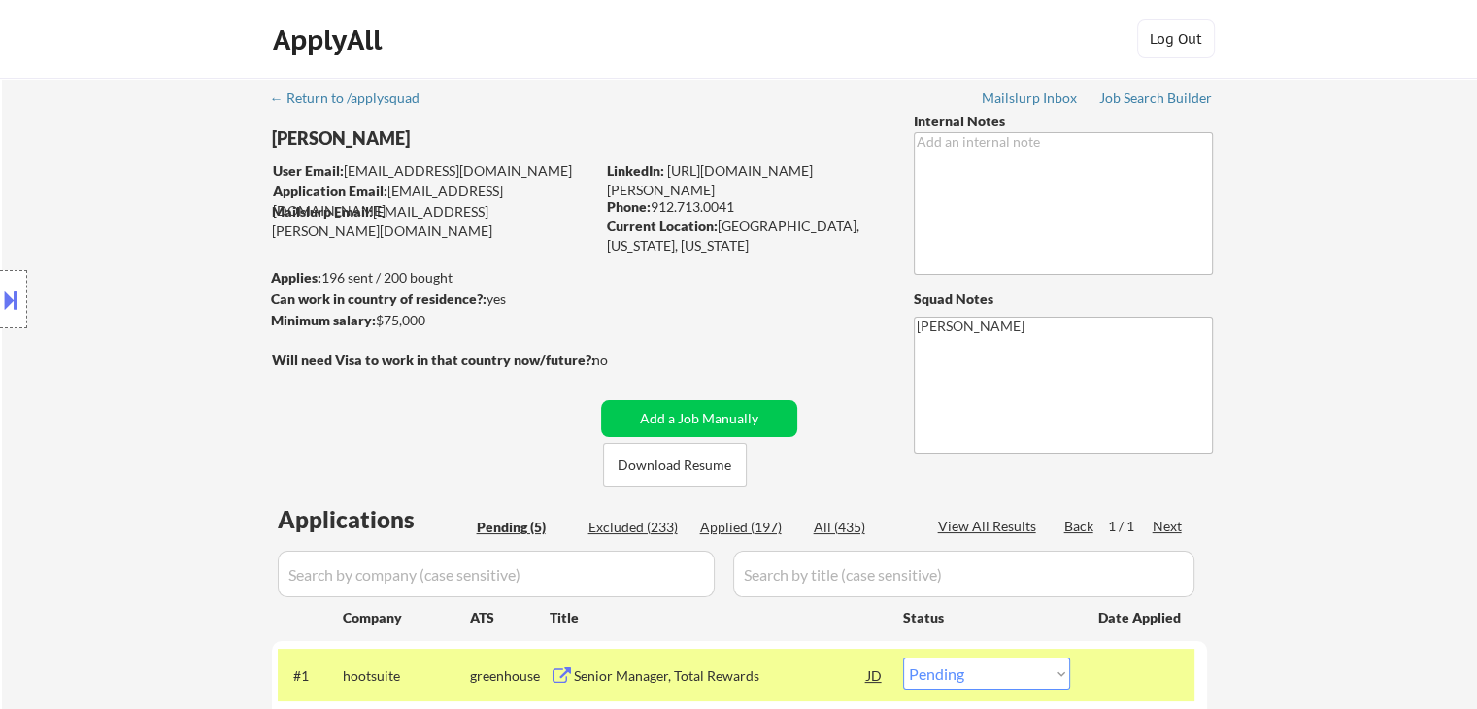
click at [190, 208] on div "Location Inclusions: [GEOGRAPHIC_DATA], [GEOGRAPHIC_DATA] [GEOGRAPHIC_DATA], [G…" at bounding box center [174, 299] width 348 height 360
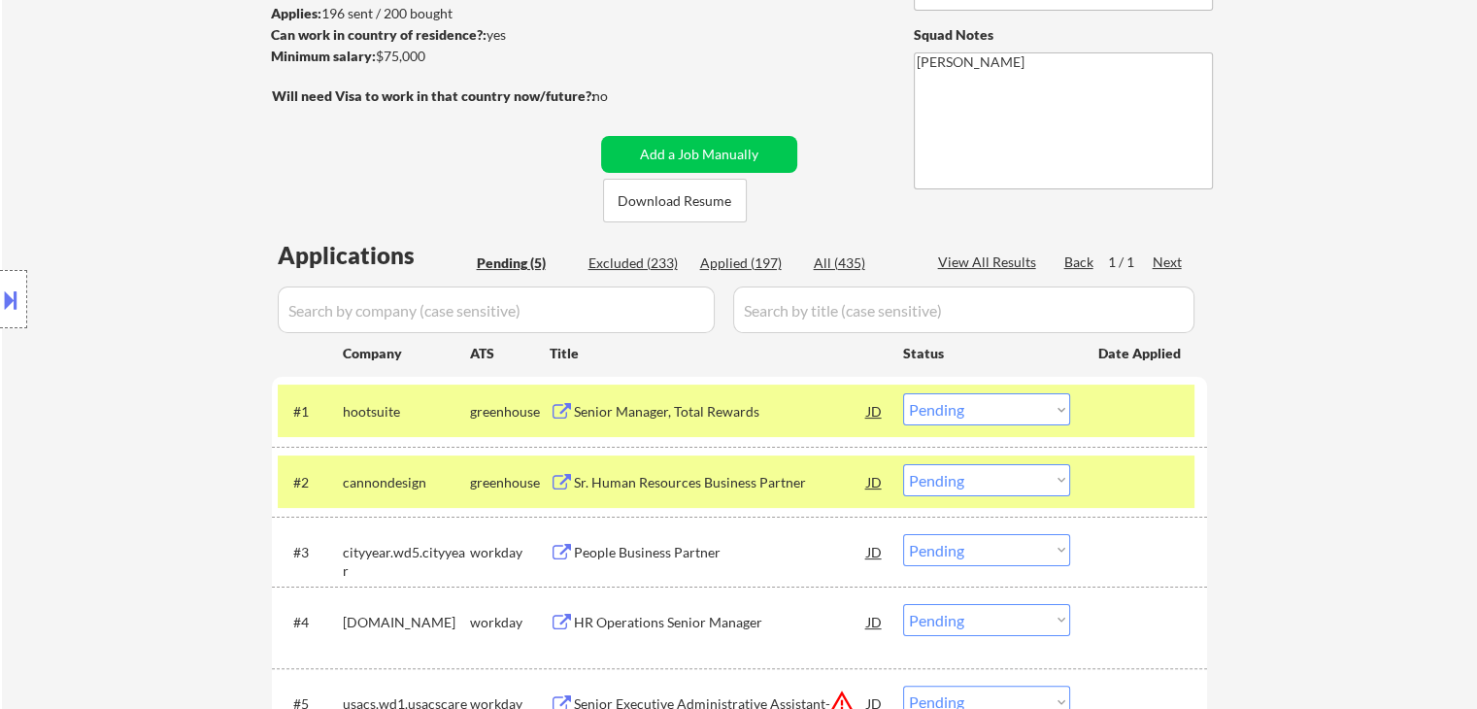
scroll to position [291, 0]
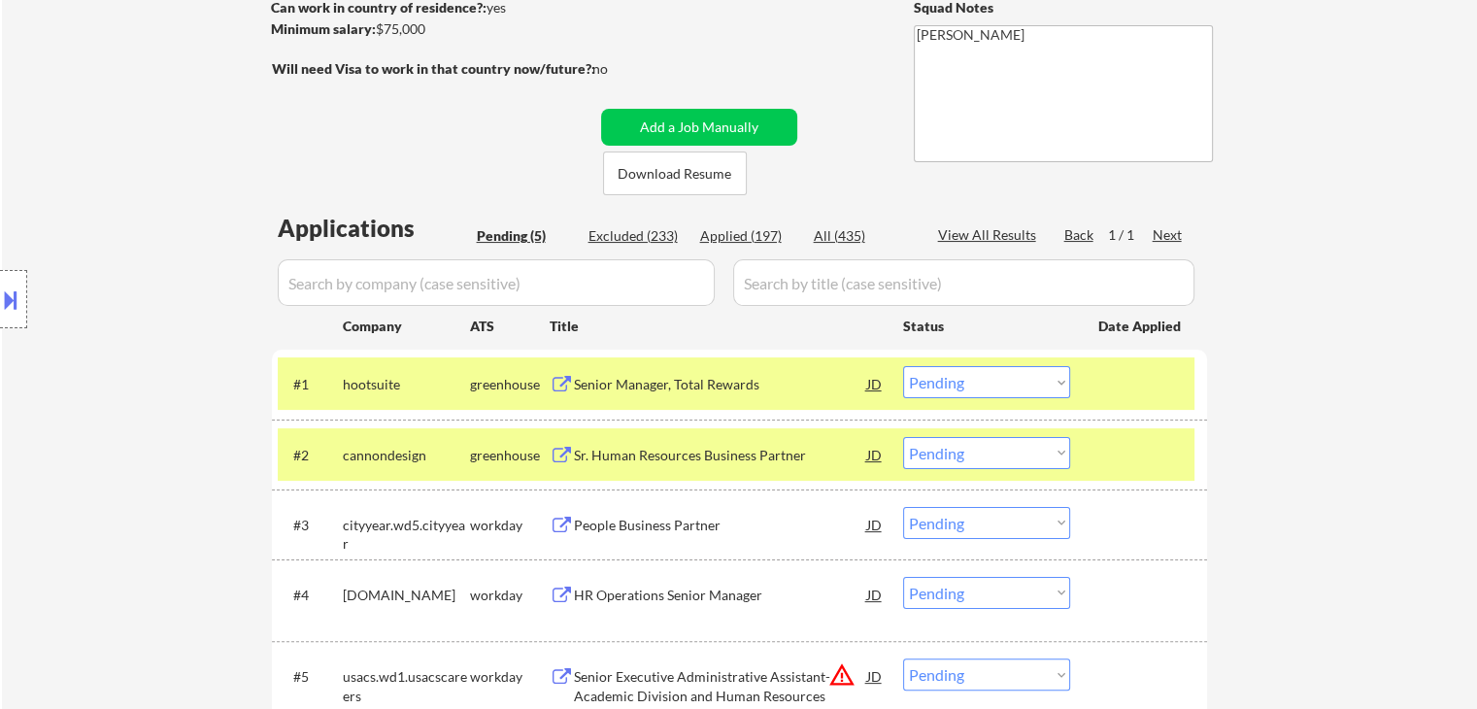
click at [175, 220] on div "Location Inclusions: [GEOGRAPHIC_DATA], [GEOGRAPHIC_DATA] [GEOGRAPHIC_DATA], [G…" at bounding box center [174, 299] width 348 height 360
click at [175, 222] on div "Location Inclusions: [GEOGRAPHIC_DATA], [GEOGRAPHIC_DATA] [GEOGRAPHIC_DATA], [G…" at bounding box center [174, 299] width 348 height 360
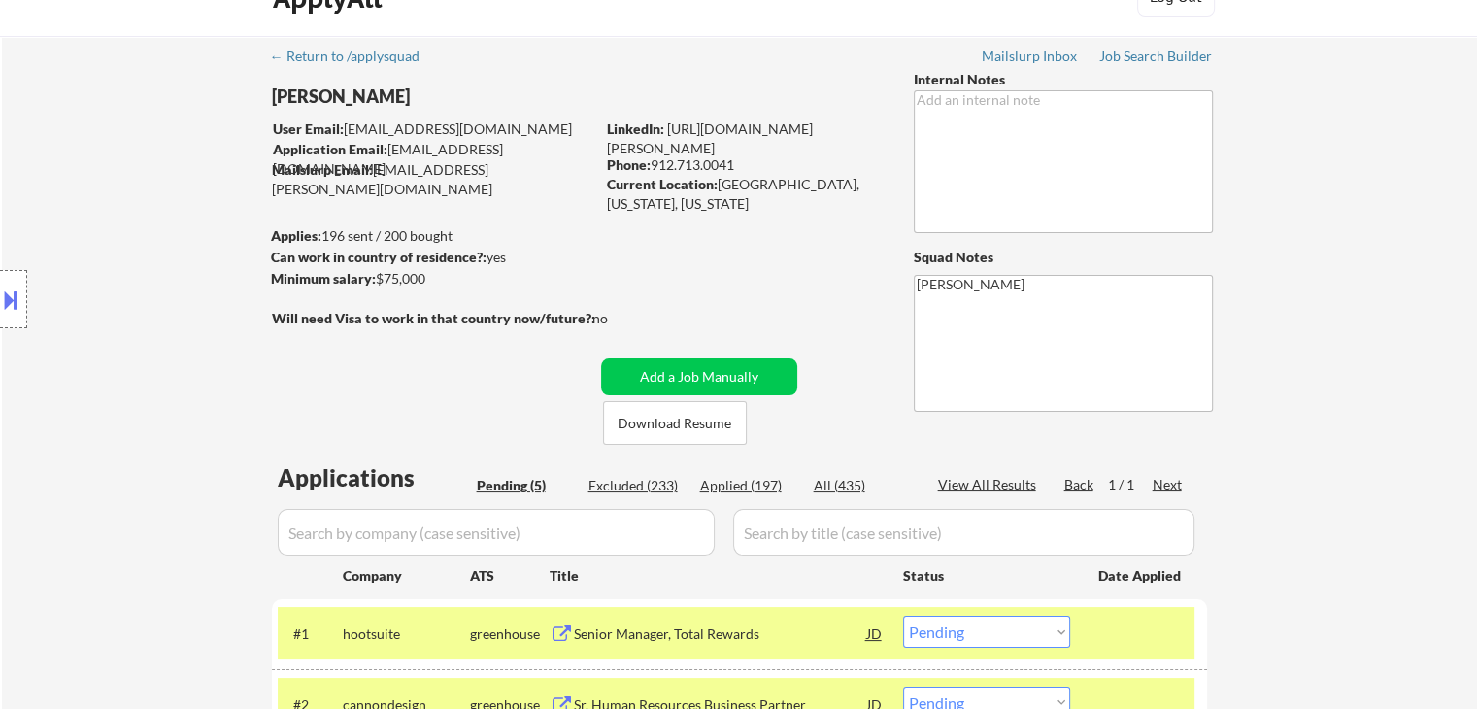
scroll to position [0, 0]
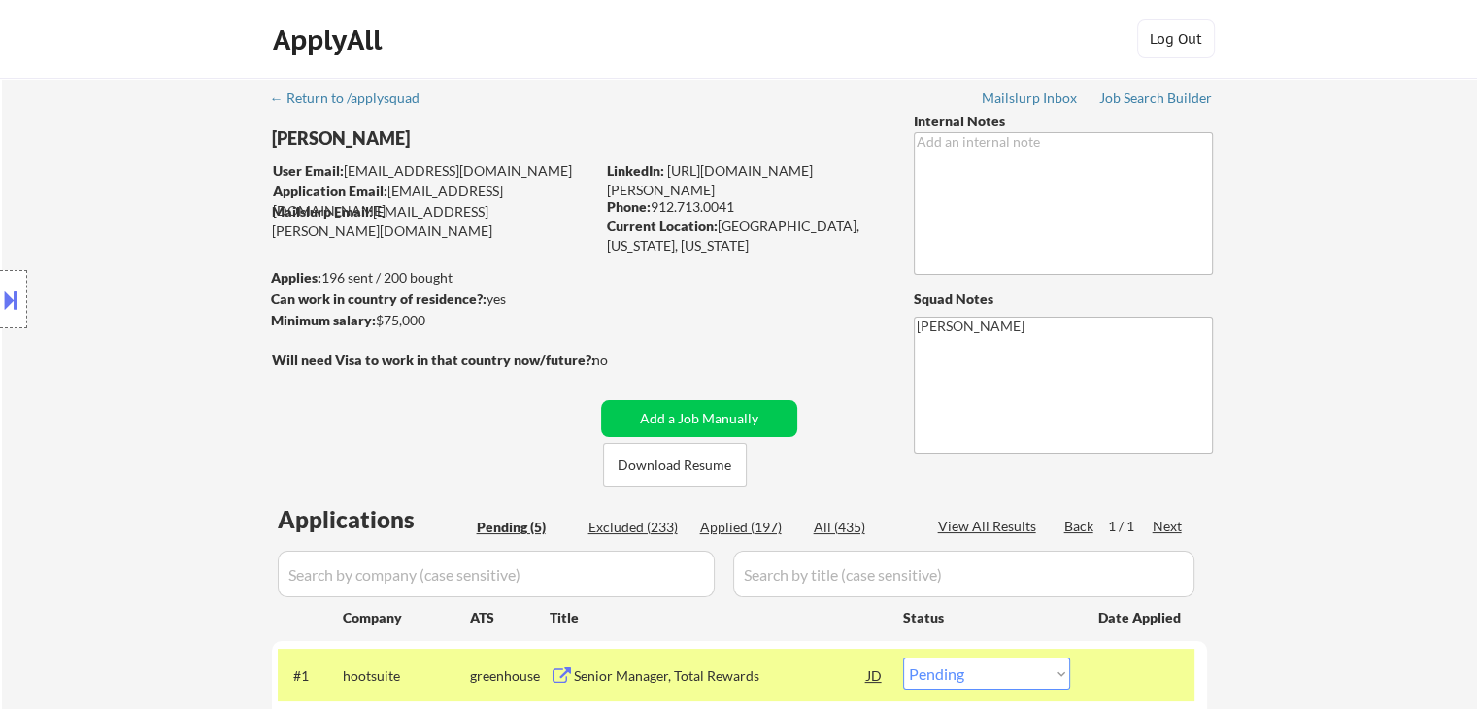
click at [174, 222] on div "Location Inclusions: [GEOGRAPHIC_DATA], [GEOGRAPHIC_DATA] [GEOGRAPHIC_DATA], [G…" at bounding box center [174, 299] width 348 height 360
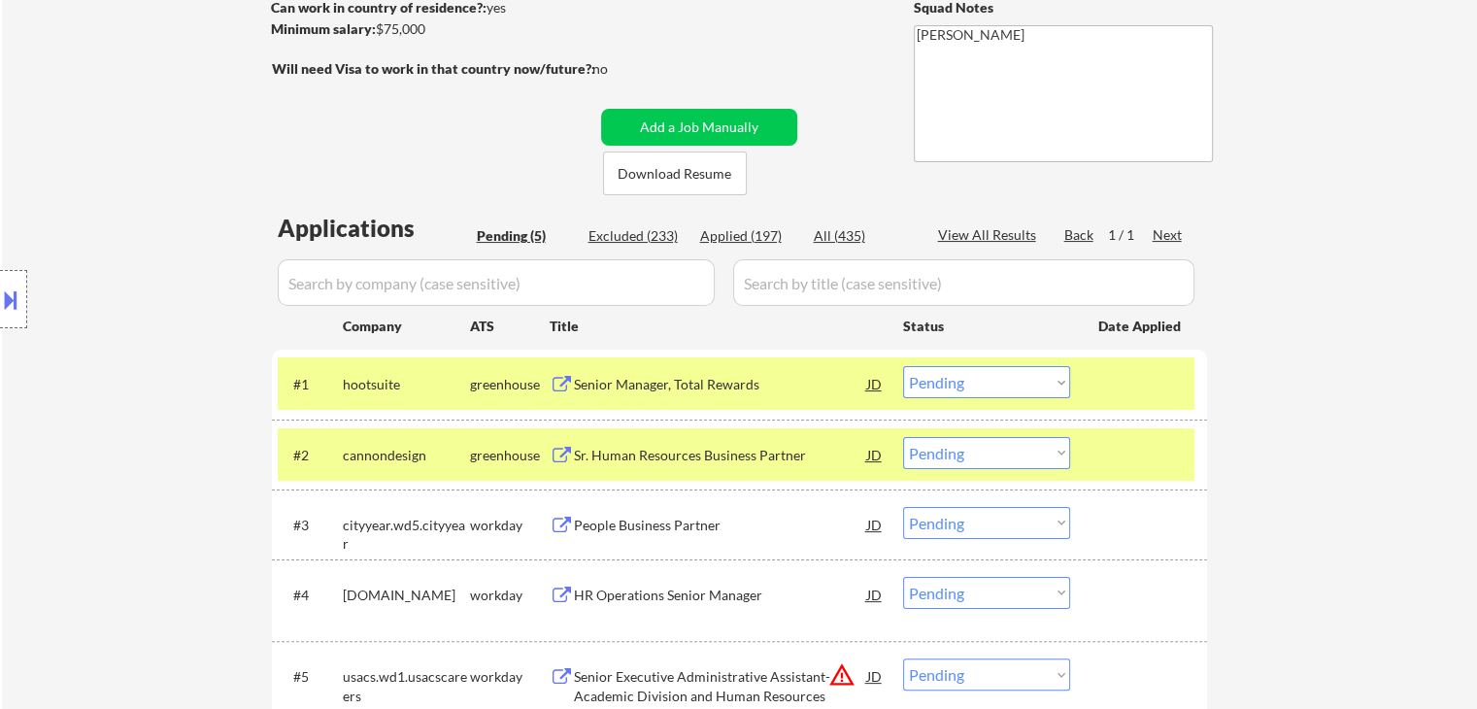
click at [186, 240] on div "Location Inclusions: [GEOGRAPHIC_DATA], [GEOGRAPHIC_DATA] [GEOGRAPHIC_DATA], [G…" at bounding box center [174, 299] width 348 height 360
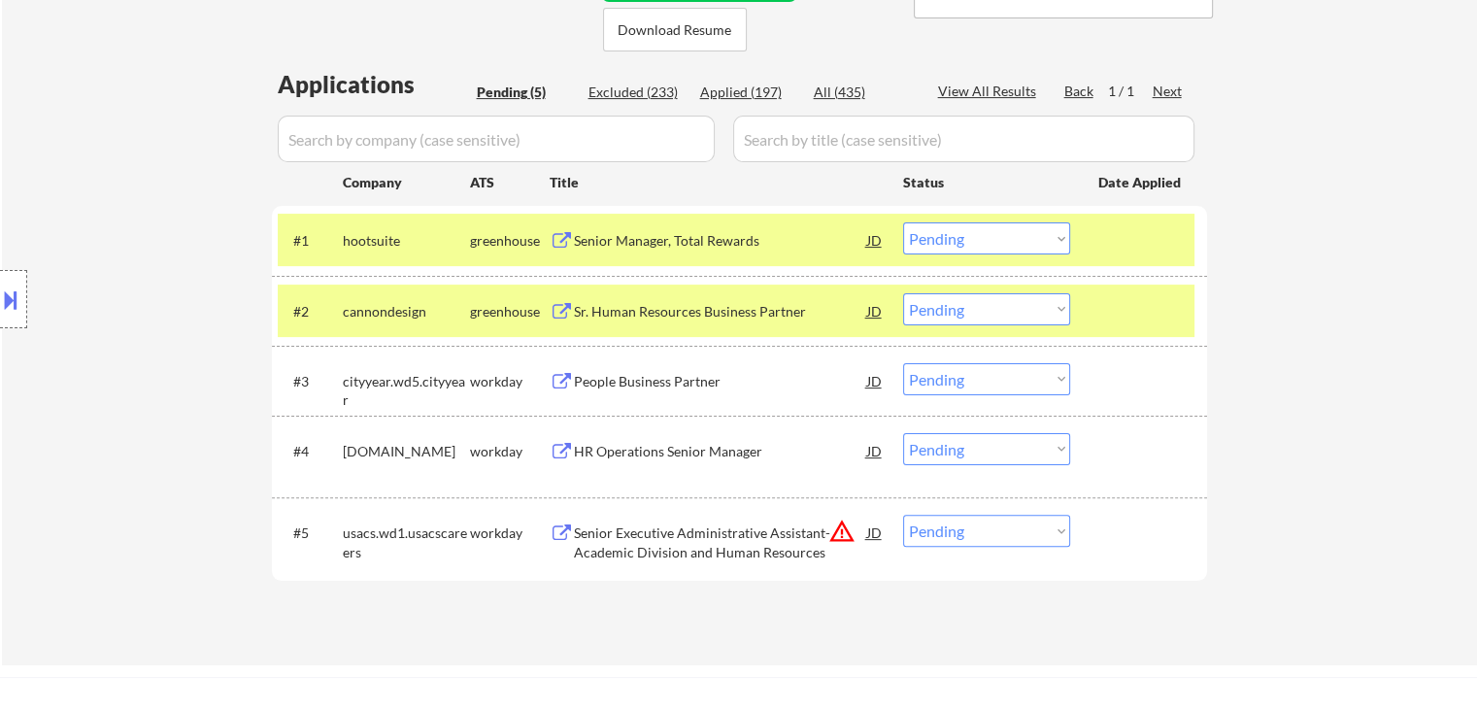
scroll to position [486, 0]
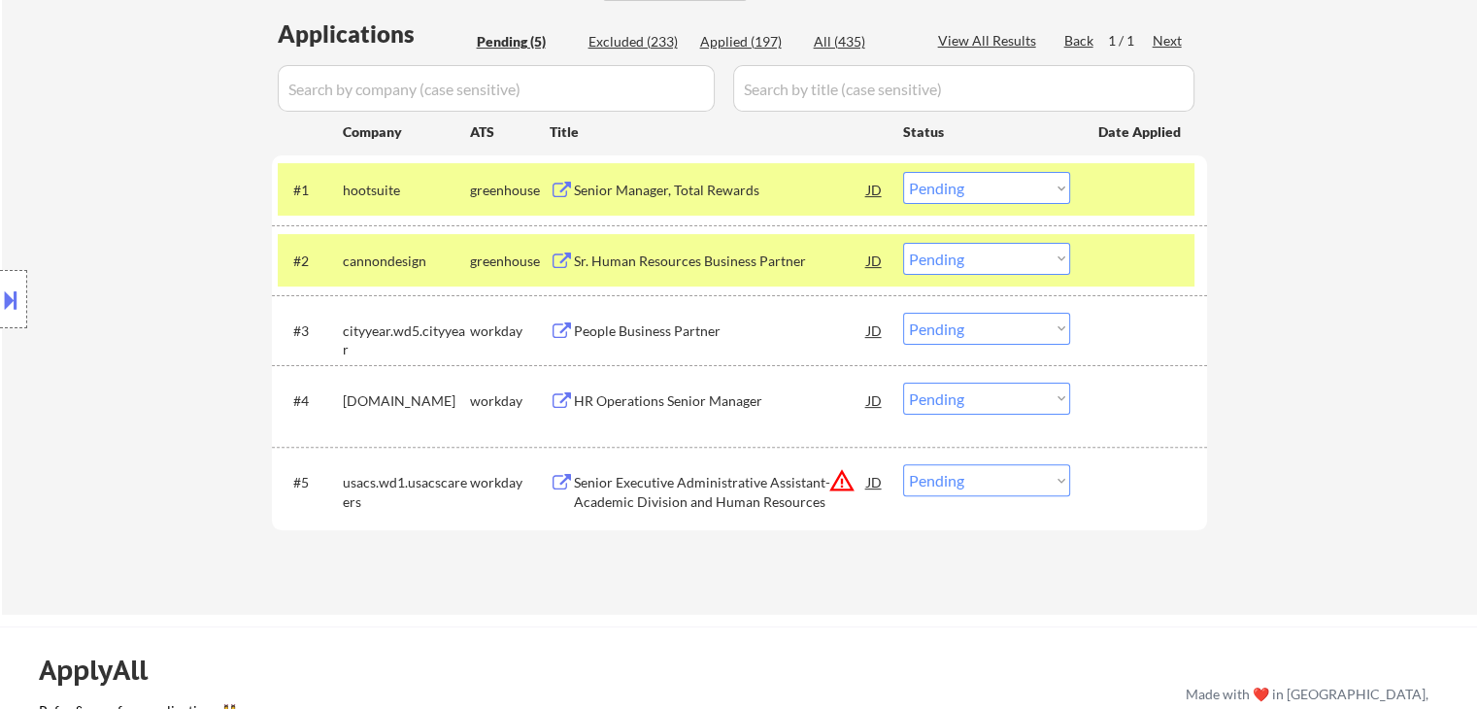
click at [664, 257] on div "Sr. Human Resources Business Partner" at bounding box center [720, 261] width 293 height 19
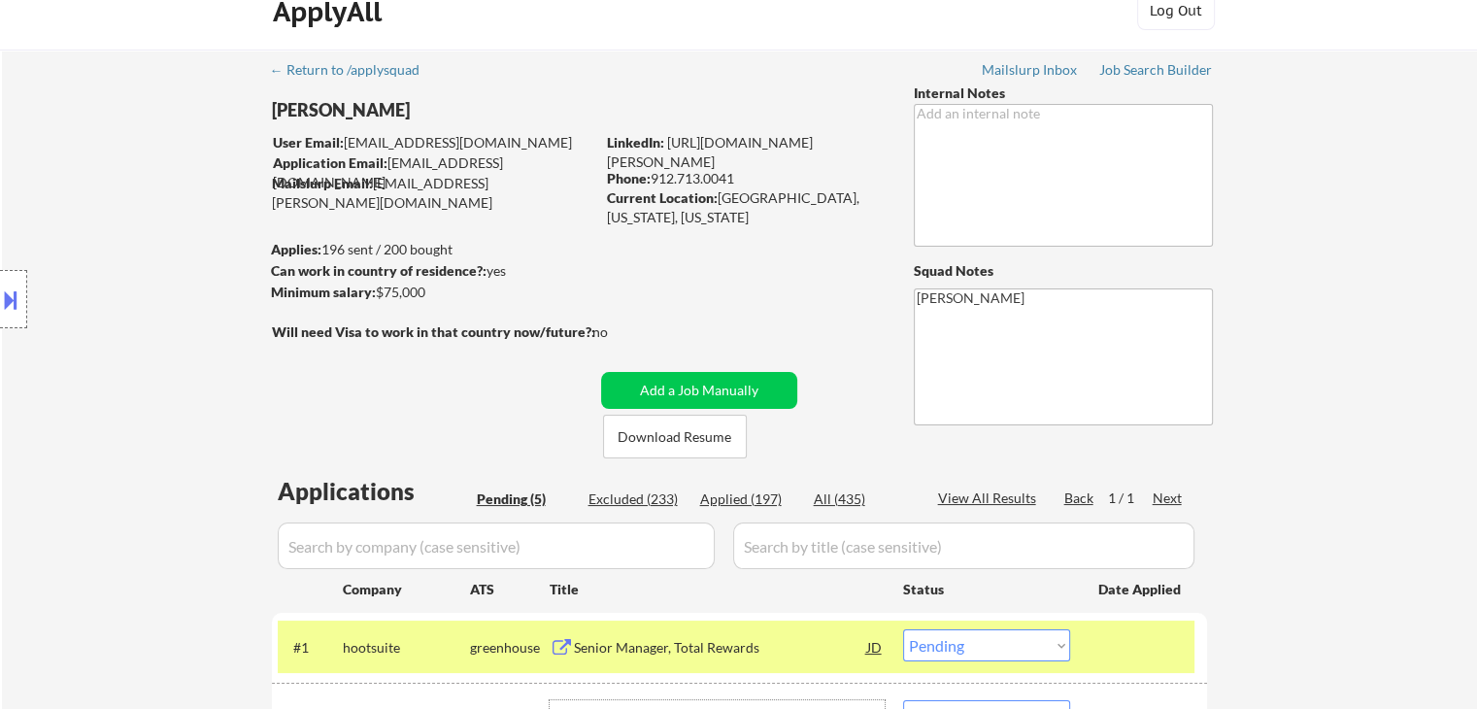
scroll to position [0, 0]
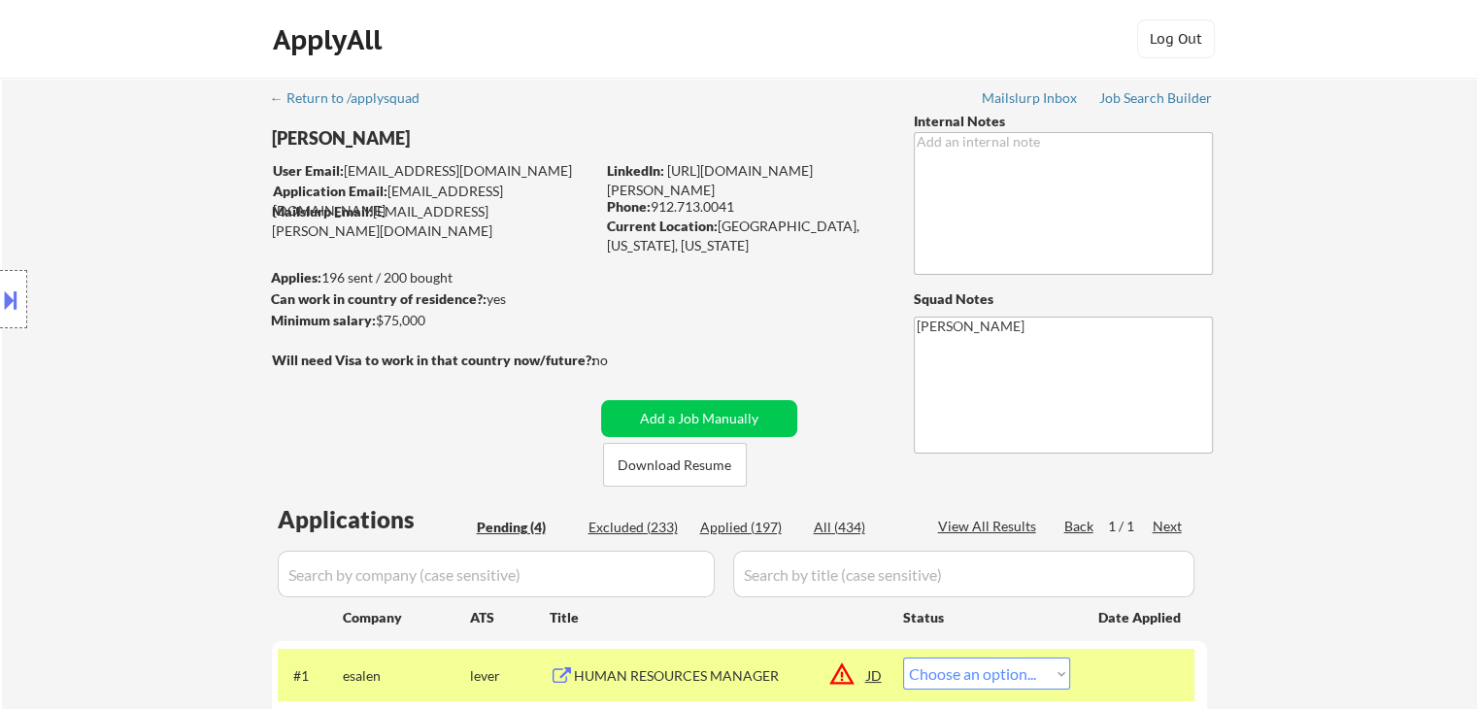
select select ""pending""
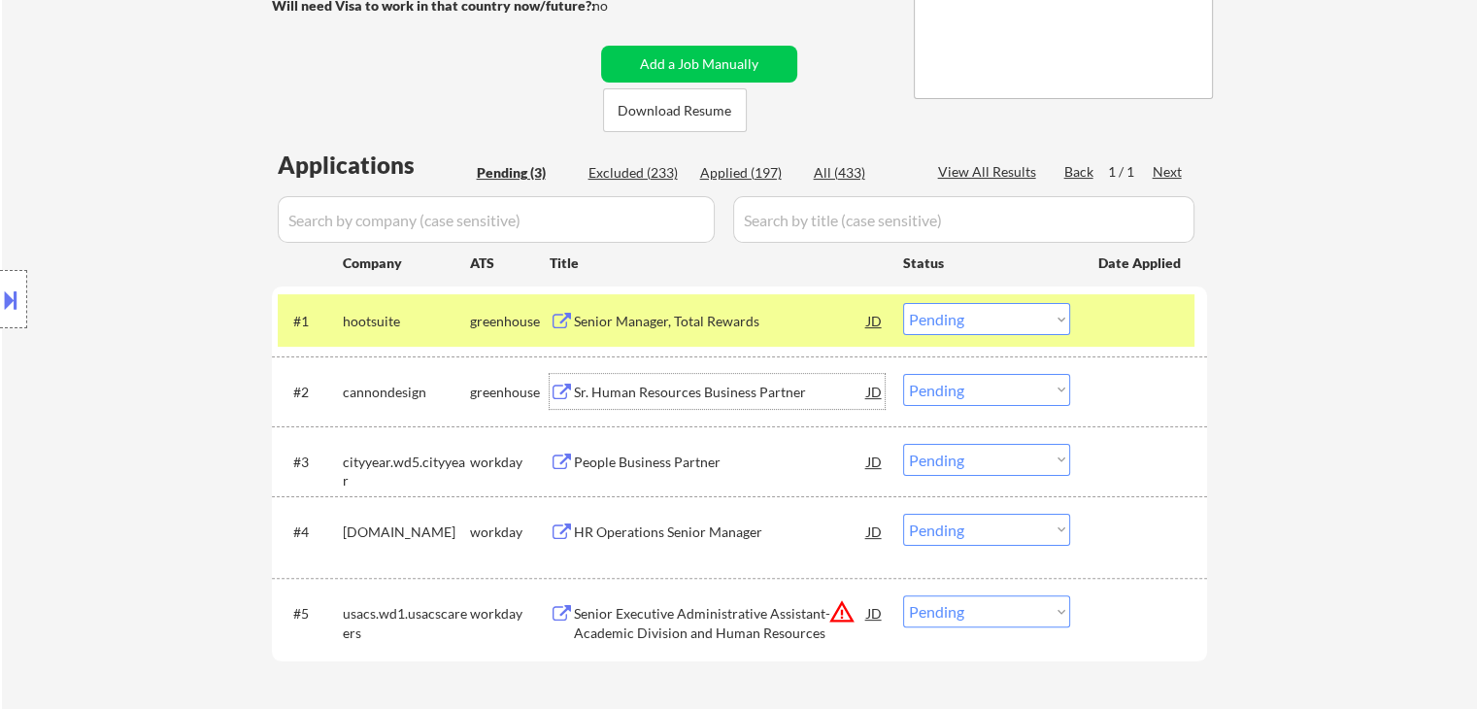
scroll to position [388, 0]
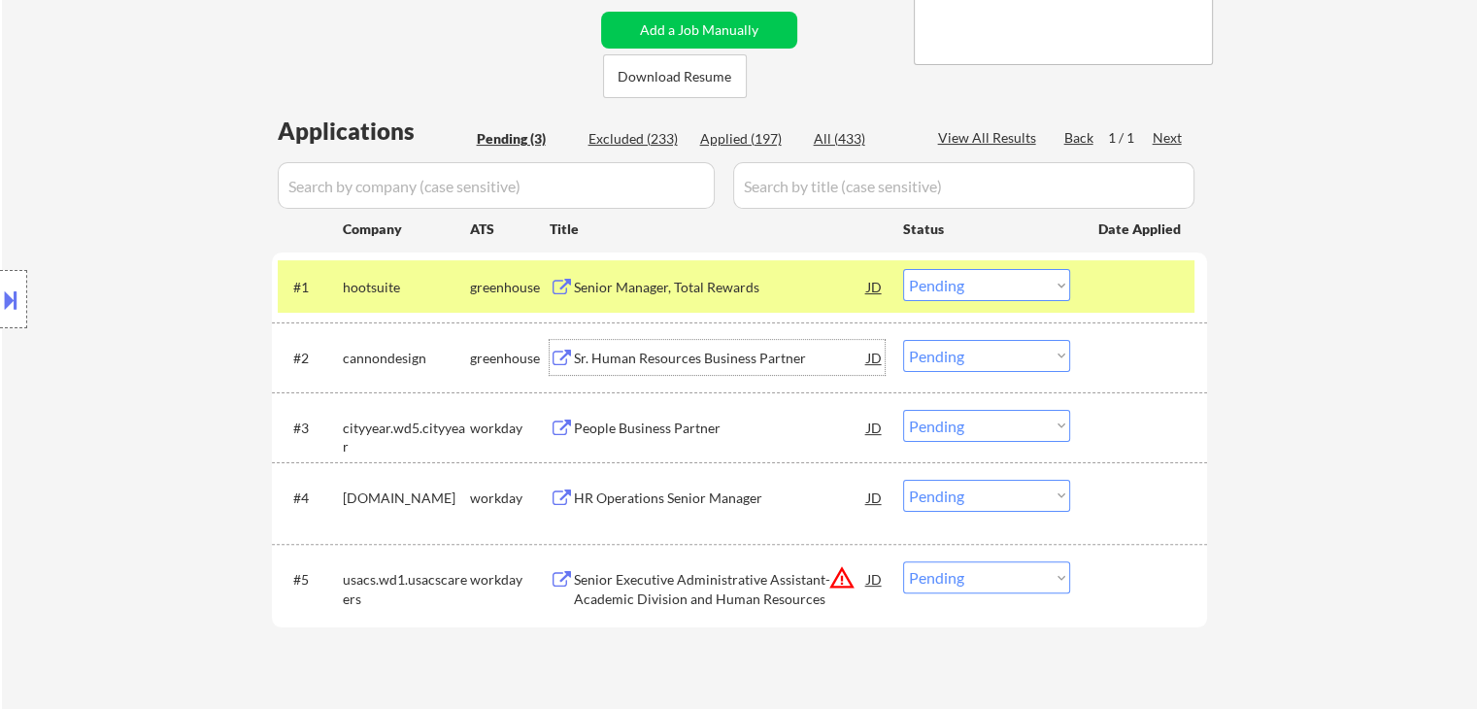
click at [67, 292] on div "Location Inclusions: [GEOGRAPHIC_DATA], [GEOGRAPHIC_DATA] [GEOGRAPHIC_DATA], [G…" at bounding box center [174, 299] width 348 height 360
click at [661, 283] on div "Senior Manager, Total Rewards" at bounding box center [720, 287] width 293 height 19
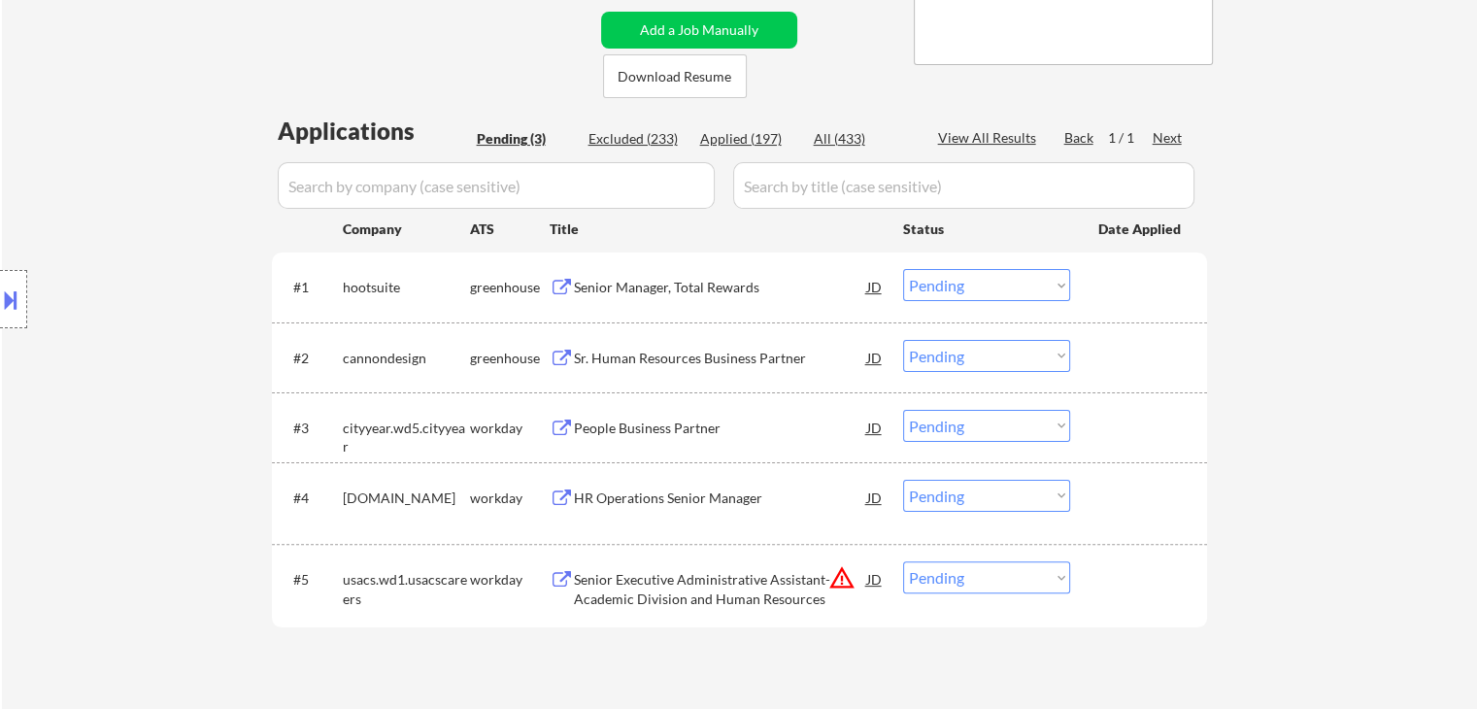
click at [741, 360] on div "Sr. Human Resources Business Partner" at bounding box center [720, 358] width 293 height 19
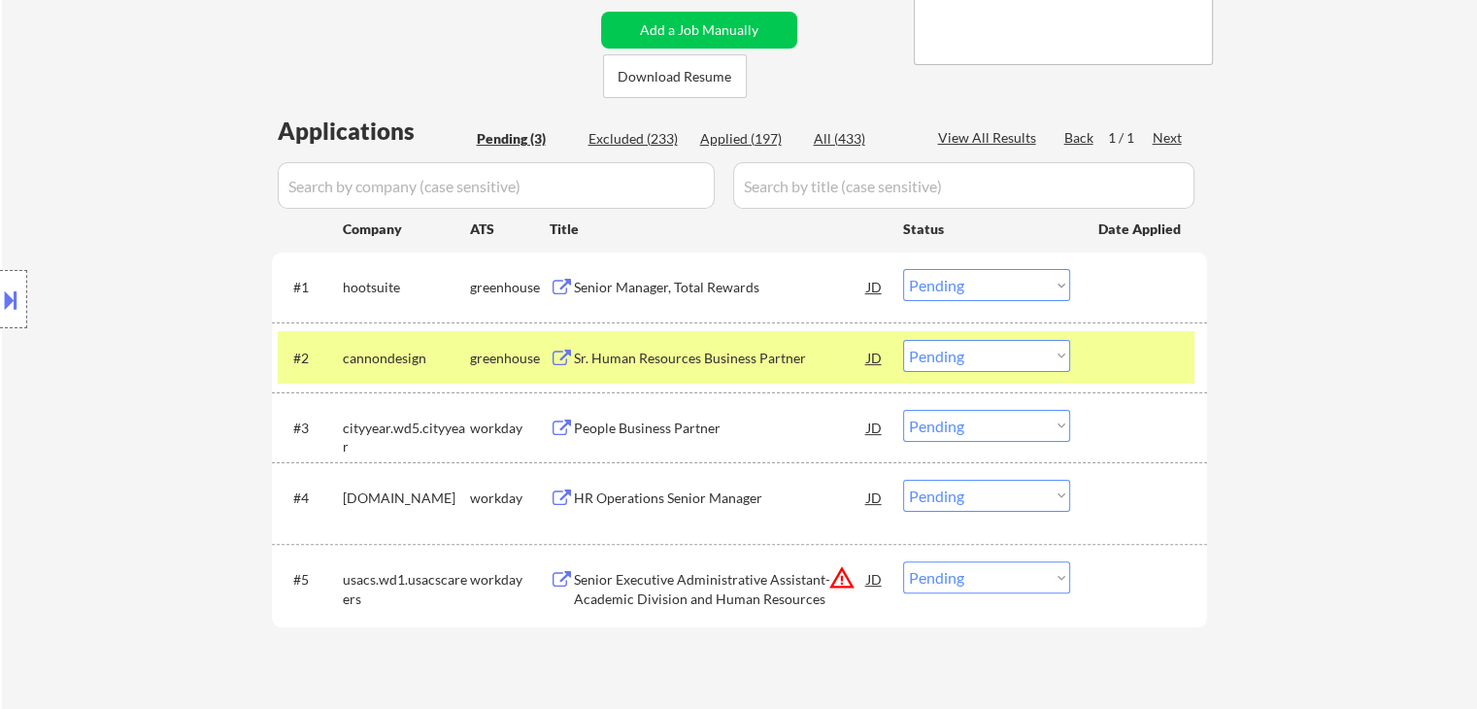
click at [968, 360] on select "Choose an option... Pending Applied Excluded (Questions) Excluded (Expired) Exc…" at bounding box center [986, 356] width 167 height 32
click at [903, 340] on select "Choose an option... Pending Applied Excluded (Questions) Excluded (Expired) Exc…" at bounding box center [986, 356] width 167 height 32
select select ""pending""
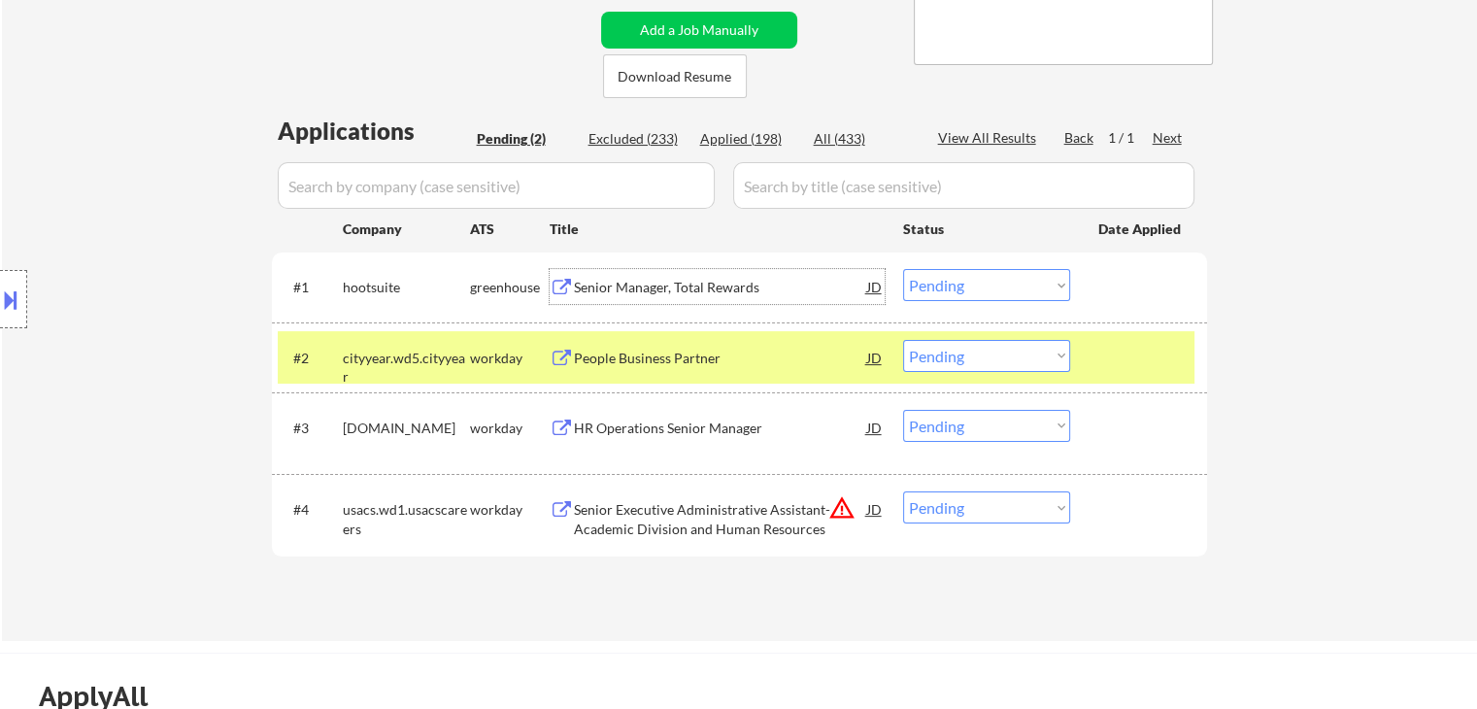
click at [651, 275] on div "Senior Manager, Total Rewards" at bounding box center [720, 286] width 293 height 35
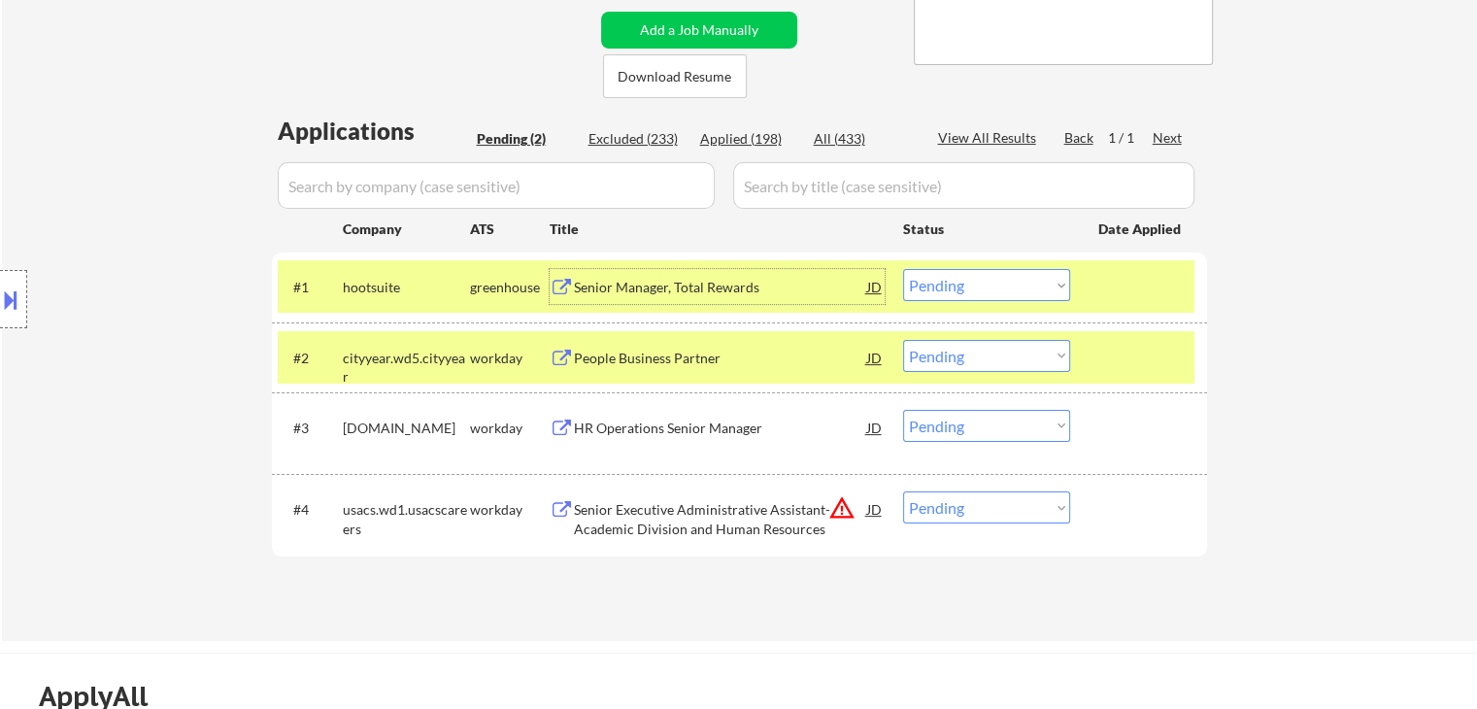
click at [377, 291] on div "hootsuite" at bounding box center [406, 287] width 127 height 19
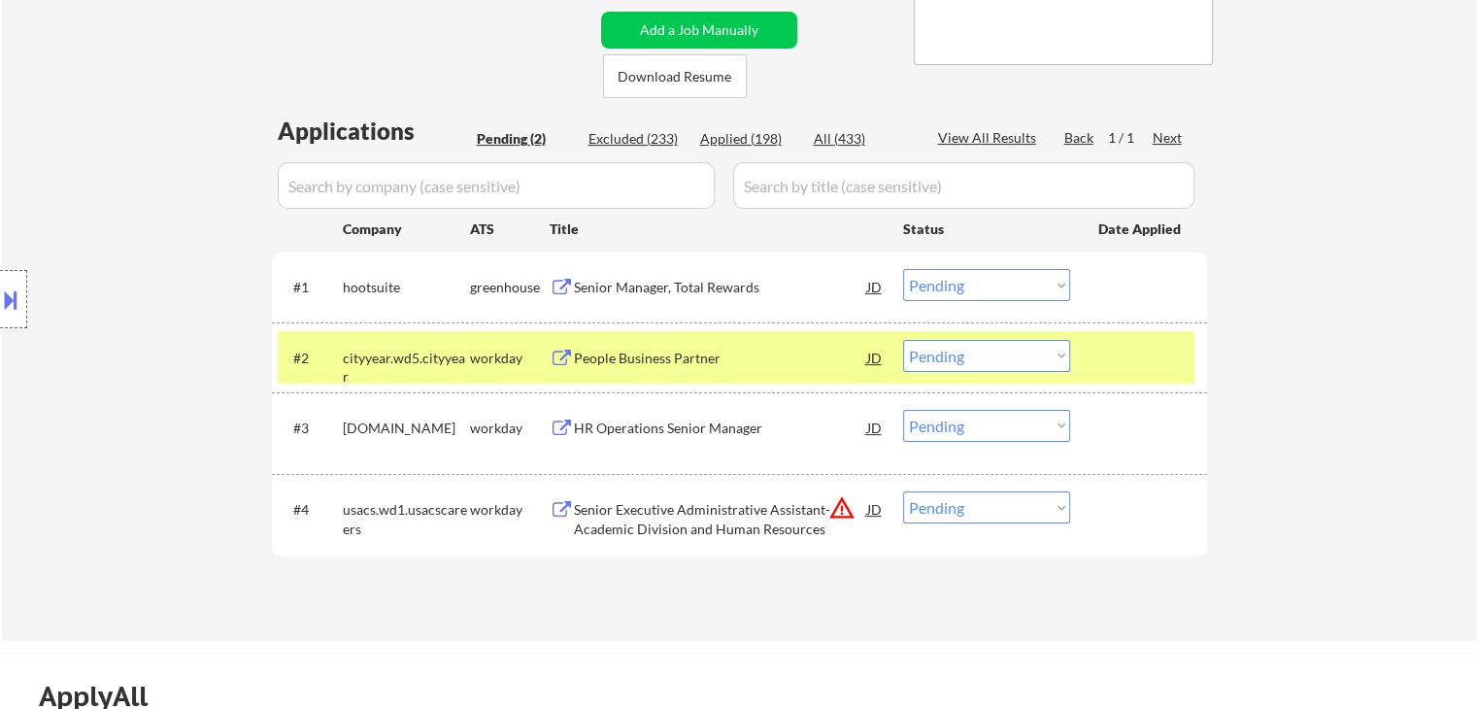
click at [610, 281] on div "Senior Manager, Total Rewards" at bounding box center [720, 287] width 293 height 19
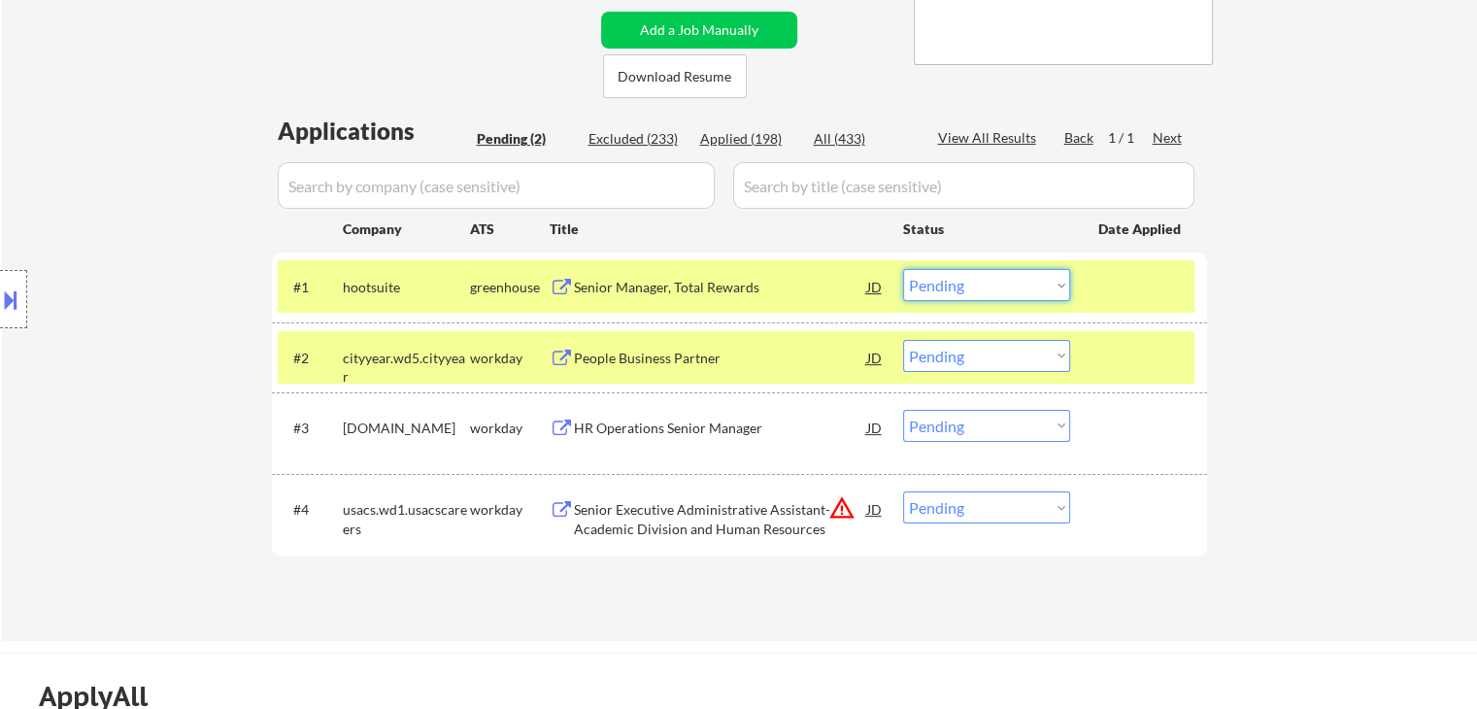
click at [1005, 296] on select "Choose an option... Pending Applied Excluded (Questions) Excluded (Expired) Exc…" at bounding box center [986, 285] width 167 height 32
click at [903, 269] on select "Choose an option... Pending Applied Excluded (Questions) Excluded (Expired) Exc…" at bounding box center [986, 285] width 167 height 32
click at [120, 174] on div "Location Inclusions: [GEOGRAPHIC_DATA], [GEOGRAPHIC_DATA] [GEOGRAPHIC_DATA], [G…" at bounding box center [174, 299] width 348 height 360
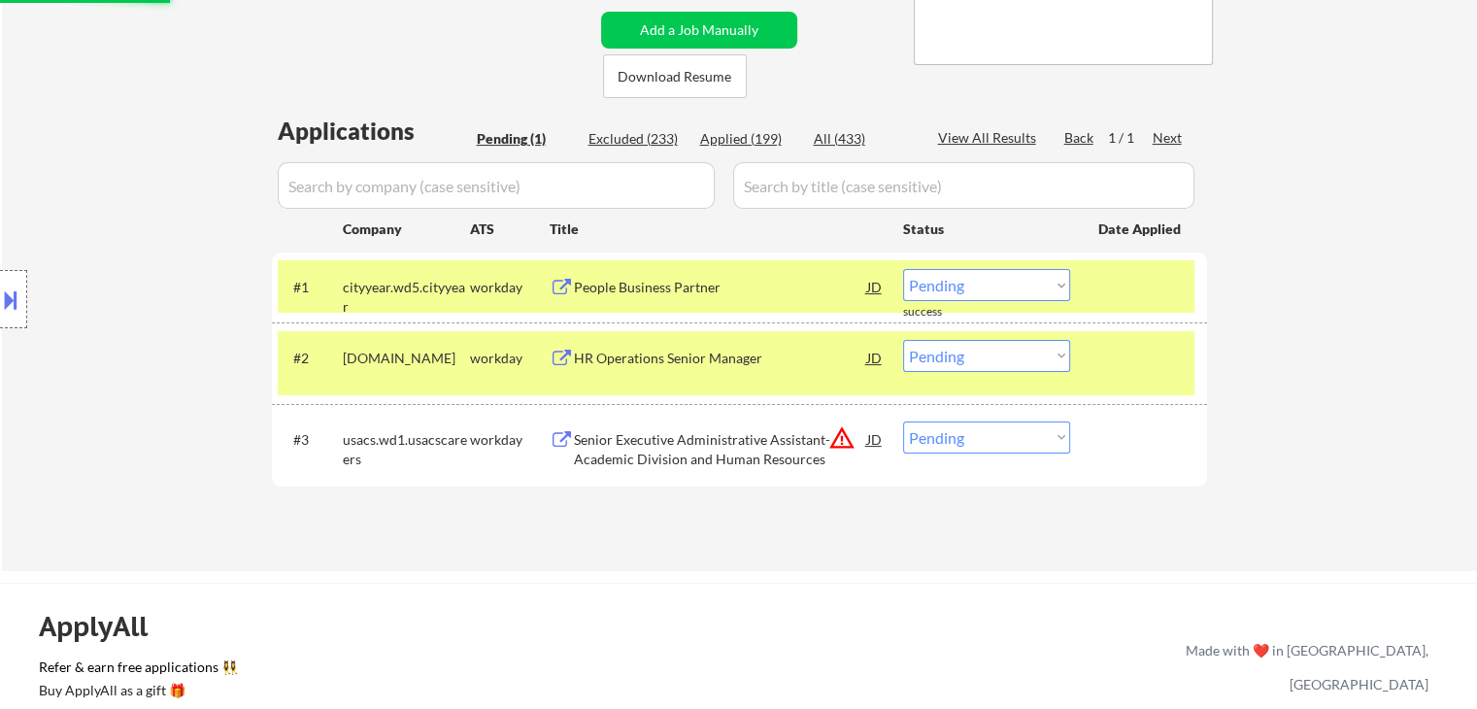
click at [120, 173] on div "Location Inclusions: [GEOGRAPHIC_DATA], [GEOGRAPHIC_DATA] [GEOGRAPHIC_DATA], [G…" at bounding box center [174, 299] width 348 height 360
click at [121, 168] on div "Location Inclusions: [GEOGRAPHIC_DATA], [GEOGRAPHIC_DATA] [GEOGRAPHIC_DATA], [G…" at bounding box center [174, 299] width 348 height 360
click at [120, 167] on div "Location Inclusions: [GEOGRAPHIC_DATA], [GEOGRAPHIC_DATA] [GEOGRAPHIC_DATA], [G…" at bounding box center [174, 299] width 348 height 360
click at [180, 178] on div "Location Inclusions: [GEOGRAPHIC_DATA], [GEOGRAPHIC_DATA] [GEOGRAPHIC_DATA], [G…" at bounding box center [174, 299] width 348 height 360
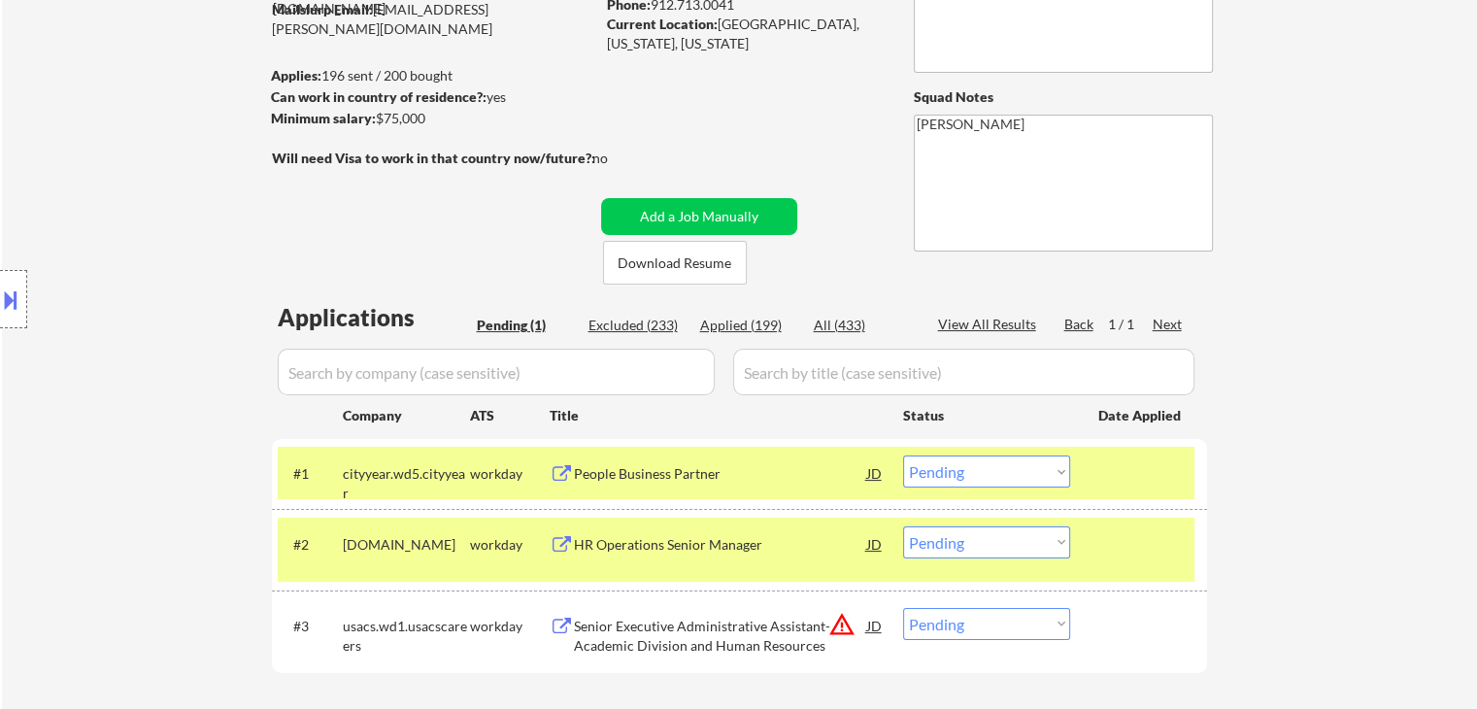
scroll to position [194, 0]
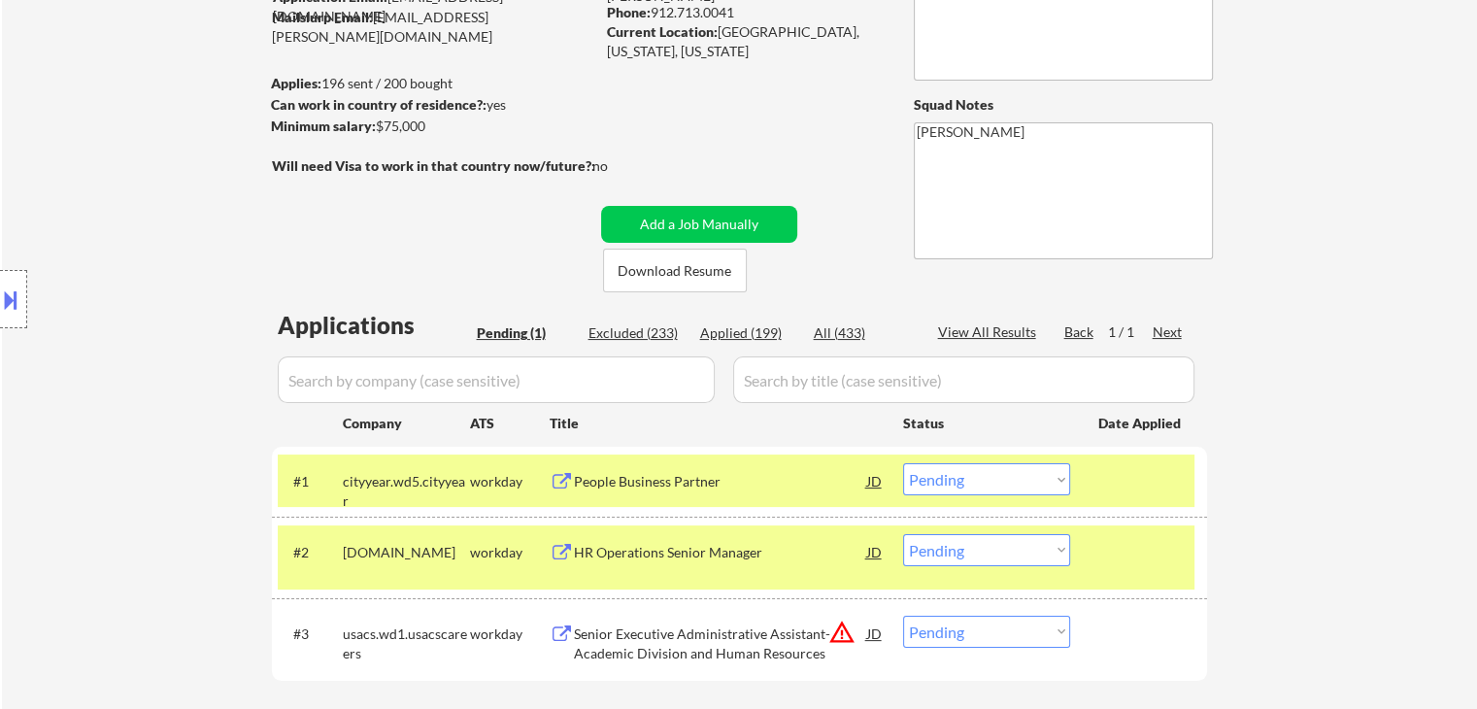
click at [155, 220] on div "Location Inclusions: [GEOGRAPHIC_DATA], [GEOGRAPHIC_DATA] [GEOGRAPHIC_DATA], [G…" at bounding box center [174, 299] width 348 height 360
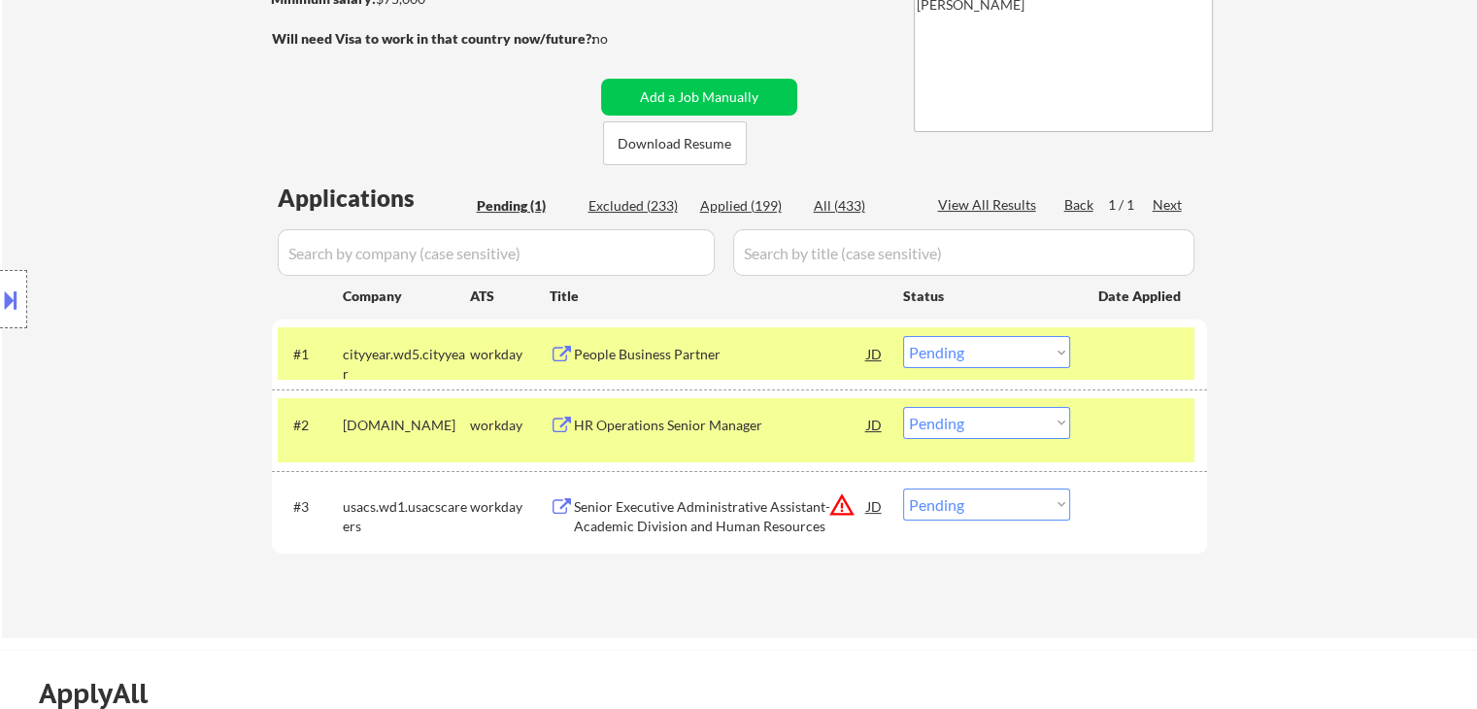
scroll to position [388, 0]
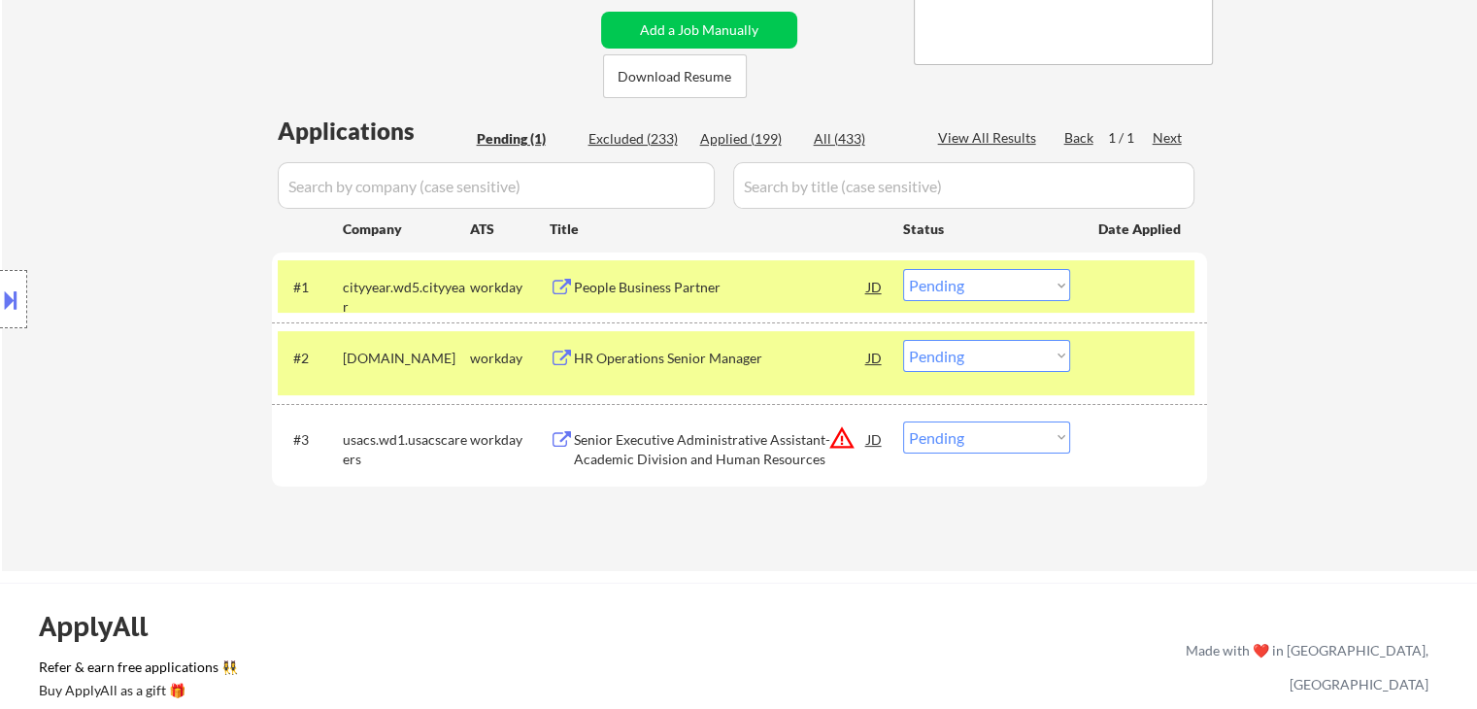
click at [689, 292] on div "People Business Partner" at bounding box center [720, 287] width 293 height 19
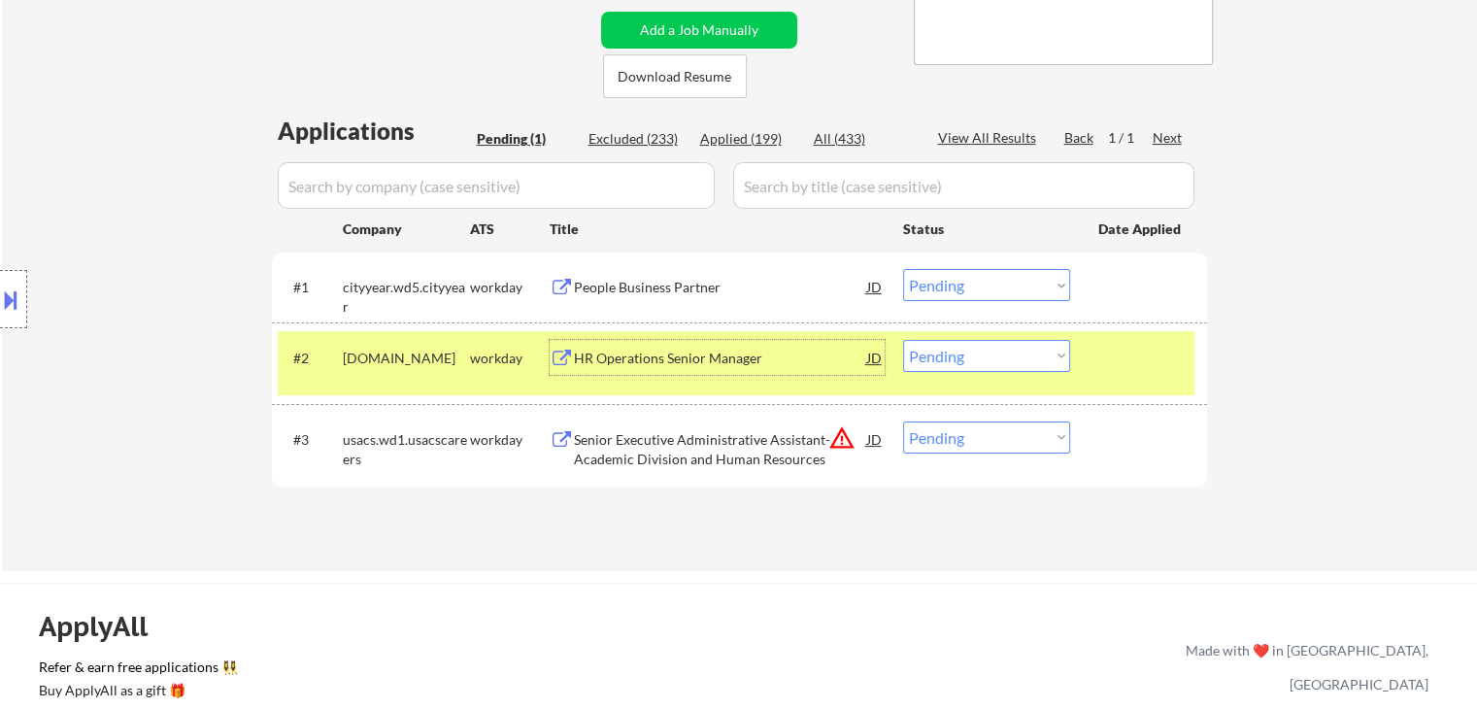
click at [676, 362] on div "HR Operations Senior Manager" at bounding box center [720, 358] width 293 height 19
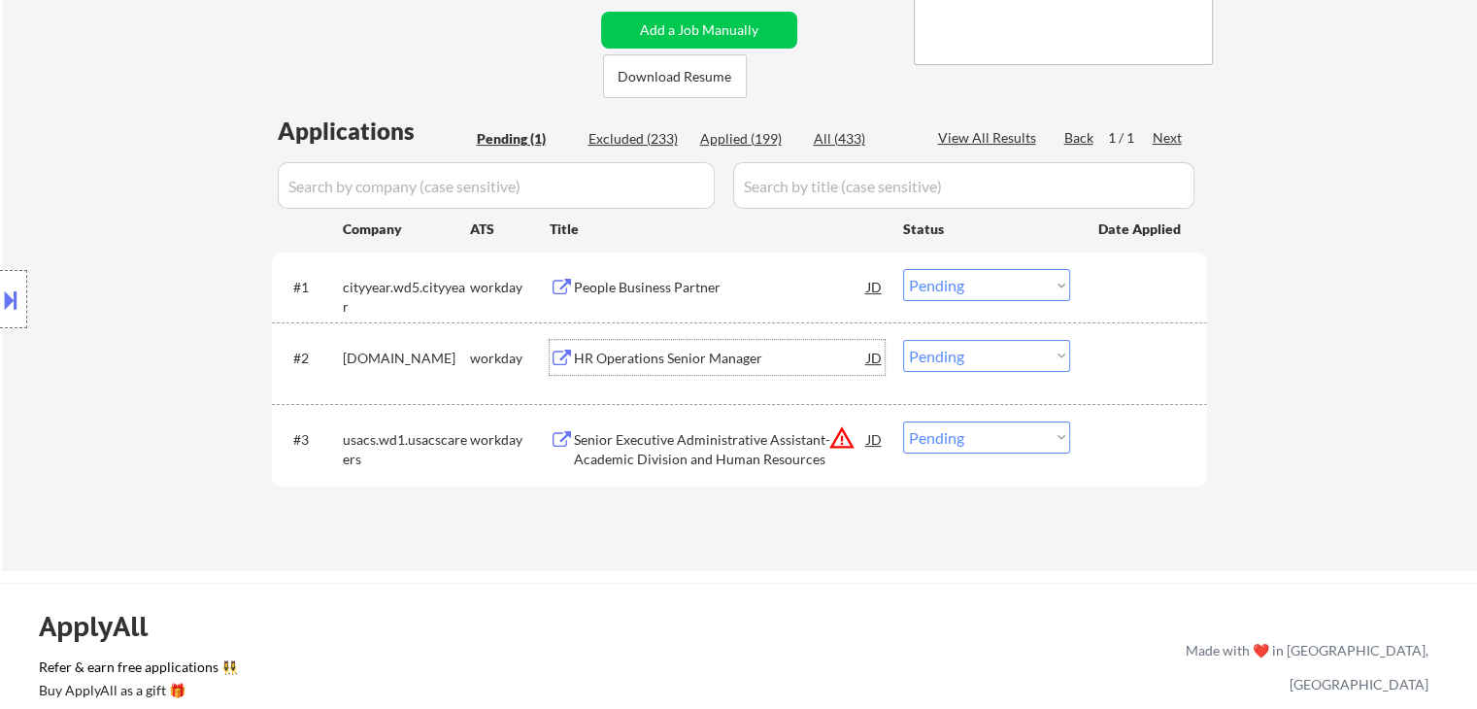
click at [129, 220] on div "Location Inclusions: [GEOGRAPHIC_DATA], [GEOGRAPHIC_DATA] [GEOGRAPHIC_DATA], [G…" at bounding box center [174, 299] width 348 height 360
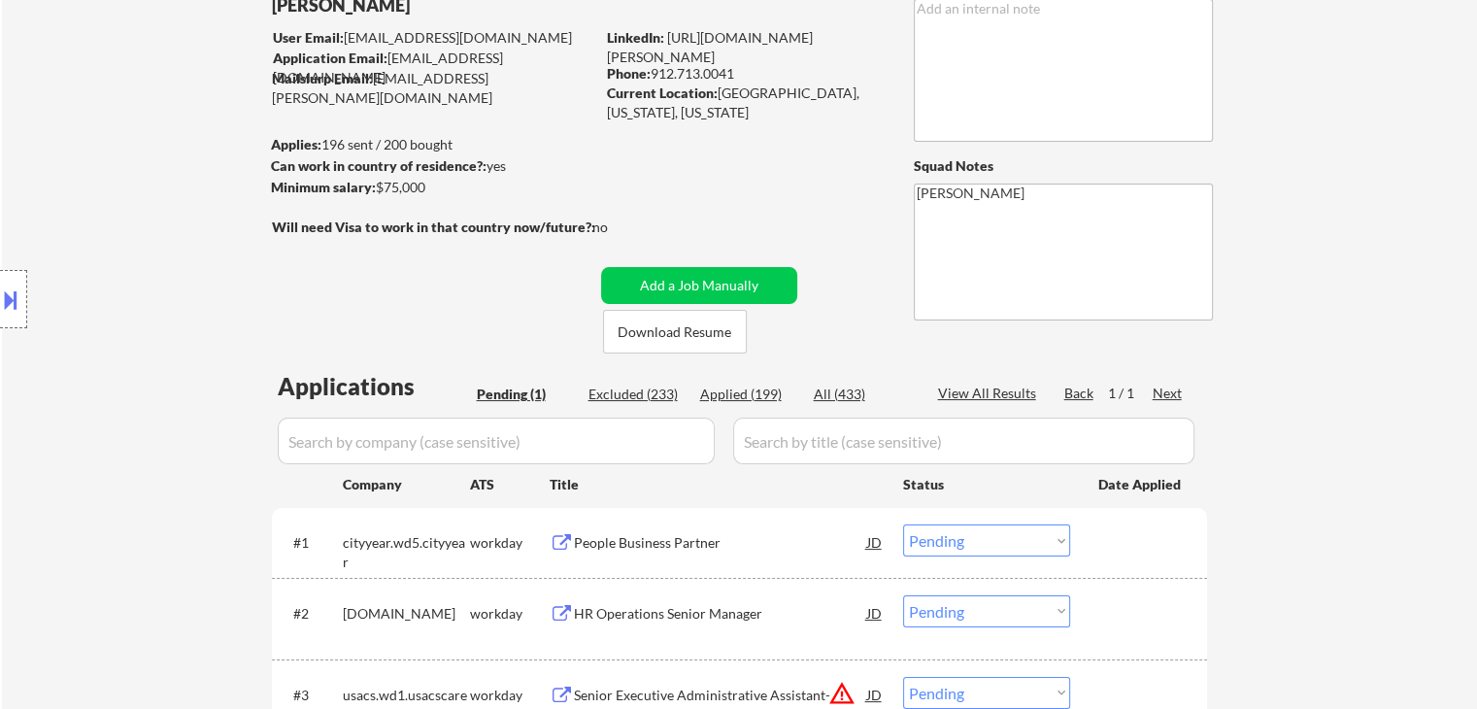
scroll to position [0, 0]
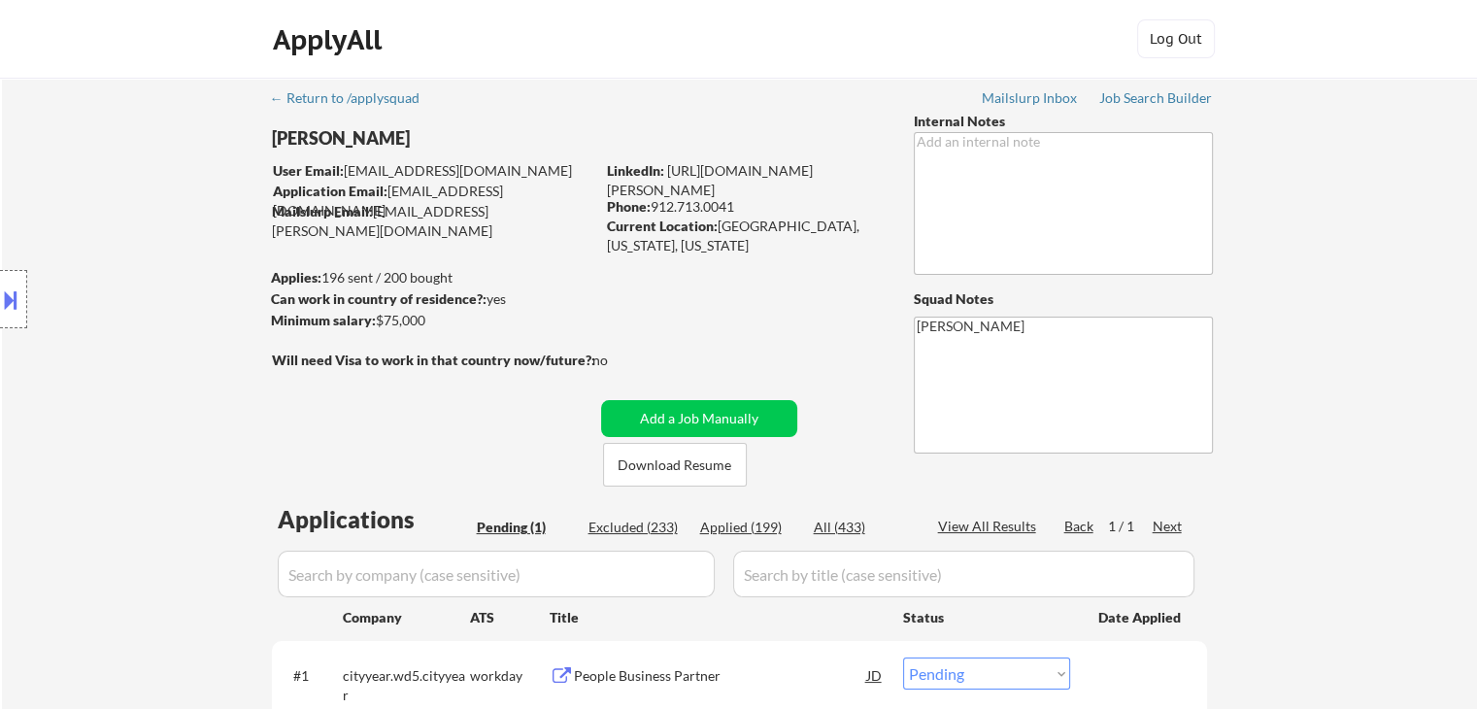
click at [412, 319] on div "Minimum salary: $75,000" at bounding box center [432, 320] width 323 height 19
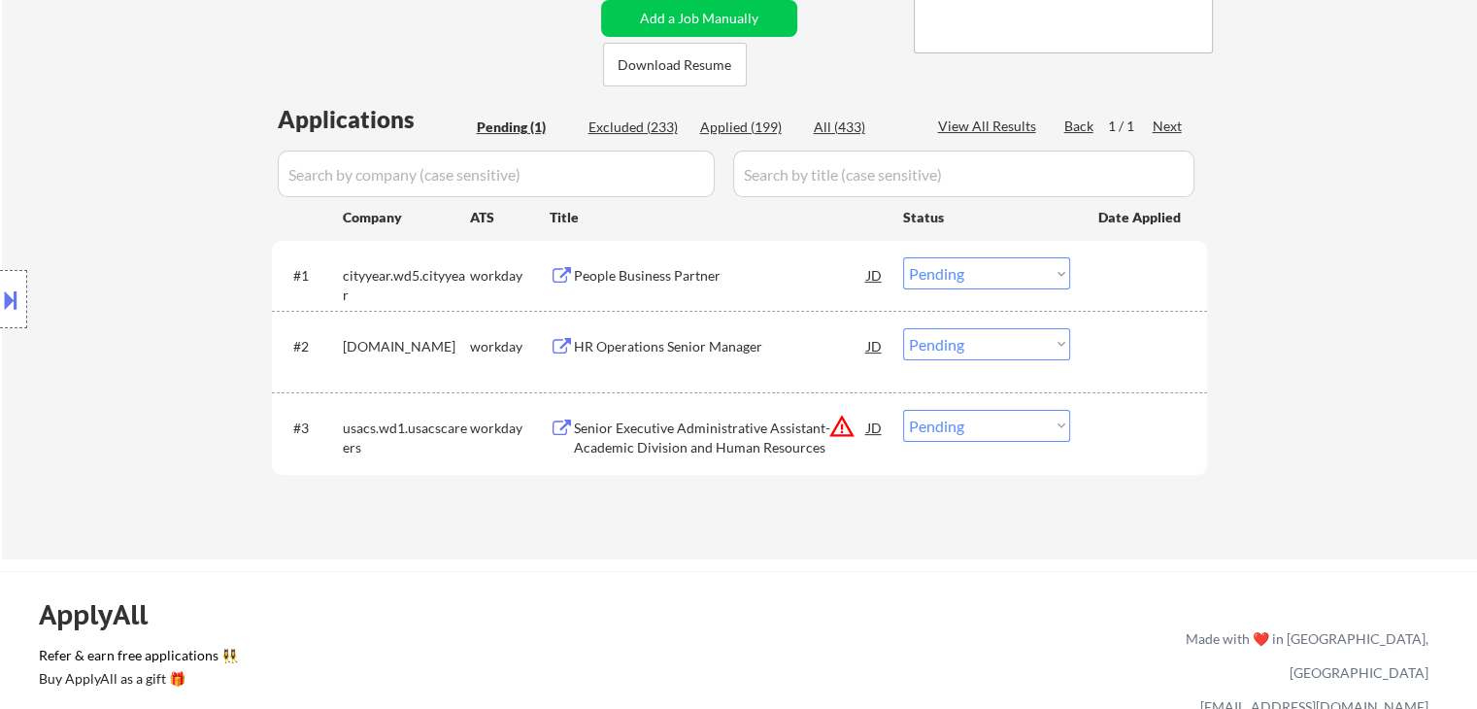
scroll to position [486, 0]
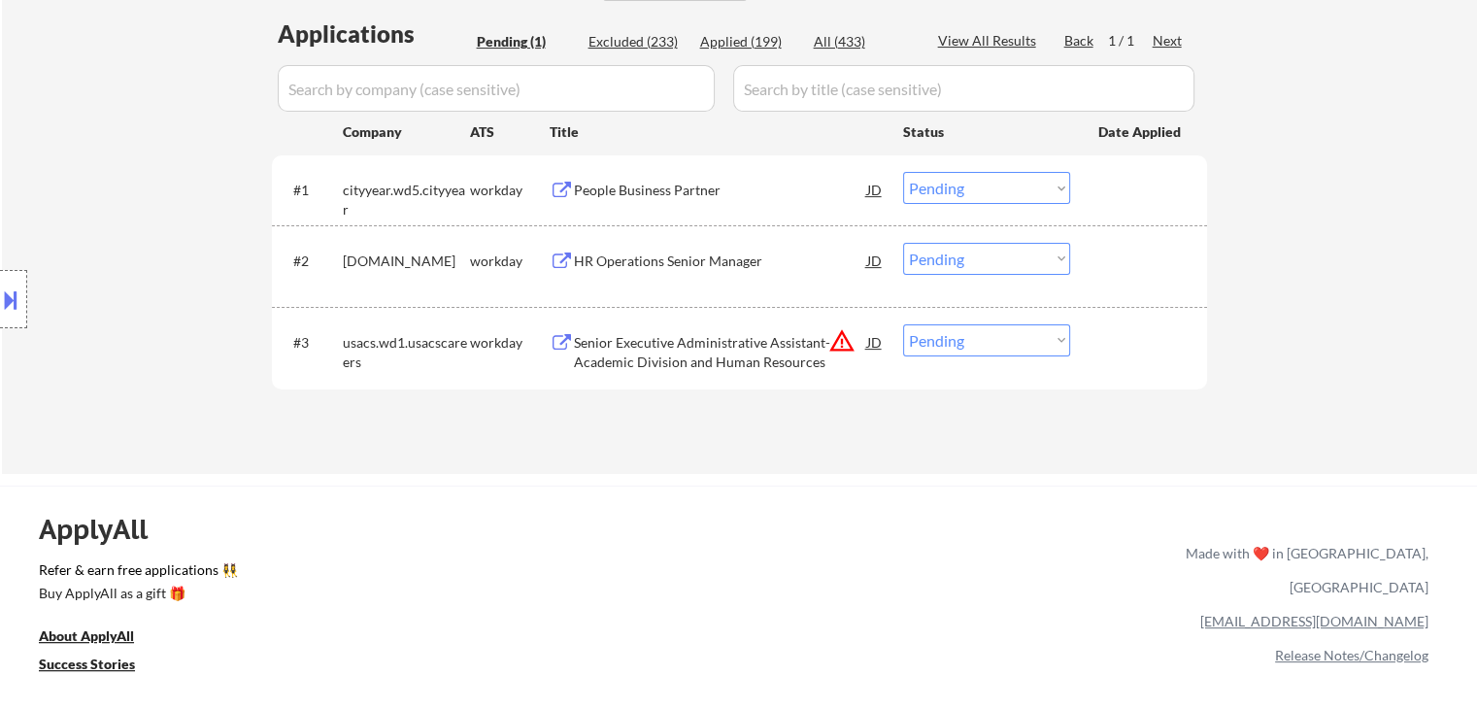
click at [962, 187] on select "Choose an option... Pending Applied Excluded (Questions) Excluded (Expired) Exc…" at bounding box center [986, 188] width 167 height 32
click at [903, 172] on select "Choose an option... Pending Applied Excluded (Questions) Excluded (Expired) Exc…" at bounding box center [986, 188] width 167 height 32
click at [130, 141] on div "Location Inclusions: [GEOGRAPHIC_DATA], [GEOGRAPHIC_DATA] [GEOGRAPHIC_DATA], [G…" at bounding box center [174, 299] width 348 height 360
click at [140, 218] on div "Location Inclusions: [GEOGRAPHIC_DATA], [GEOGRAPHIC_DATA] [GEOGRAPHIC_DATA], [G…" at bounding box center [174, 299] width 348 height 360
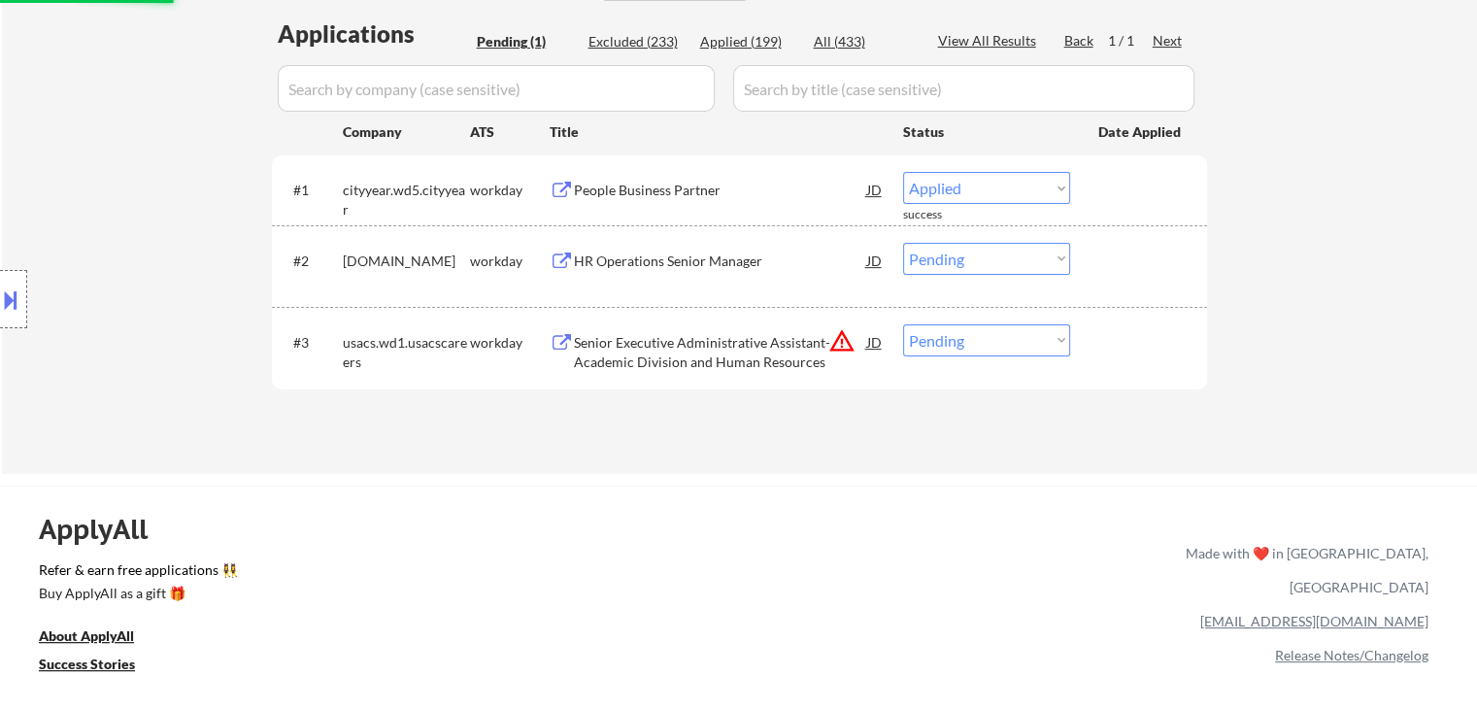
select select ""pending""
click at [139, 218] on div "Location Inclusions: [GEOGRAPHIC_DATA], [GEOGRAPHIC_DATA] [GEOGRAPHIC_DATA], [G…" at bounding box center [174, 299] width 348 height 360
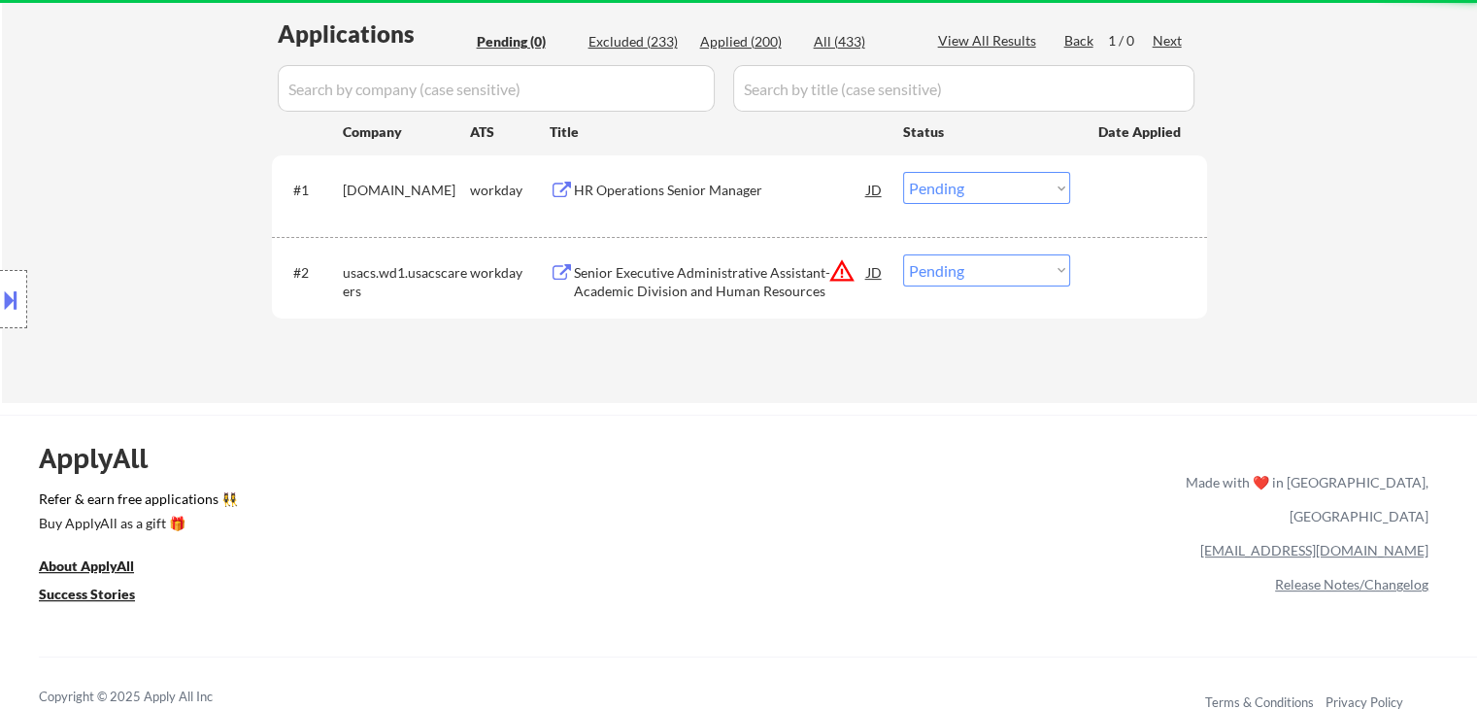
click at [139, 218] on div "Location Inclusions: [GEOGRAPHIC_DATA], [GEOGRAPHIC_DATA] [GEOGRAPHIC_DATA], [G…" at bounding box center [174, 299] width 348 height 360
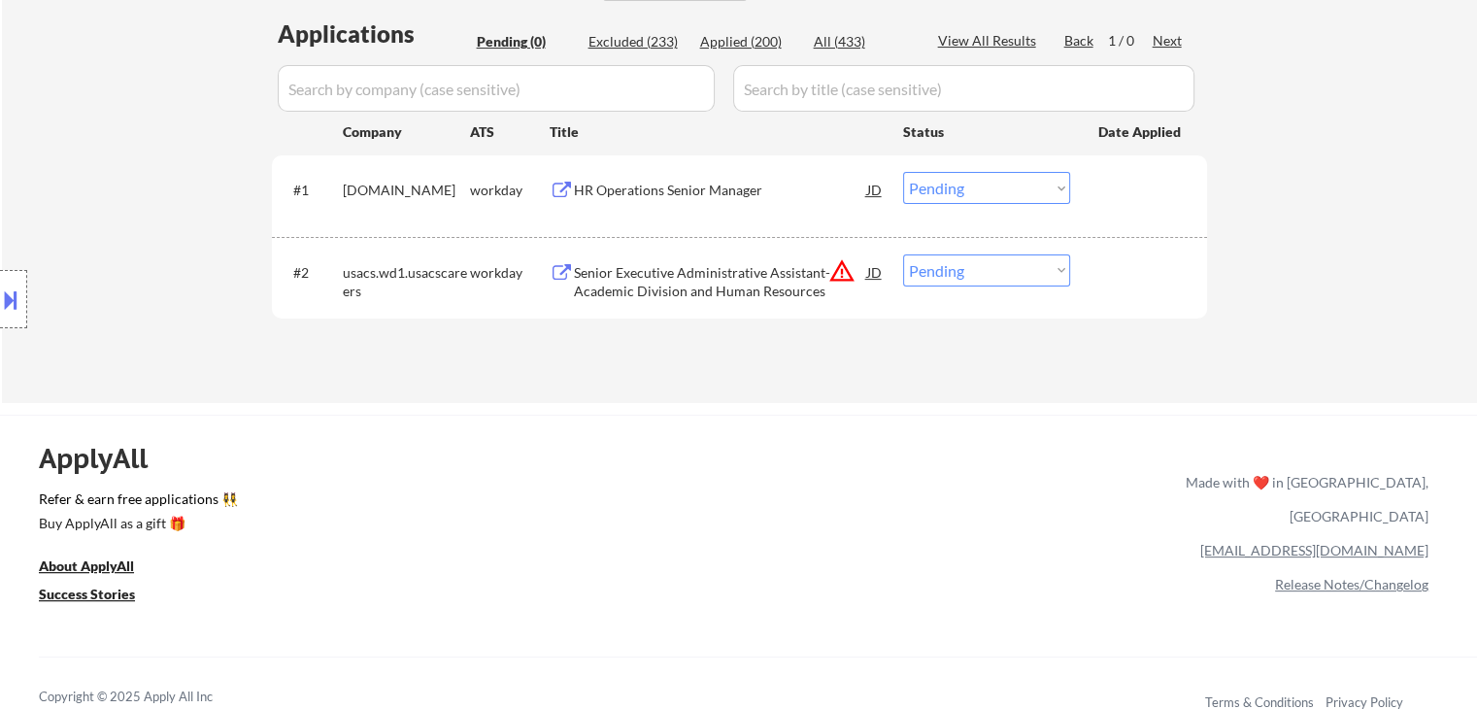
click at [139, 218] on div "Location Inclusions: [GEOGRAPHIC_DATA], [GEOGRAPHIC_DATA] [GEOGRAPHIC_DATA], [G…" at bounding box center [174, 299] width 348 height 360
click at [140, 219] on div "Location Inclusions: [GEOGRAPHIC_DATA], [GEOGRAPHIC_DATA] [GEOGRAPHIC_DATA], [G…" at bounding box center [174, 299] width 348 height 360
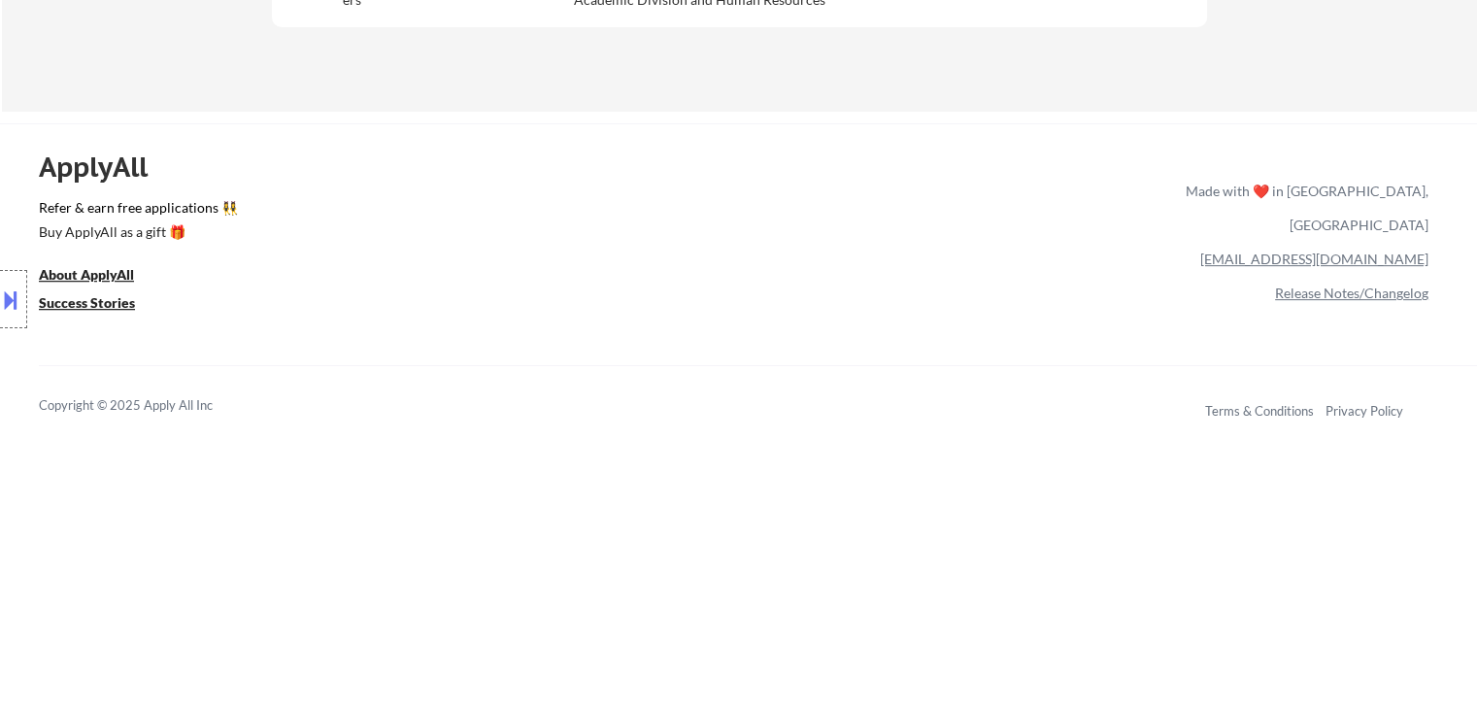
scroll to position [291, 0]
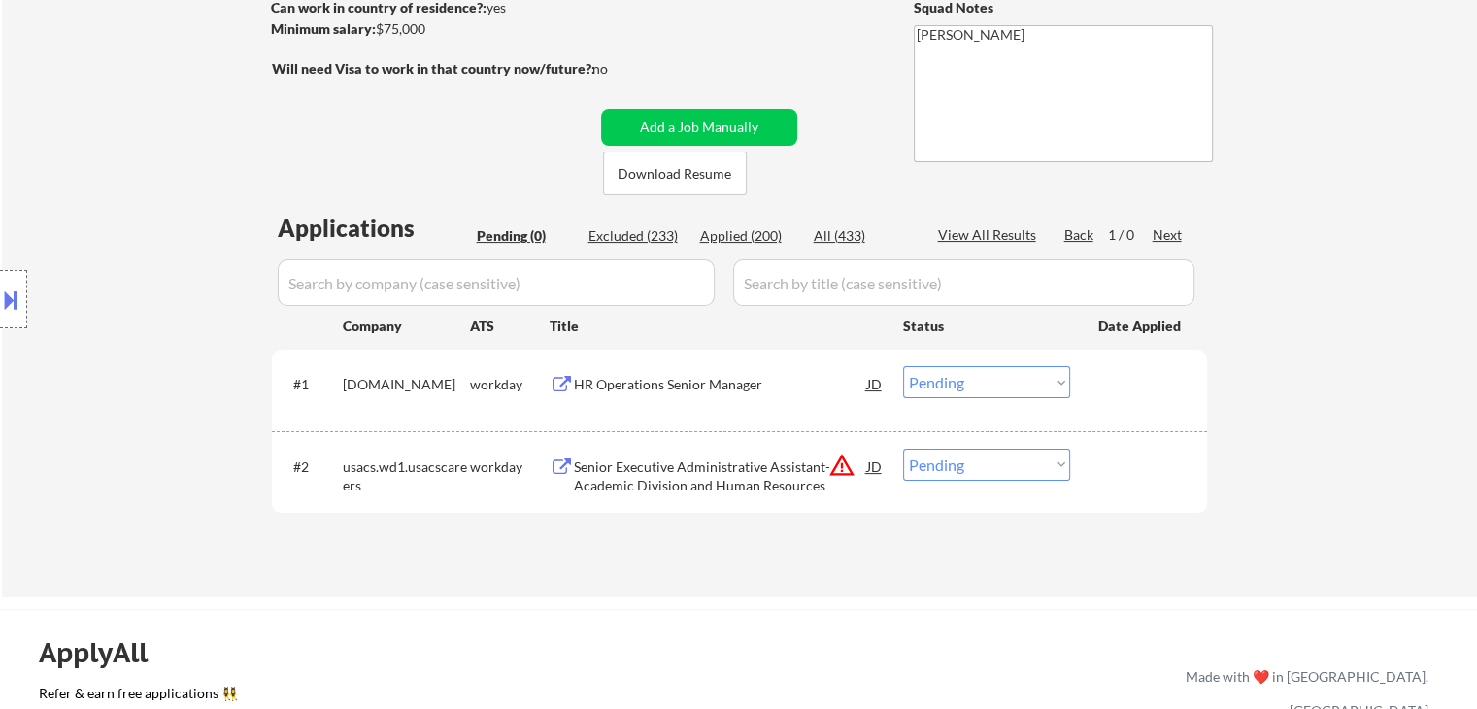
click at [160, 332] on div "Location Inclusions: [GEOGRAPHIC_DATA], [GEOGRAPHIC_DATA] [GEOGRAPHIC_DATA], [G…" at bounding box center [174, 299] width 348 height 360
click at [100, 218] on div "Location Inclusions: [GEOGRAPHIC_DATA], [GEOGRAPHIC_DATA] [GEOGRAPHIC_DATA], [G…" at bounding box center [174, 299] width 348 height 360
click at [101, 218] on div "Location Inclusions: [GEOGRAPHIC_DATA], [GEOGRAPHIC_DATA] [GEOGRAPHIC_DATA], [G…" at bounding box center [174, 299] width 348 height 360
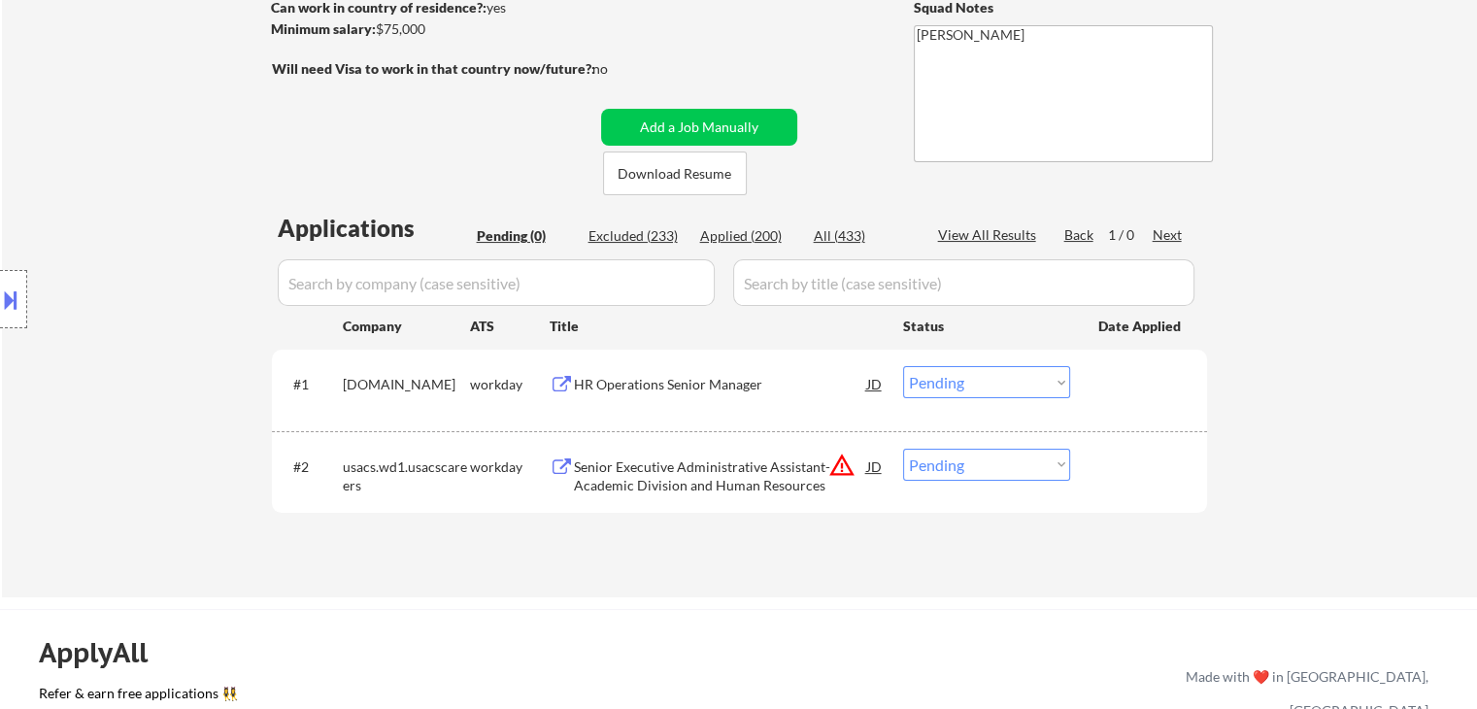
click at [101, 218] on div "Location Inclusions: [GEOGRAPHIC_DATA], [GEOGRAPHIC_DATA] [GEOGRAPHIC_DATA], [G…" at bounding box center [174, 299] width 348 height 360
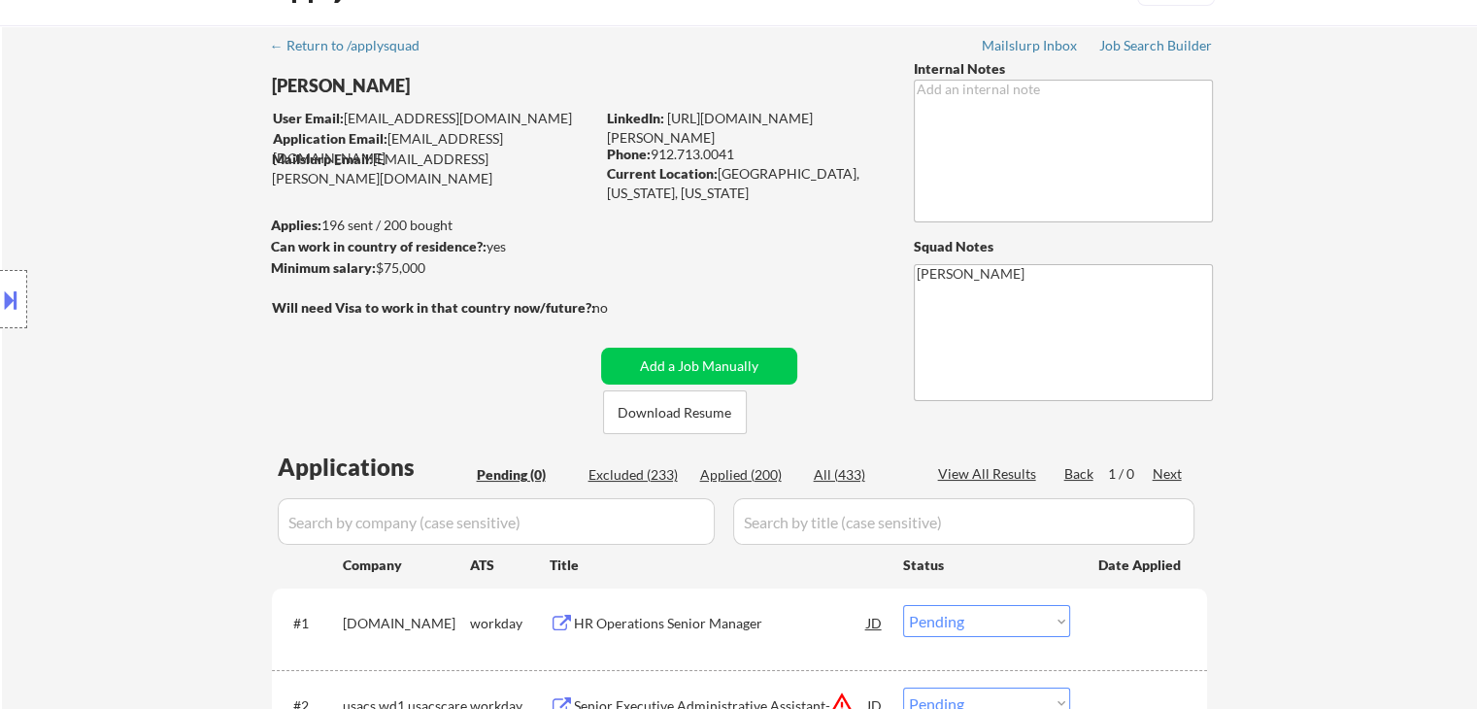
scroll to position [0, 0]
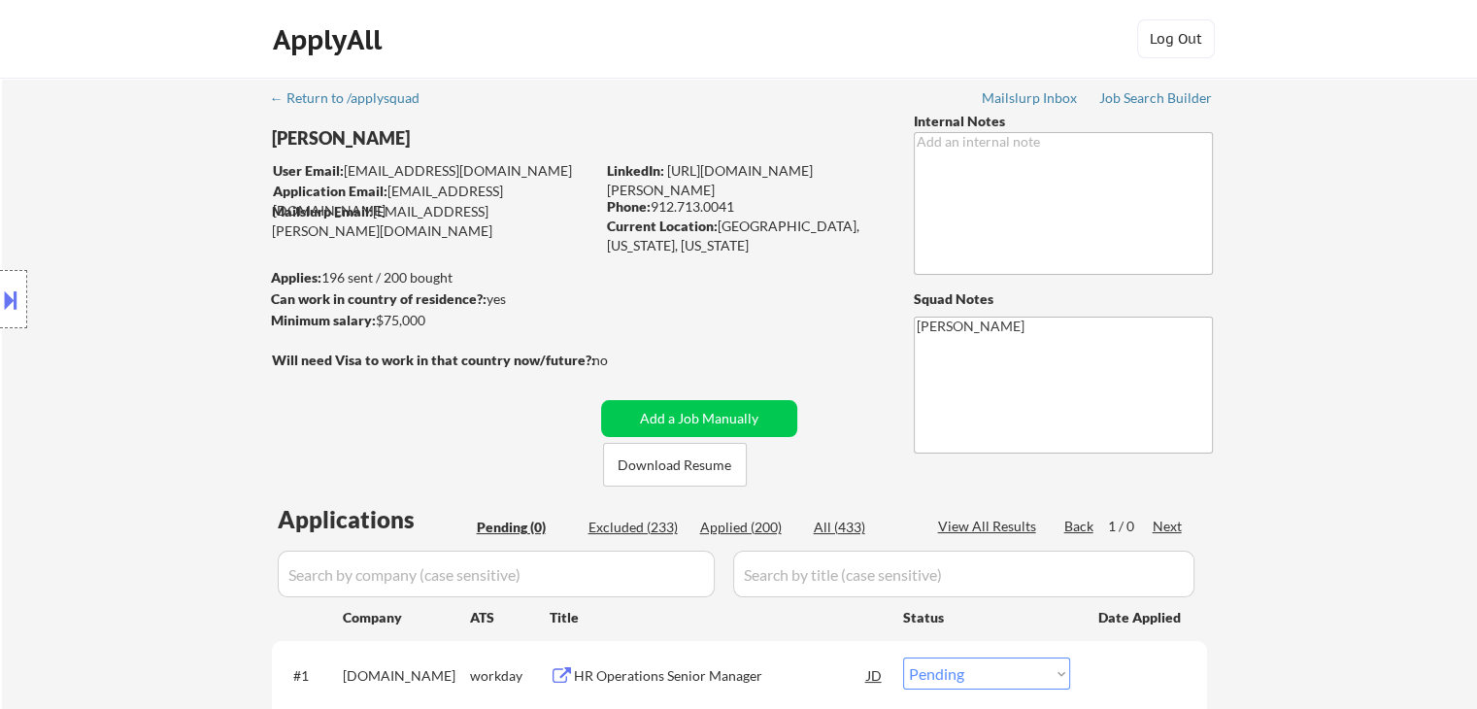
click at [109, 226] on div "Location Inclusions: [GEOGRAPHIC_DATA], [GEOGRAPHIC_DATA] [GEOGRAPHIC_DATA], [G…" at bounding box center [174, 299] width 348 height 360
click at [137, 242] on div "Location Inclusions: [GEOGRAPHIC_DATA], [GEOGRAPHIC_DATA] [GEOGRAPHIC_DATA], [G…" at bounding box center [174, 299] width 348 height 360
click at [138, 242] on div "Location Inclusions: [GEOGRAPHIC_DATA], [GEOGRAPHIC_DATA] [GEOGRAPHIC_DATA], [G…" at bounding box center [174, 299] width 348 height 360
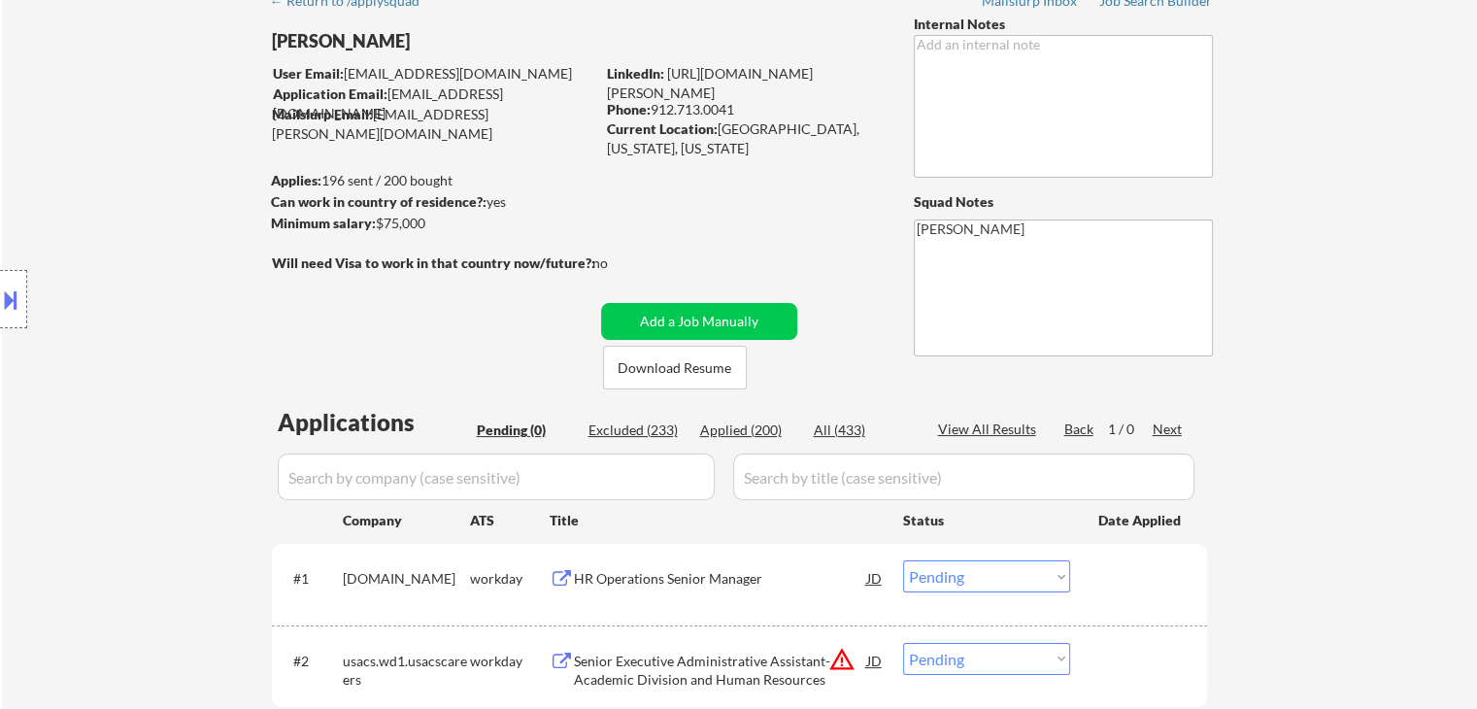
click at [139, 243] on div "Location Inclusions: [GEOGRAPHIC_DATA], [GEOGRAPHIC_DATA] [GEOGRAPHIC_DATA], [G…" at bounding box center [174, 299] width 348 height 360
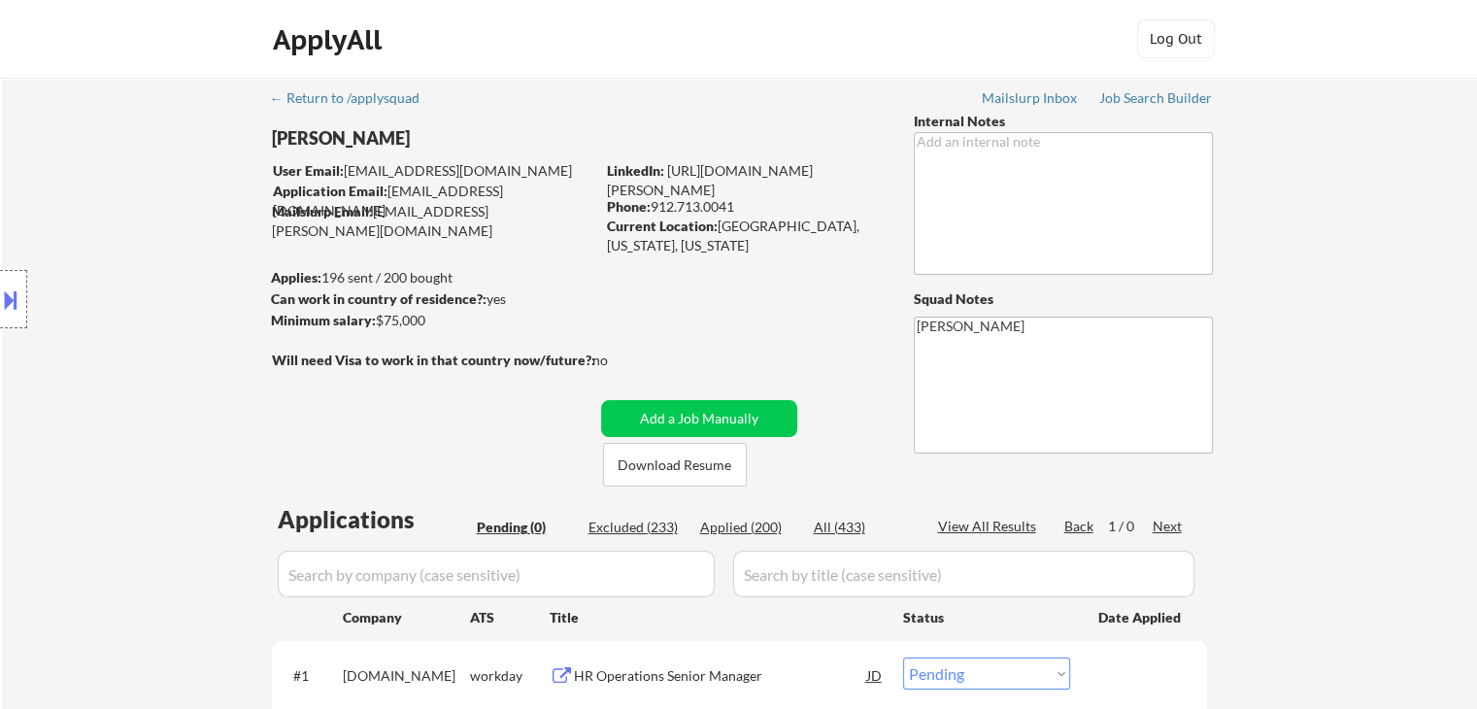
click at [139, 244] on div "Location Inclusions: [GEOGRAPHIC_DATA], [GEOGRAPHIC_DATA] [GEOGRAPHIC_DATA], [G…" at bounding box center [174, 299] width 348 height 360
click at [140, 245] on div "Location Inclusions: [GEOGRAPHIC_DATA], [GEOGRAPHIC_DATA] [GEOGRAPHIC_DATA], [G…" at bounding box center [174, 299] width 348 height 360
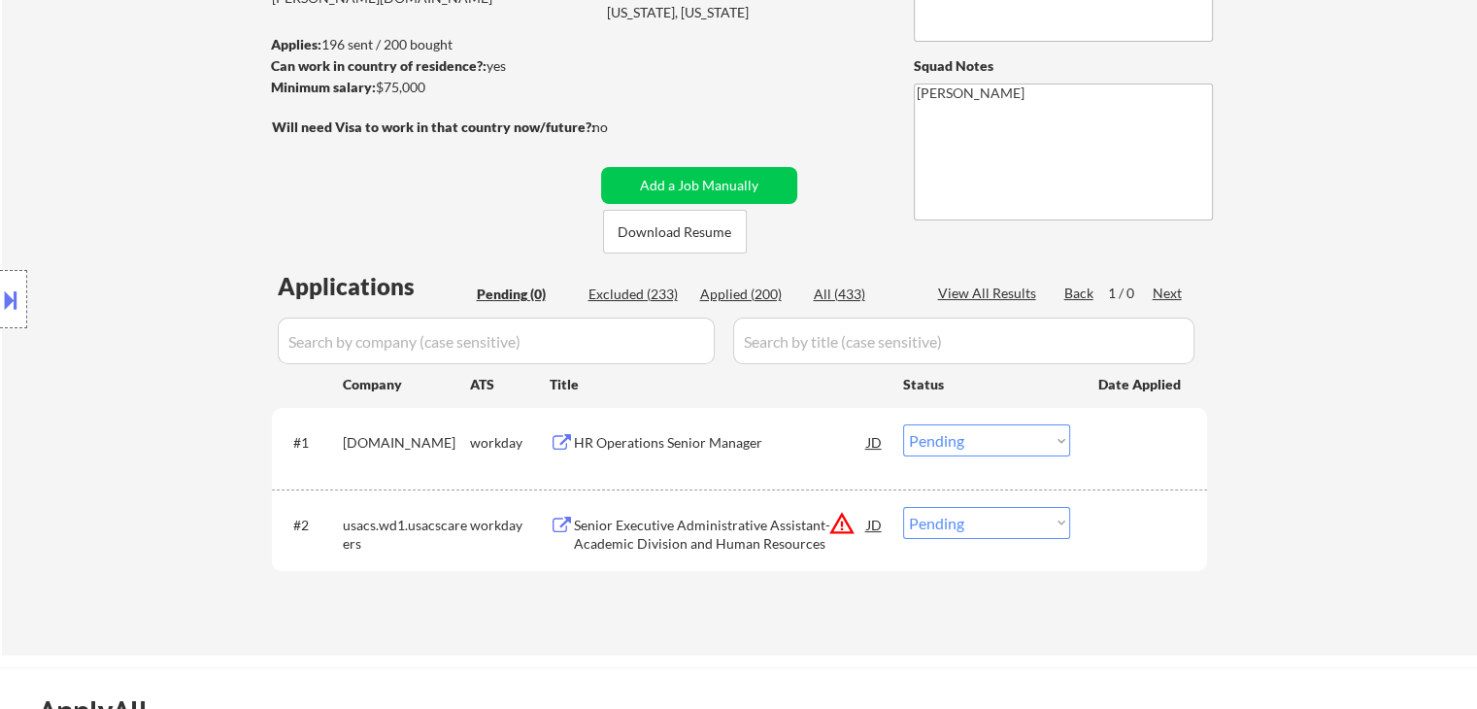
scroll to position [388, 0]
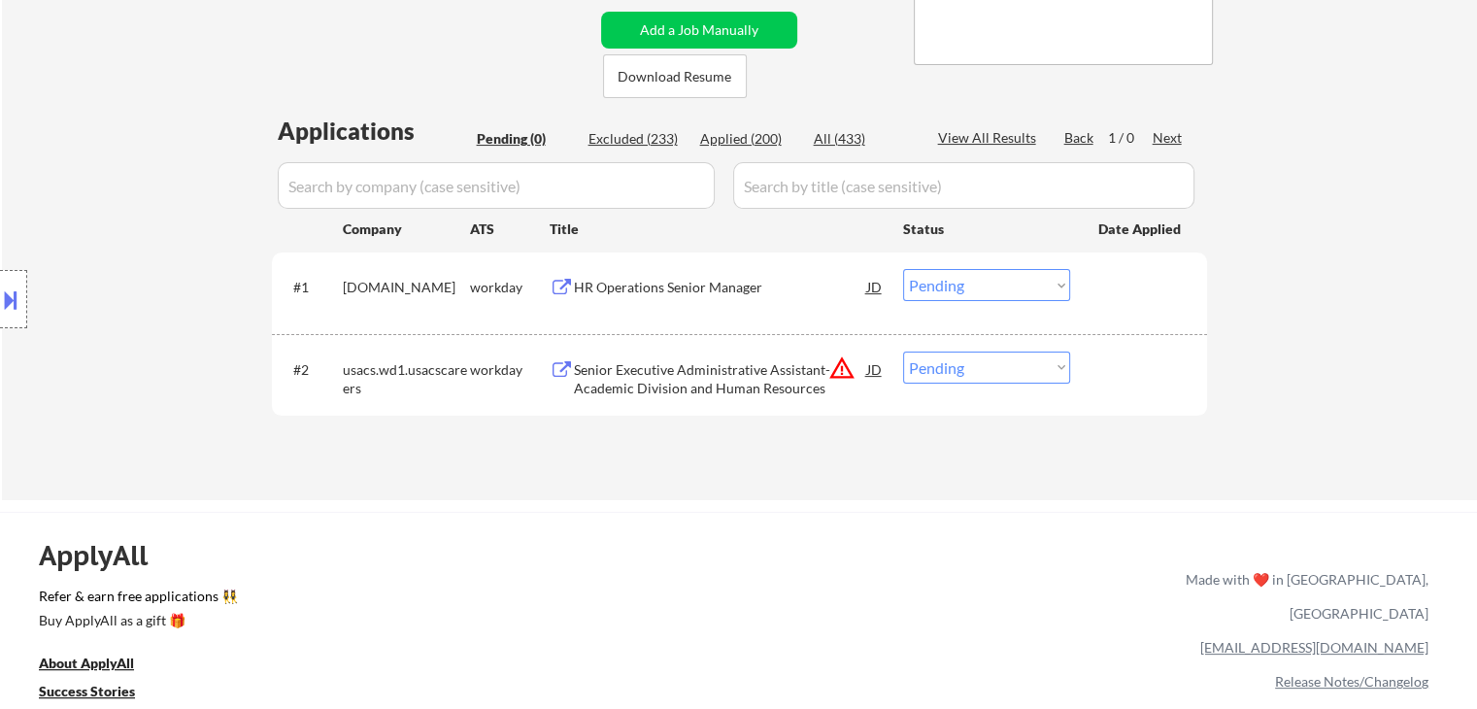
click at [180, 300] on div "Location Inclusions: [GEOGRAPHIC_DATA], [GEOGRAPHIC_DATA] [GEOGRAPHIC_DATA], [G…" at bounding box center [174, 299] width 348 height 360
click at [223, 310] on div "Location Inclusions: [GEOGRAPHIC_DATA], [GEOGRAPHIC_DATA] [GEOGRAPHIC_DATA], [G…" at bounding box center [174, 299] width 348 height 360
click at [174, 253] on div "Location Inclusions: [GEOGRAPHIC_DATA], [GEOGRAPHIC_DATA] [GEOGRAPHIC_DATA], [G…" at bounding box center [174, 299] width 348 height 360
click at [718, 283] on div "HR Operations Senior Manager" at bounding box center [720, 287] width 293 height 19
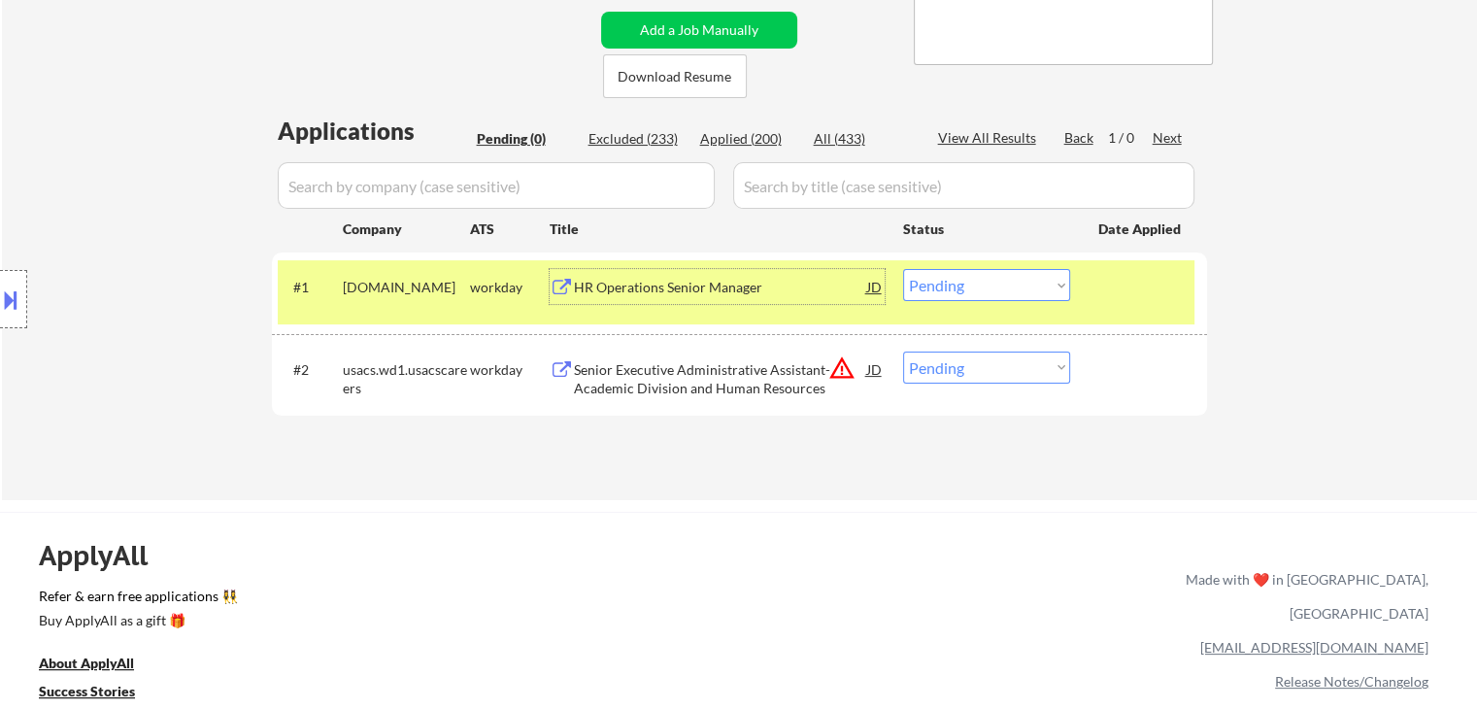
click at [835, 368] on button "warning_amber" at bounding box center [841, 367] width 27 height 27
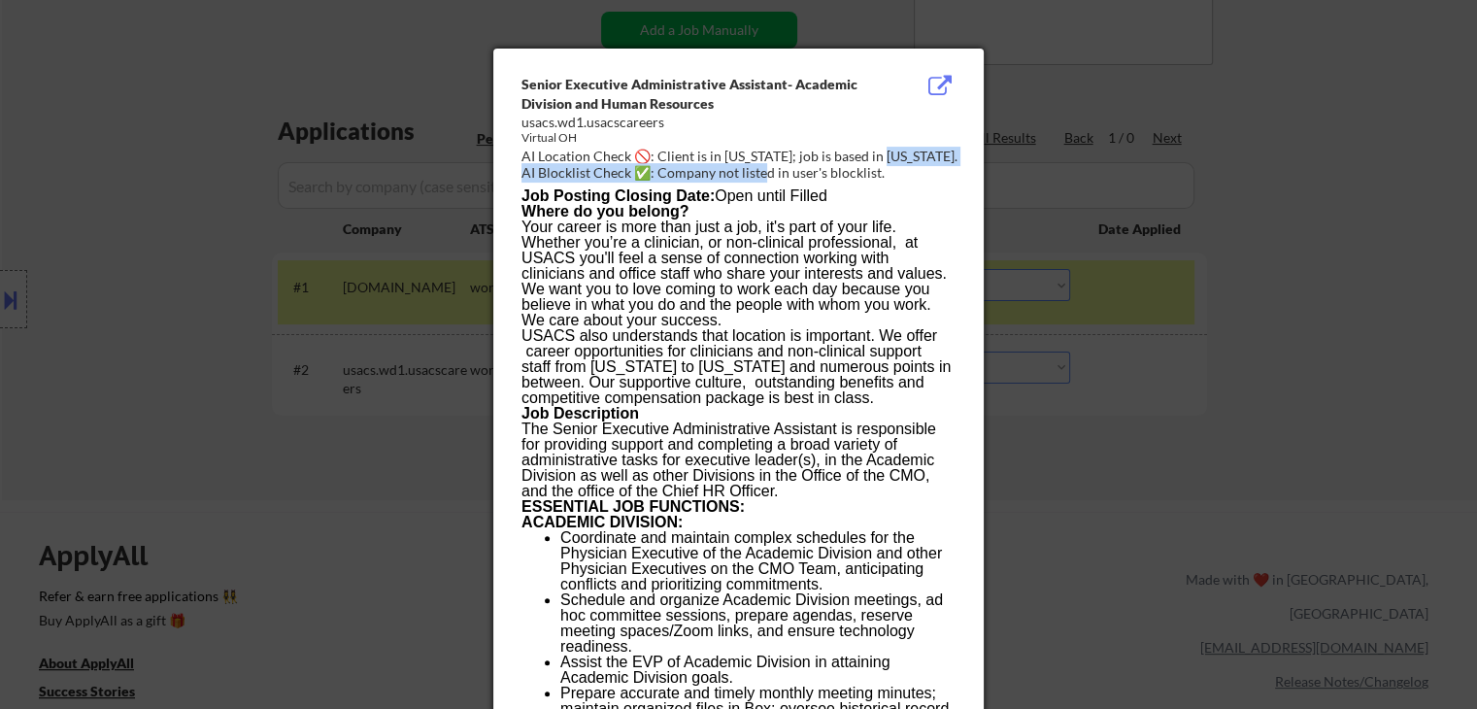
drag, startPoint x: 892, startPoint y: 156, endPoint x: 759, endPoint y: 172, distance: 133.9
click at [759, 172] on div "Senior Executive Administrative Assistant- Academic Division and Human Resource…" at bounding box center [742, 130] width 442 height 110
drag, startPoint x: 1245, startPoint y: 330, endPoint x: 896, endPoint y: 382, distance: 352.4
click at [1241, 331] on div at bounding box center [738, 354] width 1477 height 709
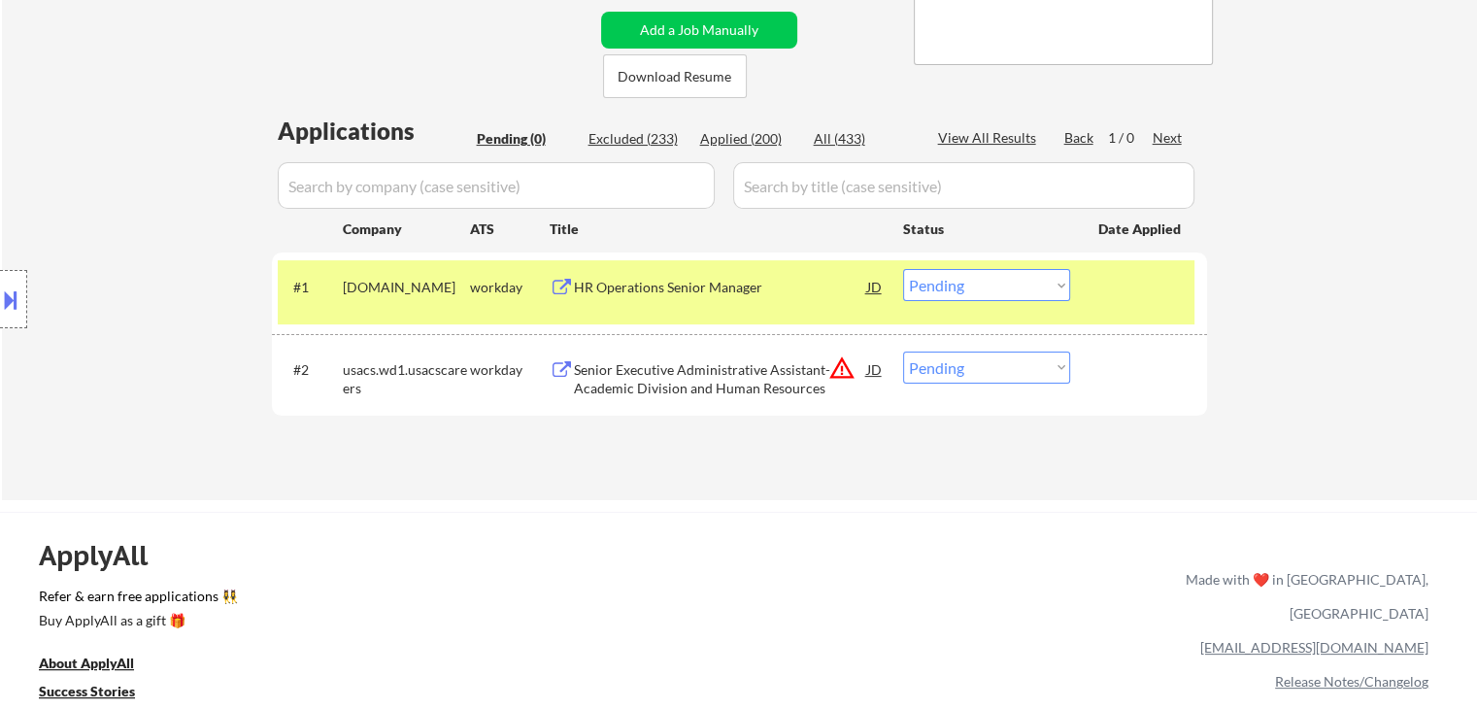
click at [665, 372] on div "Senior Executive Administrative Assistant- Academic Division and Human Resources" at bounding box center [720, 379] width 293 height 38
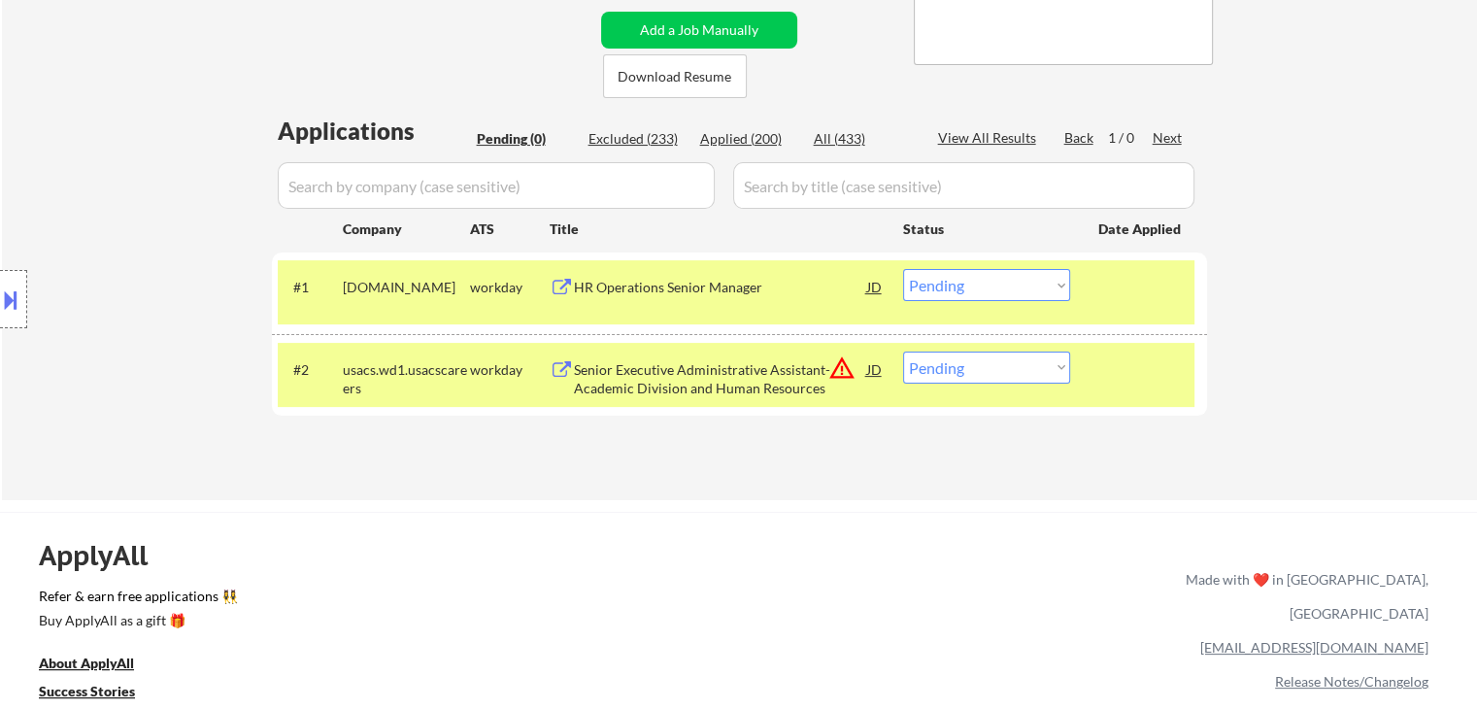
click at [8, 298] on button at bounding box center [10, 300] width 21 height 32
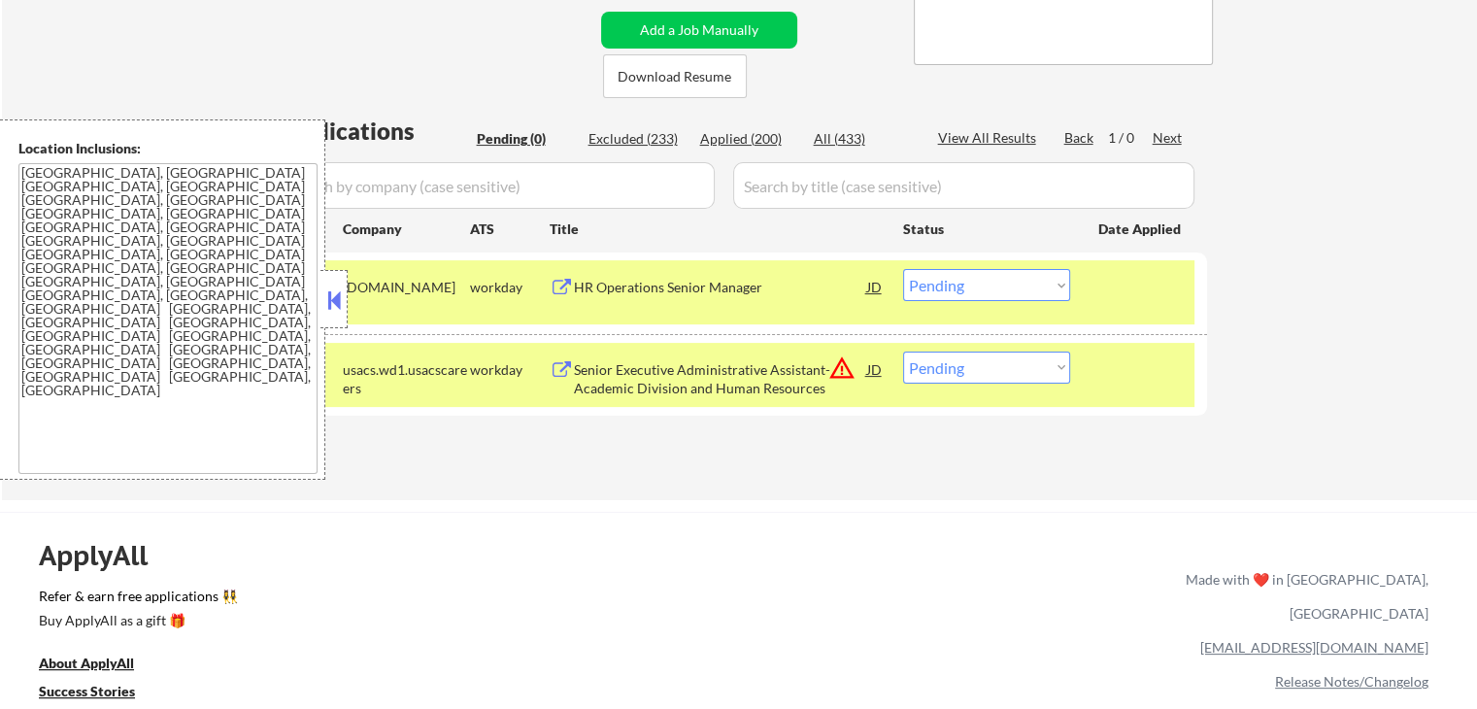
click at [117, 252] on textarea "[GEOGRAPHIC_DATA], [GEOGRAPHIC_DATA] [GEOGRAPHIC_DATA], [GEOGRAPHIC_DATA] [GEOG…" at bounding box center [167, 318] width 299 height 311
drag, startPoint x: 342, startPoint y: 310, endPoint x: 353, endPoint y: 292, distance: 21.0
click at [342, 308] on button at bounding box center [333, 299] width 21 height 29
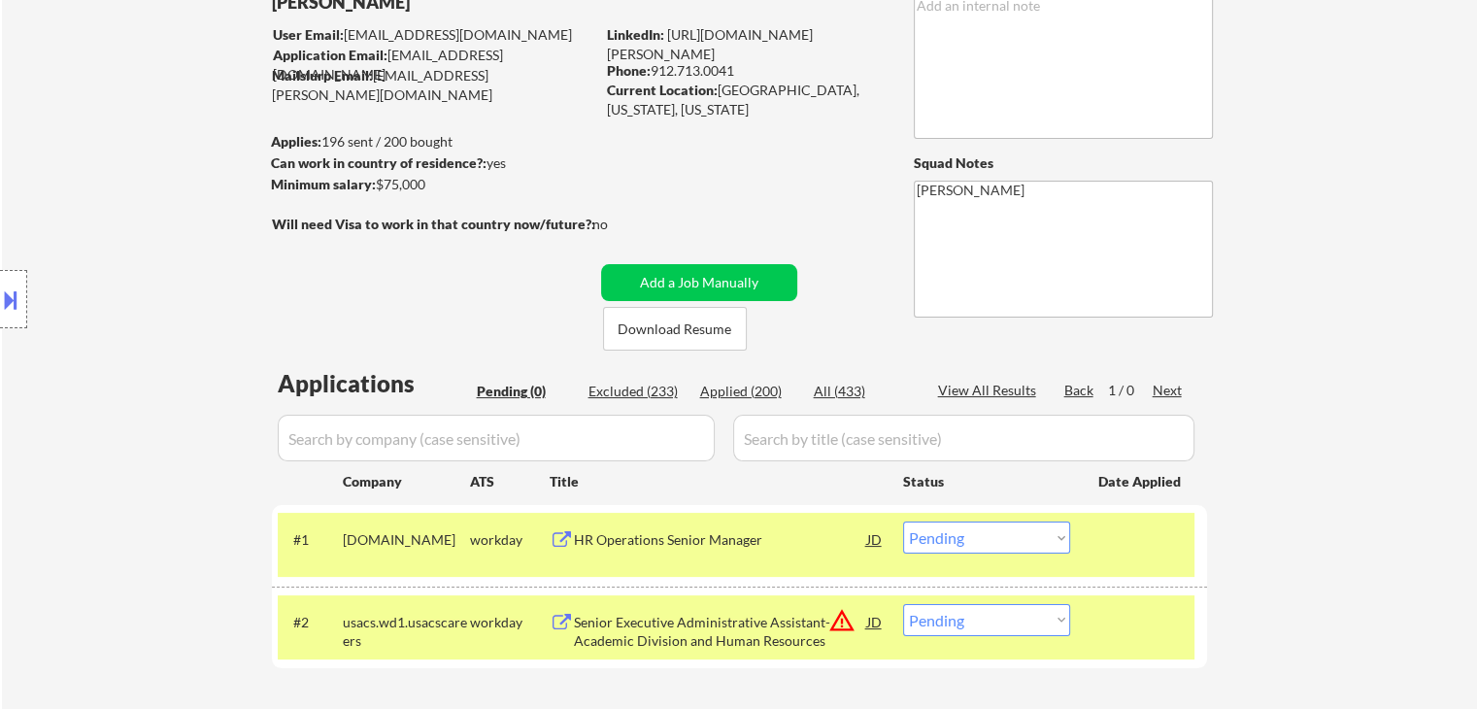
scroll to position [0, 0]
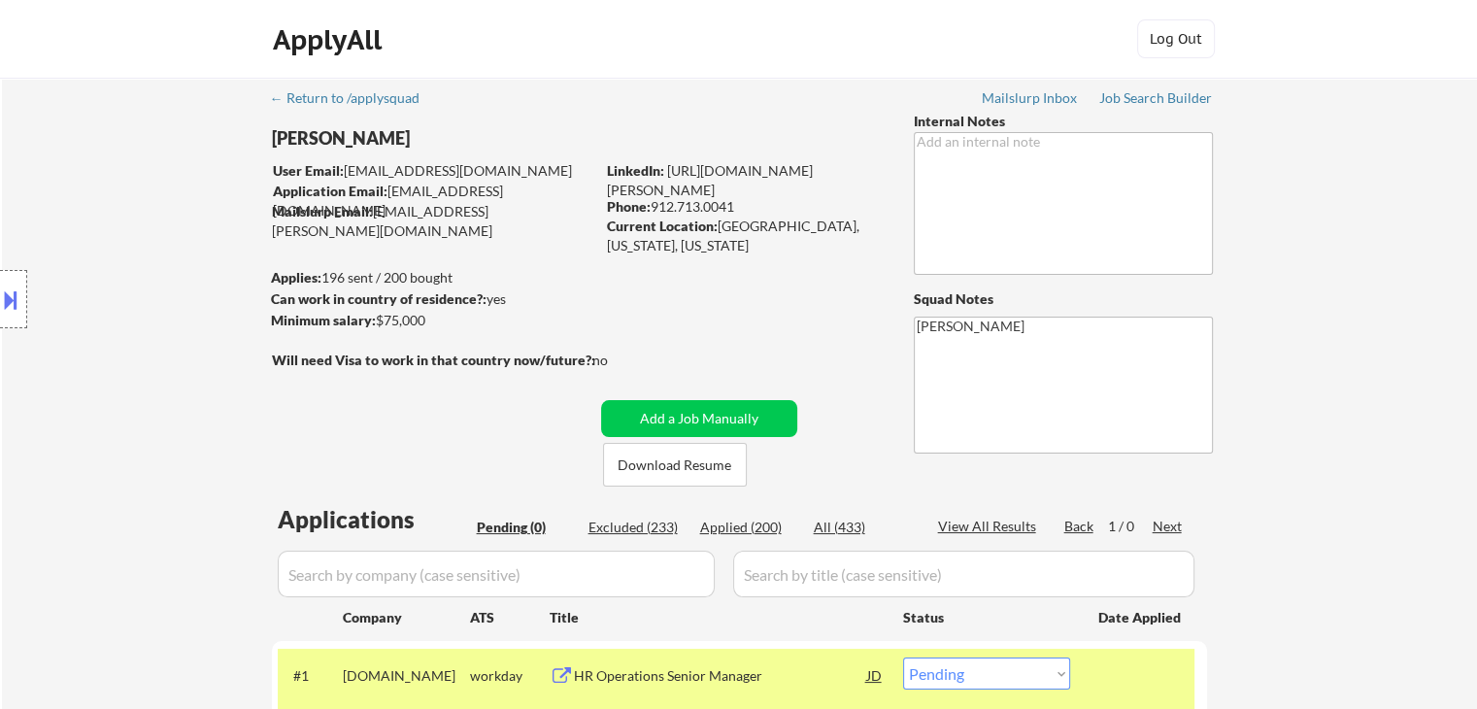
drag, startPoint x: 458, startPoint y: 429, endPoint x: 905, endPoint y: 100, distance: 554.9
click at [457, 419] on div "← Return to /applysquad Mailslurp Inbox Job Search Builder [PERSON_NAME] User E…" at bounding box center [739, 475] width 969 height 795
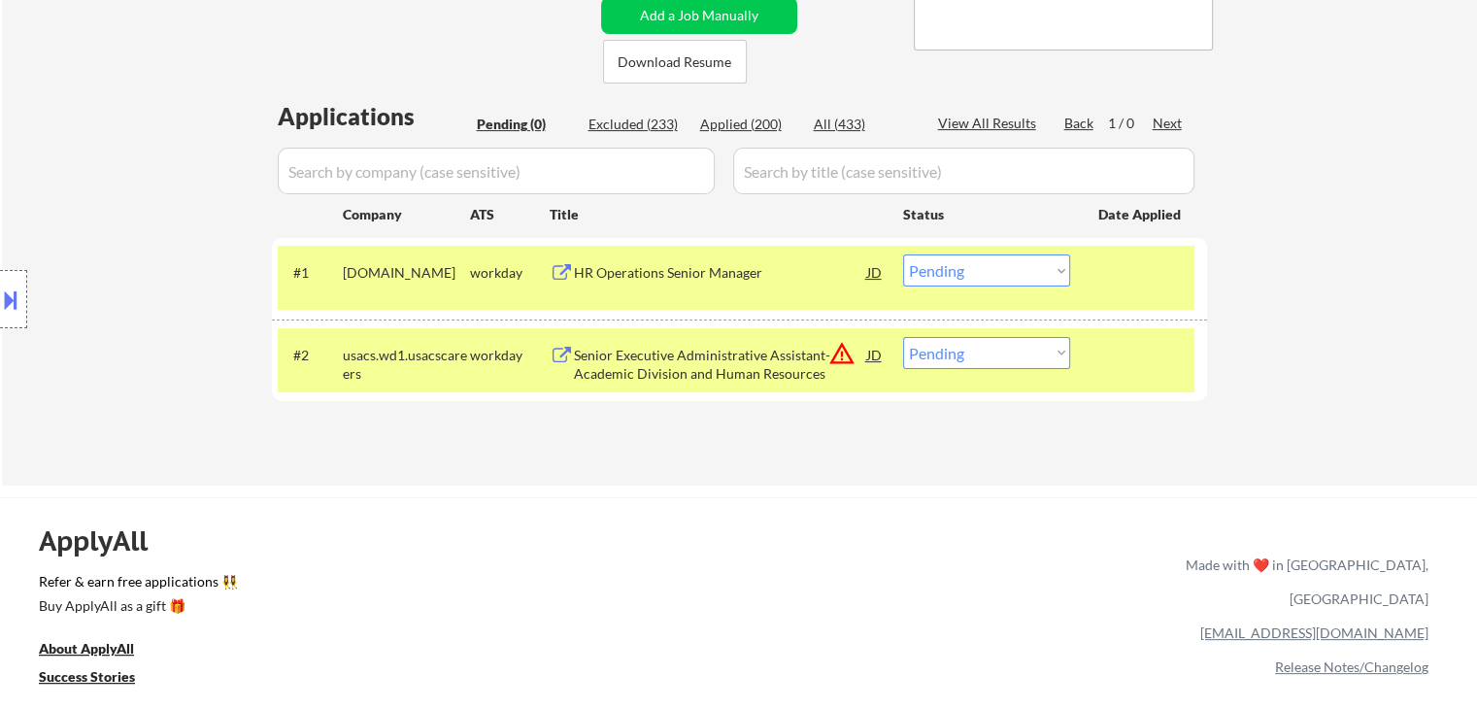
drag, startPoint x: 970, startPoint y: 352, endPoint x: 970, endPoint y: 366, distance: 14.6
click at [970, 352] on select "Choose an option... Pending Applied Excluded (Questions) Excluded (Expired) Exc…" at bounding box center [986, 353] width 167 height 32
select select ""applied""
click at [903, 337] on select "Choose an option... Pending Applied Excluded (Questions) Excluded (Expired) Exc…" at bounding box center [986, 353] width 167 height 32
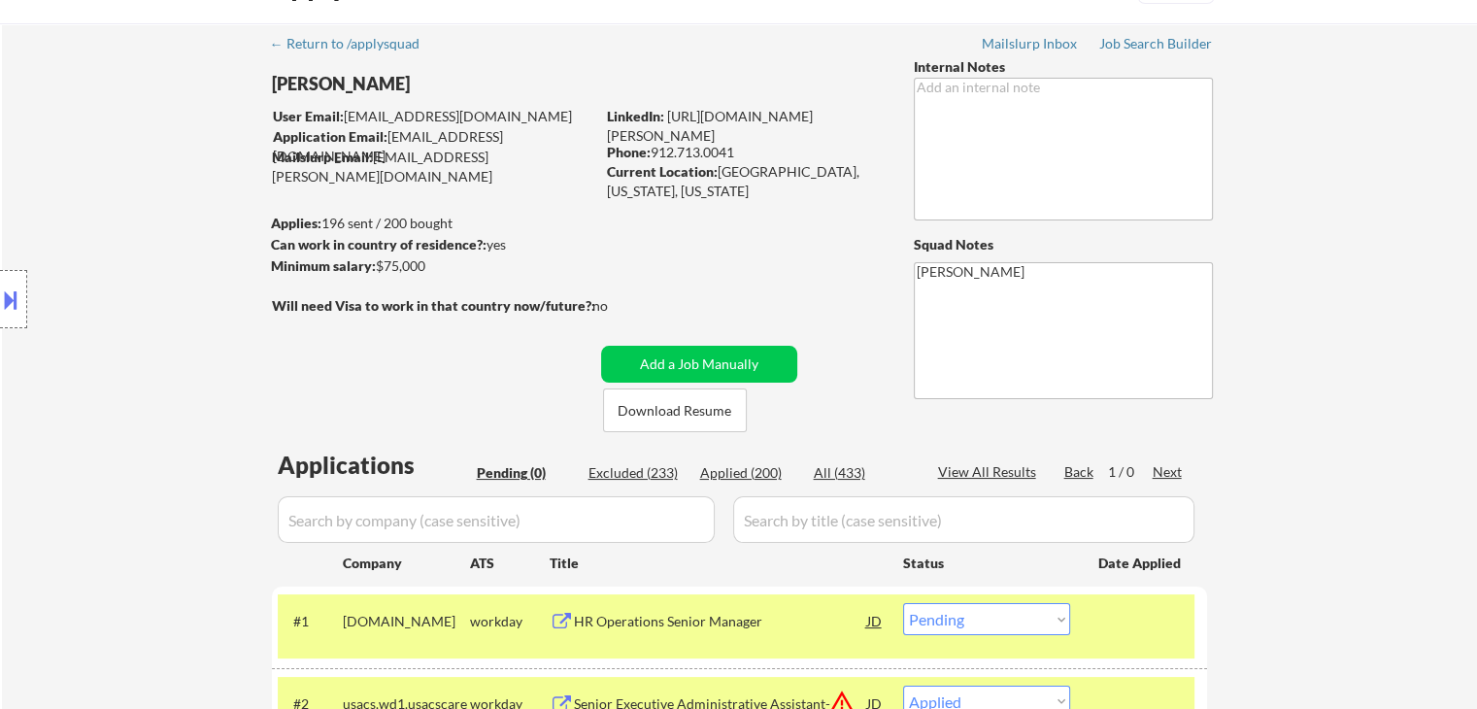
scroll to position [0, 0]
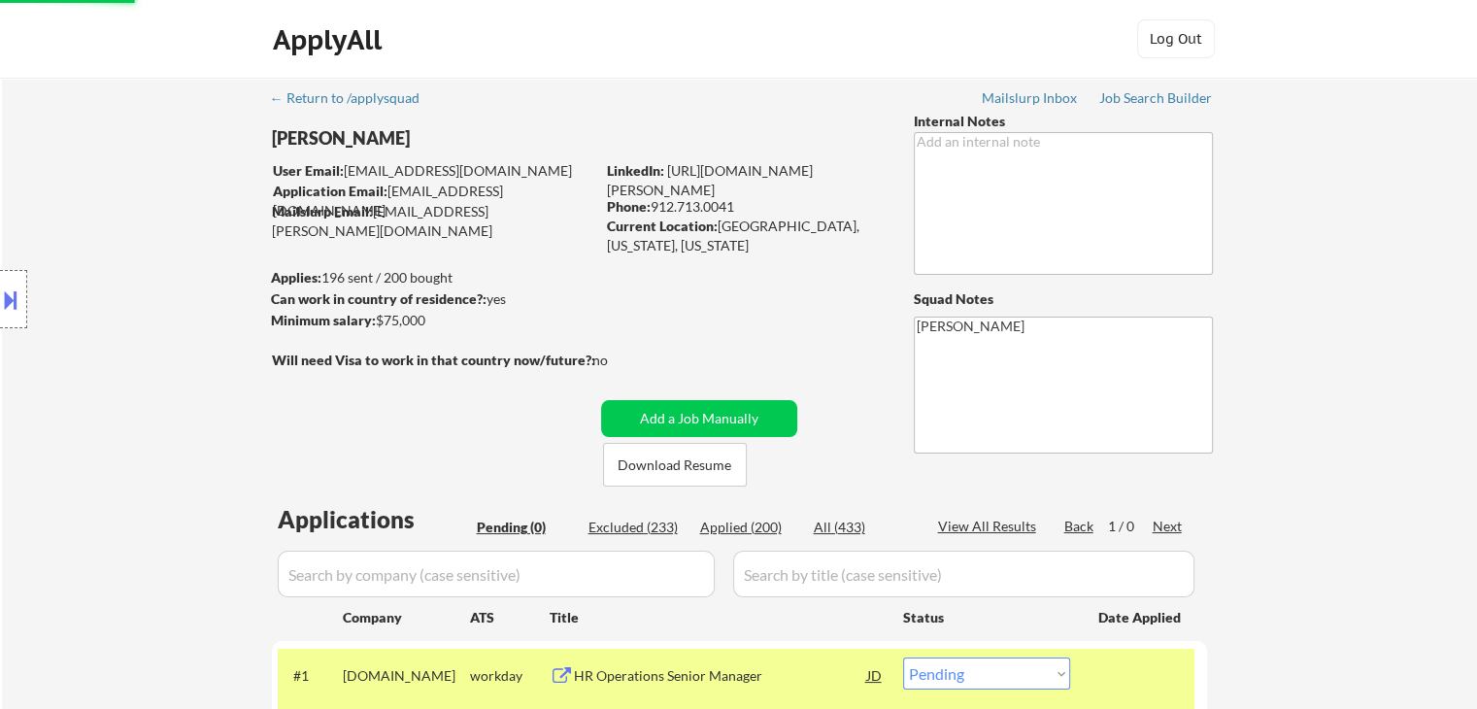
click at [855, 331] on div "← Return to /applysquad Mailslurp Inbox Job Search Builder [PERSON_NAME] User E…" at bounding box center [739, 475] width 969 height 795
click at [821, 266] on div "← Return to /applysquad Mailslurp Inbox Job Search Builder [PERSON_NAME] User E…" at bounding box center [739, 435] width 969 height 714
drag, startPoint x: 774, startPoint y: 285, endPoint x: 607, endPoint y: 311, distance: 168.9
click at [769, 284] on div "← Return to /applysquad Mailslurp Inbox Job Search Builder [PERSON_NAME] User E…" at bounding box center [739, 435] width 969 height 714
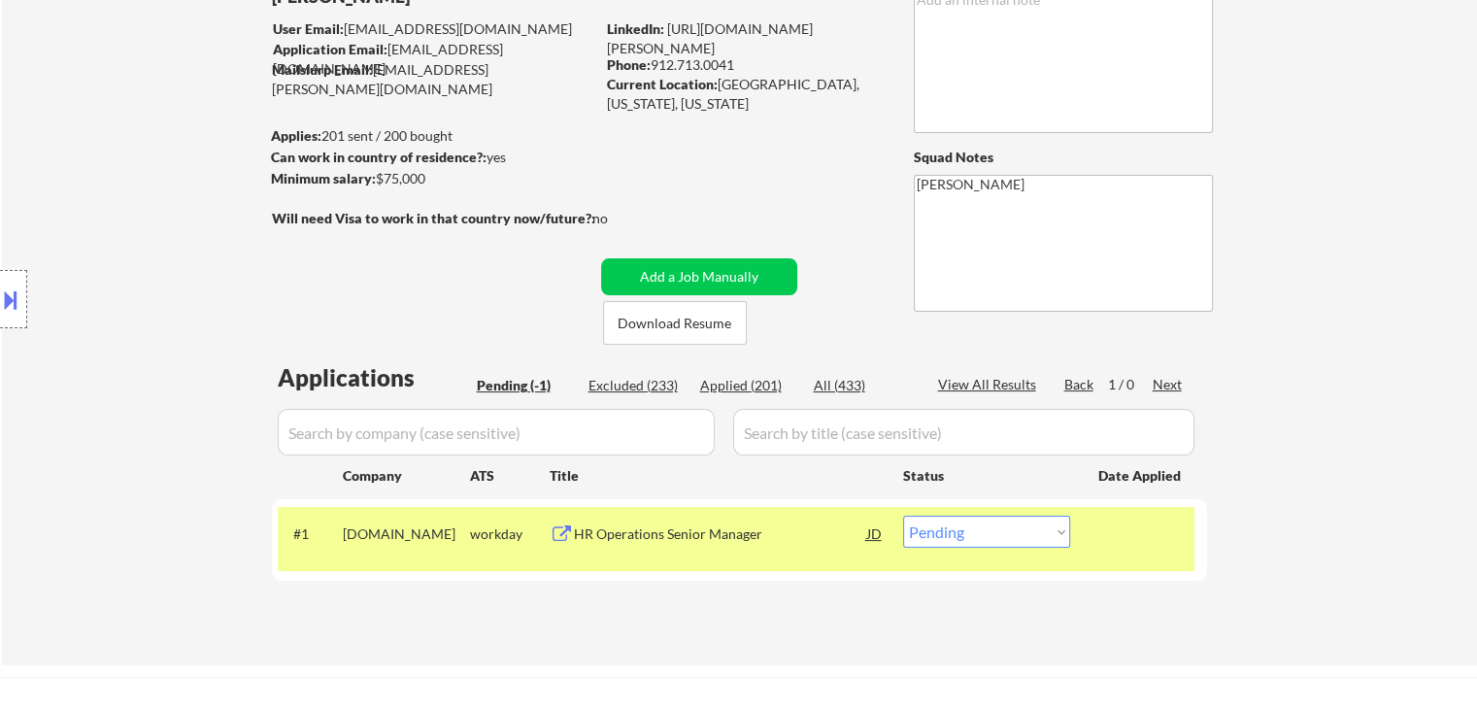
scroll to position [194, 0]
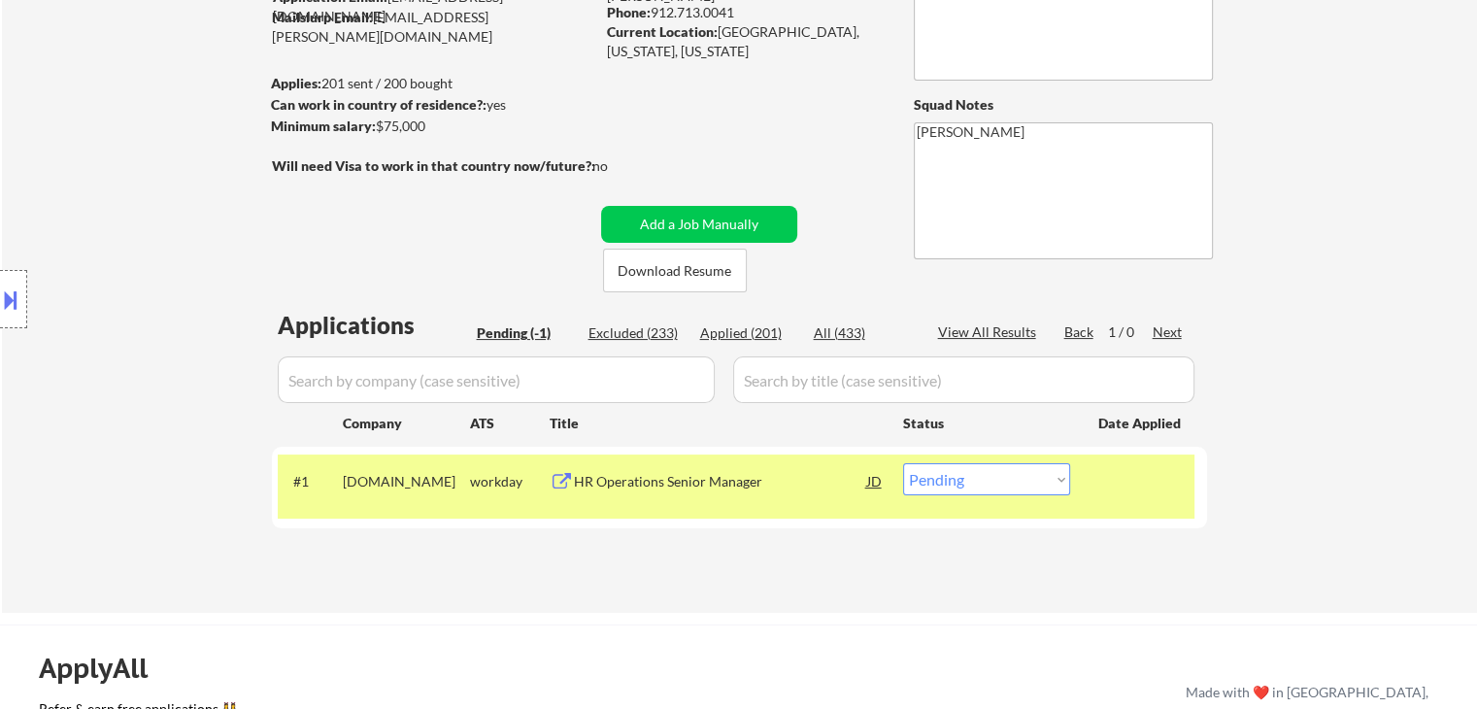
click at [456, 252] on div "← Return to /applysquad Mailslurp Inbox Job Search Builder [PERSON_NAME] User E…" at bounding box center [739, 240] width 969 height 714
